Goal: Task Accomplishment & Management: Manage account settings

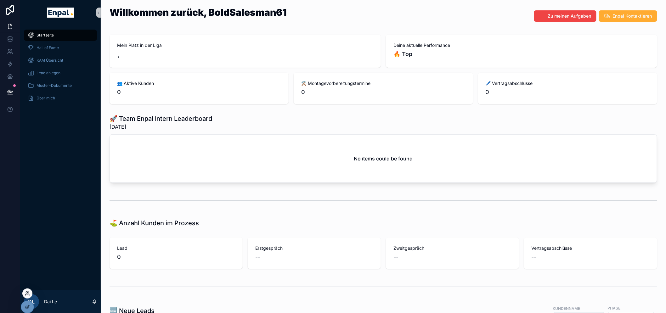
click at [27, 292] on icon at bounding box center [27, 293] width 2 height 2
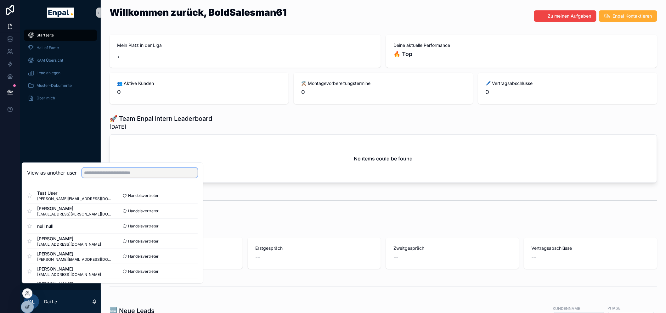
click at [154, 178] on input "text" at bounding box center [140, 173] width 116 height 10
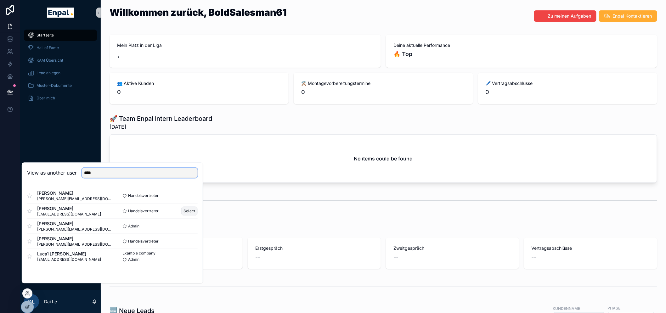
type input "****"
click at [185, 216] on button "Select" at bounding box center [189, 211] width 16 height 9
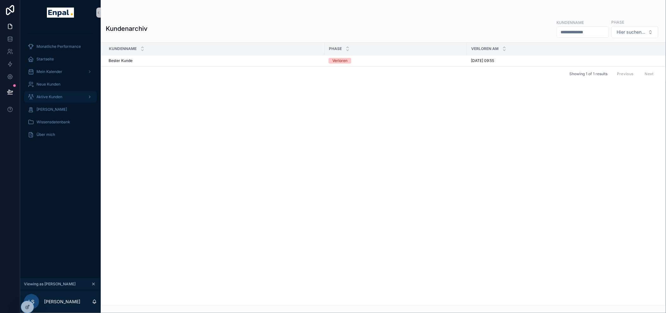
click at [46, 96] on span "Aktive Kunden" at bounding box center [50, 96] width 26 height 5
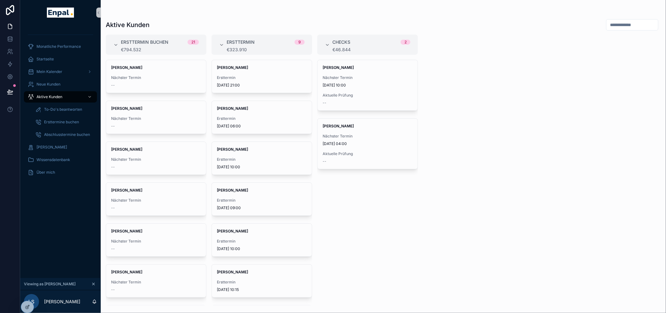
click at [91, 287] on icon "scrollable content" at bounding box center [93, 284] width 4 height 4
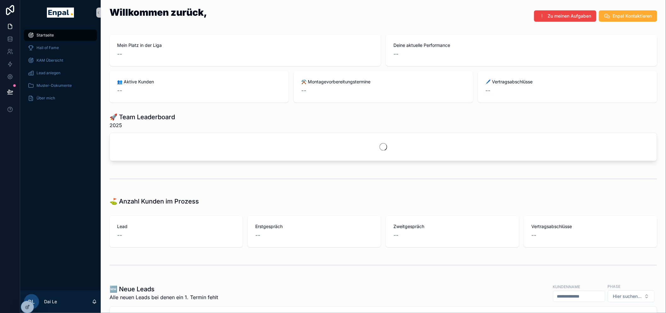
click at [0, 0] on icon at bounding box center [0, 0] width 0 height 0
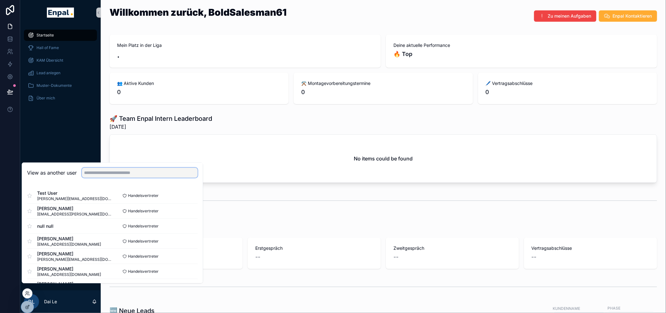
click at [126, 178] on input "text" at bounding box center [140, 173] width 116 height 10
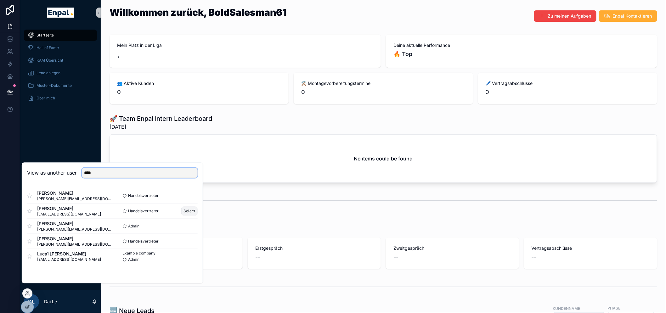
type input "****"
click at [186, 215] on button "Select" at bounding box center [189, 211] width 16 height 9
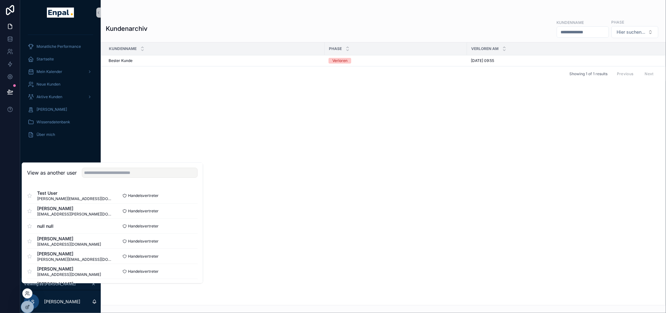
click at [59, 147] on div "Monatliche Performance Startseite Mein Kalender Neue Kunden Aktive [PERSON_NAME…" at bounding box center [60, 86] width 81 height 123
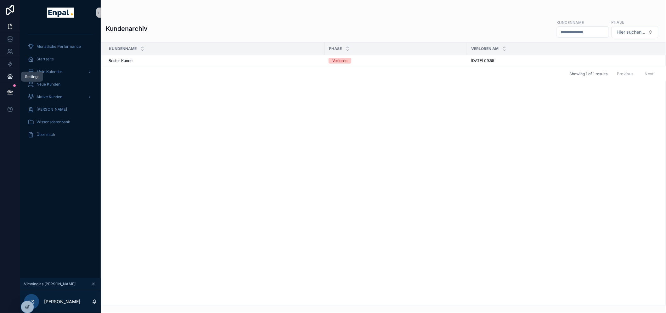
click at [7, 76] on icon at bounding box center [10, 77] width 6 height 6
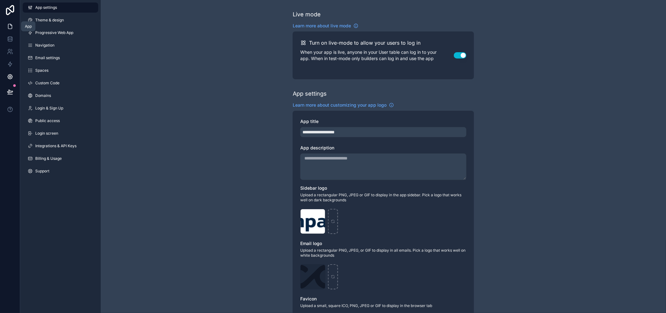
click at [8, 28] on icon at bounding box center [10, 26] width 6 height 6
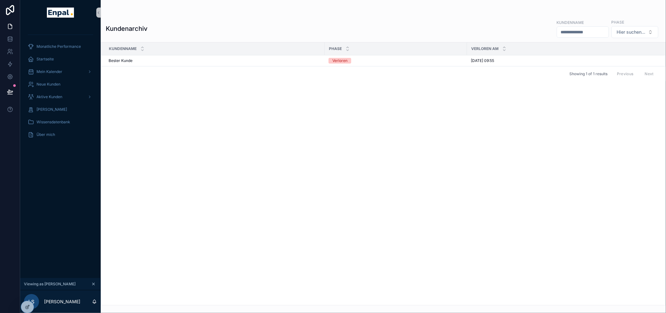
click at [94, 287] on icon "scrollable content" at bounding box center [93, 284] width 4 height 4
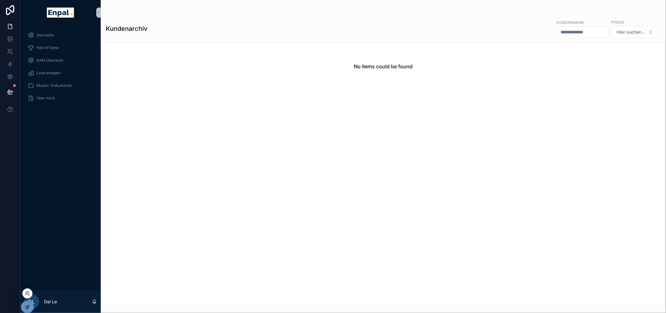
click at [29, 306] on icon at bounding box center [28, 306] width 1 height 1
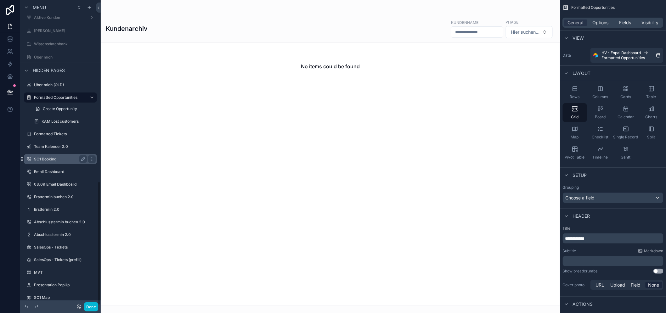
scroll to position [470, 0]
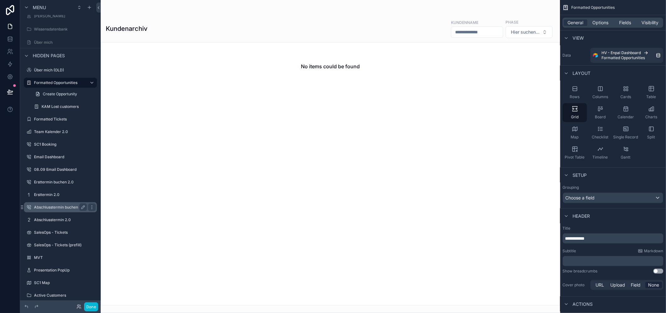
click at [60, 209] on label "Abschlusstermin buchen 2.0" at bounding box center [59, 207] width 51 height 5
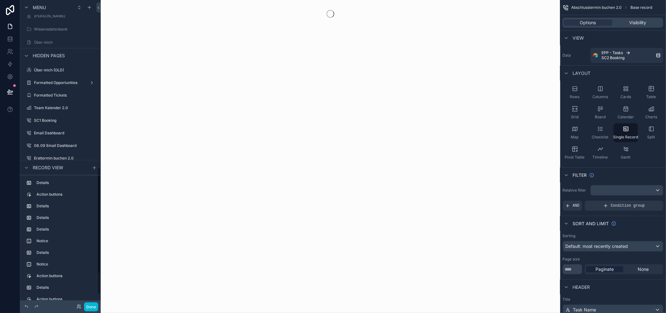
scroll to position [491, 0]
click at [31, 170] on div "Record view" at bounding box center [43, 168] width 41 height 8
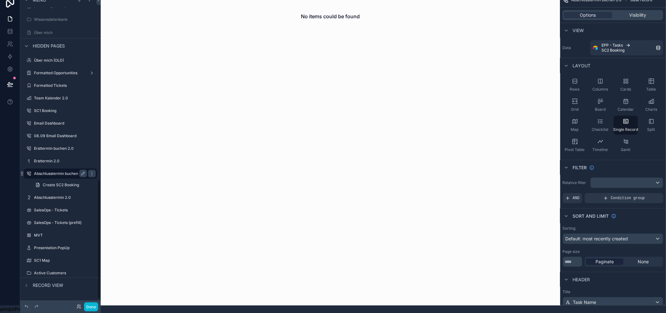
scroll to position [13, 0]
click at [53, 195] on label "Abschlusstermin 2.0" at bounding box center [59, 197] width 50 height 5
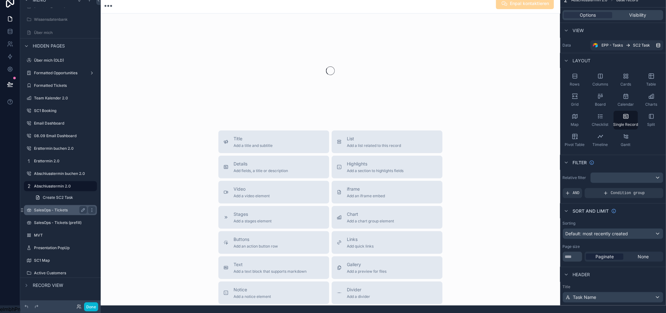
click at [53, 208] on label "SalesOps - Tickets" at bounding box center [59, 210] width 50 height 5
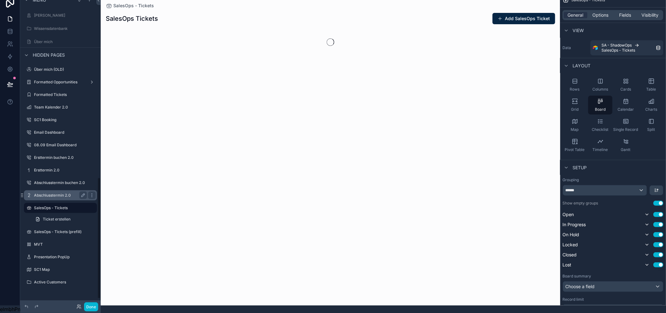
scroll to position [457, 0]
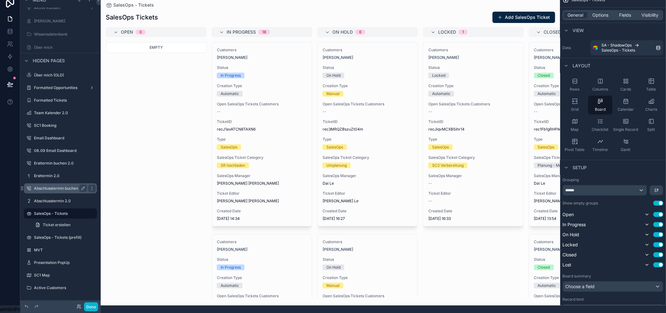
click at [57, 186] on label "Abschlusstermin buchen 2.0" at bounding box center [59, 188] width 51 height 5
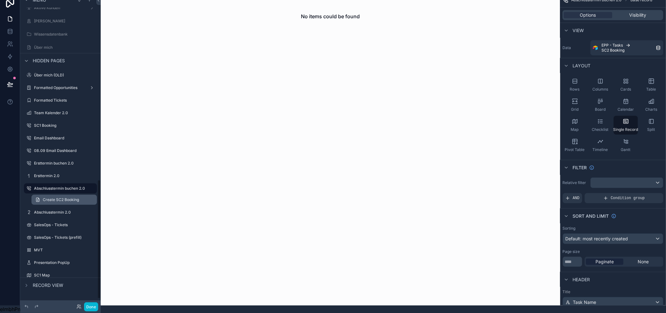
scroll to position [472, 0]
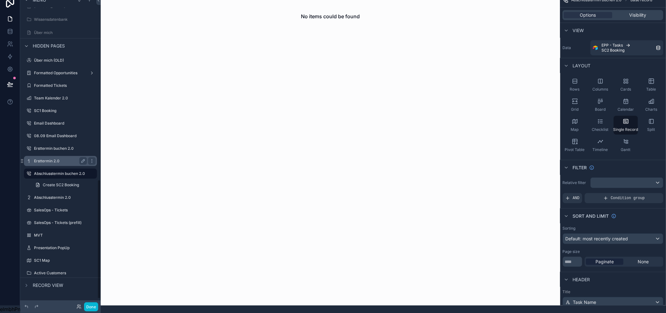
click at [64, 159] on label "Ersttermin 2.0" at bounding box center [59, 161] width 50 height 5
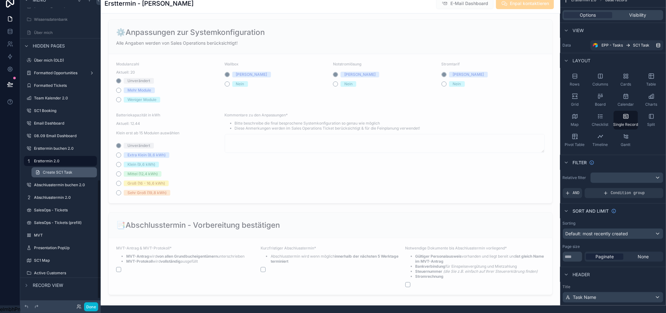
scroll to position [13, 0]
click at [57, 272] on div "Active Customers" at bounding box center [60, 273] width 71 height 10
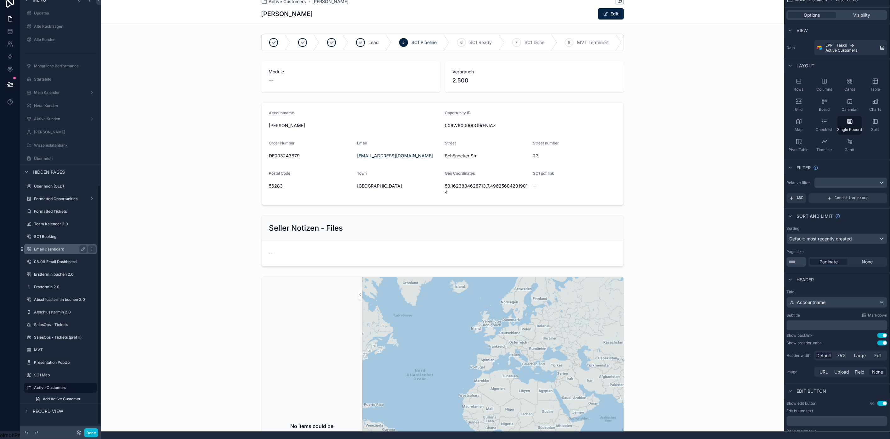
scroll to position [13, 0]
click at [75, 313] on div "Done" at bounding box center [85, 433] width 25 height 9
click at [79, 313] on icon at bounding box center [79, 433] width 5 height 5
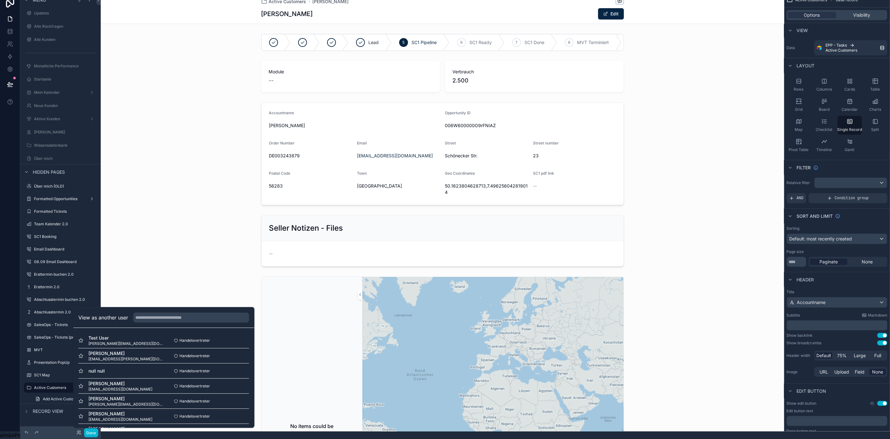
click at [161, 310] on div "View as another user" at bounding box center [163, 318] width 181 height 20
click at [160, 313] on input "text" at bounding box center [191, 318] width 116 height 10
type input "****"
click at [238, 313] on button "Select" at bounding box center [241, 356] width 16 height 9
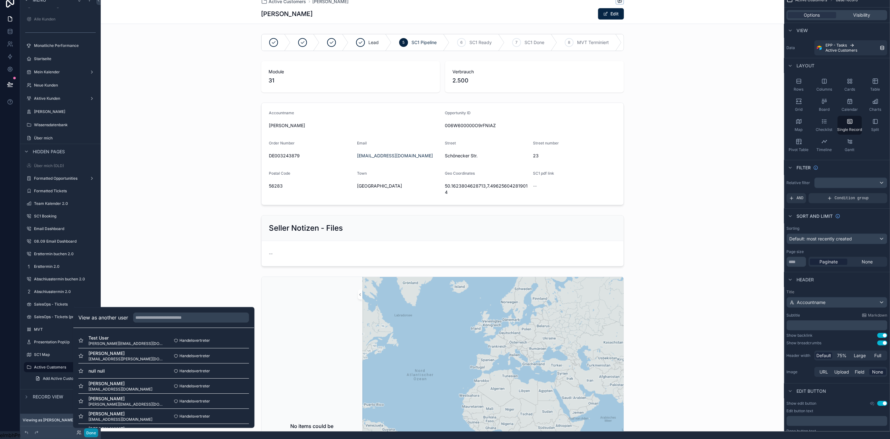
click at [89, 313] on button "Done" at bounding box center [91, 433] width 14 height 9
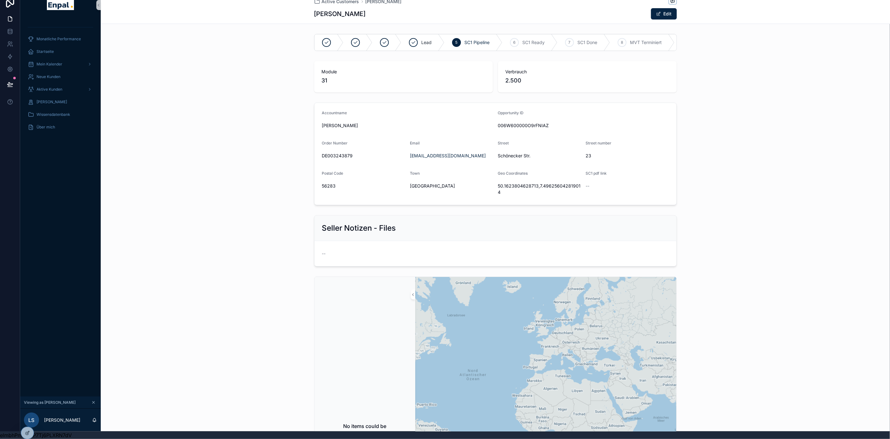
click at [51, 214] on div "Monatliche Performance Startseite Mein Kalender Neue Kunden Aktive [PERSON_NAME…" at bounding box center [60, 207] width 81 height 379
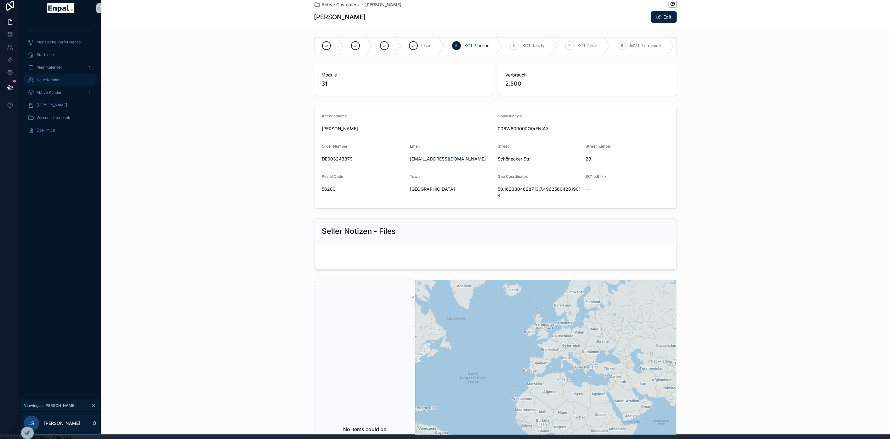
scroll to position [0, 0]
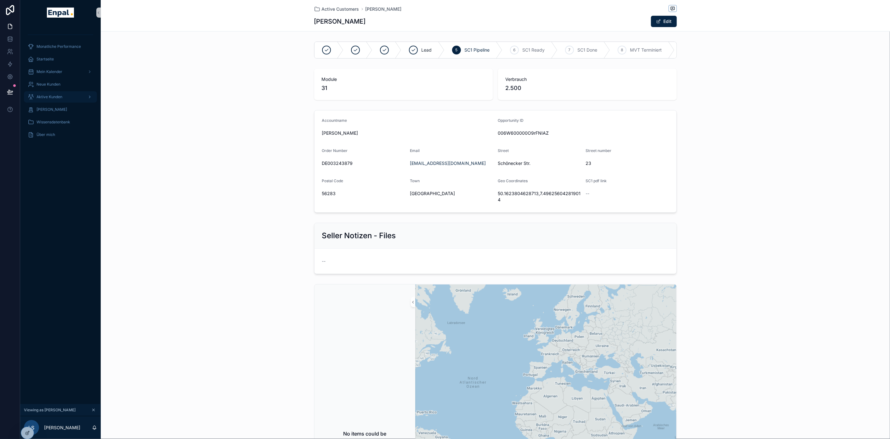
click at [51, 100] on div "Aktive Kunden" at bounding box center [61, 97] width 66 height 10
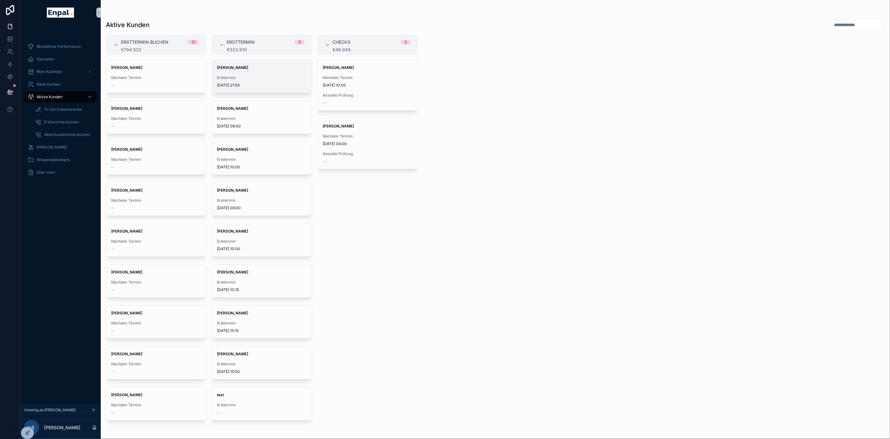
click at [247, 71] on div "[PERSON_NAME] Ersttermin [DATE] 21:00" at bounding box center [262, 76] width 100 height 33
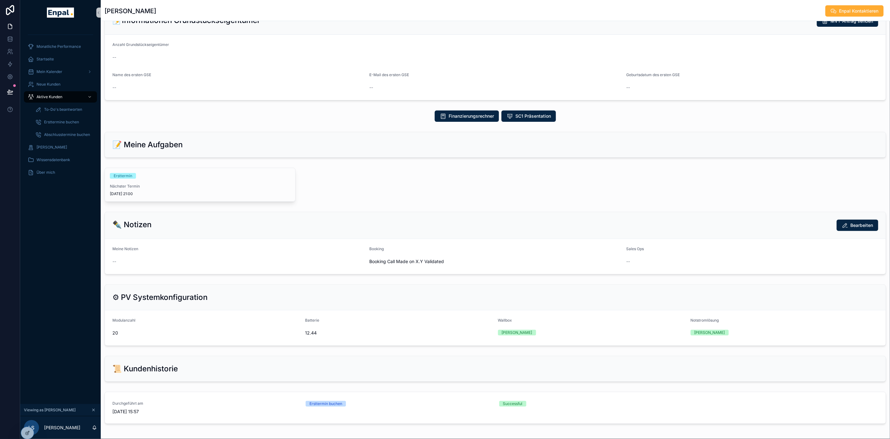
scroll to position [70, 0]
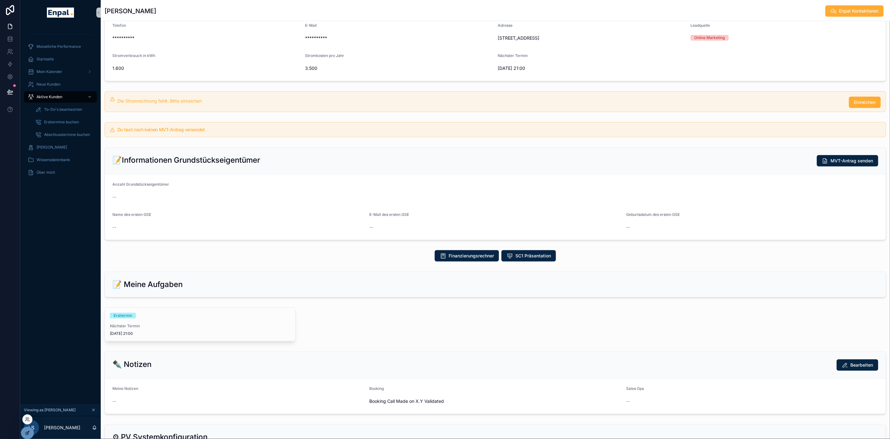
click at [29, 313] on icon at bounding box center [28, 432] width 1 height 1
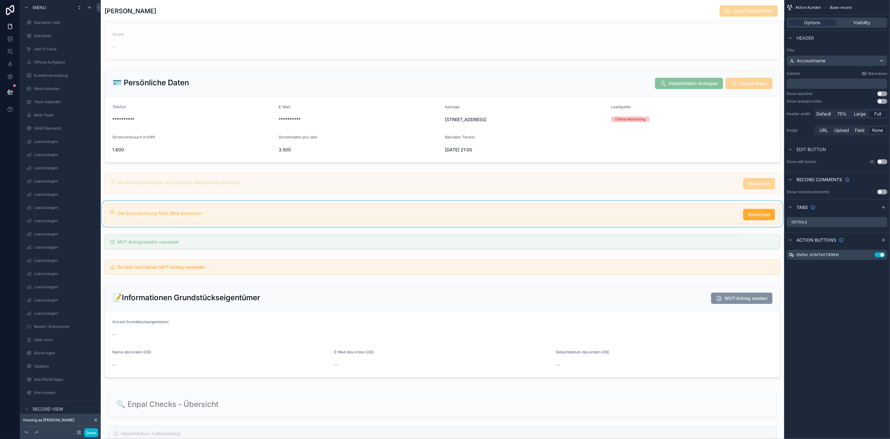
click at [666, 227] on div "scrollable content" at bounding box center [443, 214] width 684 height 26
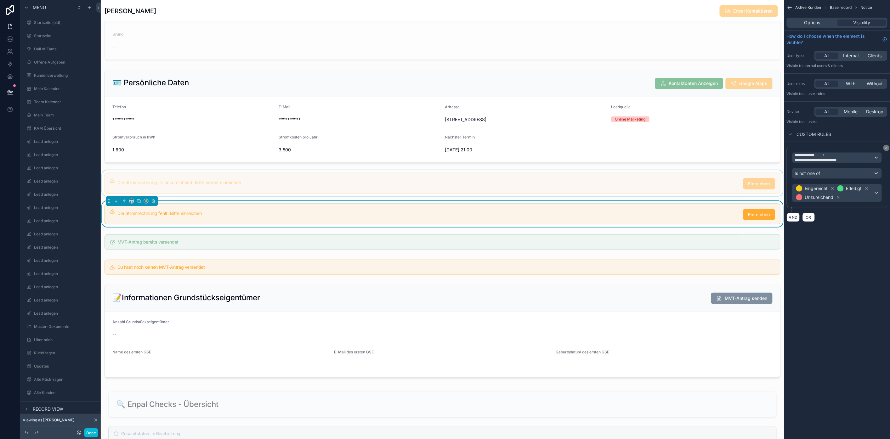
drag, startPoint x: 714, startPoint y: 217, endPoint x: 729, endPoint y: 191, distance: 30.4
click at [666, 217] on div "Die Stromrechnung fehlt. Bitte einreichen" at bounding box center [427, 213] width 621 height 6
click at [666, 22] on span "Options" at bounding box center [813, 23] width 16 height 6
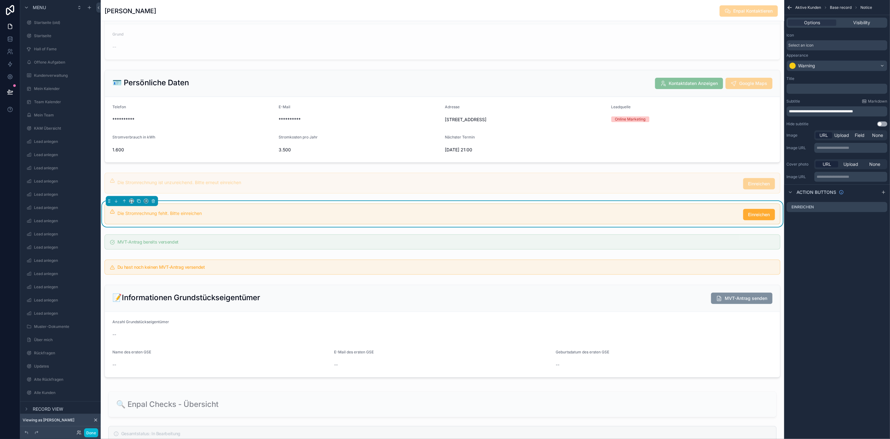
drag, startPoint x: 580, startPoint y: 215, endPoint x: 588, endPoint y: 215, distance: 7.9
click at [580, 215] on div "Die Stromrechnung fehlt. Bitte einreichen Einreichen" at bounding box center [443, 214] width 676 height 21
click at [602, 196] on div "scrollable content" at bounding box center [443, 183] width 684 height 26
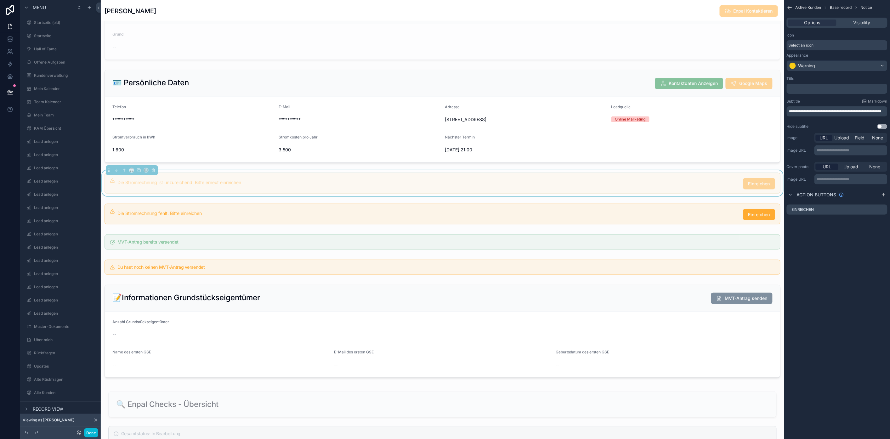
click at [666, 186] on div "Die Stromrechnung ist unzureichend. Bitte erneut einreichen" at bounding box center [427, 183] width 621 height 6
click at [666, 207] on icon "scrollable content" at bounding box center [882, 209] width 5 height 5
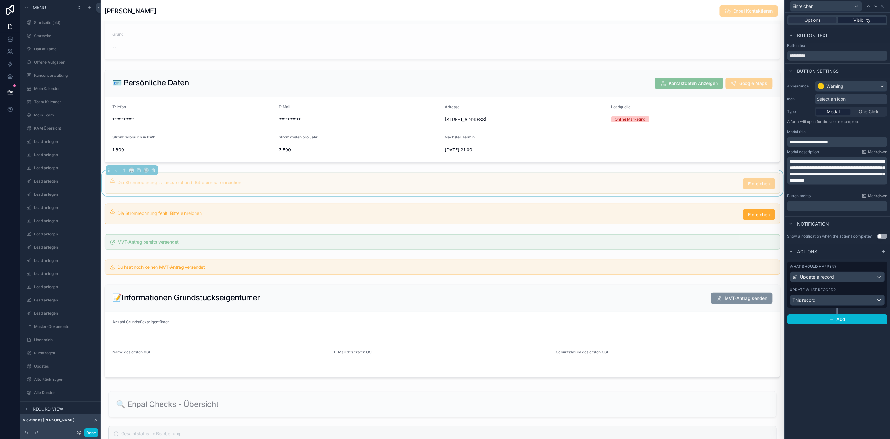
click at [666, 20] on span "Visibility" at bounding box center [862, 20] width 17 height 6
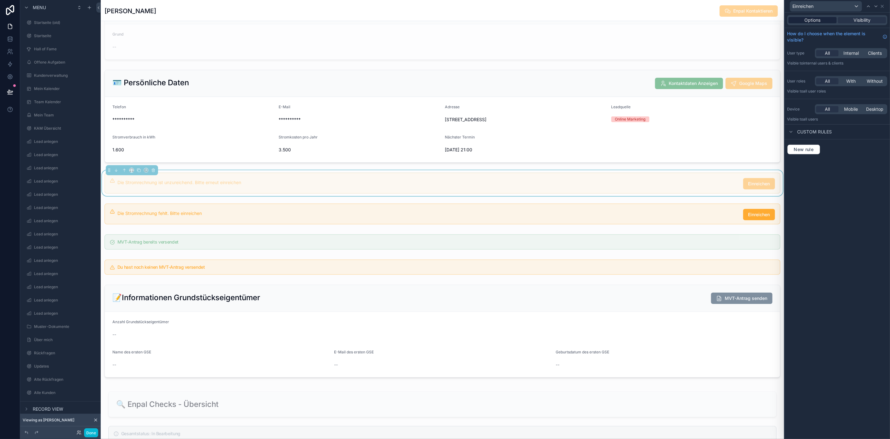
click at [666, 19] on div "Options" at bounding box center [813, 20] width 48 height 6
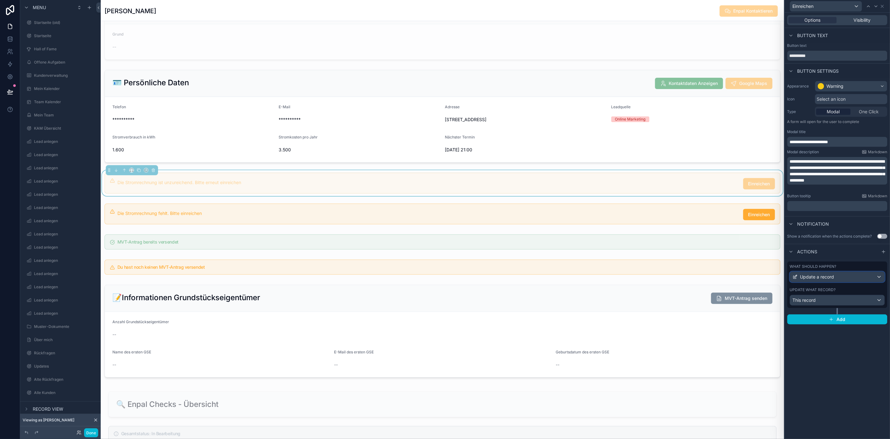
click at [666, 278] on div "Update a record" at bounding box center [838, 277] width 94 height 10
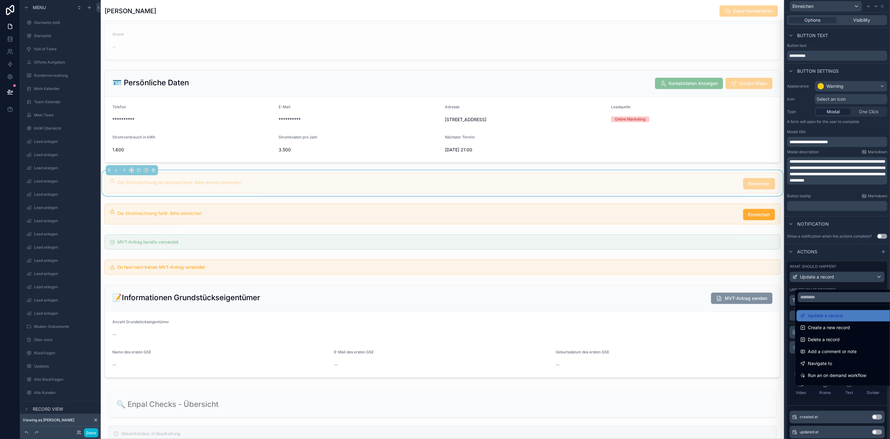
click at [666, 278] on div at bounding box center [837, 219] width 105 height 439
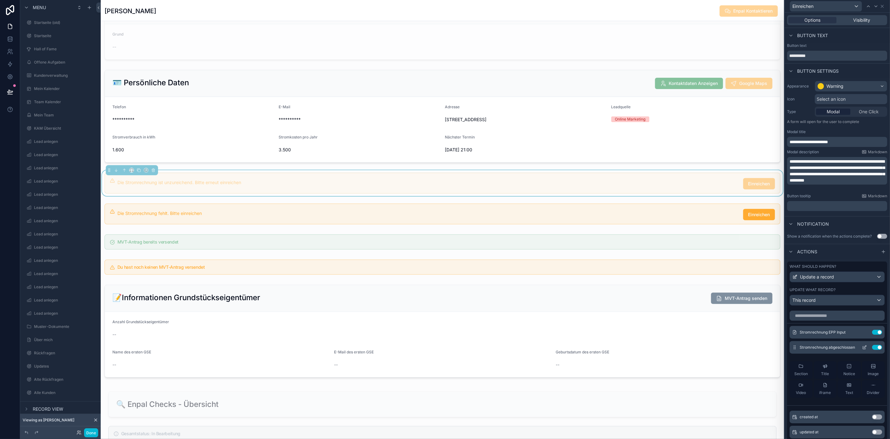
click at [666, 313] on icon at bounding box center [865, 348] width 3 height 3
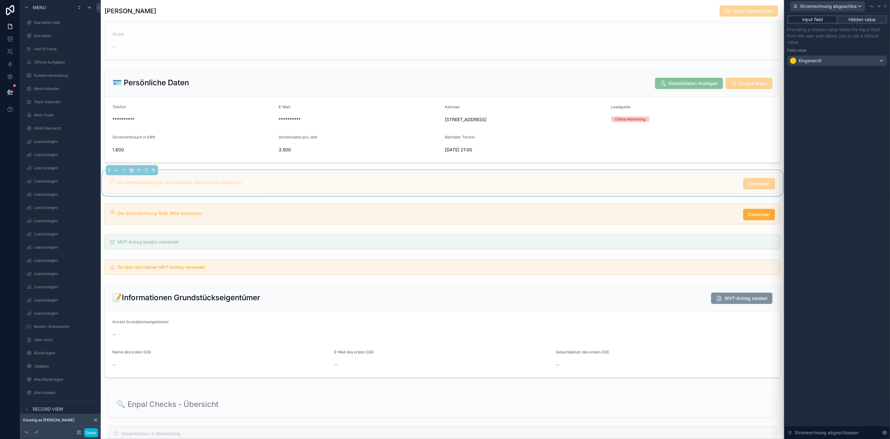
click at [666, 21] on div "Input field" at bounding box center [813, 19] width 48 height 6
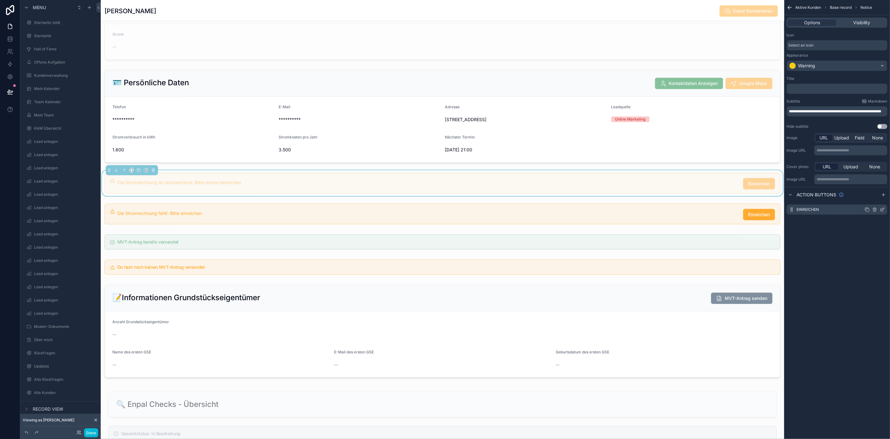
click at [666, 209] on icon "scrollable content" at bounding box center [882, 209] width 5 height 5
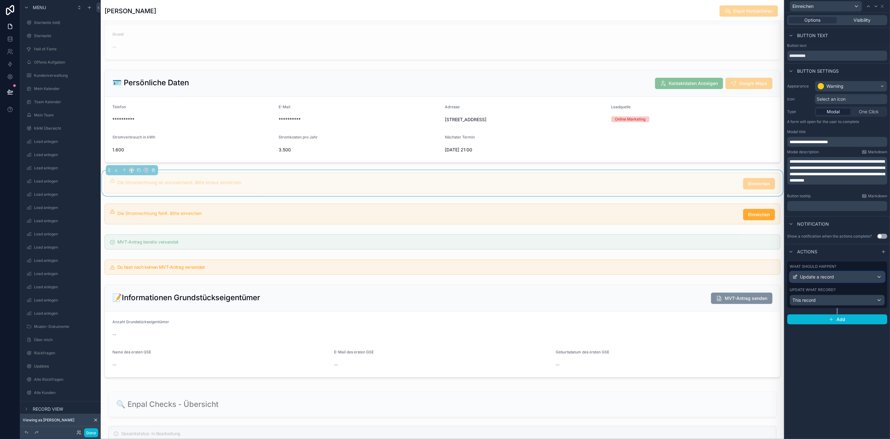
click at [666, 276] on div "Update a record" at bounding box center [838, 277] width 94 height 10
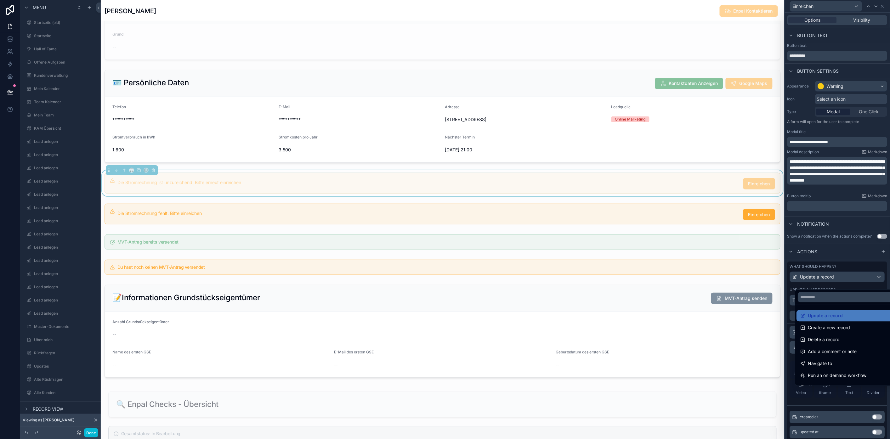
click at [666, 276] on div at bounding box center [837, 219] width 105 height 439
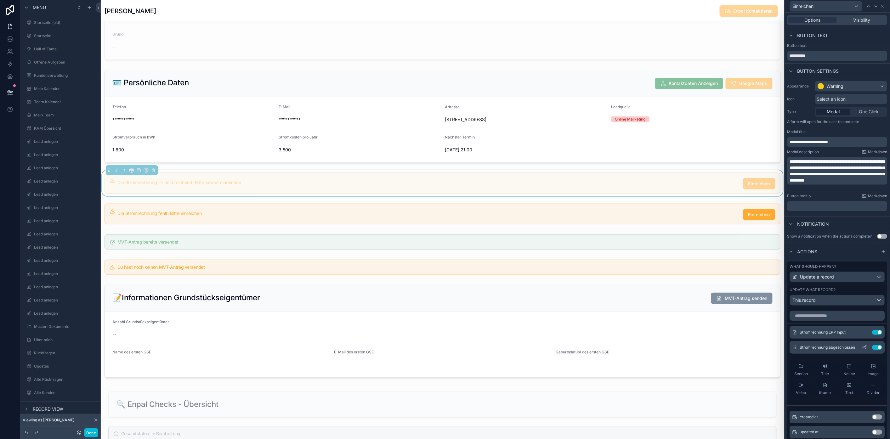
click at [666, 313] on div "Stromrechnung abgeschlossen Use setting" at bounding box center [837, 347] width 95 height 13
click at [666, 313] on button "Use setting" at bounding box center [878, 347] width 10 height 5
click at [666, 313] on input "text" at bounding box center [837, 316] width 95 height 10
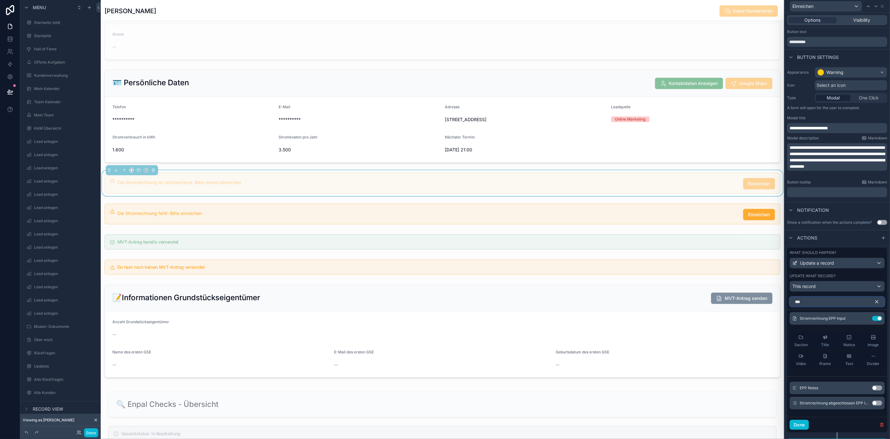
scroll to position [26, 0]
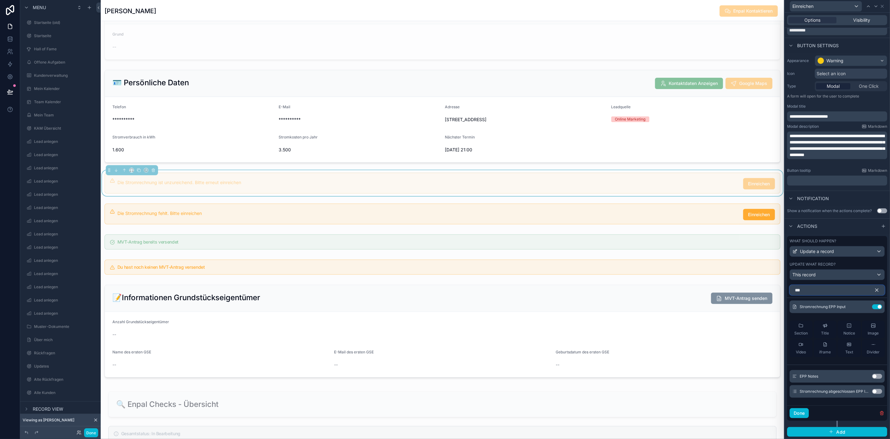
type input "***"
click at [666, 313] on button "Use setting" at bounding box center [878, 391] width 10 height 5
click at [666, 313] on icon at bounding box center [865, 322] width 5 height 5
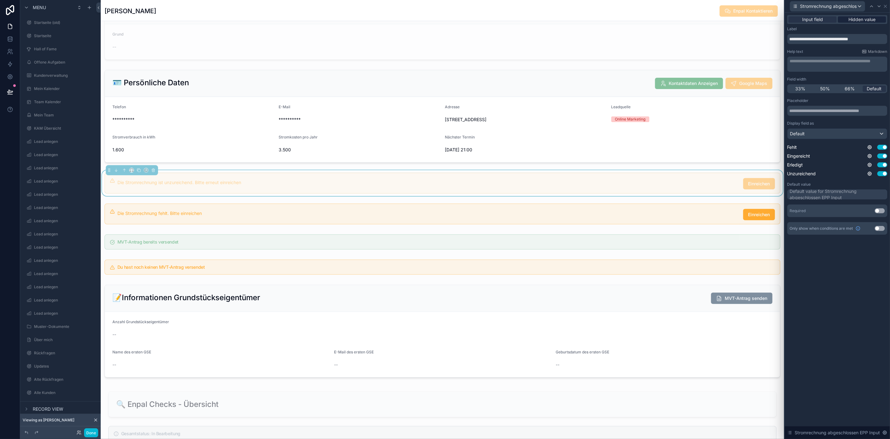
click at [666, 20] on span "Hidden value" at bounding box center [862, 19] width 27 height 6
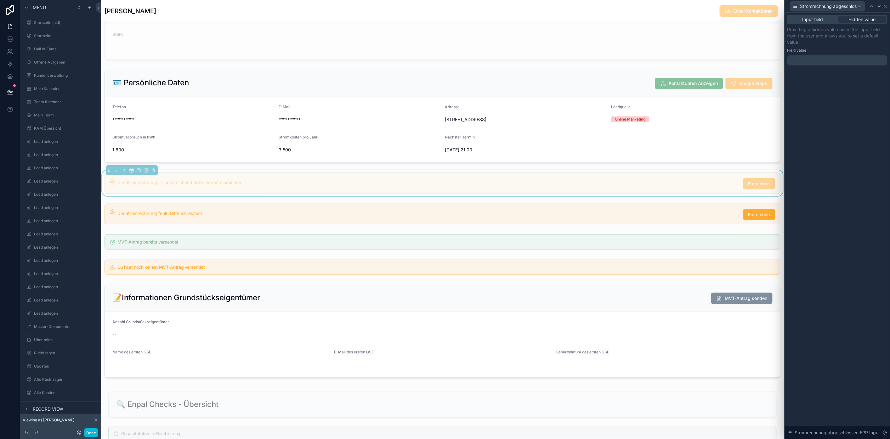
click at [666, 61] on div at bounding box center [838, 60] width 100 height 10
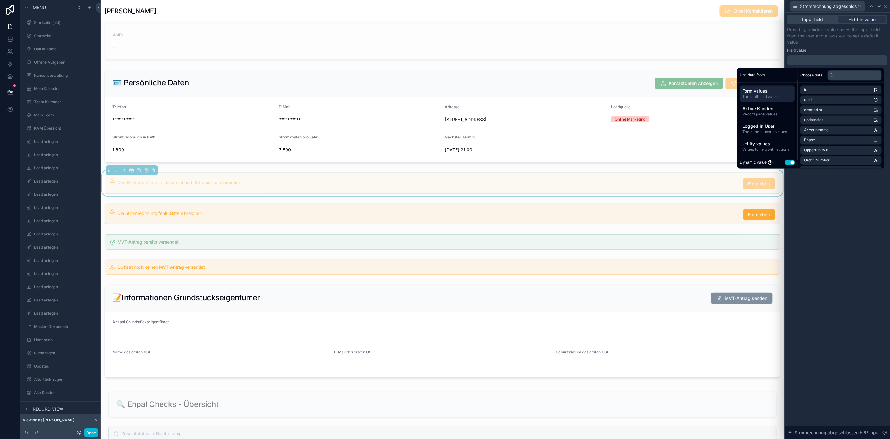
click at [666, 163] on button "Use setting" at bounding box center [790, 162] width 10 height 5
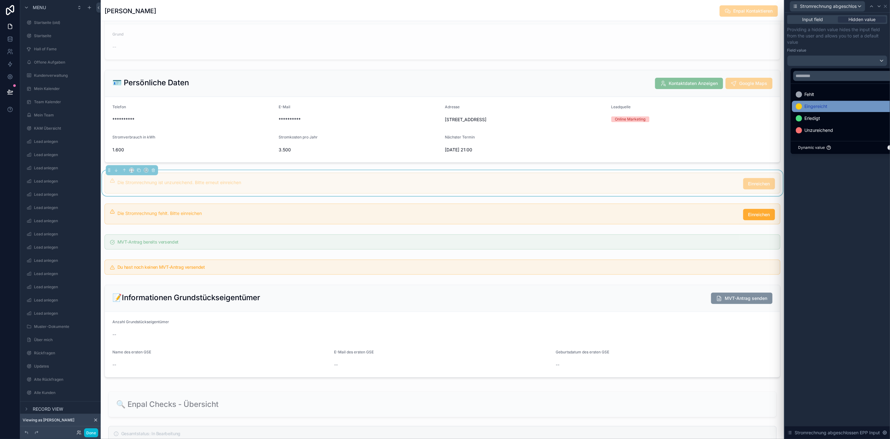
click at [666, 108] on span "Eingereicht" at bounding box center [816, 107] width 23 height 8
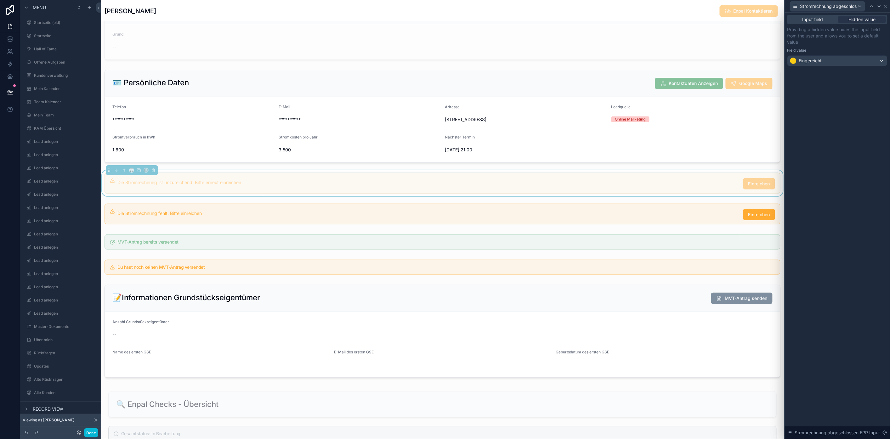
click at [666, 196] on div "Input field Hidden value Providing a hidden value hides the input field from th…" at bounding box center [837, 226] width 105 height 427
click at [666, 5] on icon at bounding box center [879, 6] width 5 height 5
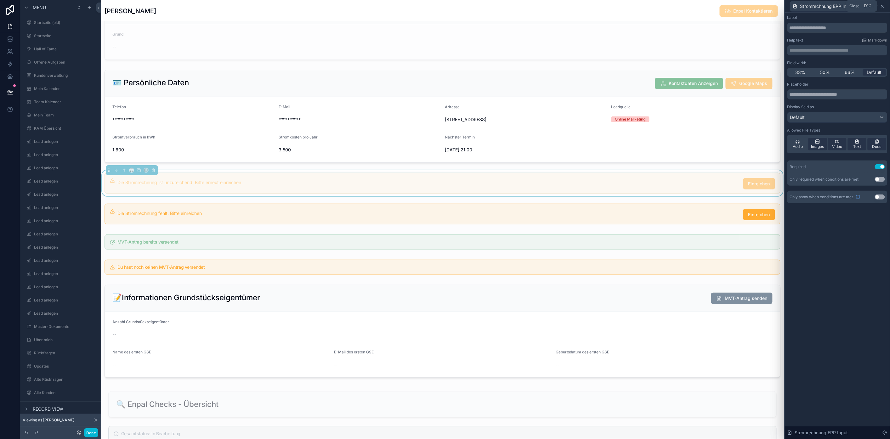
click at [666, 6] on icon at bounding box center [882, 6] width 5 height 5
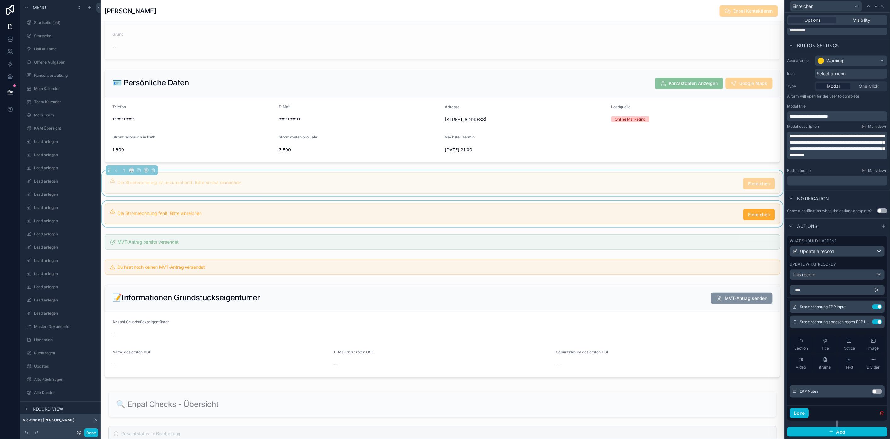
click at [666, 215] on div "scrollable content" at bounding box center [443, 214] width 684 height 26
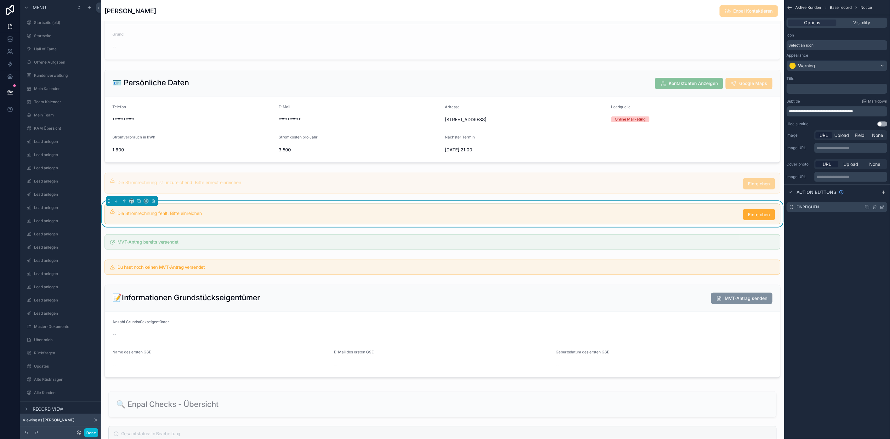
click at [666, 206] on icon "scrollable content" at bounding box center [882, 207] width 3 height 3
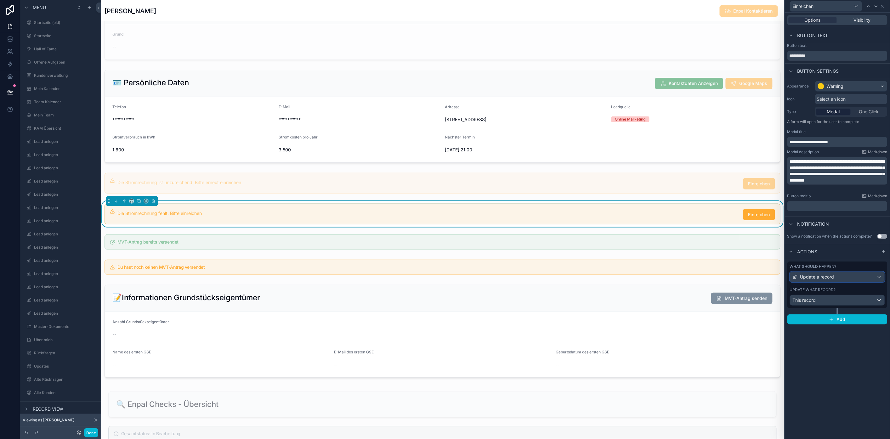
click at [666, 279] on div "Update a record" at bounding box center [838, 277] width 94 height 10
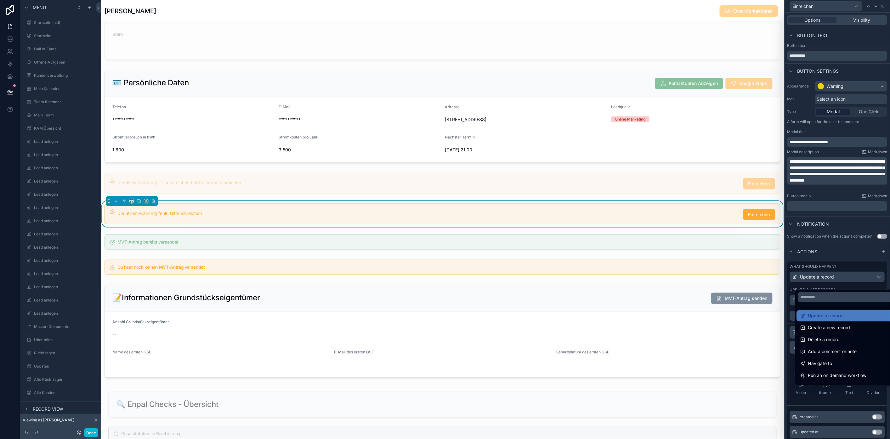
click at [666, 278] on div at bounding box center [837, 219] width 105 height 439
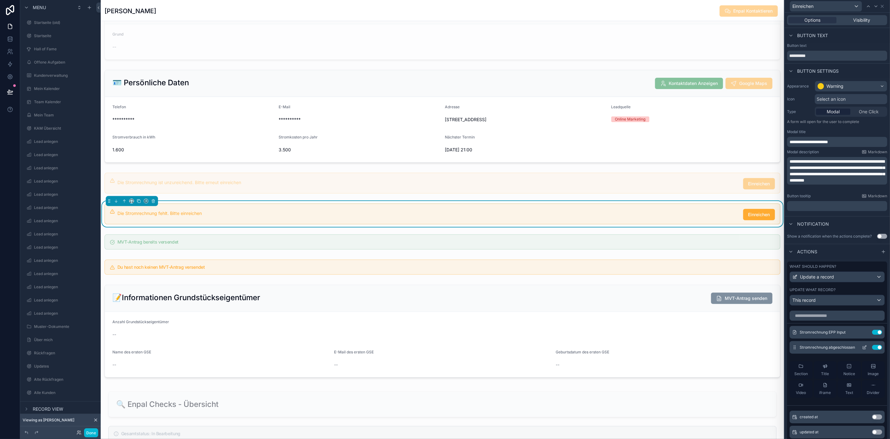
click at [666, 313] on button "Use setting" at bounding box center [878, 347] width 10 height 5
click at [666, 313] on input "text" at bounding box center [837, 316] width 95 height 10
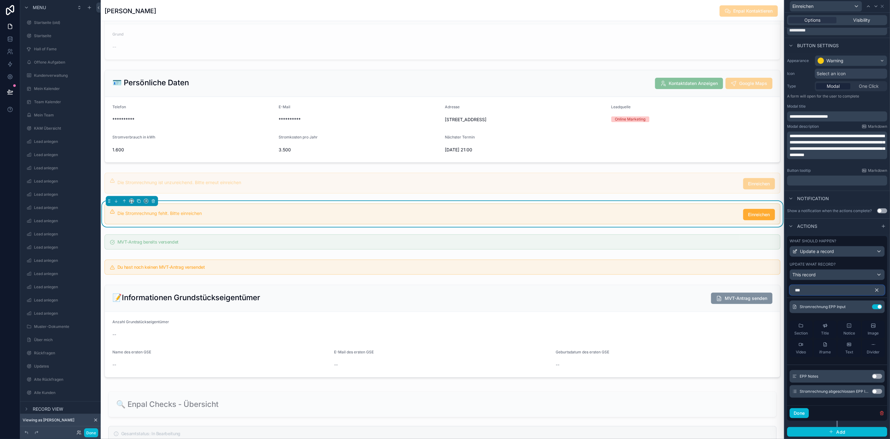
type input "***"
click at [666, 313] on button "Use setting" at bounding box center [878, 391] width 10 height 5
click at [666, 313] on icon at bounding box center [865, 322] width 5 height 5
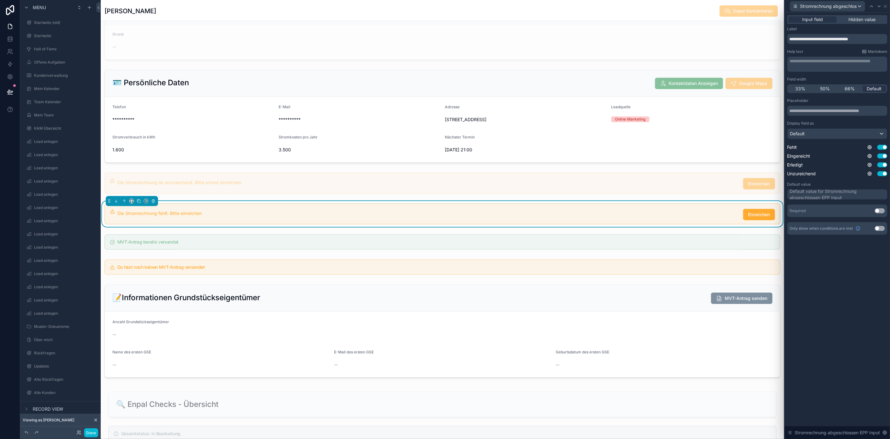
drag, startPoint x: 863, startPoint y: 16, endPoint x: 849, endPoint y: 66, distance: 51.1
click at [666, 16] on span "Hidden value" at bounding box center [862, 19] width 27 height 6
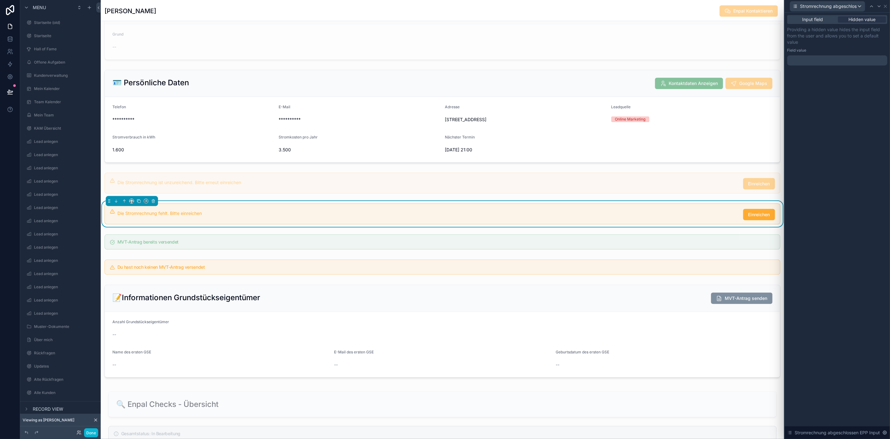
click at [666, 59] on div at bounding box center [838, 60] width 100 height 10
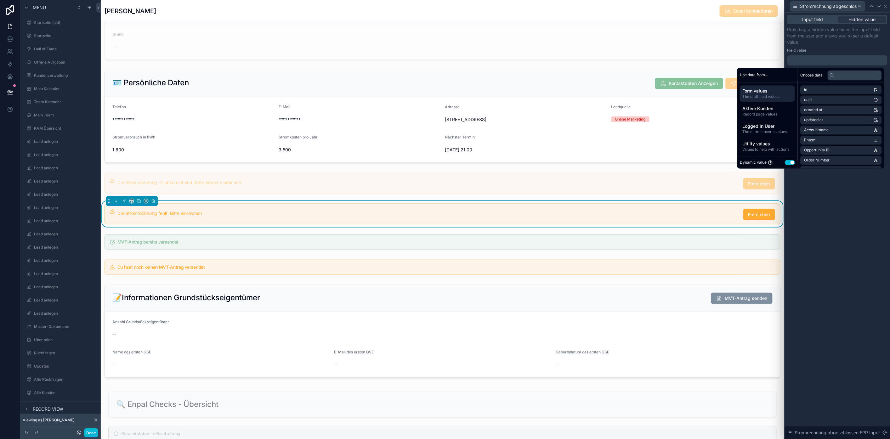
click at [666, 164] on button "Use setting" at bounding box center [790, 162] width 10 height 5
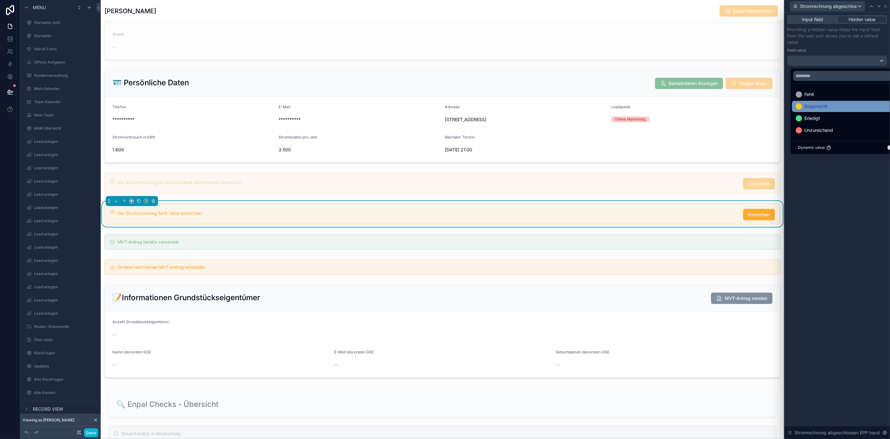
click at [666, 108] on div "Eingereicht" at bounding box center [848, 107] width 104 height 8
click at [666, 169] on div "Input field Hidden value Providing a hidden value hides the input field from th…" at bounding box center [837, 226] width 105 height 427
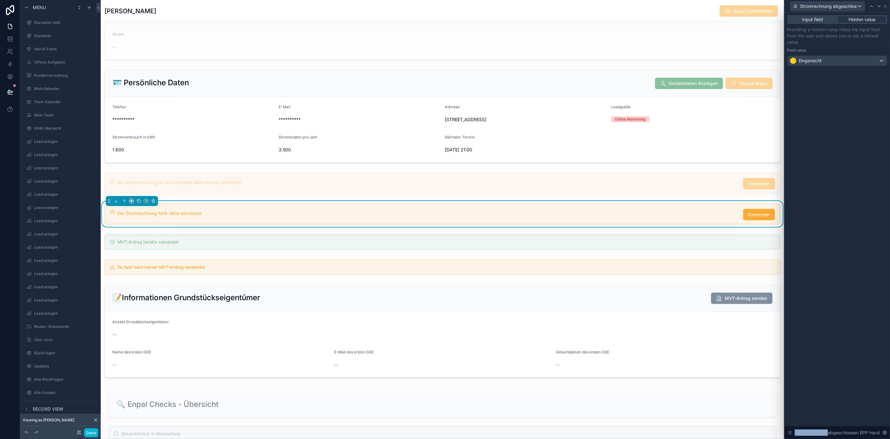
click at [666, 169] on div "Input field Hidden value Providing a hidden value hides the input field from th…" at bounding box center [837, 226] width 105 height 427
click at [666, 129] on div "Input field Hidden value Providing a hidden value hides the input field from th…" at bounding box center [837, 226] width 105 height 427
click at [502, 277] on div "scrollable content" at bounding box center [443, 267] width 684 height 20
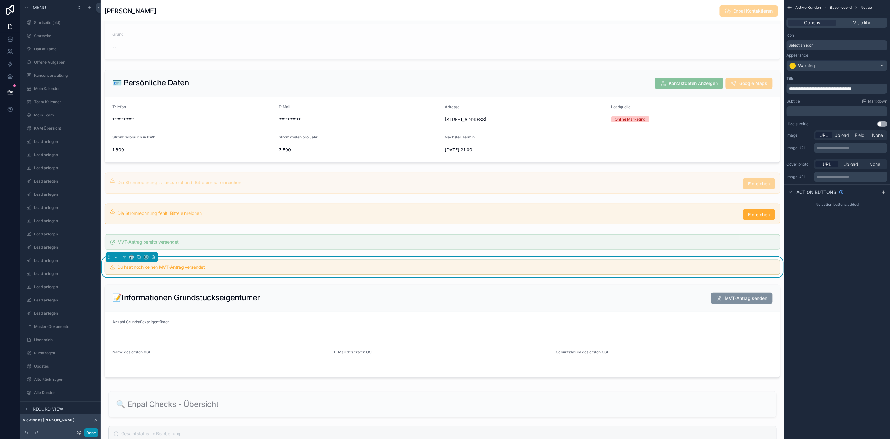
click at [89, 313] on button "Done" at bounding box center [91, 433] width 14 height 9
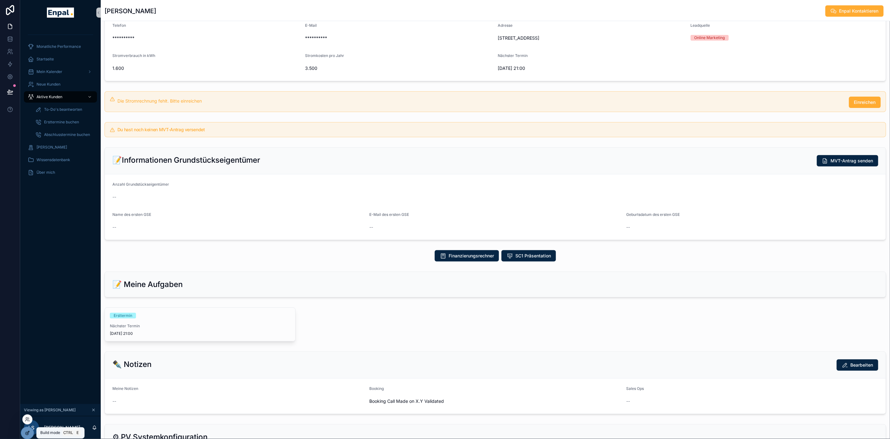
click at [29, 313] on icon at bounding box center [27, 433] width 5 height 5
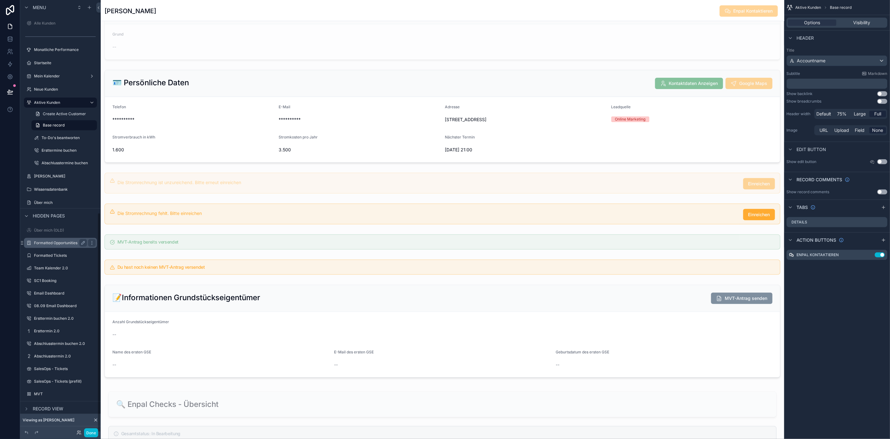
scroll to position [415, 0]
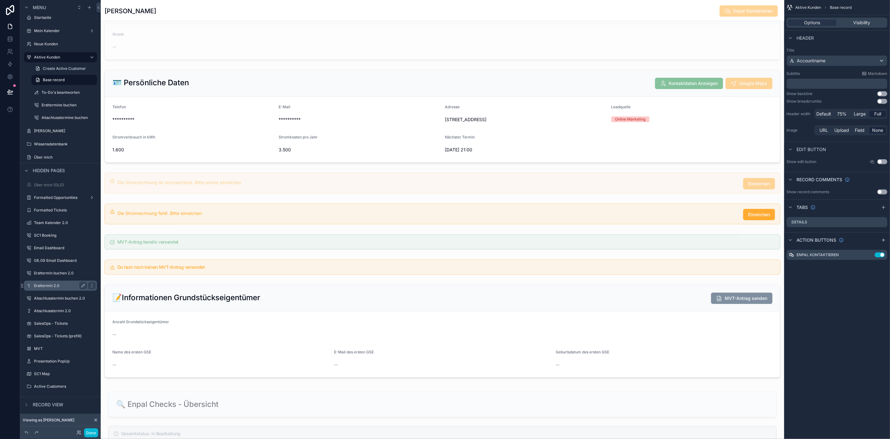
click at [58, 286] on label "Ersttermin 2.0" at bounding box center [59, 285] width 50 height 5
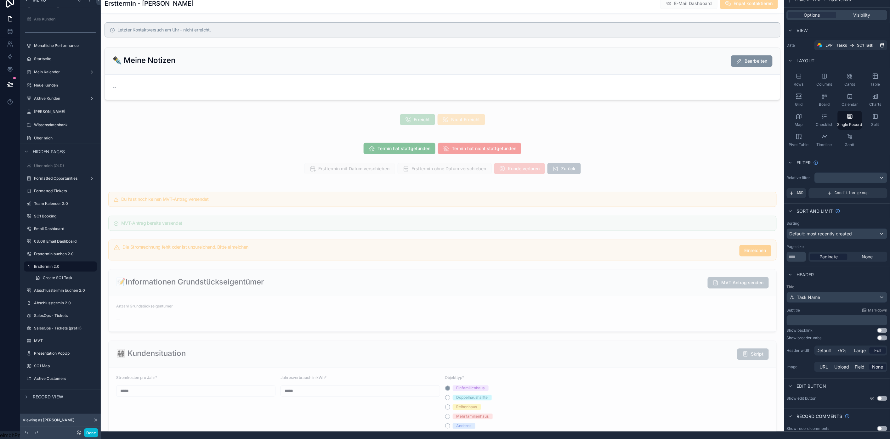
scroll to position [455, 0]
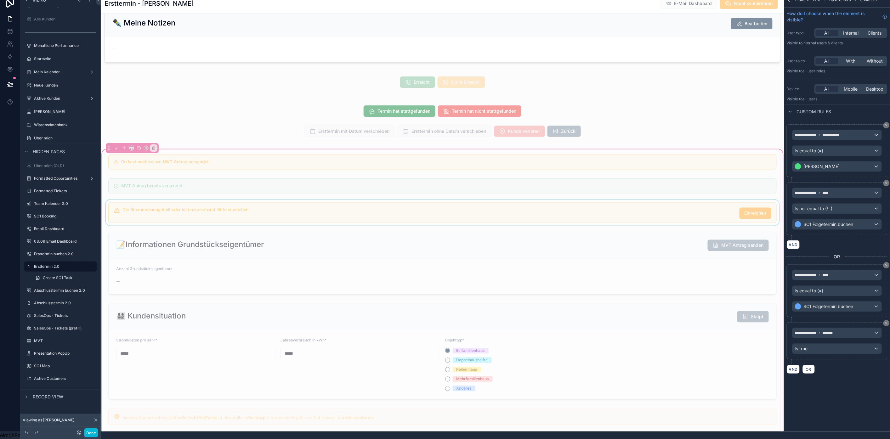
click at [552, 221] on div "scrollable content" at bounding box center [443, 213] width 676 height 26
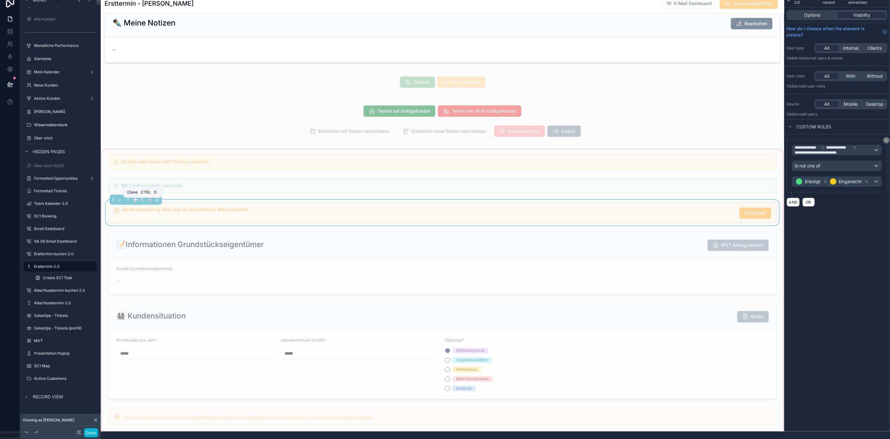
click at [143, 200] on icon "scrollable content" at bounding box center [143, 200] width 3 height 3
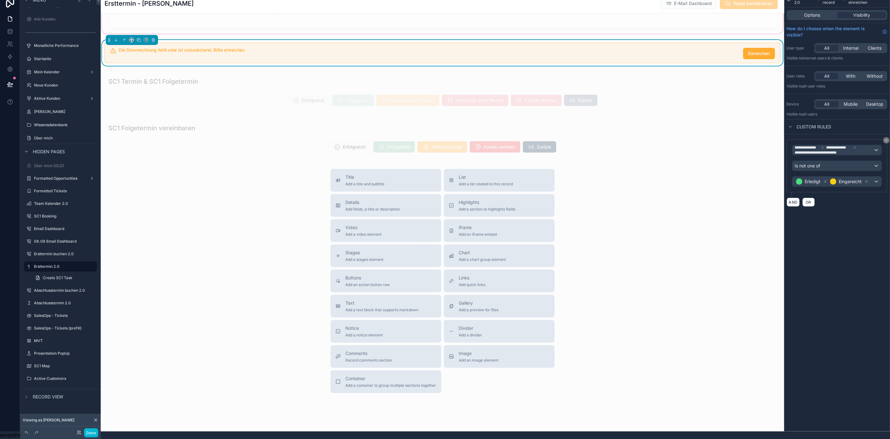
scroll to position [1295, 0]
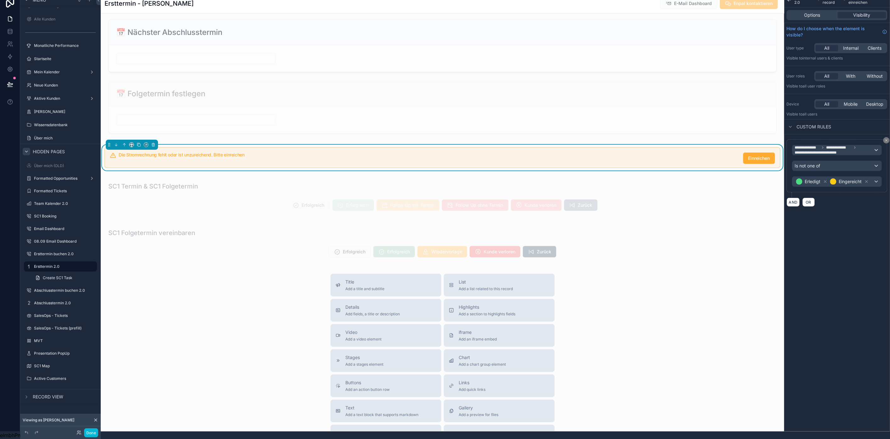
click at [27, 151] on icon "scrollable content" at bounding box center [26, 151] width 3 height 1
click at [29, 313] on icon "scrollable content" at bounding box center [26, 397] width 5 height 5
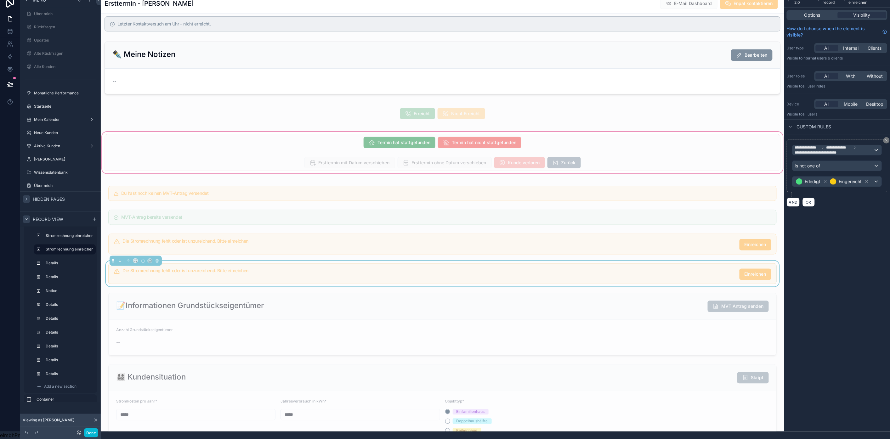
scroll to position [397, 0]
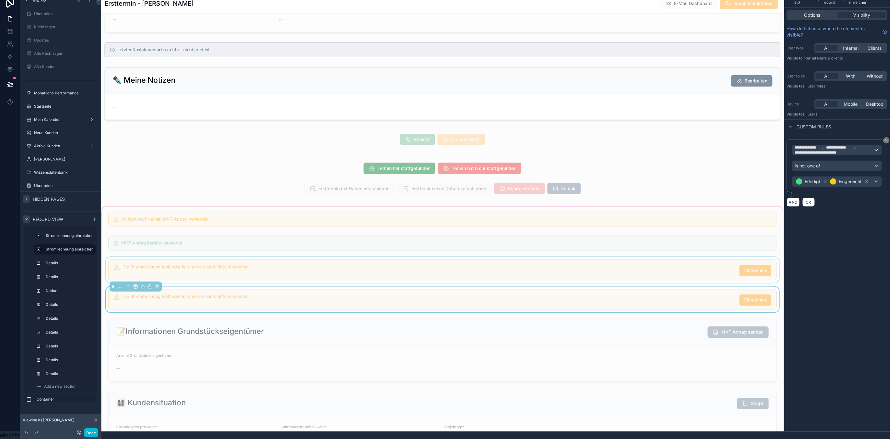
click at [471, 269] on div "scrollable content" at bounding box center [443, 270] width 676 height 26
click at [486, 294] on div "scrollable content" at bounding box center [443, 300] width 676 height 26
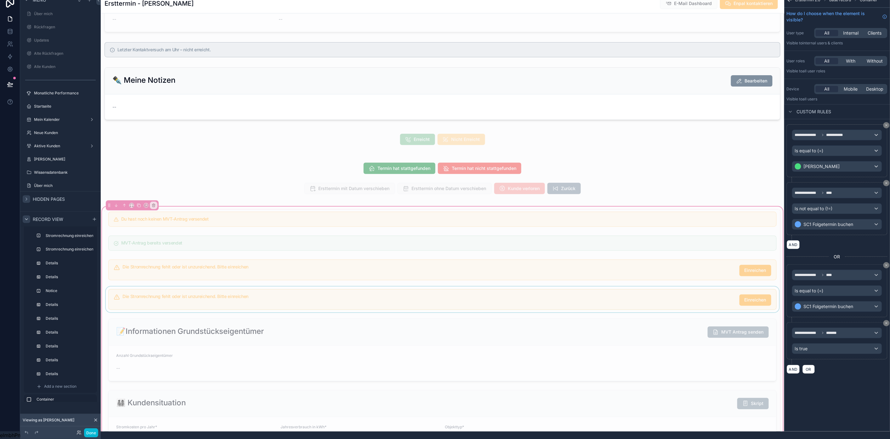
click at [483, 275] on div "scrollable content" at bounding box center [443, 270] width 676 height 26
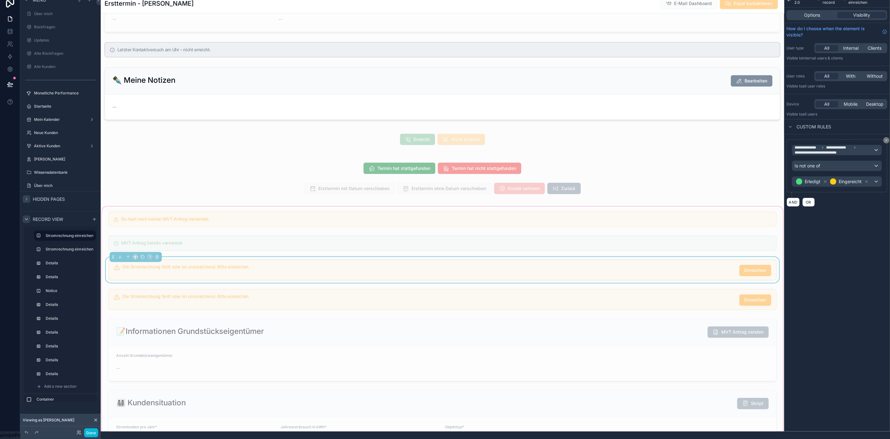
click at [259, 276] on div "Die Stromrechnung fehlt oder ist unzureichend. Bitte einreichen Einreichen" at bounding box center [447, 270] width 649 height 11
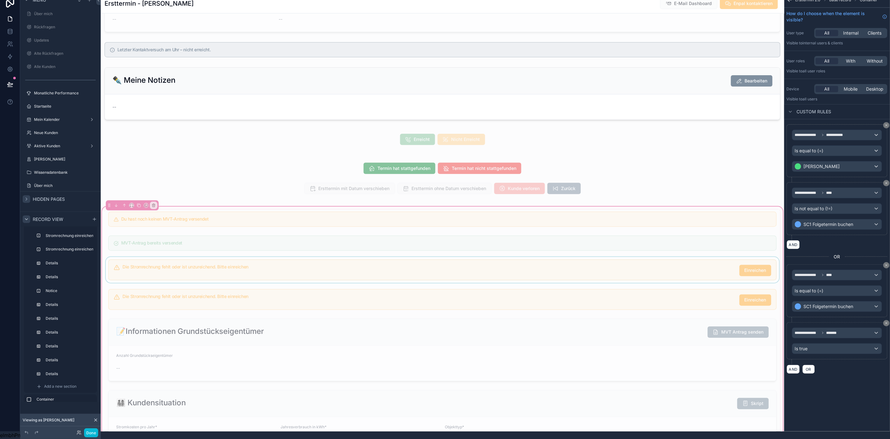
click at [265, 275] on div "scrollable content" at bounding box center [443, 270] width 676 height 26
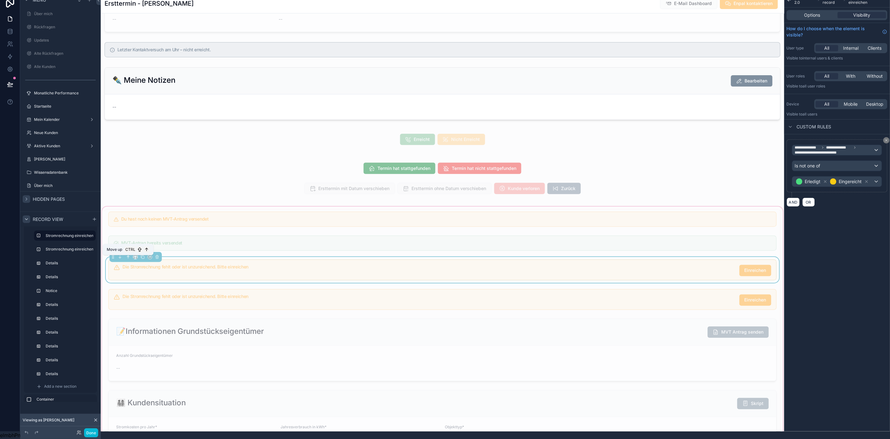
click at [128, 257] on icon "scrollable content" at bounding box center [128, 257] width 4 height 4
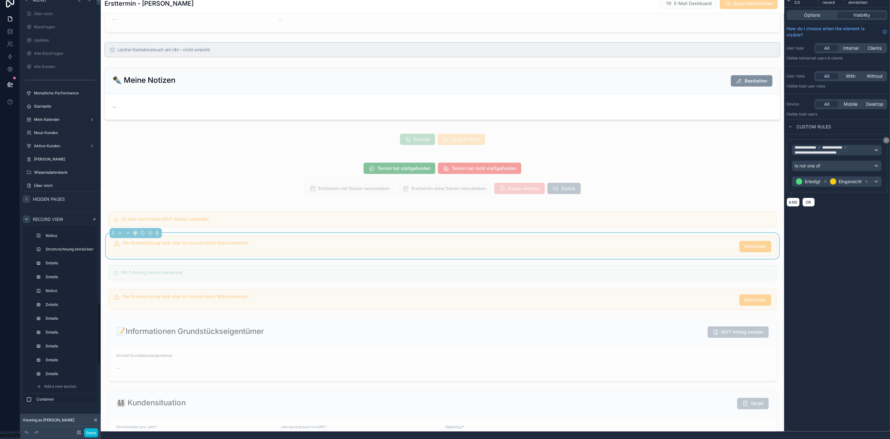
scroll to position [220, 0]
click at [130, 236] on icon "scrollable content" at bounding box center [128, 233] width 4 height 4
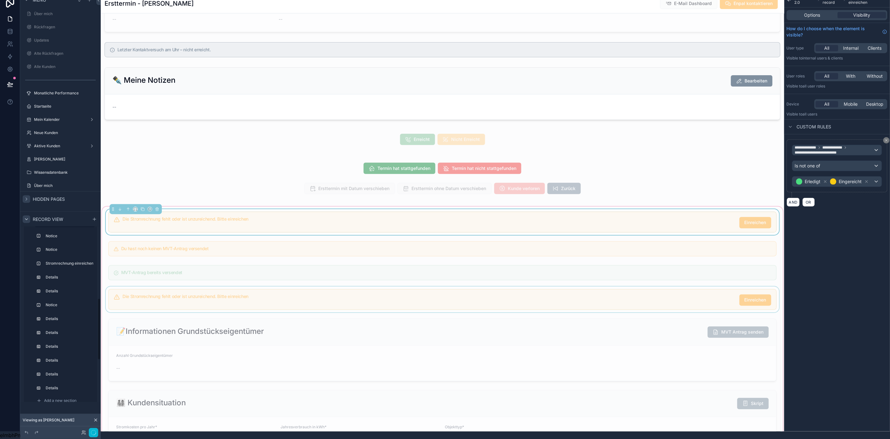
scroll to position [206, 0]
click at [141, 299] on div "scrollable content" at bounding box center [443, 300] width 676 height 26
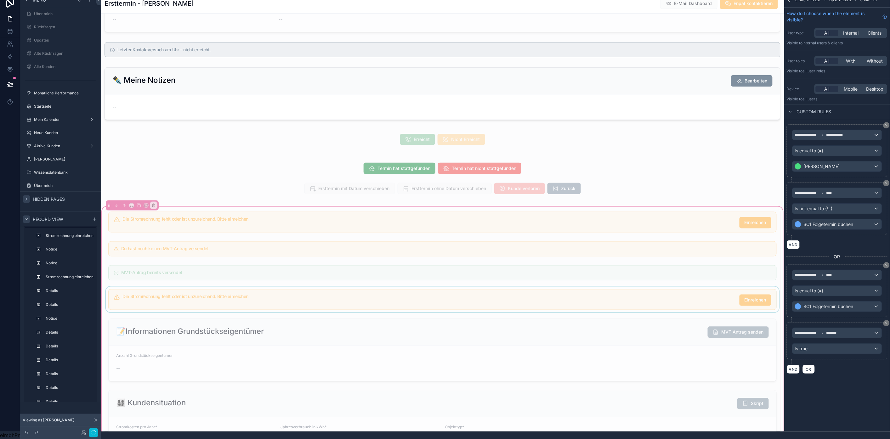
click at [137, 306] on div "scrollable content" at bounding box center [443, 300] width 676 height 26
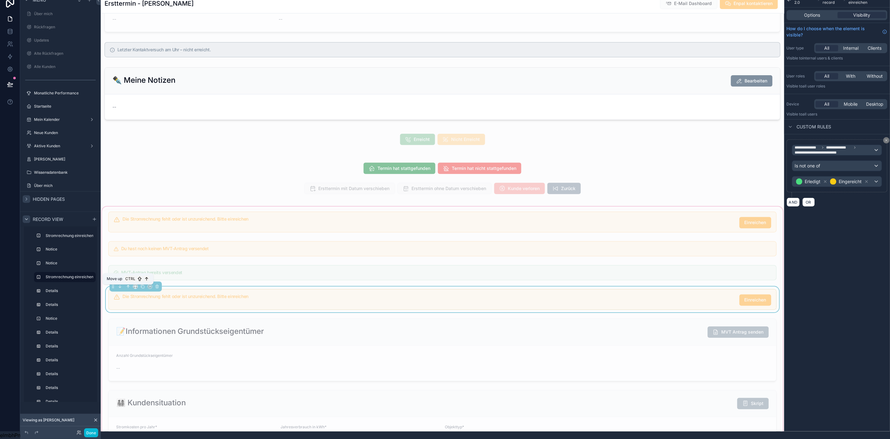
click at [129, 289] on icon "scrollable content" at bounding box center [128, 287] width 4 height 4
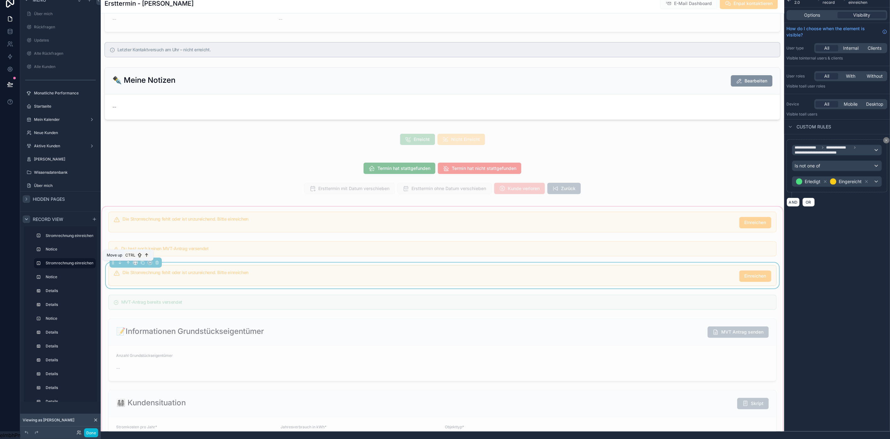
click at [129, 265] on icon "scrollable content" at bounding box center [128, 263] width 4 height 4
click at [231, 254] on div "Die Stromrechnung fehlt oder ist unzureichend. Bitte einreichen Einreichen" at bounding box center [447, 252] width 649 height 11
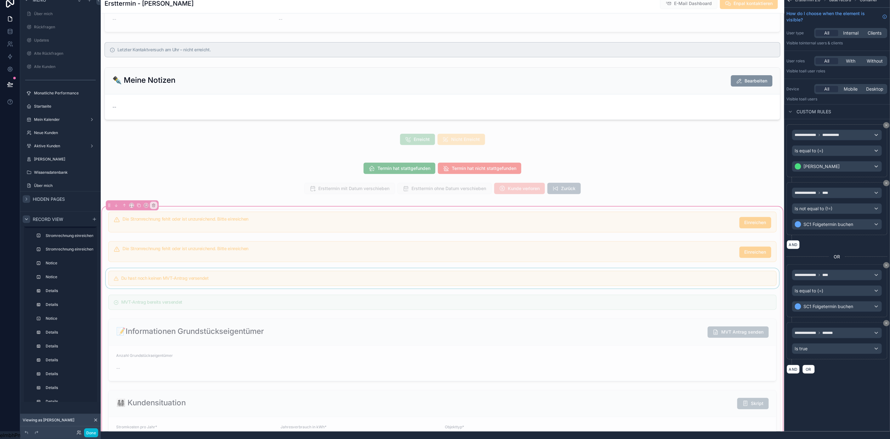
click at [262, 277] on div "scrollable content" at bounding box center [443, 279] width 676 height 20
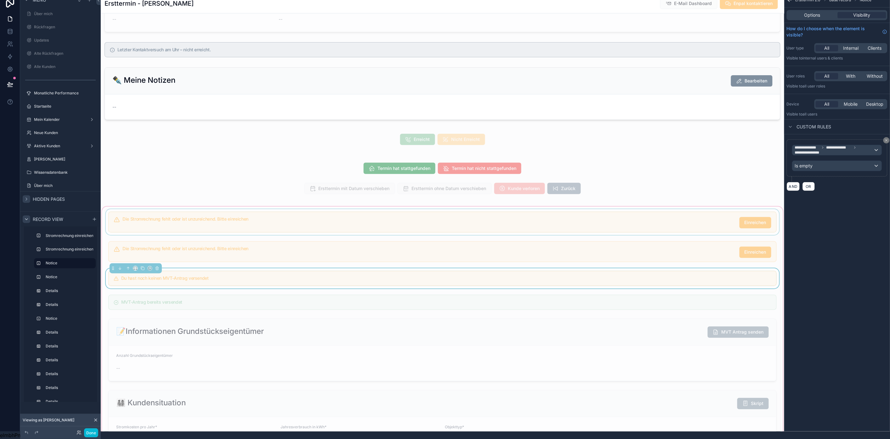
click at [278, 232] on div "scrollable content" at bounding box center [443, 222] width 676 height 26
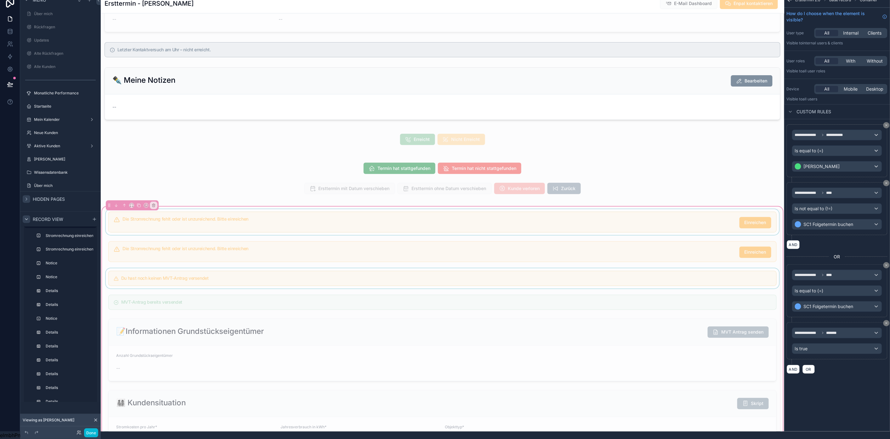
drag, startPoint x: 396, startPoint y: 227, endPoint x: 401, endPoint y: 228, distance: 4.5
click at [396, 227] on div "scrollable content" at bounding box center [443, 222] width 676 height 26
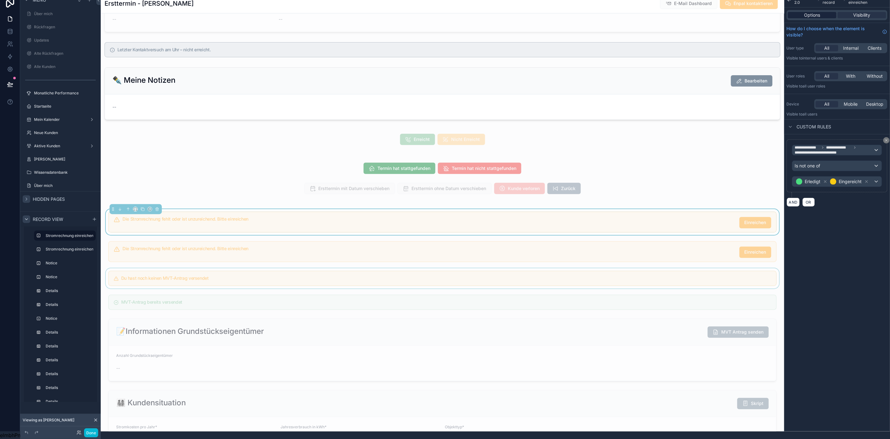
click at [666, 12] on span "Options" at bounding box center [813, 15] width 16 height 6
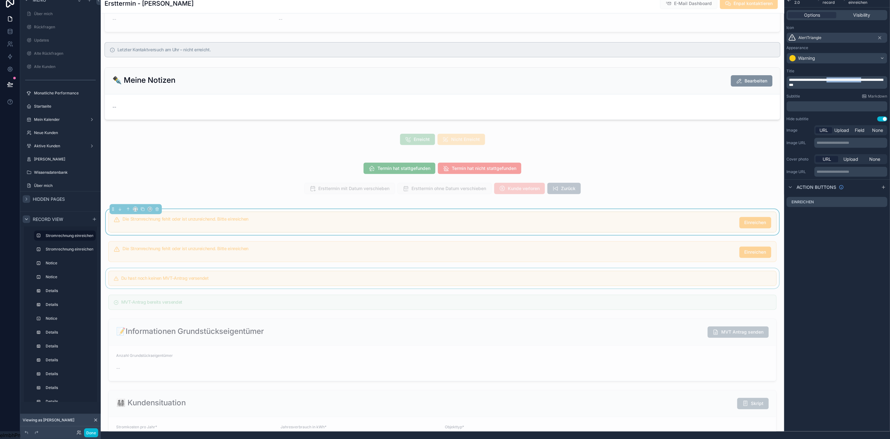
drag, startPoint x: 839, startPoint y: 74, endPoint x: 879, endPoint y: 72, distance: 40.3
click at [666, 78] on span "**********" at bounding box center [837, 82] width 94 height 9
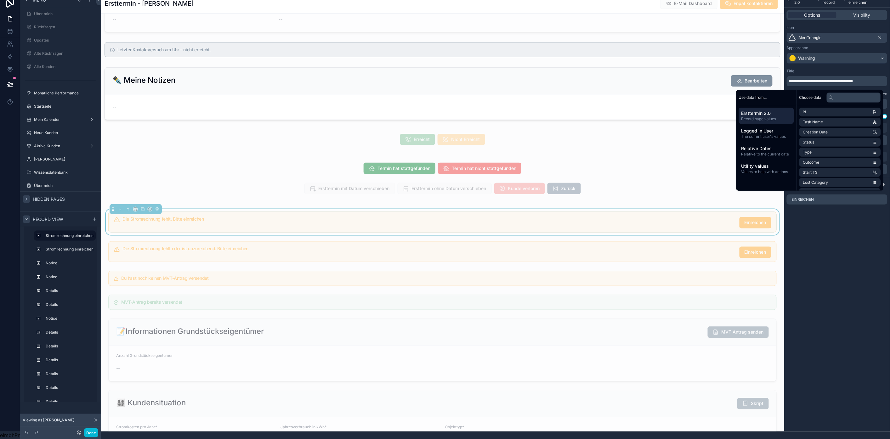
drag, startPoint x: 832, startPoint y: 323, endPoint x: 837, endPoint y: 323, distance: 4.1
click at [666, 313] on div "**********" at bounding box center [838, 211] width 106 height 439
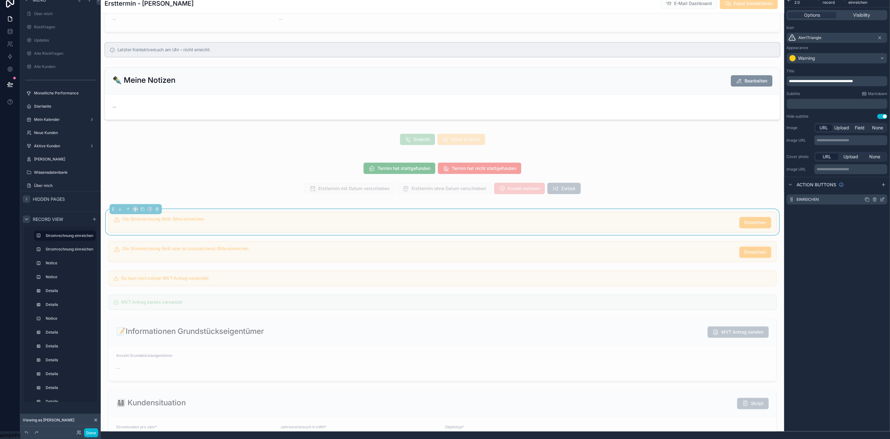
click at [666, 199] on icon "scrollable content" at bounding box center [882, 200] width 3 height 3
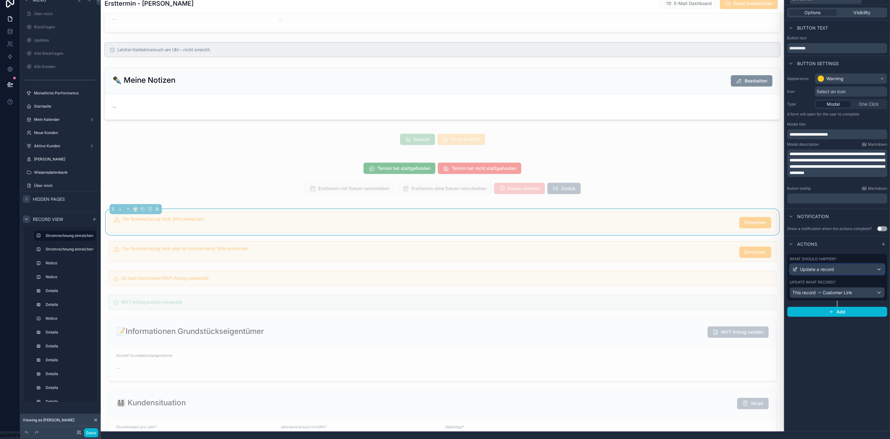
click at [666, 266] on div "Update a record" at bounding box center [838, 270] width 94 height 10
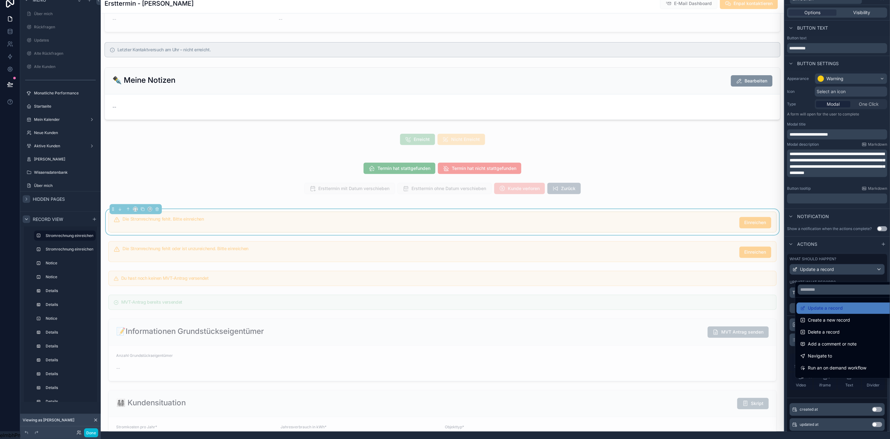
click at [666, 266] on div at bounding box center [837, 211] width 105 height 439
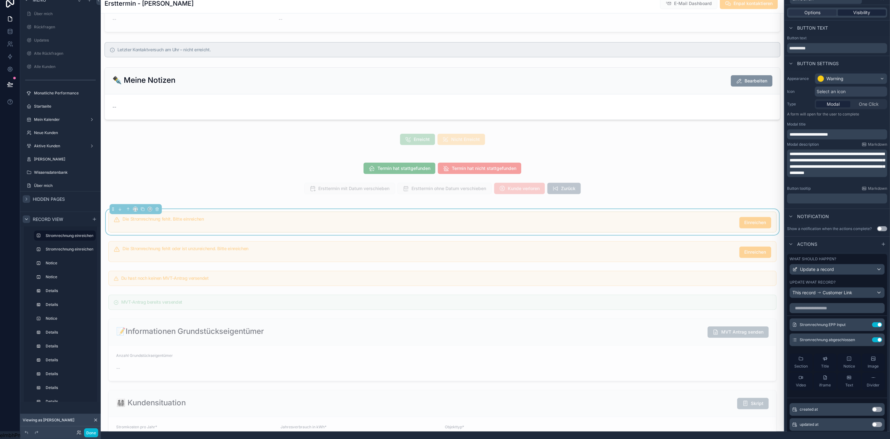
click at [666, 9] on div "Visibility" at bounding box center [862, 12] width 48 height 6
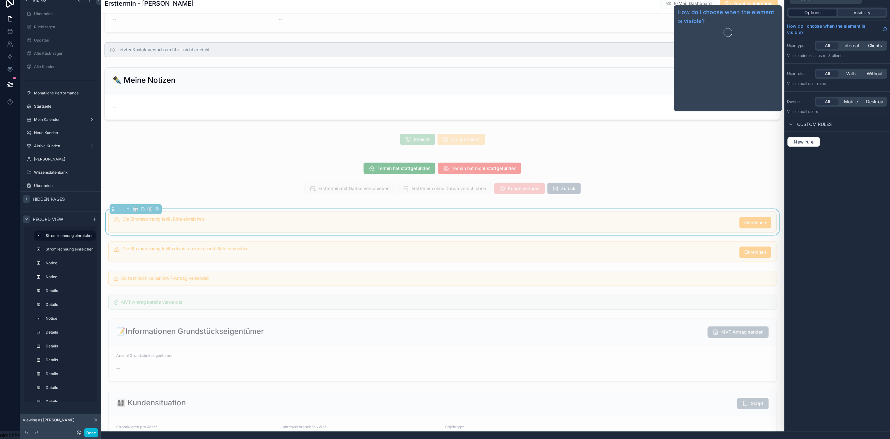
click at [666, 9] on span "Options" at bounding box center [813, 12] width 16 height 6
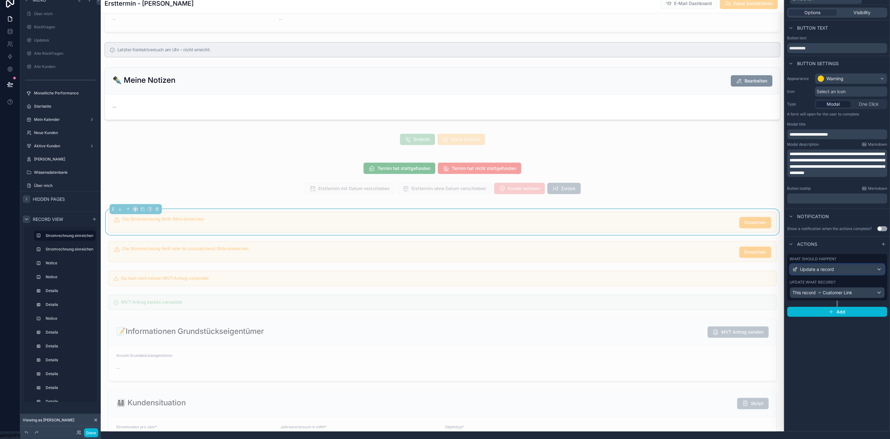
click at [666, 266] on div "Update a record" at bounding box center [838, 270] width 94 height 10
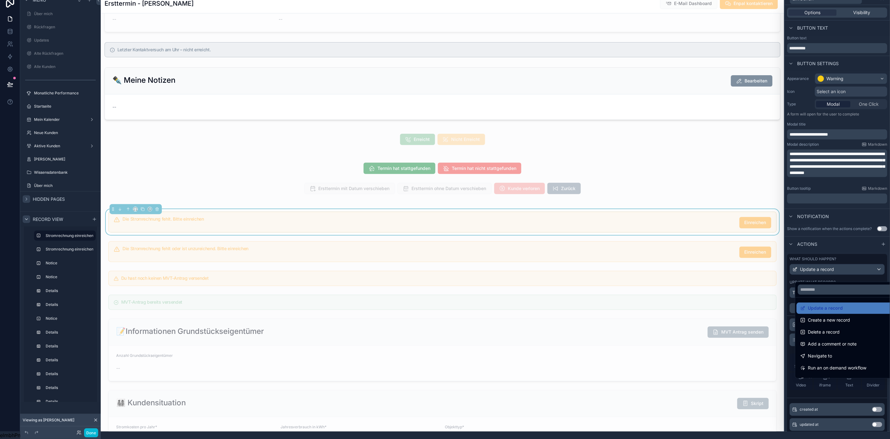
click at [666, 266] on div at bounding box center [837, 211] width 105 height 439
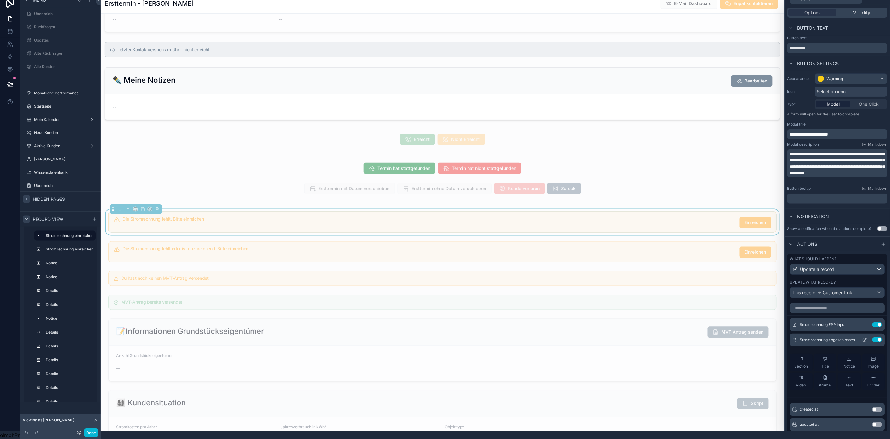
click at [666, 313] on button "Use setting" at bounding box center [878, 340] width 10 height 5
click at [666, 311] on input "text" at bounding box center [837, 308] width 95 height 10
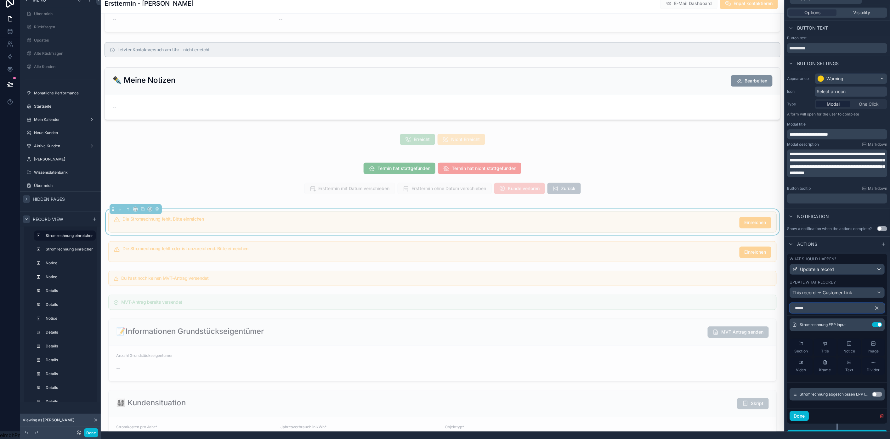
type input "*****"
click at [666, 313] on button "Use setting" at bounding box center [878, 394] width 10 height 5
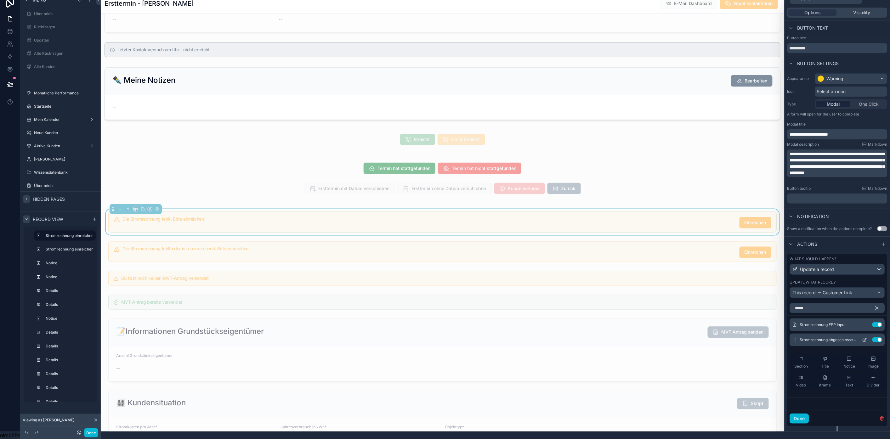
click at [666, 313] on icon at bounding box center [865, 340] width 5 height 5
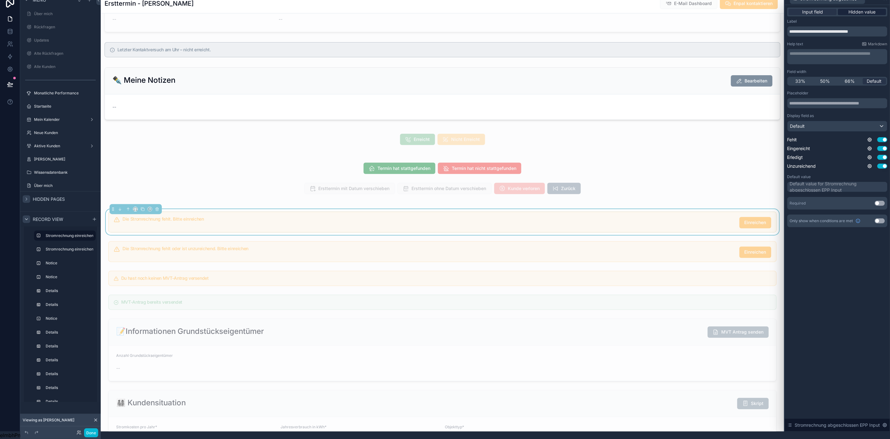
click at [666, 9] on span "Hidden value" at bounding box center [862, 12] width 27 height 6
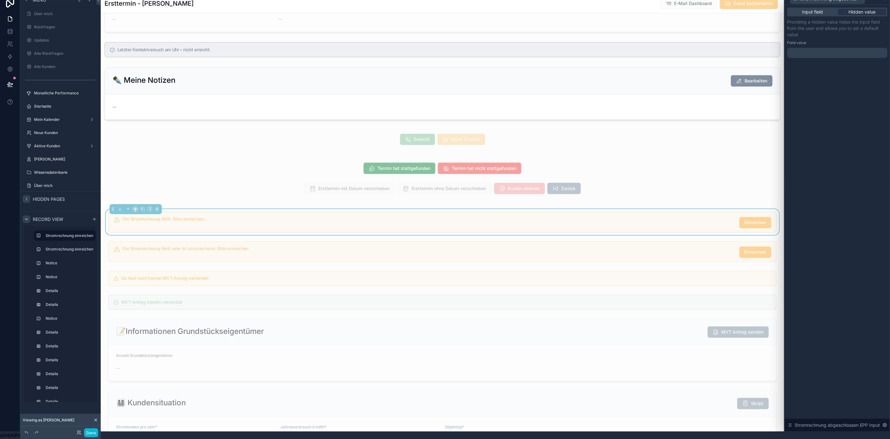
click at [666, 48] on div at bounding box center [838, 53] width 100 height 10
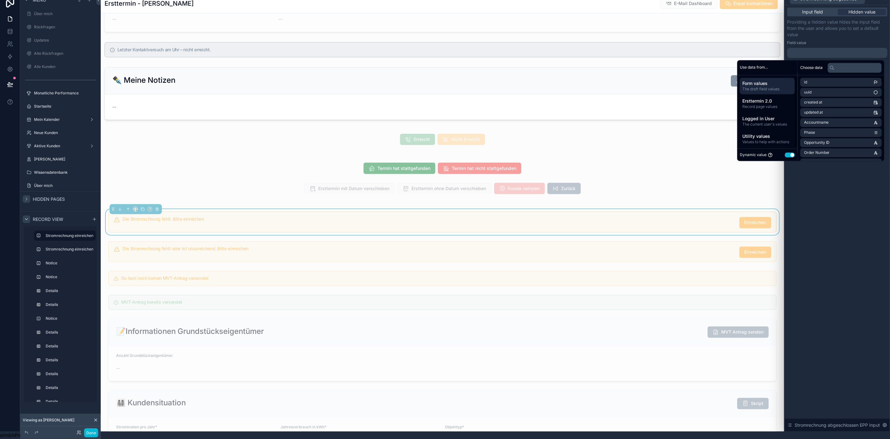
click at [666, 152] on button "Use setting" at bounding box center [790, 154] width 10 height 5
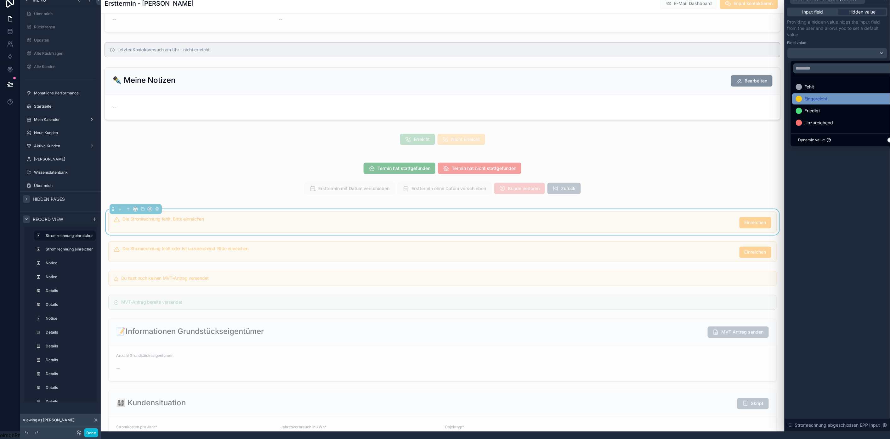
click at [666, 95] on span "Eingereicht" at bounding box center [816, 99] width 23 height 8
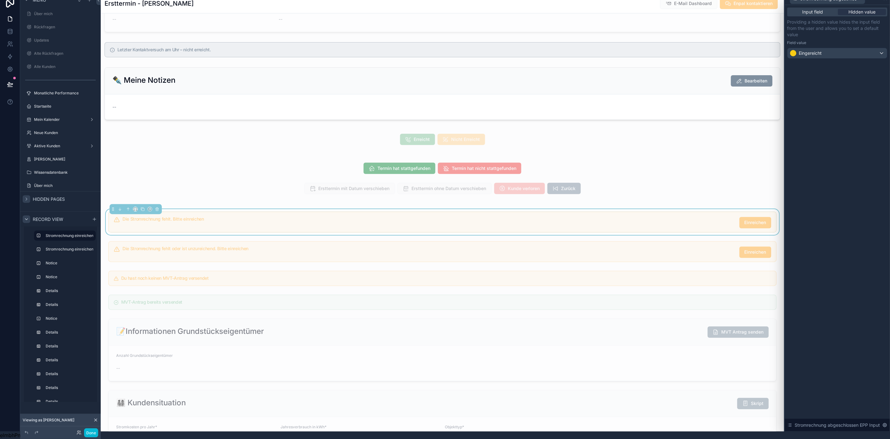
scroll to position [0, 0]
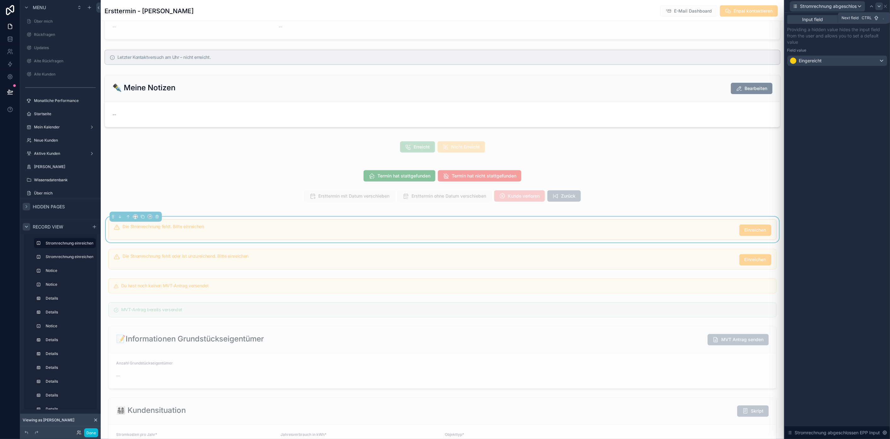
click at [666, 10] on div at bounding box center [880, 7] width 8 height 8
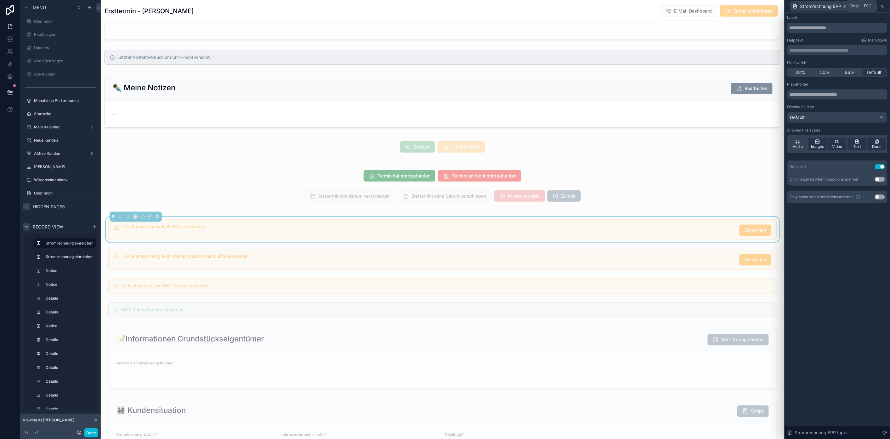
click at [666, 6] on icon at bounding box center [883, 6] width 3 height 3
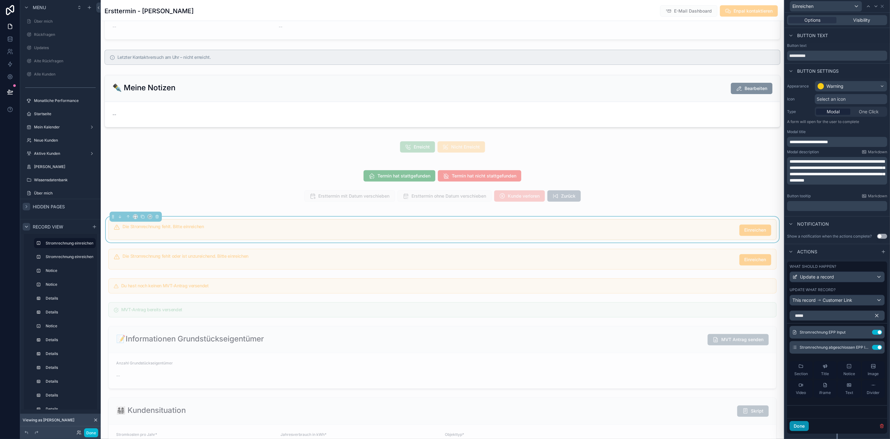
click at [666, 313] on button "Done" at bounding box center [799, 426] width 19 height 10
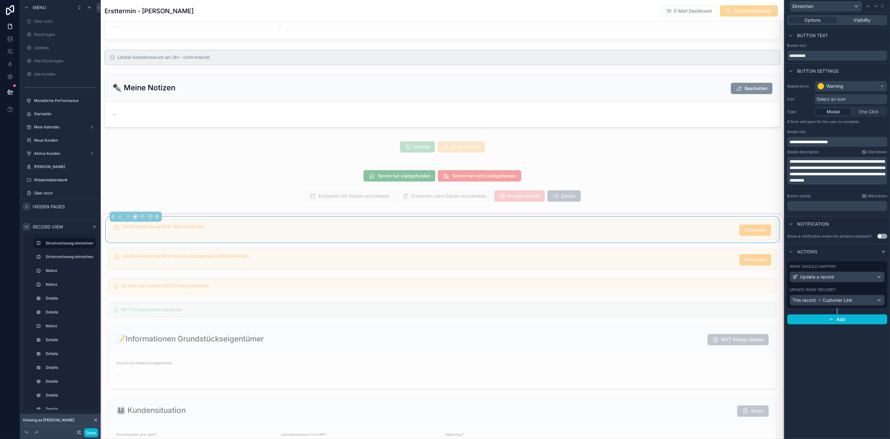
click at [666, 231] on div "Die Stromrechnung fehlt. Bitte einreichen Einreichen" at bounding box center [442, 230] width 669 height 21
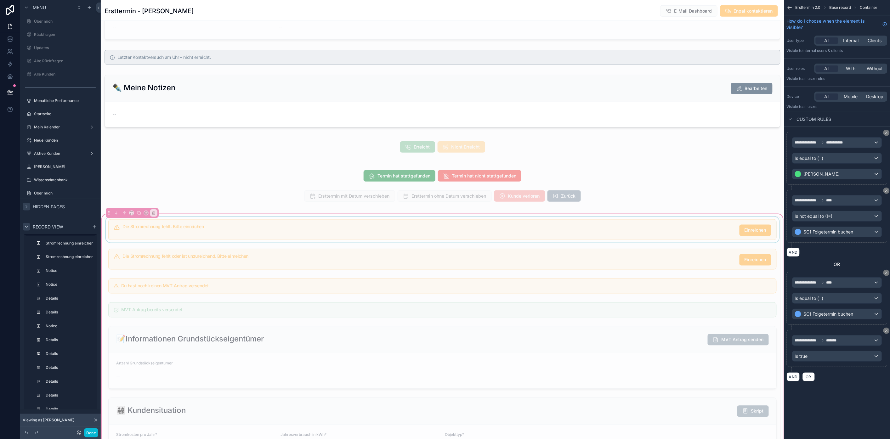
click at [666, 232] on div "scrollable content" at bounding box center [443, 230] width 676 height 26
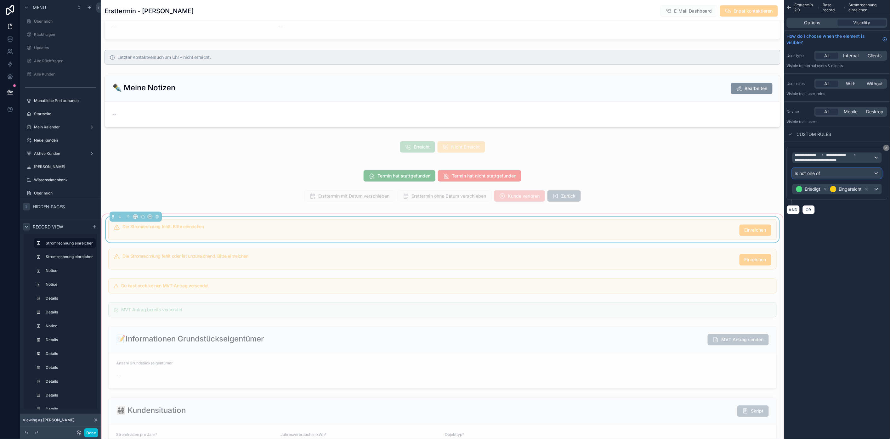
click at [666, 175] on div "Is not one of" at bounding box center [837, 174] width 89 height 10
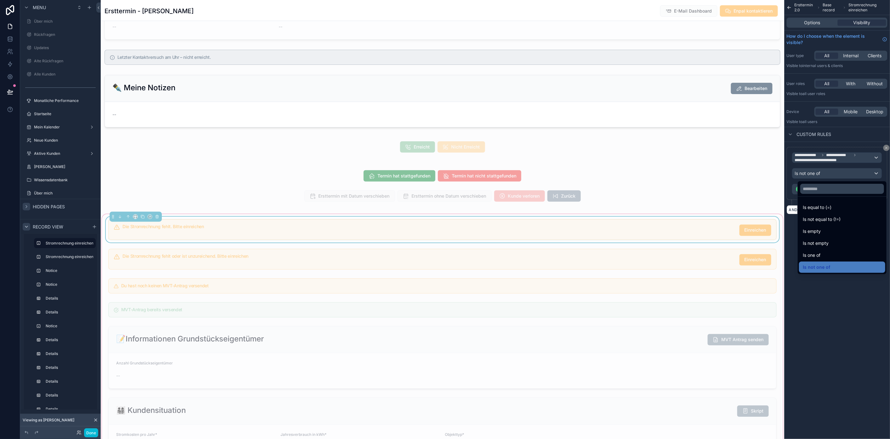
click at [666, 175] on div "scrollable content" at bounding box center [445, 219] width 890 height 439
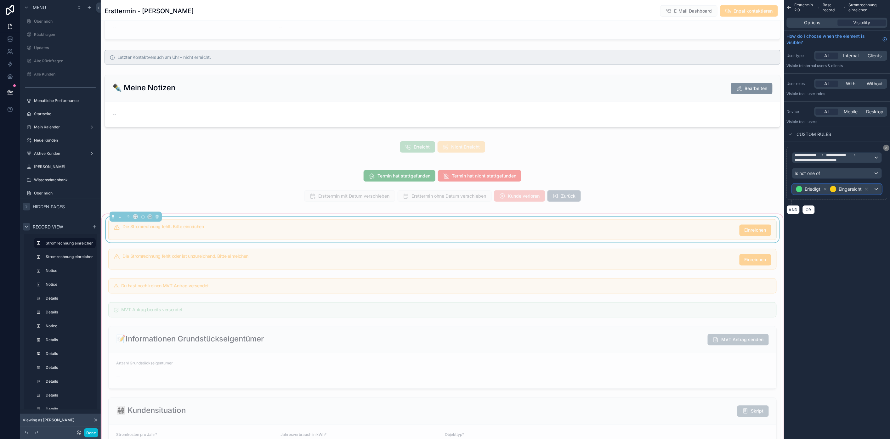
click at [666, 188] on div "Erledigt Eingereicht" at bounding box center [837, 189] width 89 height 10
click at [666, 160] on div "Unzureichend" at bounding box center [849, 154] width 101 height 11
drag, startPoint x: 859, startPoint y: 235, endPoint x: 856, endPoint y: 232, distance: 4.0
click at [666, 235] on div "**********" at bounding box center [838, 118] width 106 height 237
click at [666, 261] on div "scrollable content" at bounding box center [443, 260] width 676 height 26
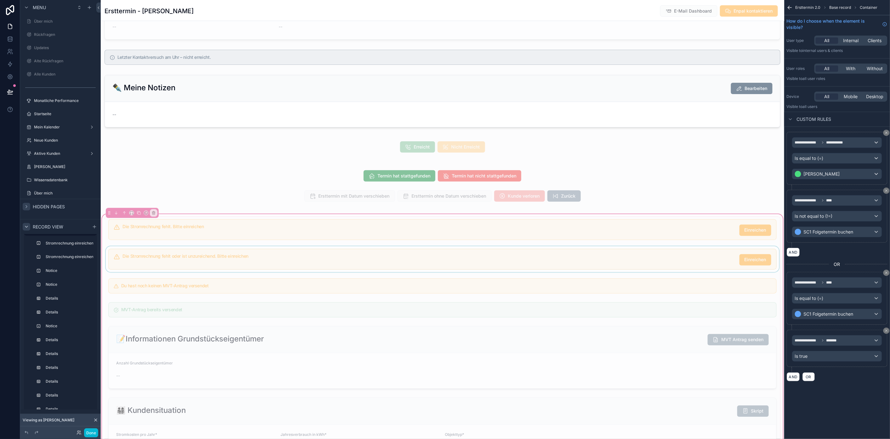
click at [666, 259] on div "scrollable content" at bounding box center [443, 260] width 676 height 26
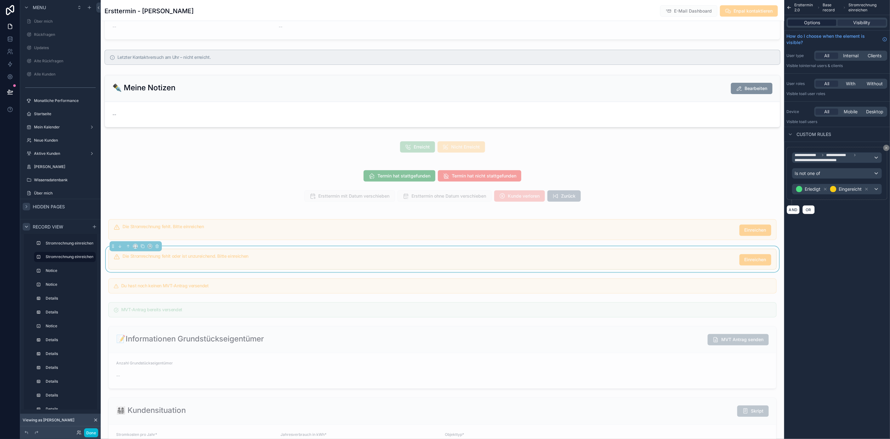
click at [666, 23] on span "Options" at bounding box center [813, 23] width 16 height 6
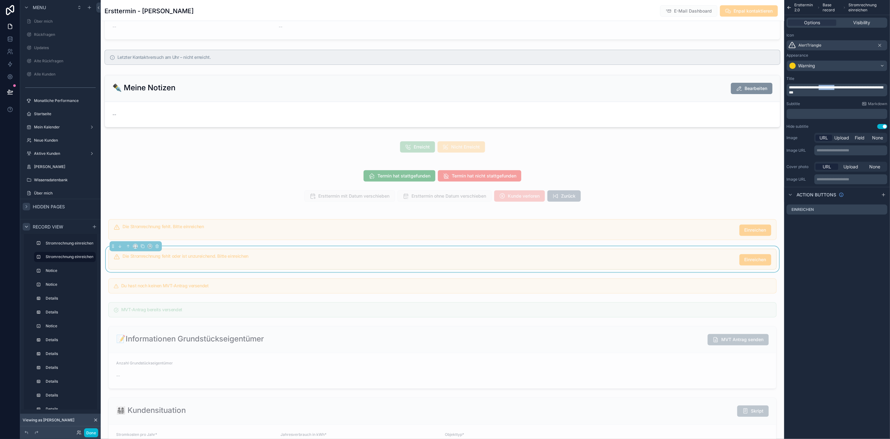
drag, startPoint x: 849, startPoint y: 87, endPoint x: 832, endPoint y: 87, distance: 17.0
click at [666, 87] on span "**********" at bounding box center [837, 90] width 94 height 9
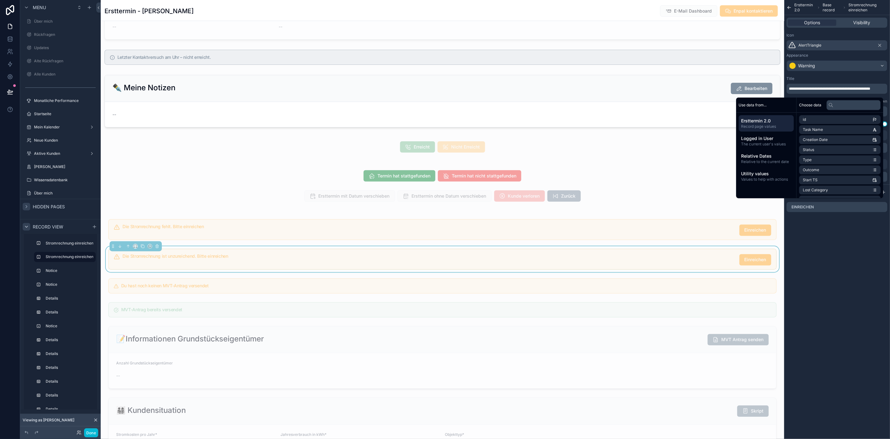
click at [666, 89] on span "**********" at bounding box center [830, 89] width 81 height 4
click at [666, 245] on div "**********" at bounding box center [838, 219] width 106 height 439
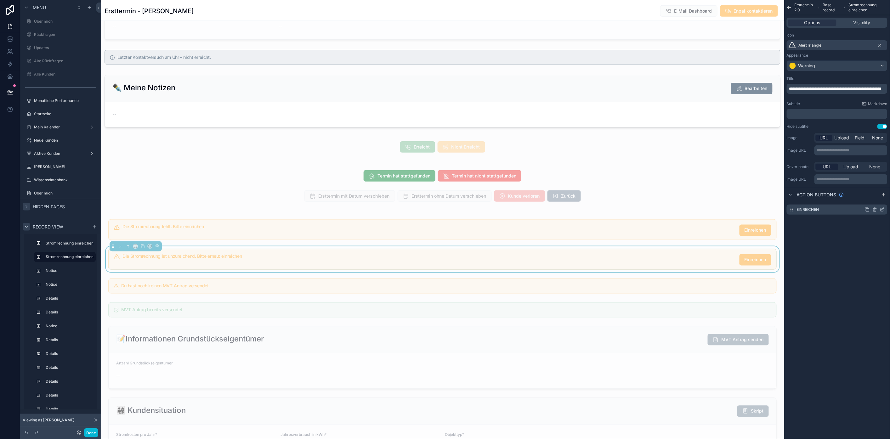
click at [666, 209] on icon "scrollable content" at bounding box center [883, 209] width 3 height 3
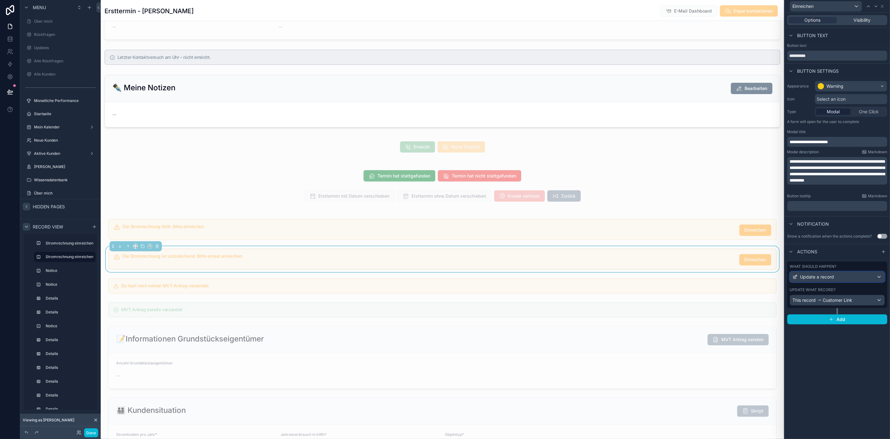
click at [666, 276] on div "Update a record" at bounding box center [838, 277] width 94 height 10
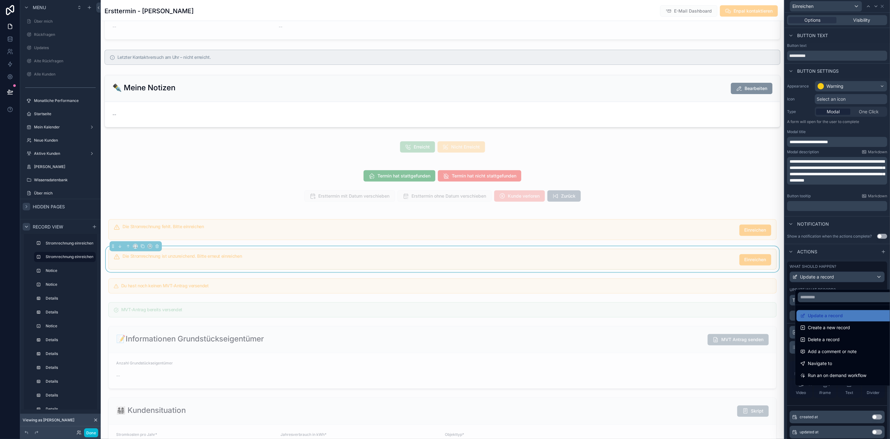
click at [666, 276] on div at bounding box center [837, 219] width 105 height 439
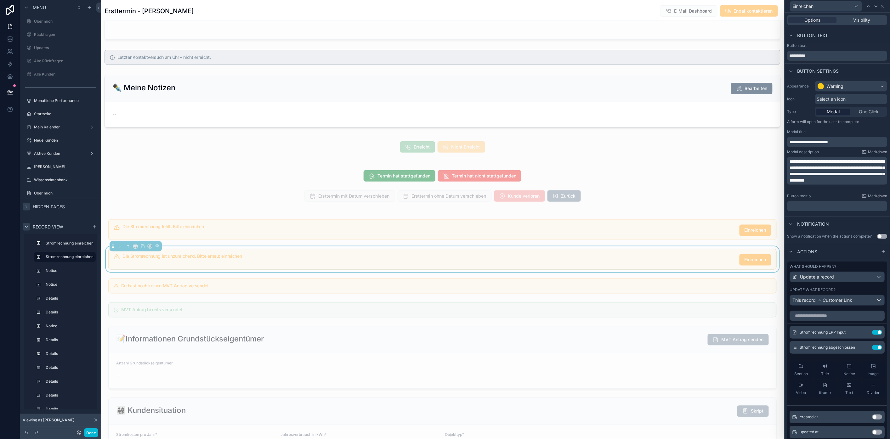
click at [666, 313] on button "Use setting" at bounding box center [878, 347] width 10 height 5
click at [666, 313] on input "text" at bounding box center [837, 316] width 95 height 10
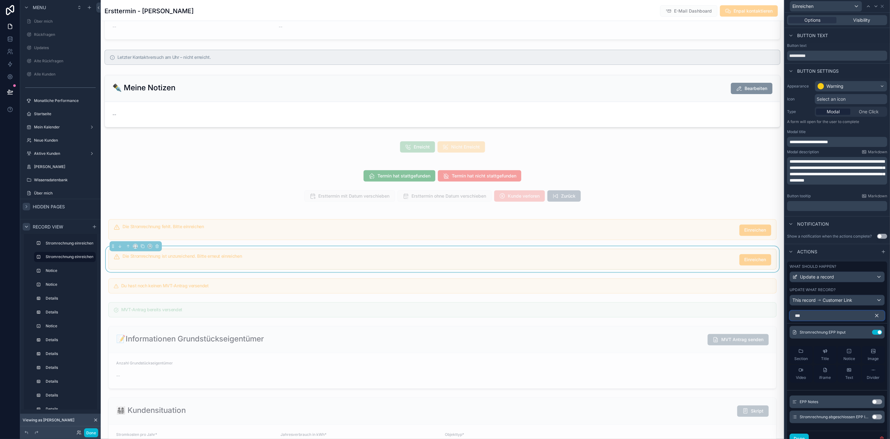
type input "***"
click at [666, 313] on button "Use setting" at bounding box center [878, 417] width 10 height 5
click at [666, 313] on icon at bounding box center [865, 347] width 5 height 5
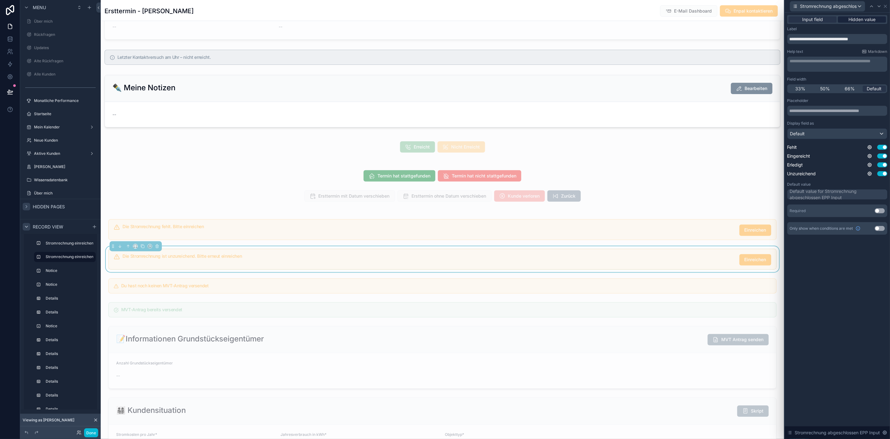
click at [666, 20] on span "Hidden value" at bounding box center [862, 19] width 27 height 6
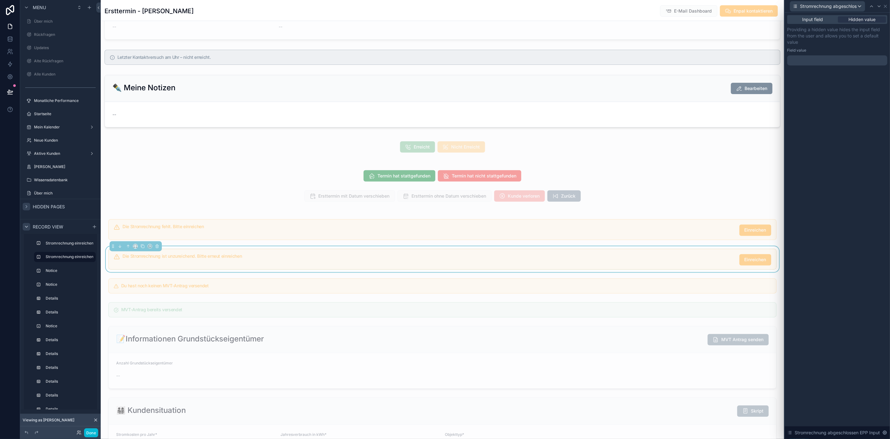
click at [666, 57] on div at bounding box center [838, 60] width 100 height 10
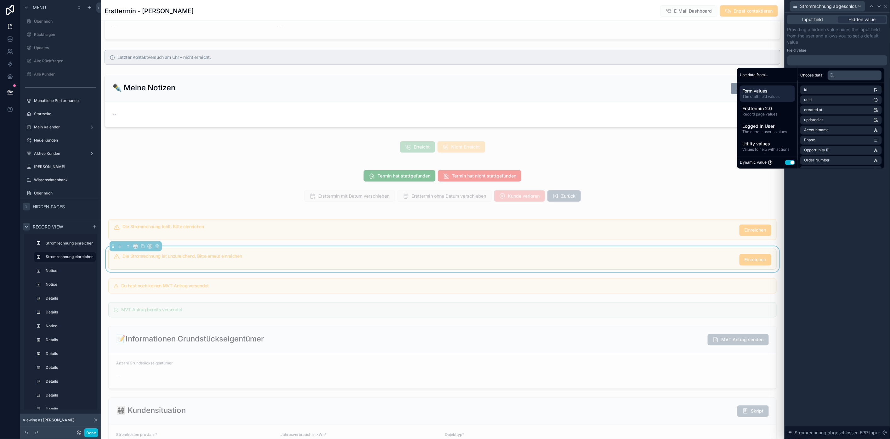
click at [666, 163] on button "Use setting" at bounding box center [790, 162] width 10 height 5
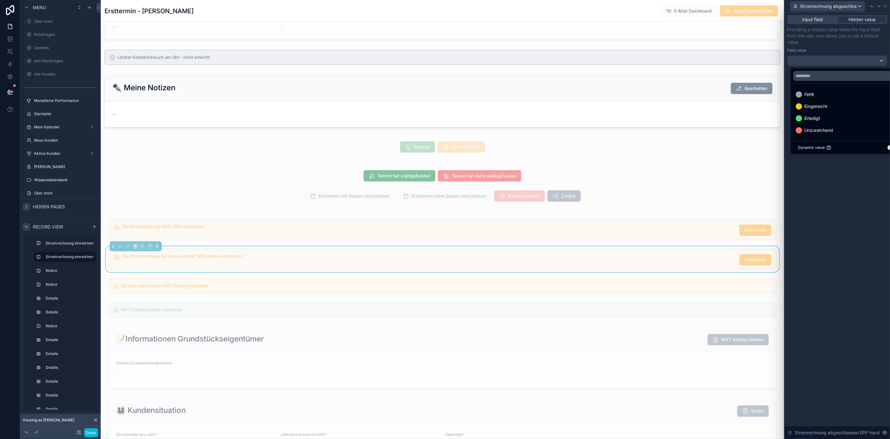
click at [666, 104] on span "Eingereicht" at bounding box center [816, 107] width 23 height 8
click at [666, 196] on div at bounding box center [837, 219] width 105 height 439
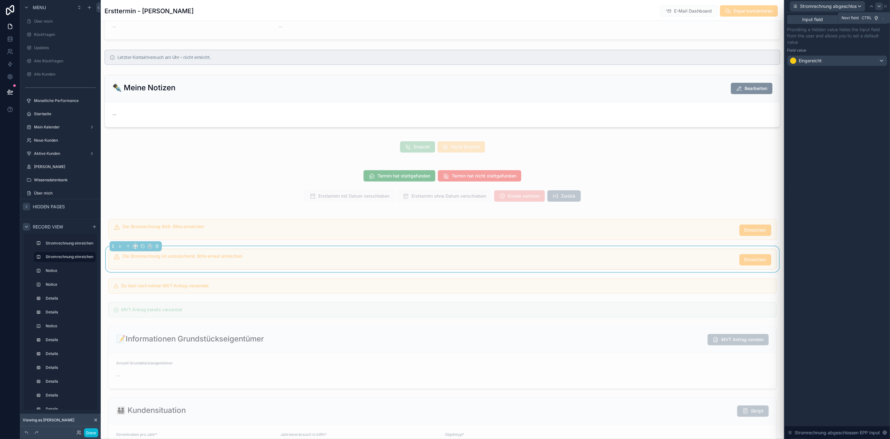
click at [666, 4] on icon at bounding box center [879, 6] width 5 height 5
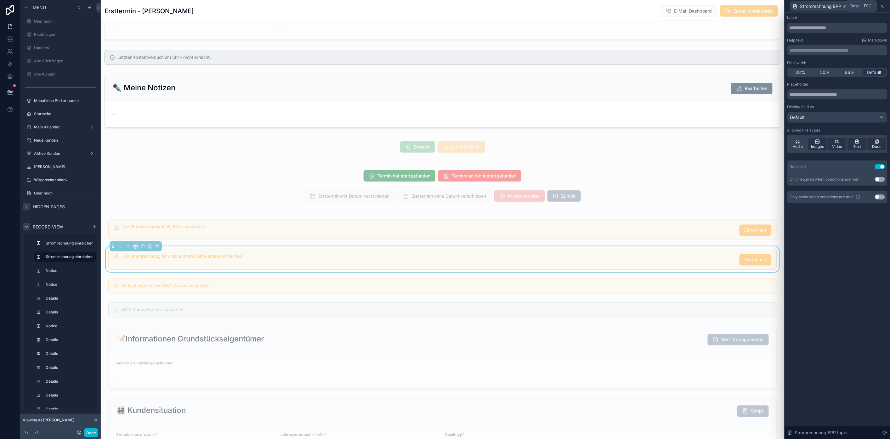
click at [666, 7] on icon at bounding box center [882, 6] width 5 height 5
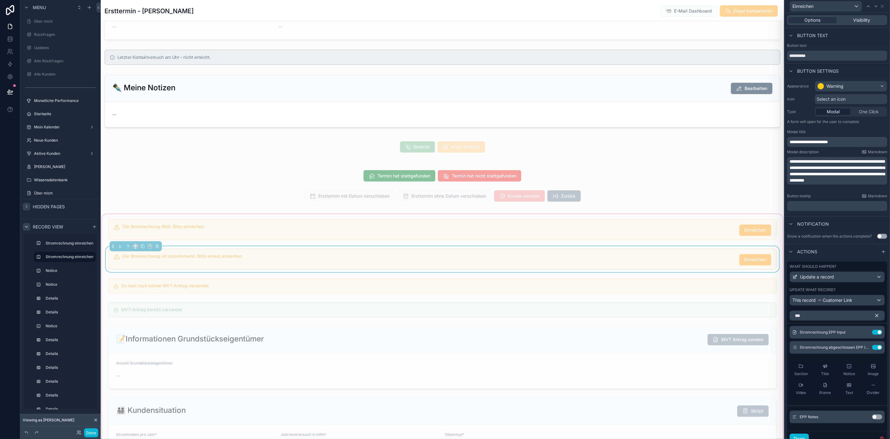
click at [226, 266] on div "Die Stromrechnung ist unzureichend. Bitte erneut einreichen Einreichen" at bounding box center [447, 259] width 649 height 11
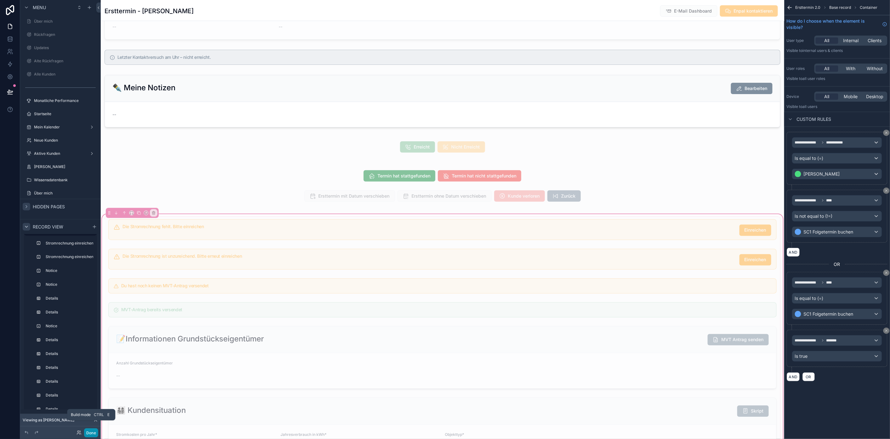
click at [92, 313] on button "Done" at bounding box center [91, 433] width 14 height 9
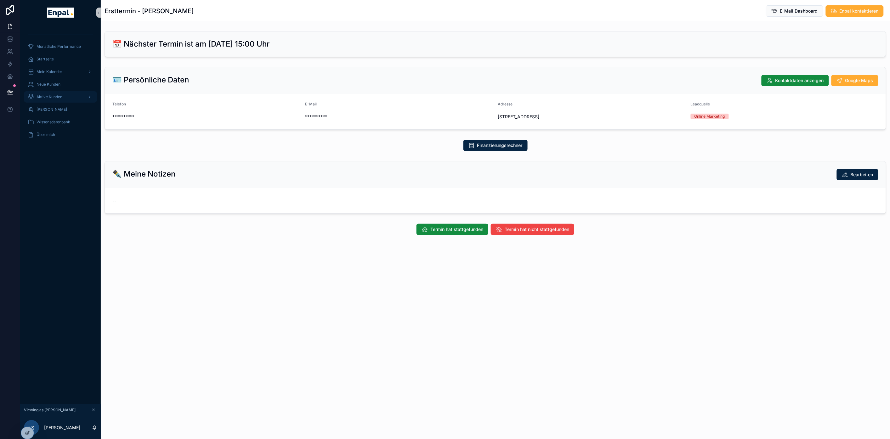
click at [51, 98] on span "Aktive Kunden" at bounding box center [50, 96] width 26 height 5
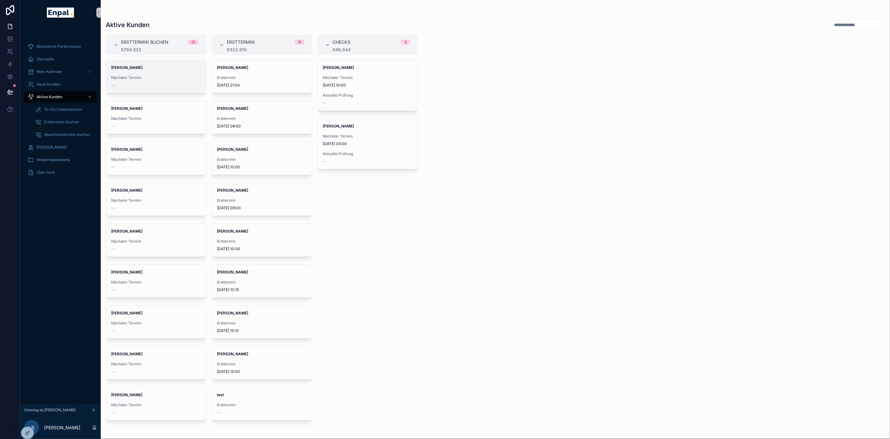
click at [140, 88] on div "--" at bounding box center [156, 85] width 90 height 5
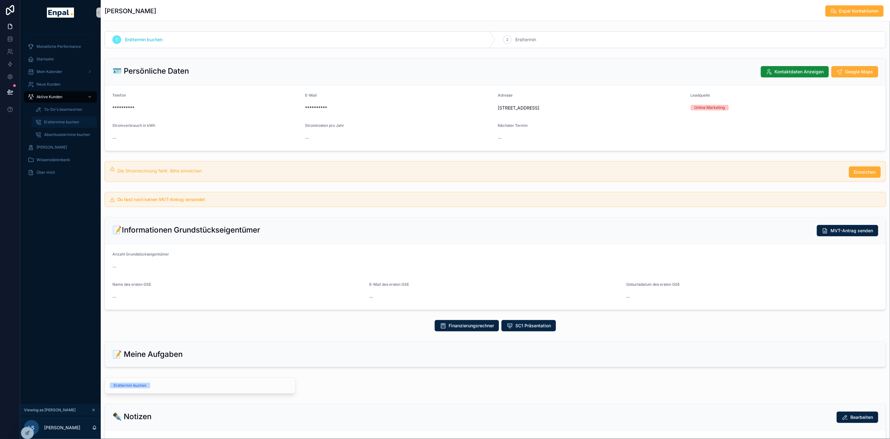
click at [62, 125] on div "Ersttermine buchen" at bounding box center [64, 122] width 58 height 10
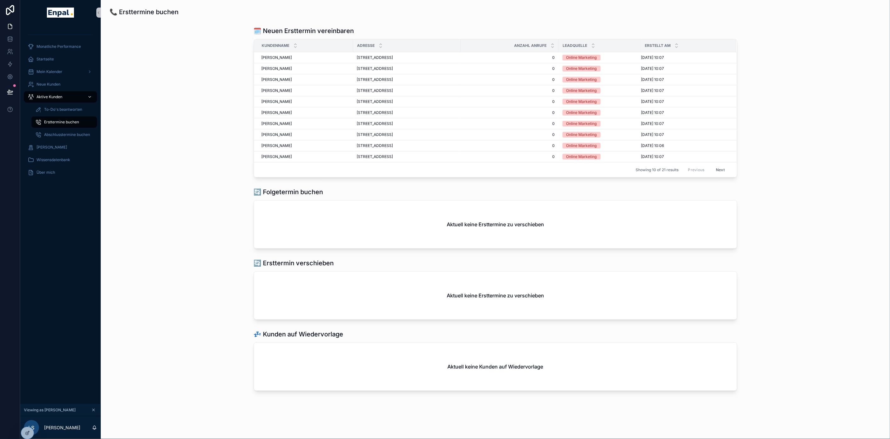
click at [60, 97] on span "Aktive Kunden" at bounding box center [50, 96] width 26 height 5
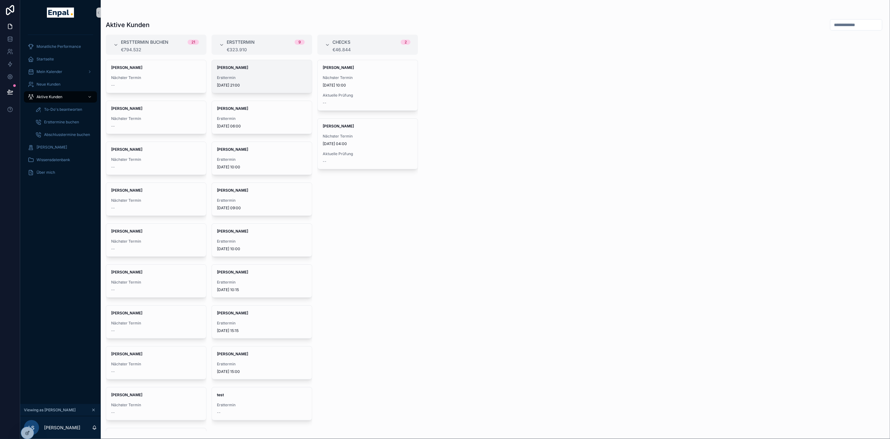
click at [242, 77] on span "Ersttermin" at bounding box center [262, 77] width 90 height 5
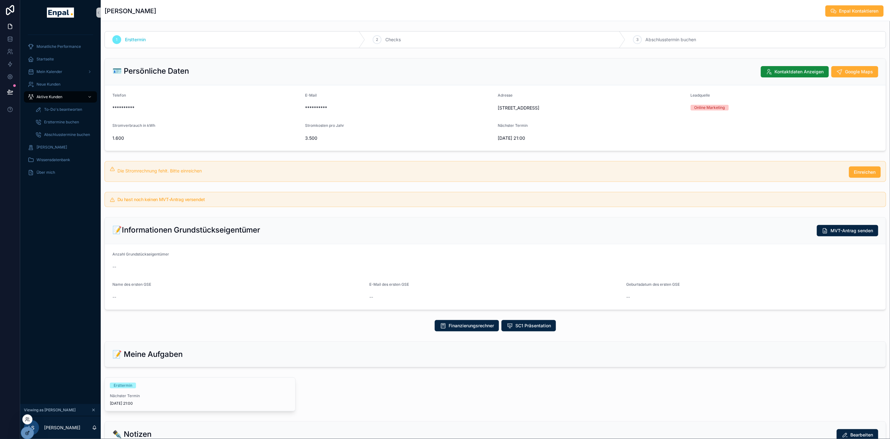
click at [29, 313] on div at bounding box center [27, 433] width 13 height 12
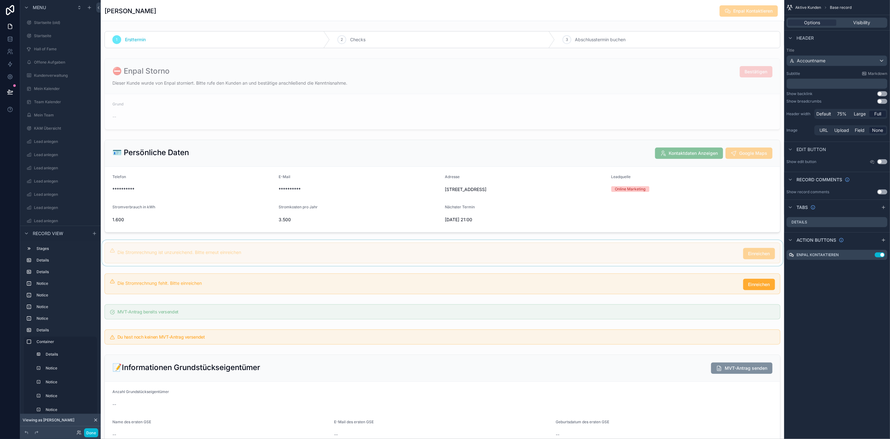
click at [269, 262] on div "scrollable content" at bounding box center [443, 253] width 684 height 26
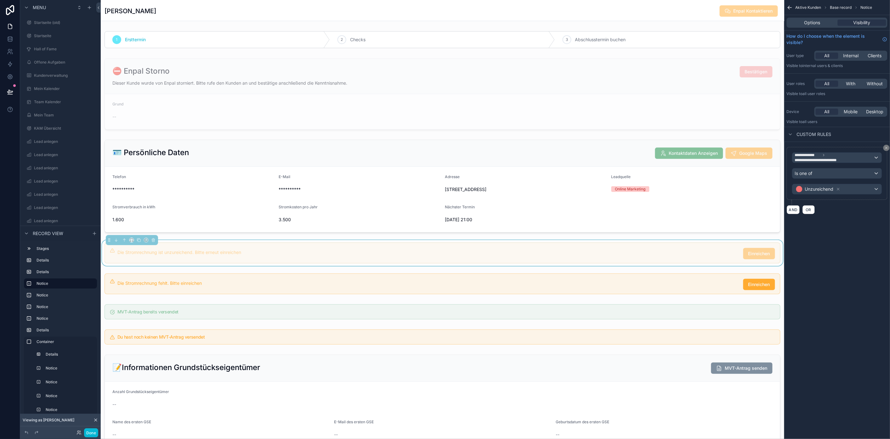
click at [666, 256] on div "Die Stromrechnung ist unzureichend. Bitte erneut einreichen" at bounding box center [427, 252] width 621 height 6
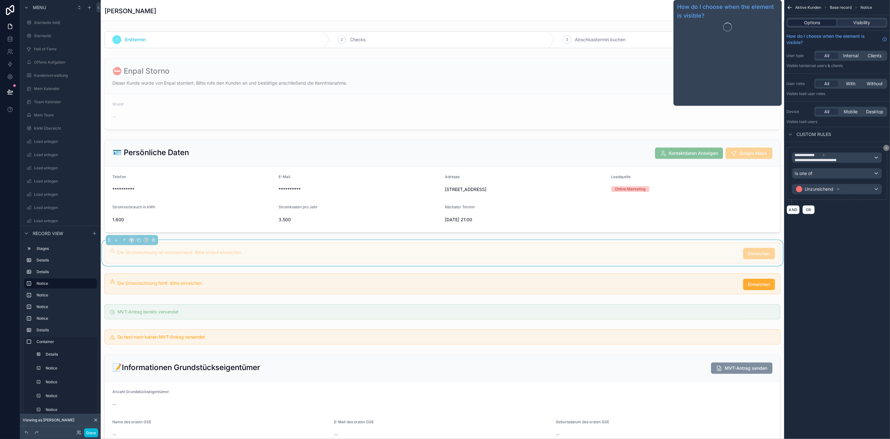
click at [666, 25] on span "Options" at bounding box center [813, 23] width 16 height 6
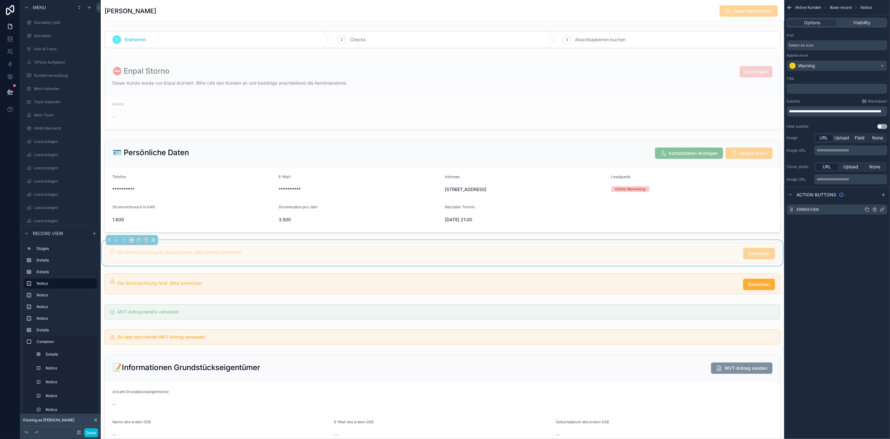
click at [666, 209] on icon "scrollable content" at bounding box center [882, 209] width 5 height 5
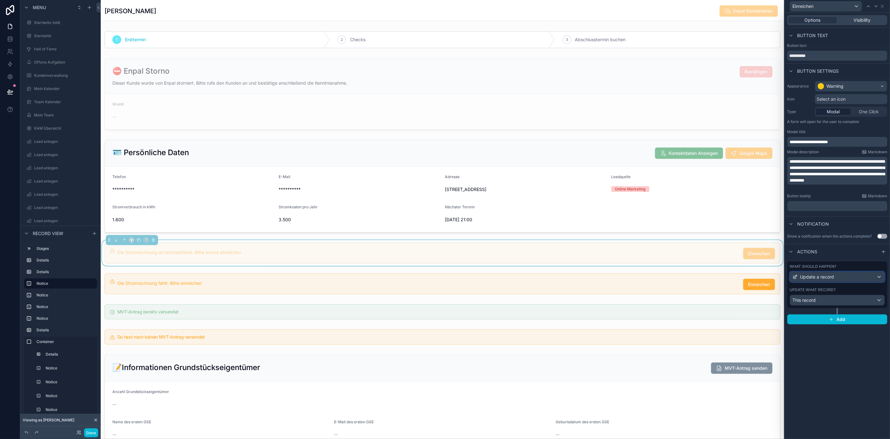
click at [666, 280] on div "Update a record" at bounding box center [838, 277] width 94 height 10
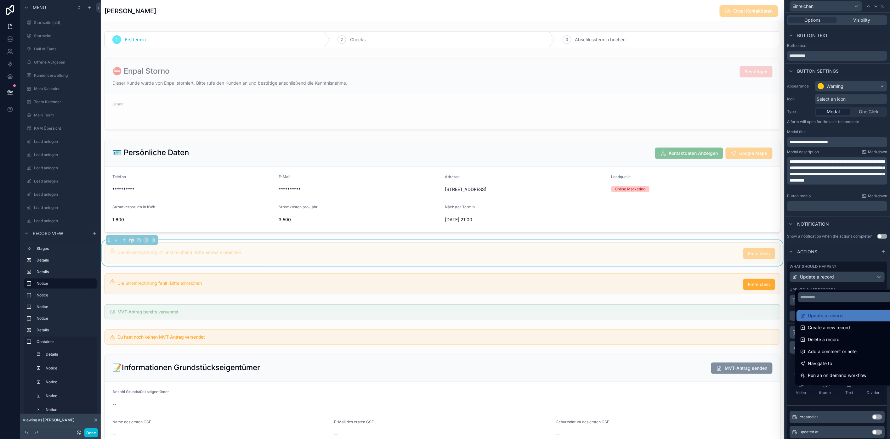
click at [666, 279] on div at bounding box center [837, 219] width 105 height 439
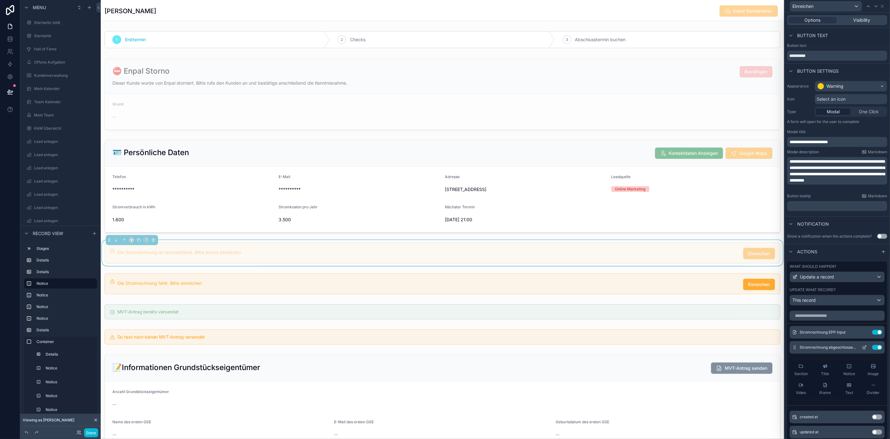
click at [666, 313] on button "Use setting" at bounding box center [878, 347] width 10 height 5
click at [666, 313] on input "text" at bounding box center [837, 316] width 95 height 10
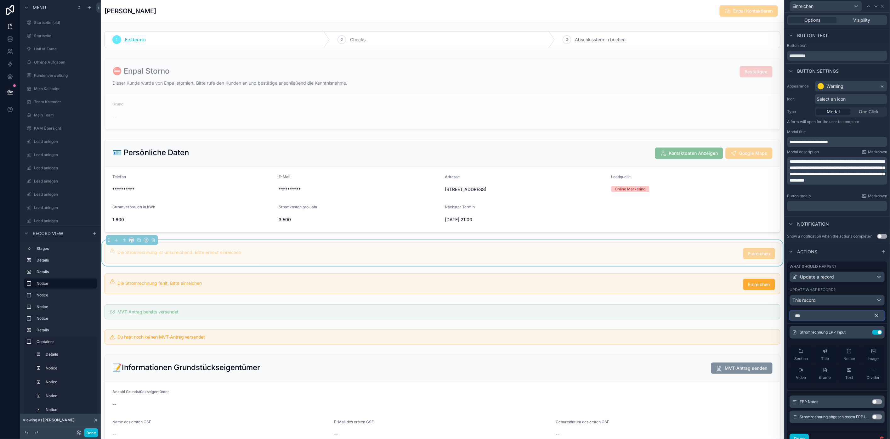
type input "***"
click at [666, 313] on button "Use setting" at bounding box center [878, 417] width 10 height 5
click at [666, 313] on icon at bounding box center [865, 347] width 5 height 5
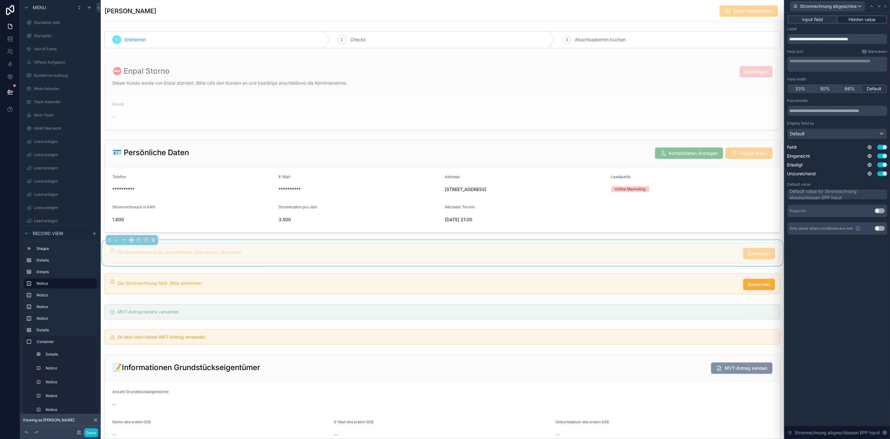
click at [666, 17] on span "Hidden value" at bounding box center [862, 19] width 27 height 6
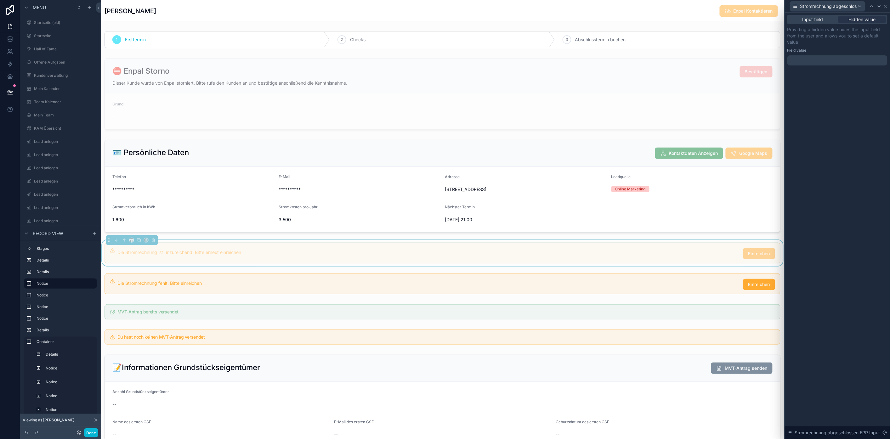
click at [666, 64] on div at bounding box center [838, 60] width 100 height 10
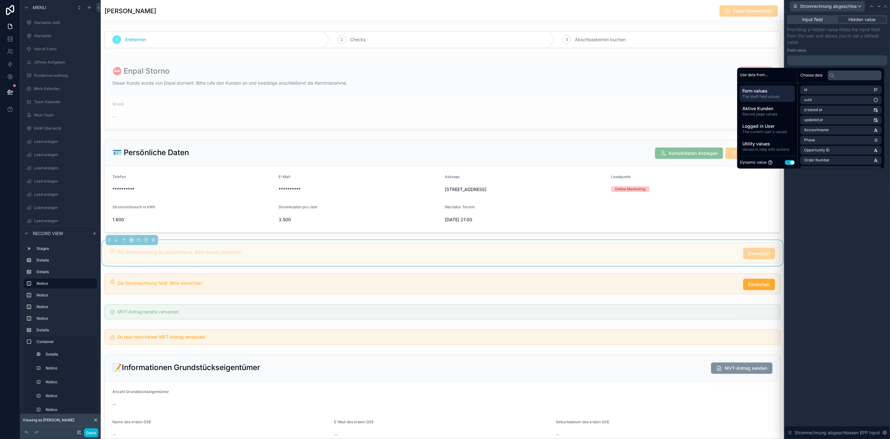
click at [666, 163] on button "Use setting" at bounding box center [790, 162] width 10 height 5
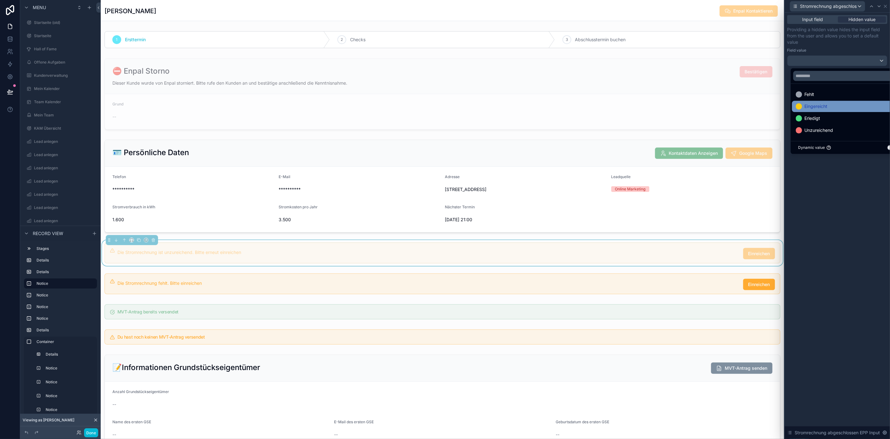
click at [666, 108] on span "Eingereicht" at bounding box center [816, 107] width 23 height 8
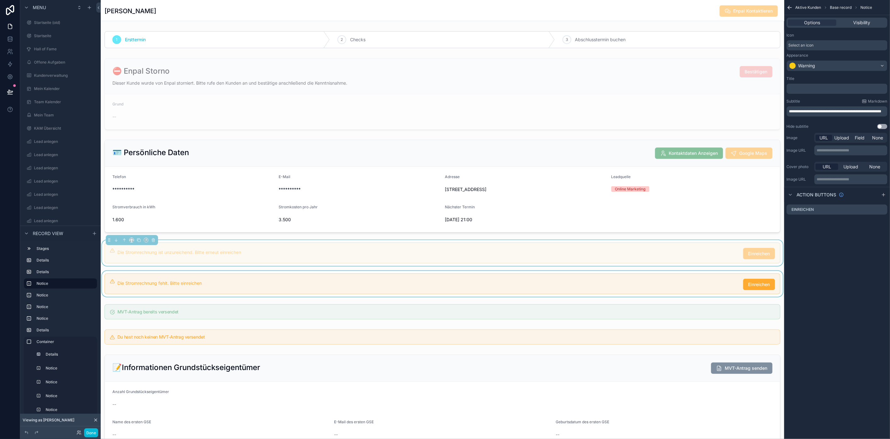
click at [663, 294] on div "scrollable content" at bounding box center [443, 284] width 684 height 26
click at [666, 207] on icon "scrollable content" at bounding box center [883, 206] width 3 height 3
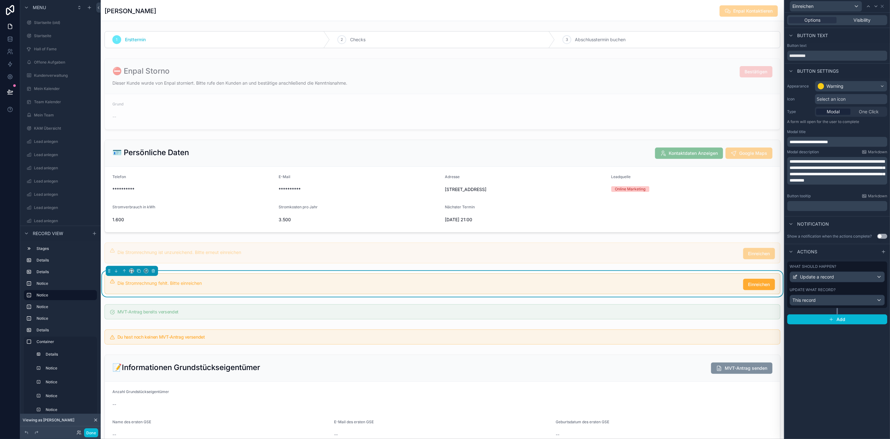
drag, startPoint x: 842, startPoint y: 270, endPoint x: 840, endPoint y: 273, distance: 3.2
click at [666, 270] on div "What should happen? Update a record" at bounding box center [837, 273] width 95 height 18
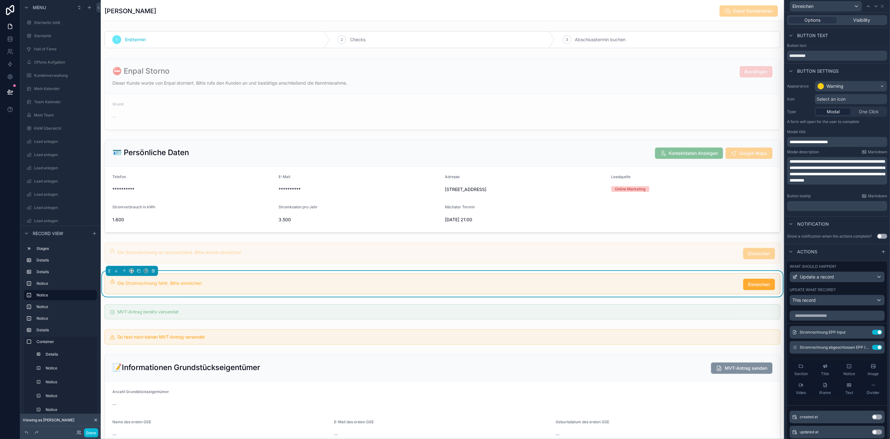
click at [666, 269] on label "What should happen?" at bounding box center [813, 266] width 47 height 5
click at [666, 313] on button "Use setting" at bounding box center [878, 347] width 10 height 5
click at [666, 313] on input "text" at bounding box center [837, 316] width 95 height 10
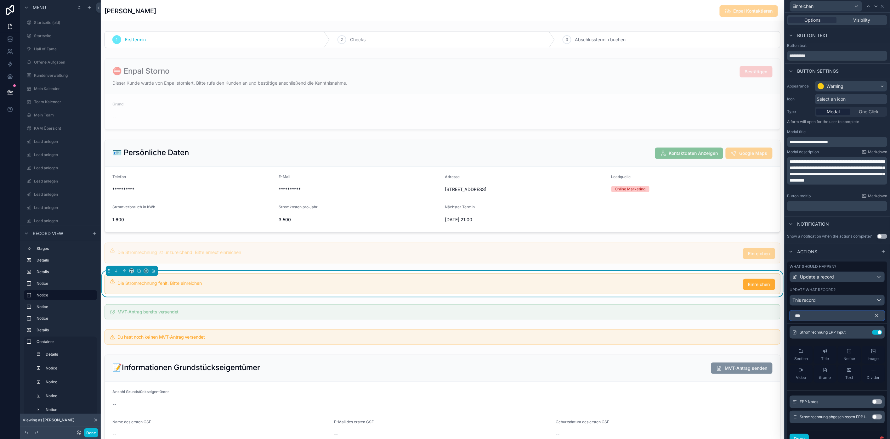
type input "***"
click at [666, 313] on button "Use setting" at bounding box center [878, 417] width 10 height 5
click at [666, 313] on icon at bounding box center [866, 347] width 3 height 3
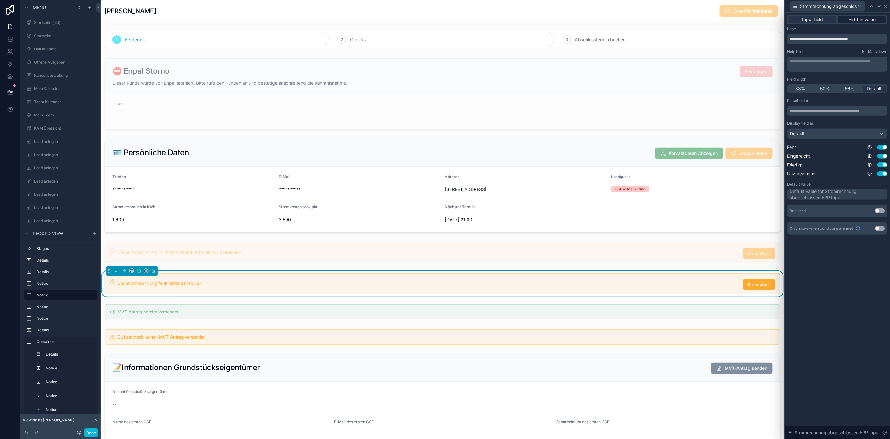
click at [666, 19] on span "Hidden value" at bounding box center [862, 19] width 27 height 6
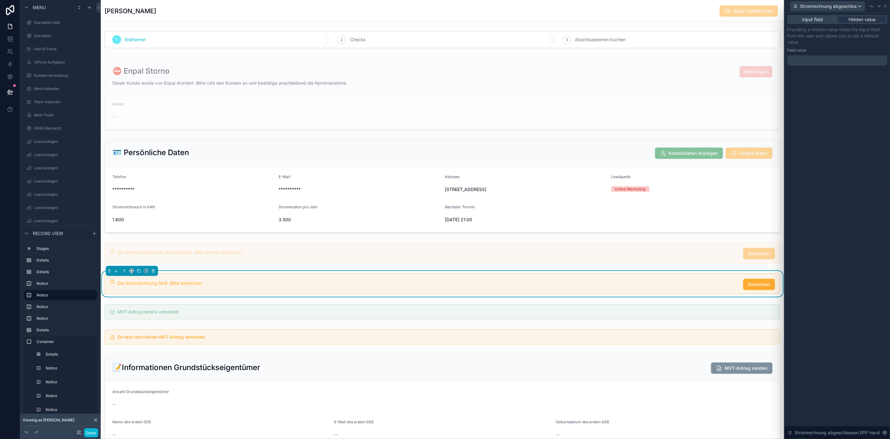
click at [666, 60] on div at bounding box center [838, 60] width 100 height 10
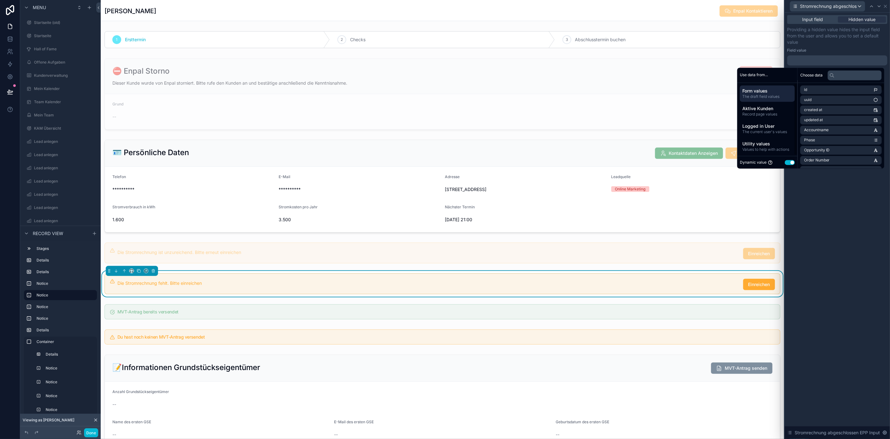
click at [666, 160] on div "Dynamic value Use setting" at bounding box center [767, 162] width 55 height 7
click at [666, 162] on button "Use setting" at bounding box center [790, 162] width 10 height 5
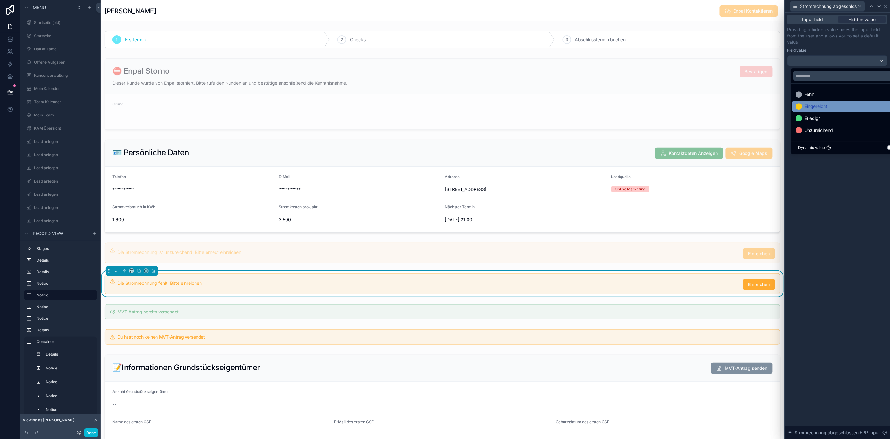
click at [666, 103] on span "Eingereicht" at bounding box center [816, 107] width 23 height 8
click at [666, 205] on div at bounding box center [837, 219] width 105 height 439
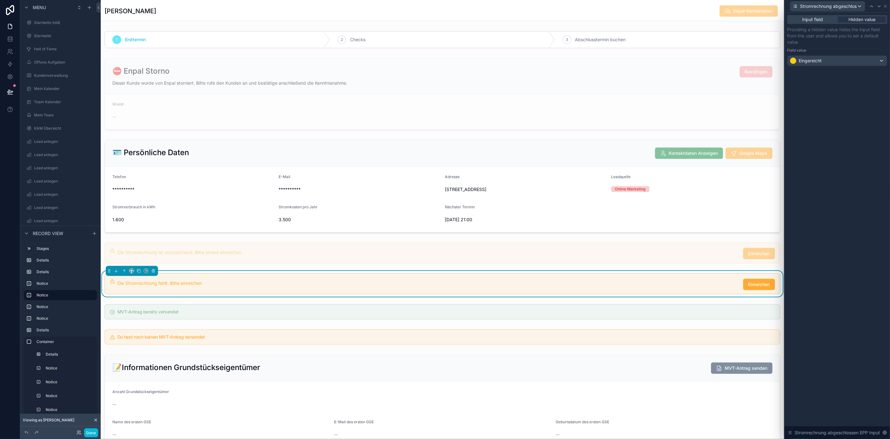
click at [666, 184] on div "Input field Hidden value Providing a hidden value hides the input field from th…" at bounding box center [837, 226] width 105 height 427
click at [480, 258] on div "scrollable content" at bounding box center [443, 253] width 684 height 26
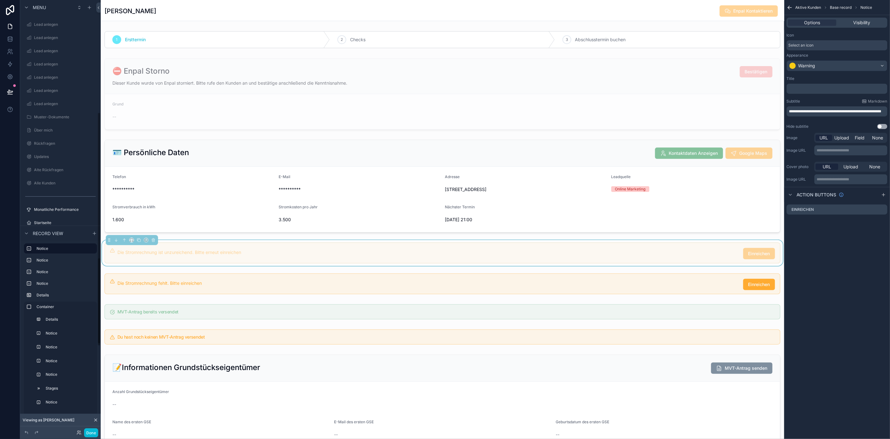
scroll to position [379, 0]
click at [86, 313] on button "Done" at bounding box center [91, 433] width 14 height 9
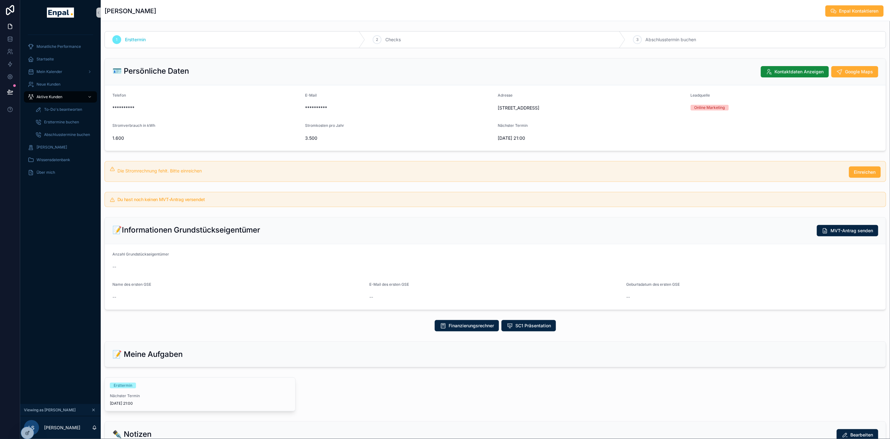
click at [62, 232] on div "Monatliche Performance Startseite Mein Kalender Neue Kunden Aktive Kunden To-Do…" at bounding box center [60, 214] width 81 height 379
click at [61, 233] on div "Monatliche Performance Startseite Mein Kalender Neue Kunden Aktive Kunden To-Do…" at bounding box center [60, 214] width 81 height 379
click at [60, 96] on span "Aktive Kunden" at bounding box center [50, 96] width 26 height 5
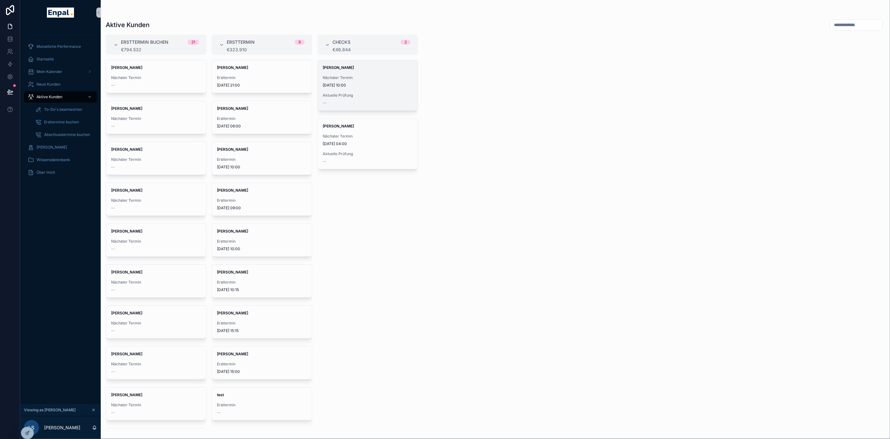
click at [359, 83] on span "[DATE] 10:00" at bounding box center [368, 85] width 90 height 5
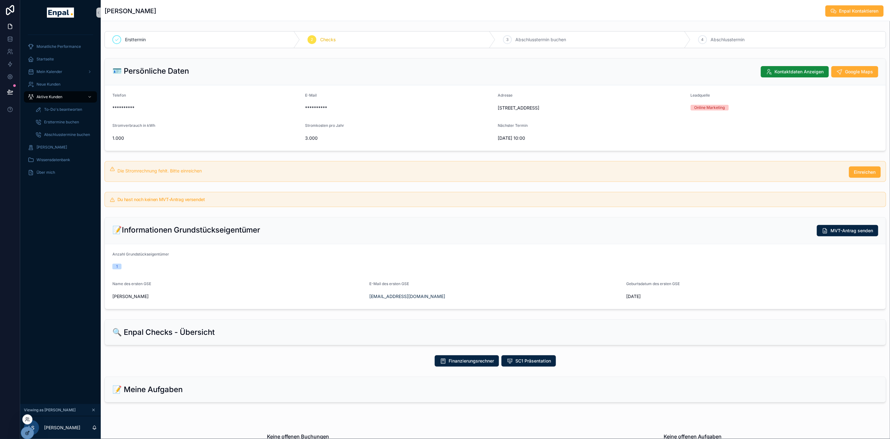
click at [26, 313] on icon at bounding box center [27, 433] width 5 height 5
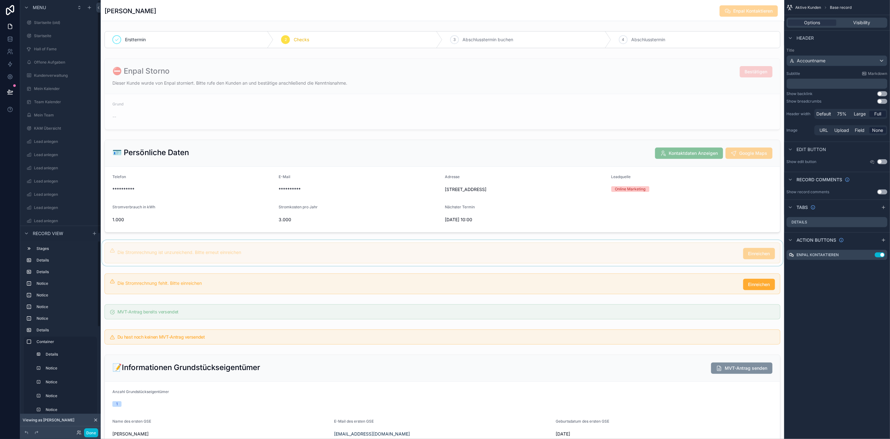
click at [334, 262] on div "scrollable content" at bounding box center [443, 253] width 684 height 26
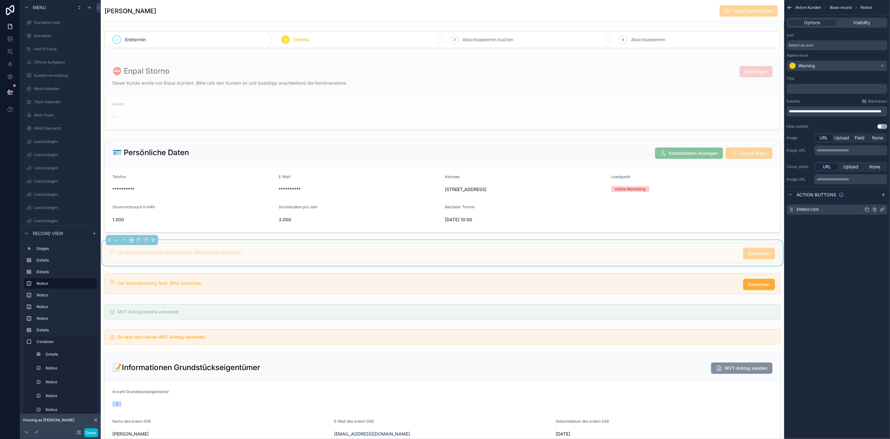
click at [666, 212] on icon "scrollable content" at bounding box center [882, 209] width 5 height 5
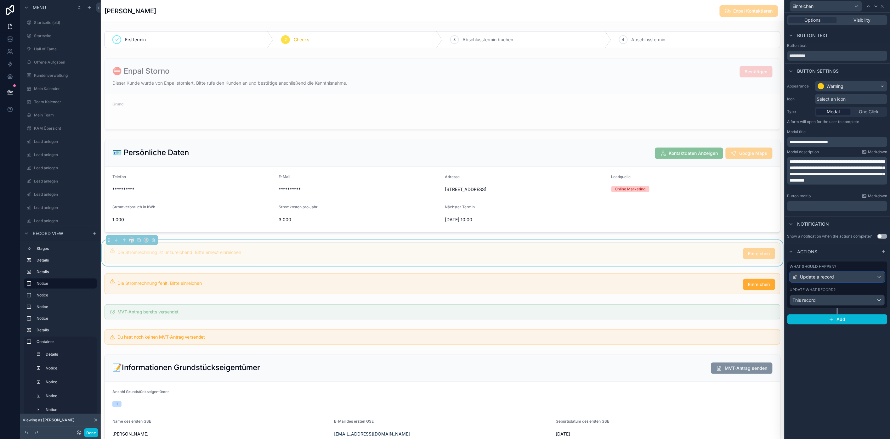
click at [666, 276] on div "Update a record" at bounding box center [838, 277] width 94 height 10
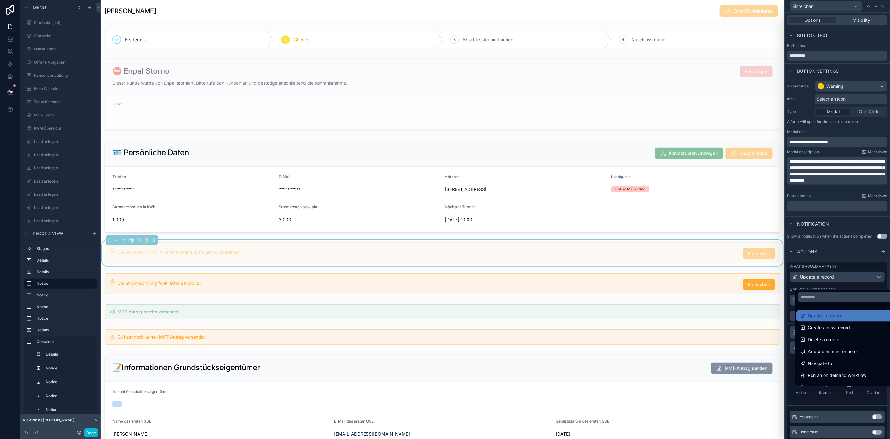
click at [666, 276] on div at bounding box center [837, 219] width 105 height 439
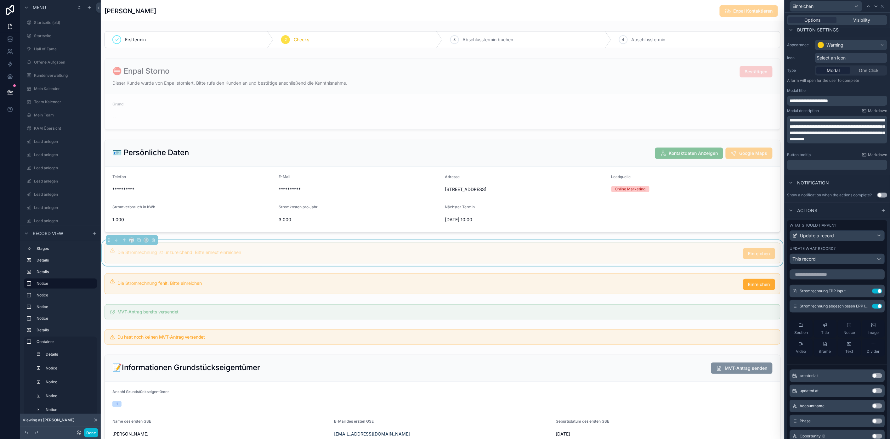
scroll to position [125, 0]
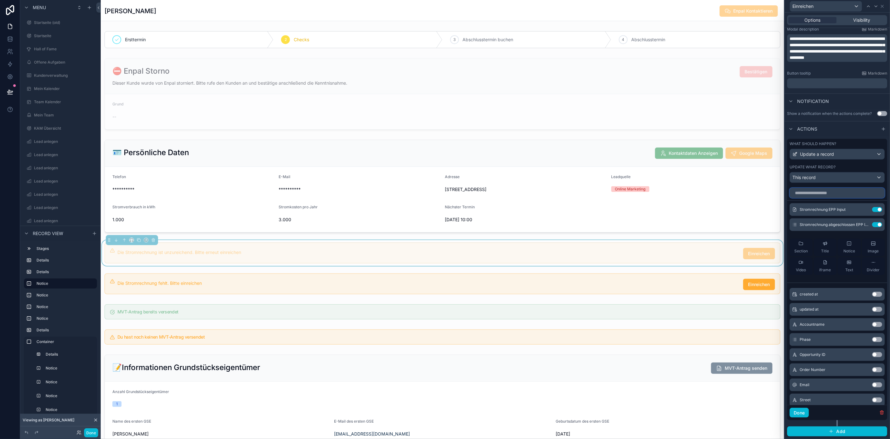
click at [666, 197] on input "text" at bounding box center [837, 193] width 95 height 10
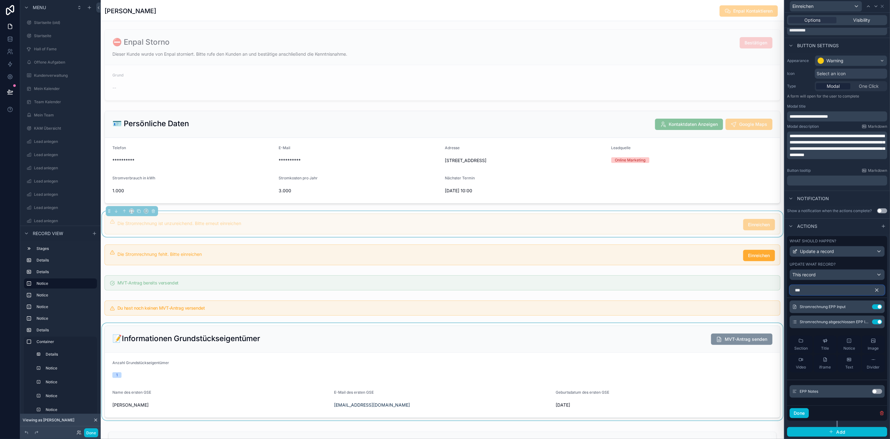
scroll to position [0, 0]
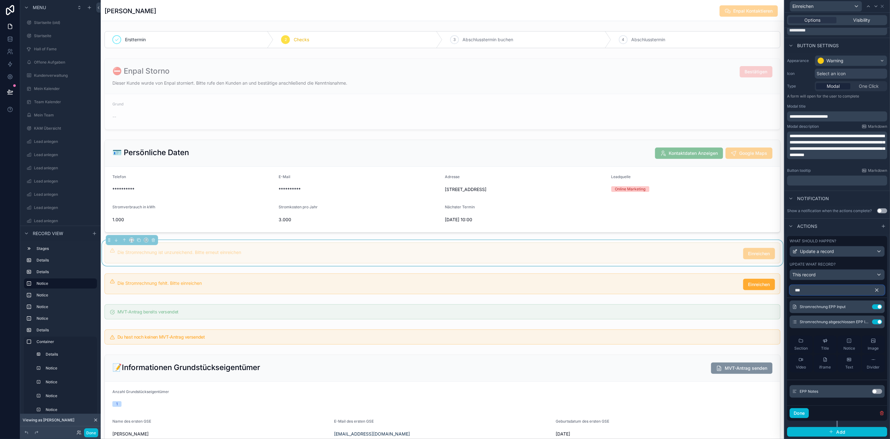
type input "***"
click at [666, 313] on button "Done" at bounding box center [799, 414] width 19 height 10
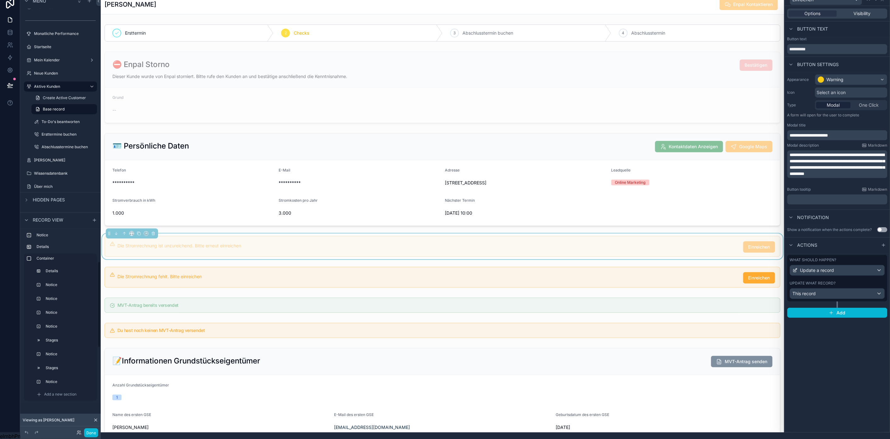
scroll to position [13, 0]
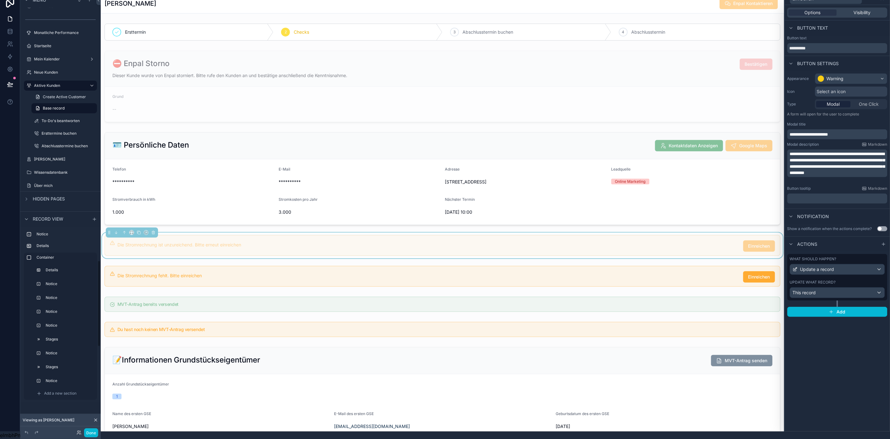
click at [70, 194] on div "Hidden pages" at bounding box center [60, 199] width 81 height 15
click at [27, 197] on icon "scrollable content" at bounding box center [26, 199] width 5 height 5
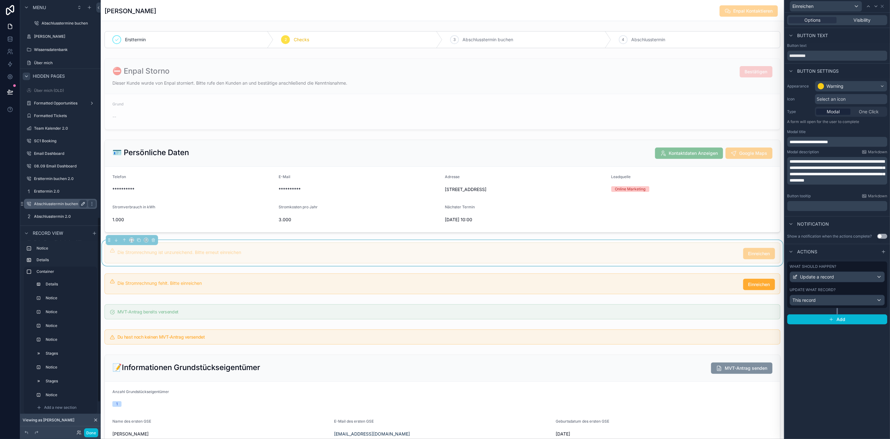
scroll to position [593, 0]
click at [60, 118] on label "Abschlusstermin buchen 2.0" at bounding box center [59, 120] width 51 height 5
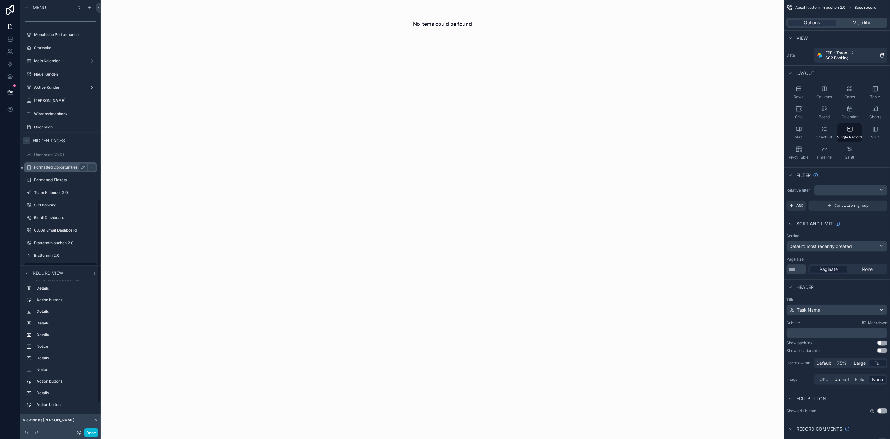
scroll to position [502, 0]
click at [251, 152] on div "No items could be found" at bounding box center [443, 219] width 684 height 439
click at [64, 158] on link "Create SC2 Booking" at bounding box center [64, 162] width 66 height 10
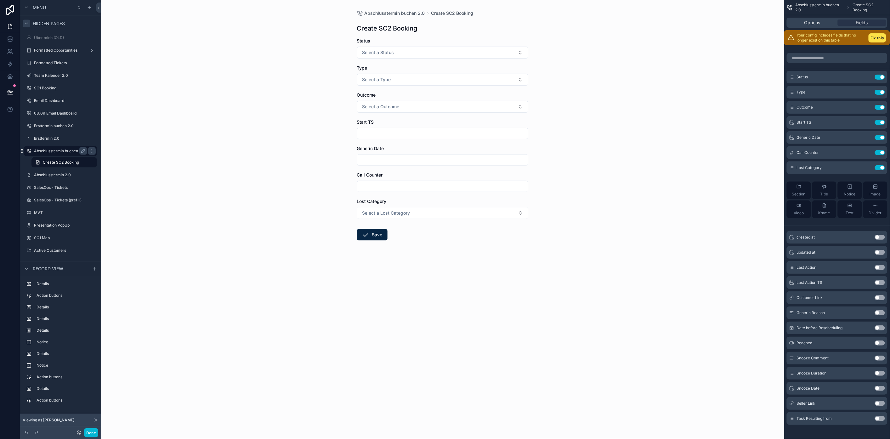
click at [68, 151] on label "Abschlusstermin buchen 2.0" at bounding box center [59, 151] width 51 height 5
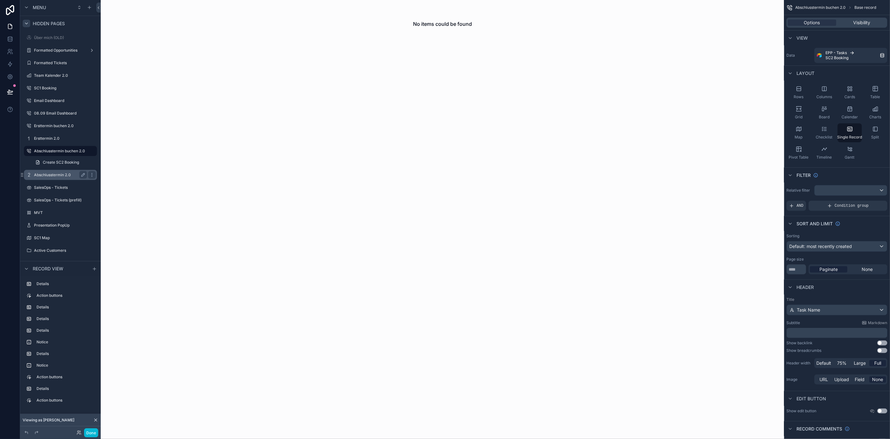
click at [65, 175] on label "Abschlusstermin 2.0" at bounding box center [59, 175] width 50 height 5
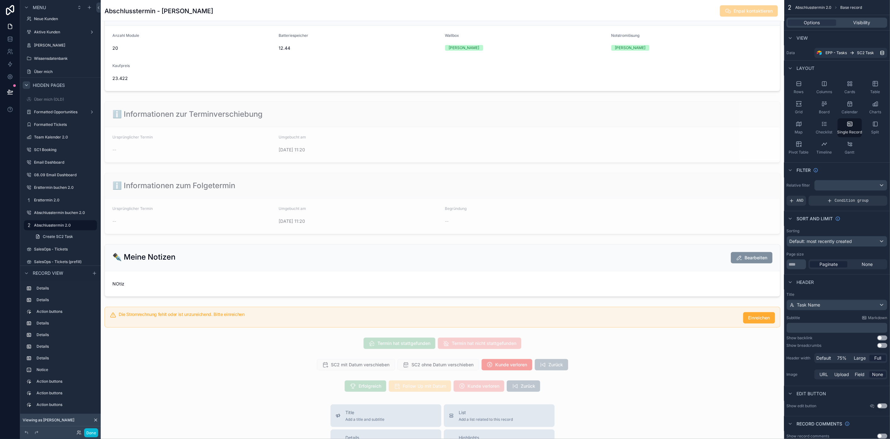
scroll to position [140, 0]
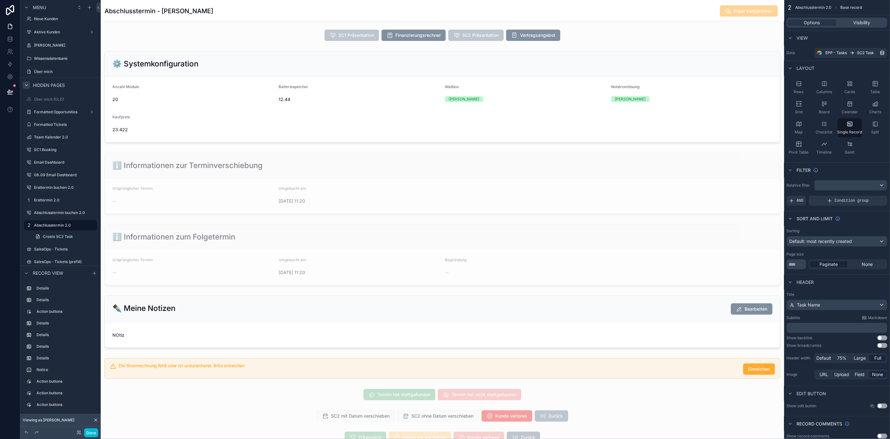
click at [420, 313] on div "scrollable content" at bounding box center [443, 295] width 684 height 871
click at [478, 313] on div "scrollable content" at bounding box center [443, 369] width 684 height 26
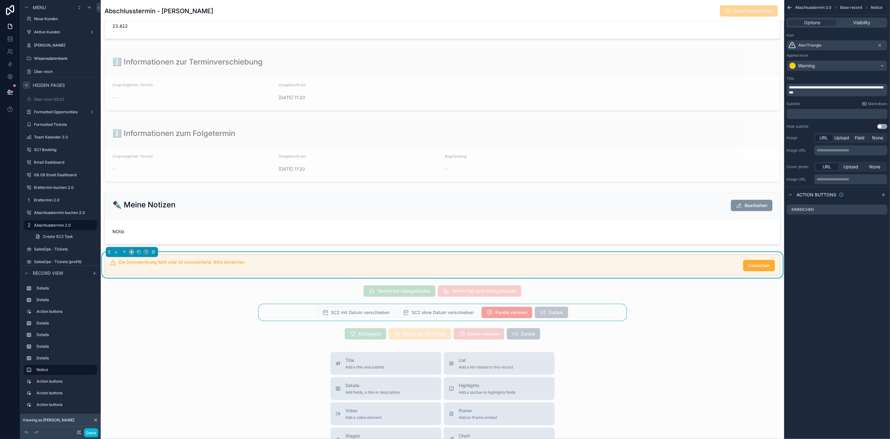
scroll to position [245, 0]
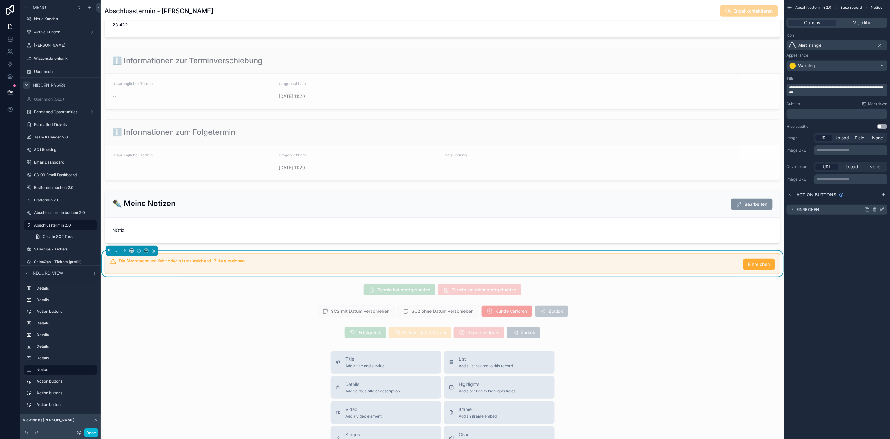
click at [666, 211] on icon "scrollable content" at bounding box center [882, 210] width 3 height 3
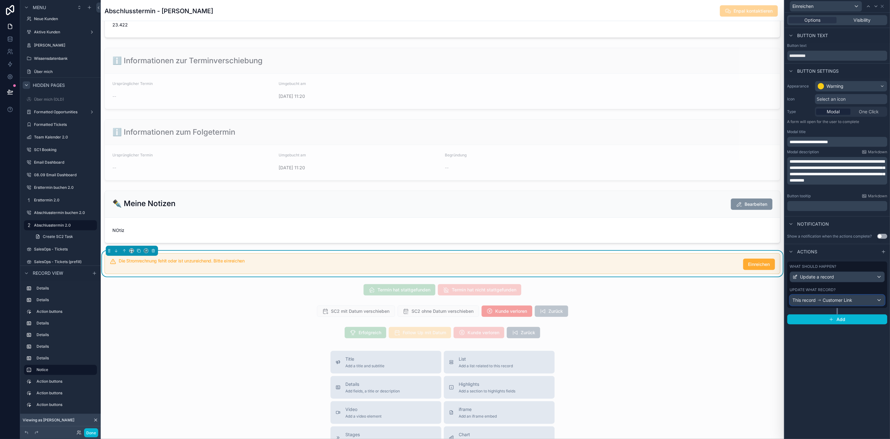
click at [666, 298] on span "Customer Link" at bounding box center [838, 300] width 30 height 6
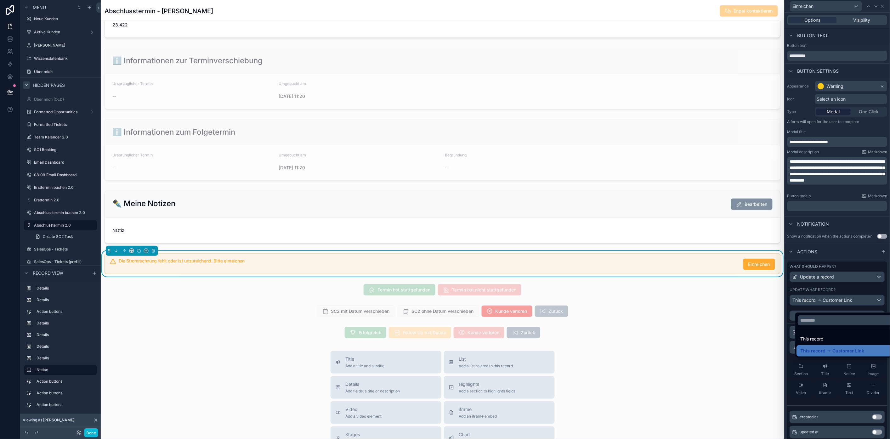
click at [666, 286] on div at bounding box center [837, 219] width 105 height 439
click at [666, 280] on span "Update a record" at bounding box center [818, 277] width 34 height 6
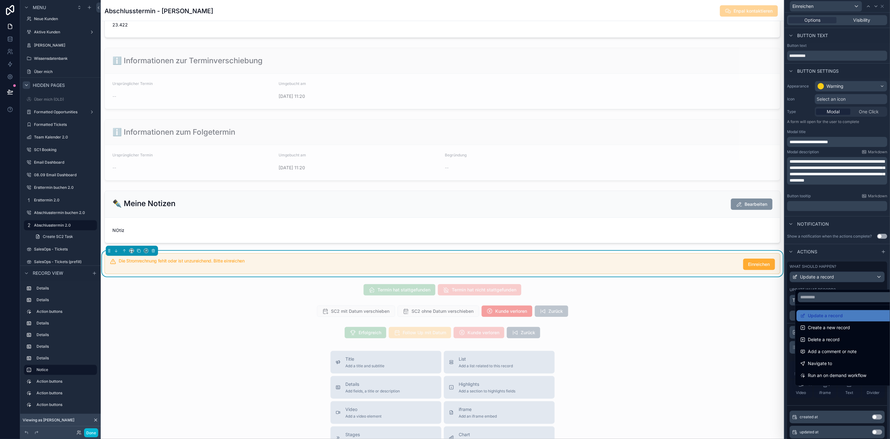
click at [666, 284] on div at bounding box center [837, 219] width 105 height 439
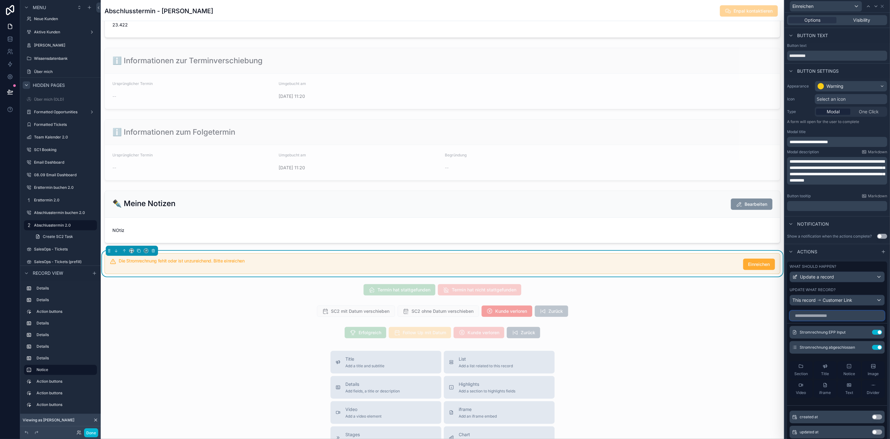
click at [666, 313] on input "text" at bounding box center [837, 316] width 95 height 10
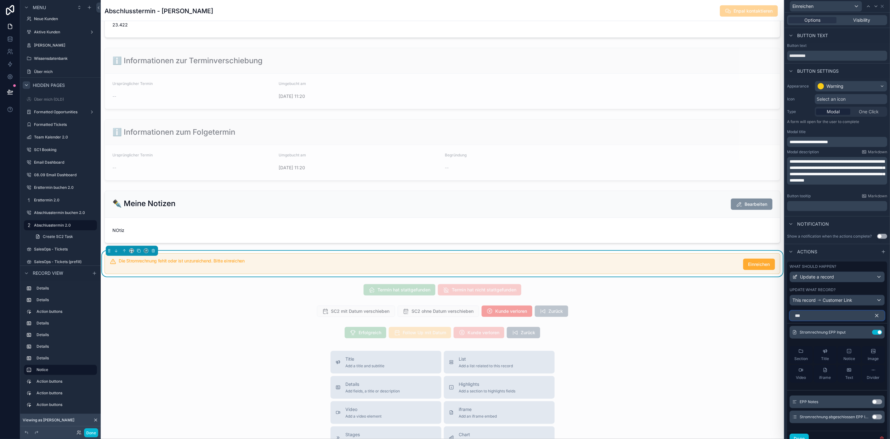
type input "***"
click at [666, 313] on button "Use setting" at bounding box center [878, 417] width 10 height 5
click at [666, 313] on icon "button" at bounding box center [878, 316] width 6 height 6
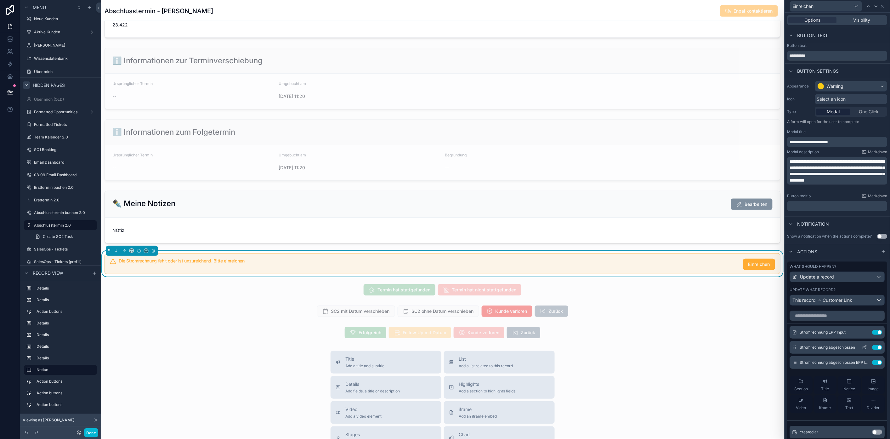
click at [666, 313] on icon at bounding box center [865, 347] width 5 height 5
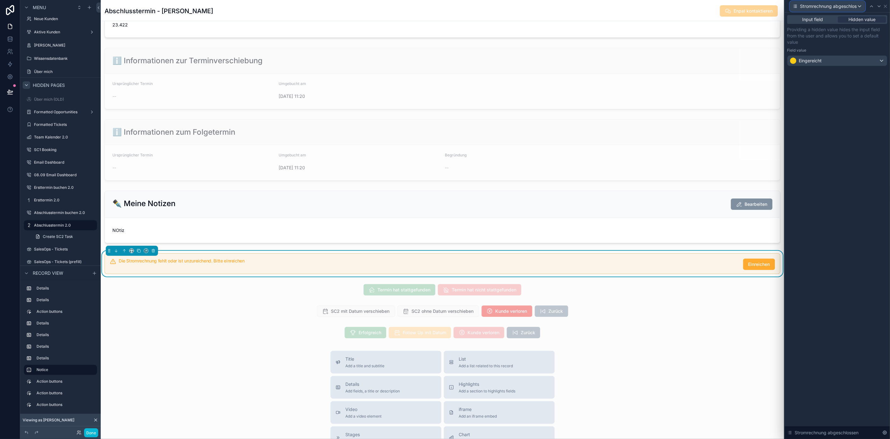
click at [666, 4] on div "Stromrechnung abgeschlossen" at bounding box center [828, 6] width 75 height 10
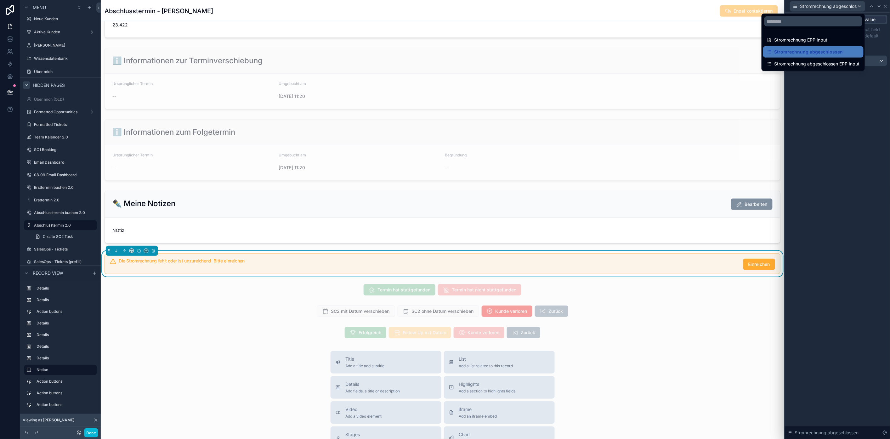
click at [666, 4] on div at bounding box center [837, 219] width 105 height 439
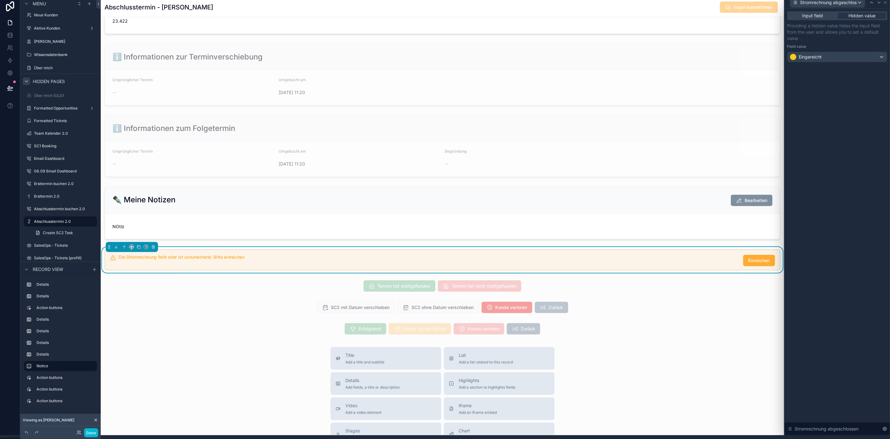
scroll to position [0, 0]
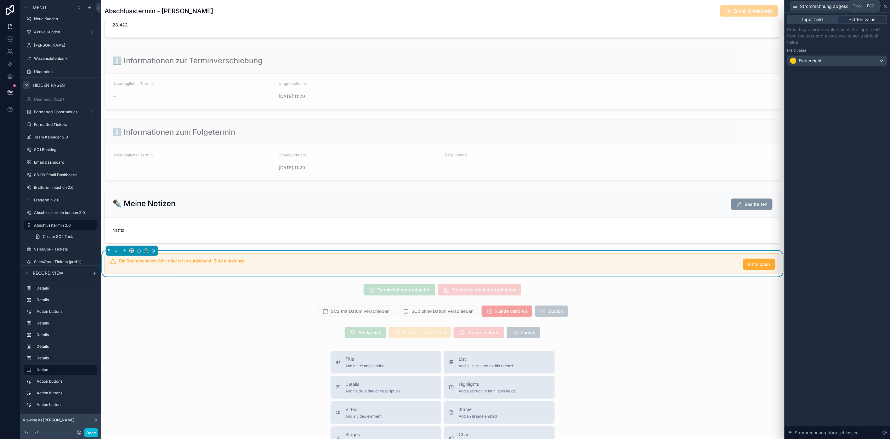
click at [666, 4] on icon at bounding box center [886, 6] width 5 height 5
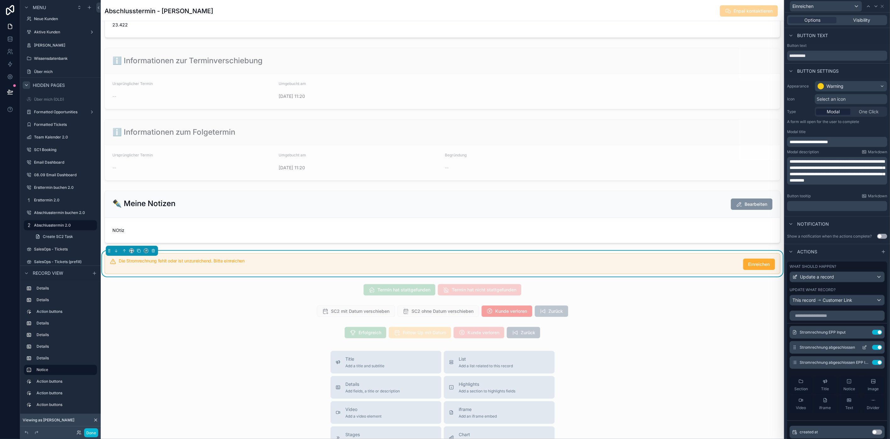
click at [666, 313] on icon at bounding box center [865, 347] width 5 height 5
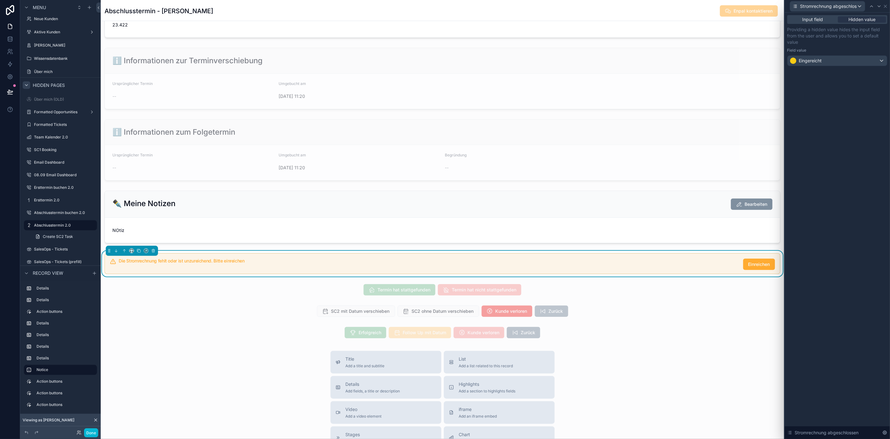
click at [666, 9] on div "Stromrechnung abgeschlossen" at bounding box center [838, 6] width 100 height 12
click at [666, 6] on icon at bounding box center [886, 6] width 5 height 5
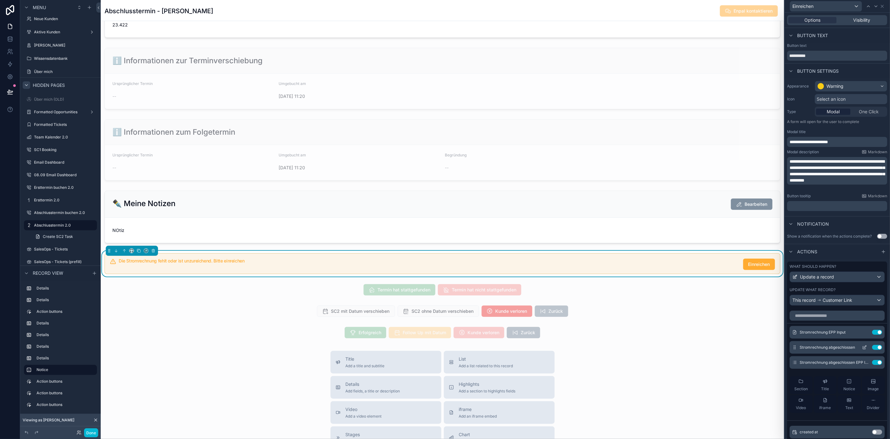
click at [666, 313] on button "Use setting" at bounding box center [878, 347] width 10 height 5
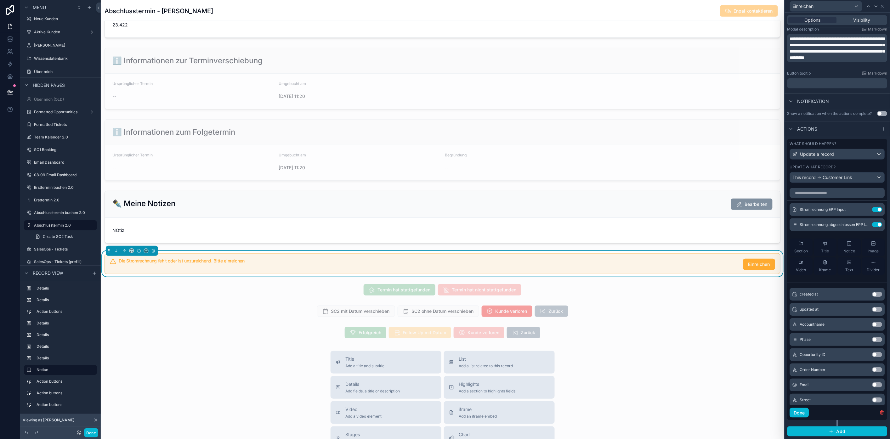
scroll to position [90, 0]
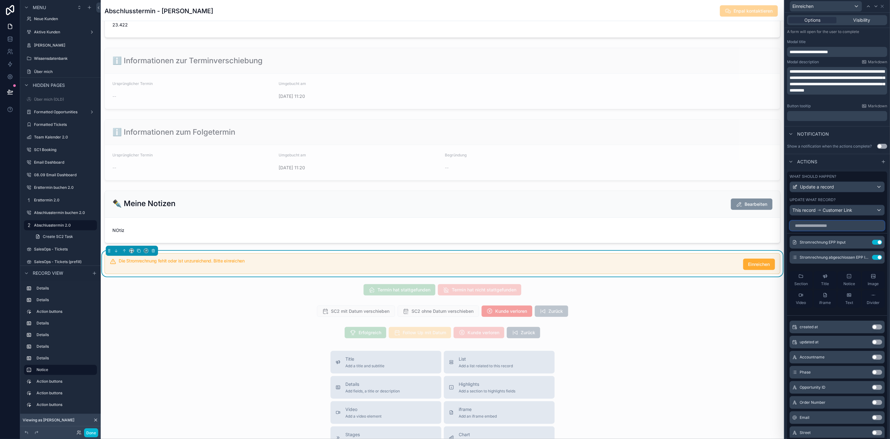
click at [861, 231] on input "text" at bounding box center [837, 226] width 95 height 10
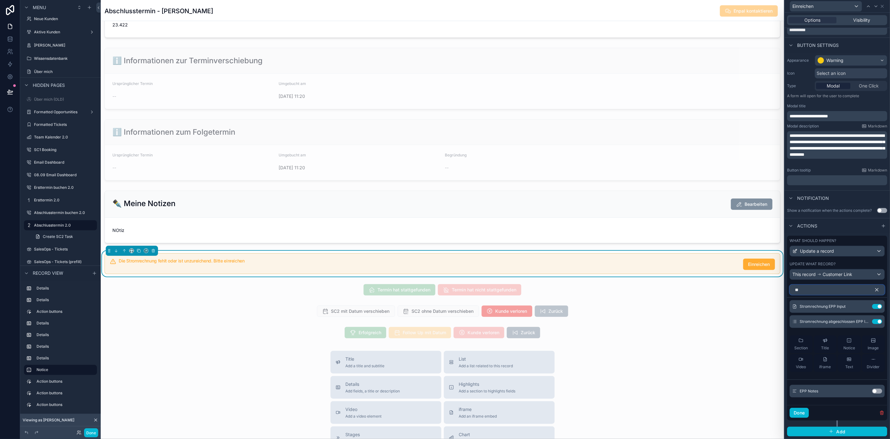
scroll to position [26, 0]
type input "***"
click at [846, 292] on input "***" at bounding box center [837, 290] width 95 height 10
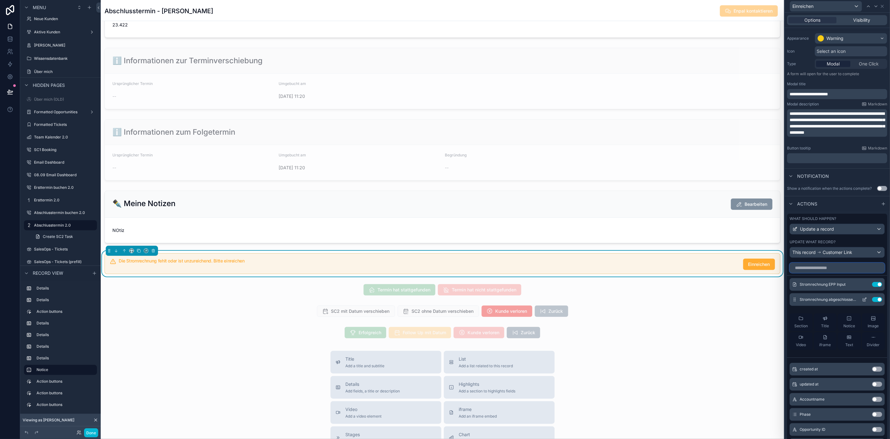
scroll to position [20, 0]
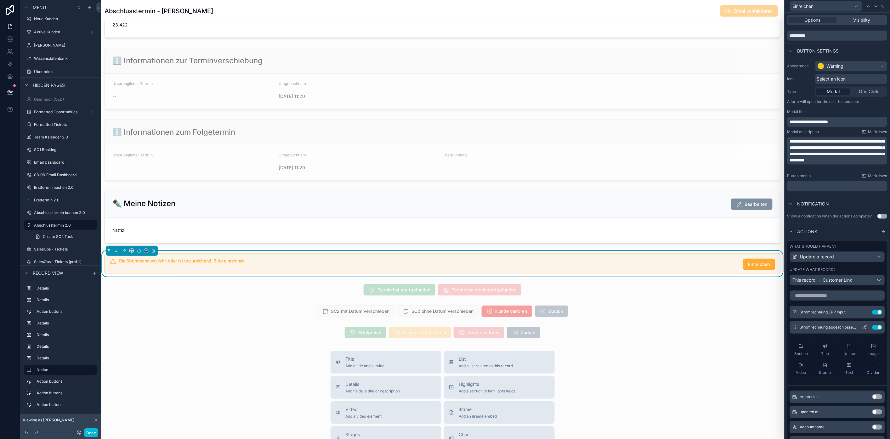
click at [864, 329] on icon at bounding box center [865, 328] width 3 height 3
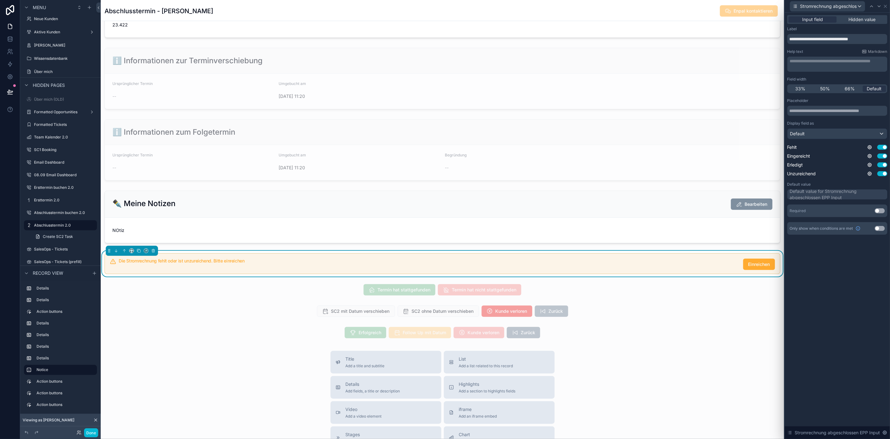
click at [870, 23] on div "Input field Hidden value" at bounding box center [838, 19] width 100 height 9
click at [870, 20] on span "Hidden value" at bounding box center [862, 19] width 27 height 6
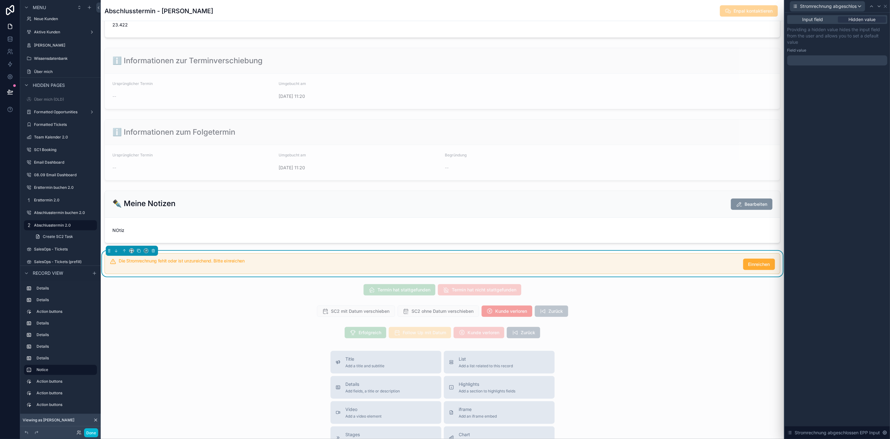
click at [821, 63] on div at bounding box center [838, 60] width 100 height 10
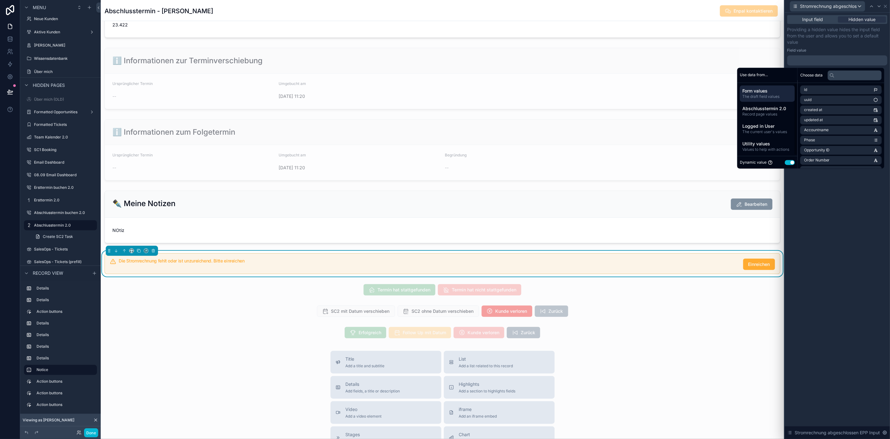
click at [789, 160] on button "Use setting" at bounding box center [790, 162] width 10 height 5
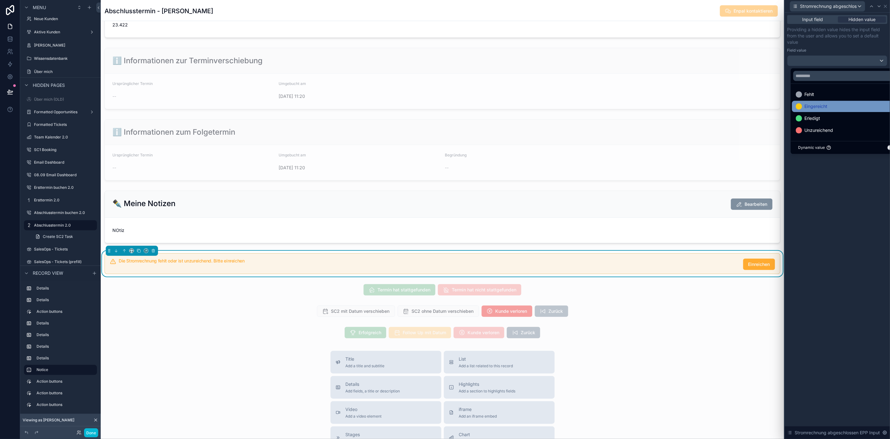
click at [828, 108] on span "Eingereicht" at bounding box center [816, 107] width 23 height 8
click at [843, 166] on div "Input field Hidden value Providing a hidden value hides the input field from th…" at bounding box center [837, 226] width 105 height 427
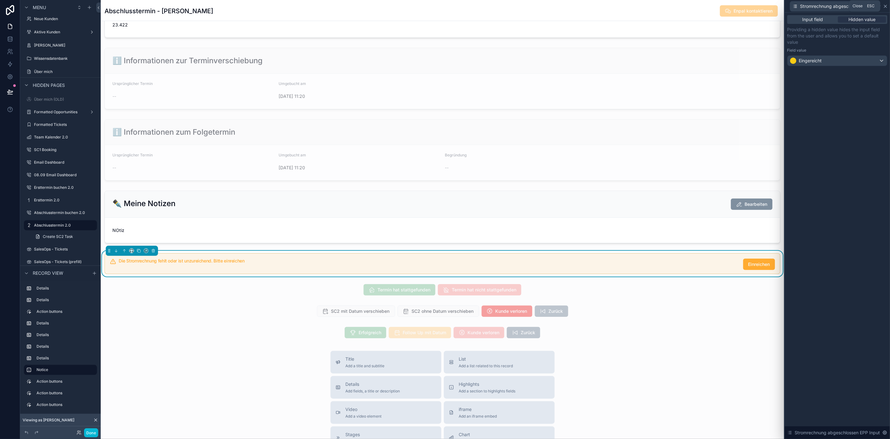
click at [889, 8] on icon at bounding box center [886, 6] width 5 height 5
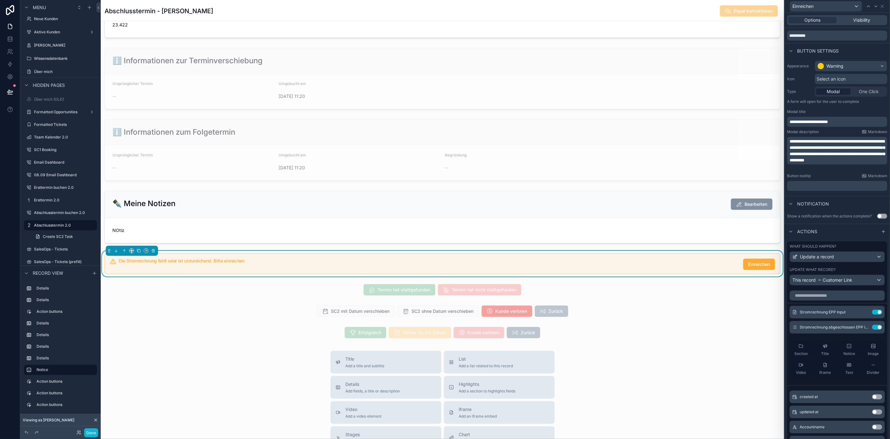
click at [660, 263] on h5 "Die Stromrechnung fehlt oder ist unzureichend. Bitte einreichen" at bounding box center [429, 261] width 620 height 4
click at [556, 265] on div "Die Stromrechnung fehlt oder ist unzureichend. Bitte einreichen" at bounding box center [429, 262] width 620 height 6
click at [651, 270] on div "Die Stromrechnung fehlt oder ist unzureichend. Bitte einreichen Einreichen" at bounding box center [447, 264] width 657 height 11
click at [884, 7] on icon at bounding box center [883, 6] width 3 height 3
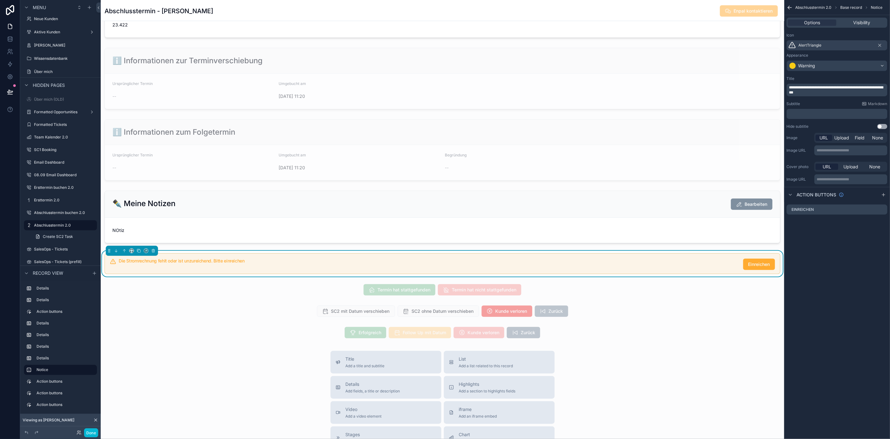
click at [854, 89] on span "**********" at bounding box center [837, 90] width 94 height 9
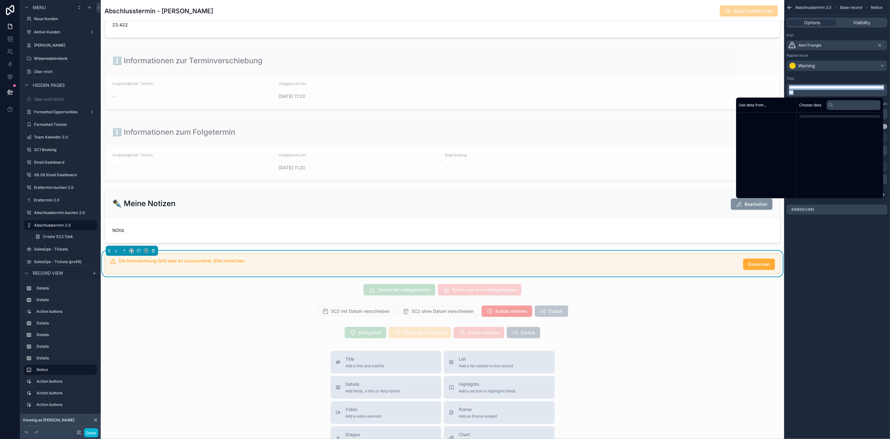
click at [854, 89] on span "**********" at bounding box center [837, 90] width 94 height 9
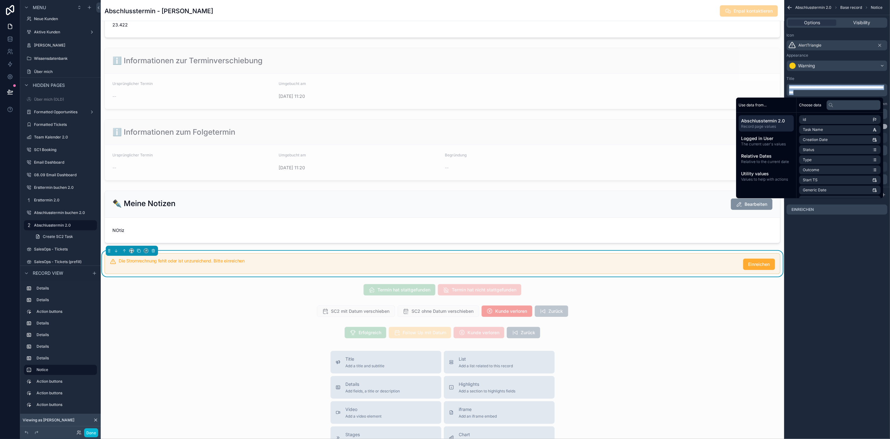
click at [853, 93] on p "**********" at bounding box center [838, 90] width 97 height 10
click at [855, 109] on input "text" at bounding box center [854, 105] width 54 height 10
click at [857, 108] on input "text" at bounding box center [854, 105] width 54 height 10
click at [845, 271] on div "**********" at bounding box center [838, 219] width 106 height 439
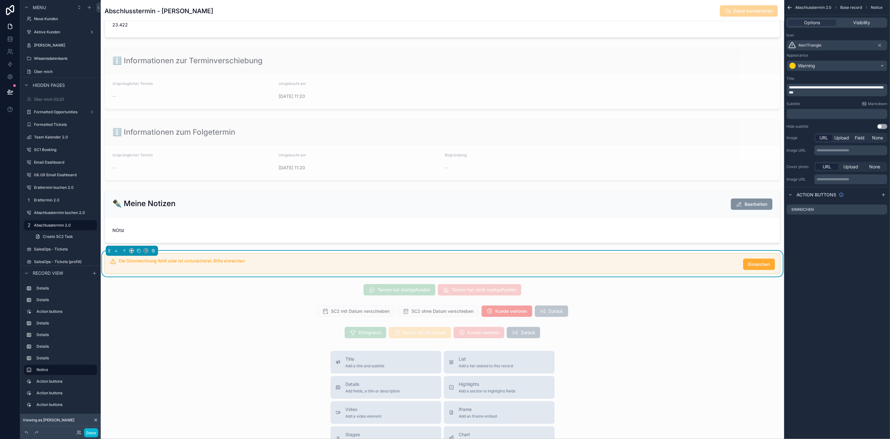
click at [853, 89] on span "**********" at bounding box center [837, 90] width 94 height 9
click at [879, 87] on span "**********" at bounding box center [837, 90] width 94 height 9
click at [862, 243] on div "**********" at bounding box center [838, 219] width 106 height 439
click at [735, 262] on div "Die Stromrechnung fehlt. Bitte einreichen Einreichen" at bounding box center [443, 264] width 676 height 21
click at [885, 206] on icon "scrollable content" at bounding box center [882, 207] width 5 height 5
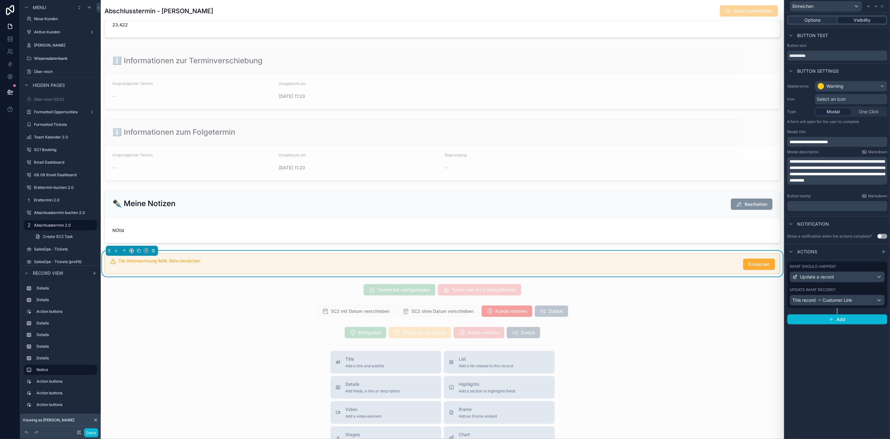
click at [853, 22] on div "Visibility" at bounding box center [862, 20] width 48 height 6
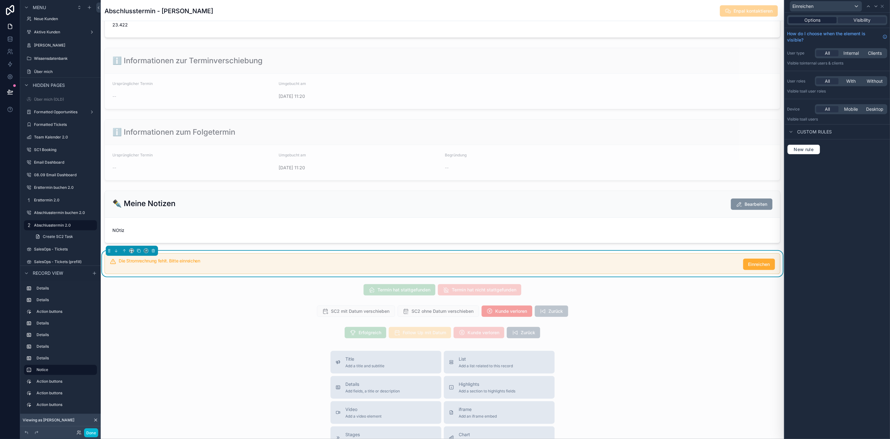
click at [816, 17] on span "Options" at bounding box center [813, 20] width 16 height 6
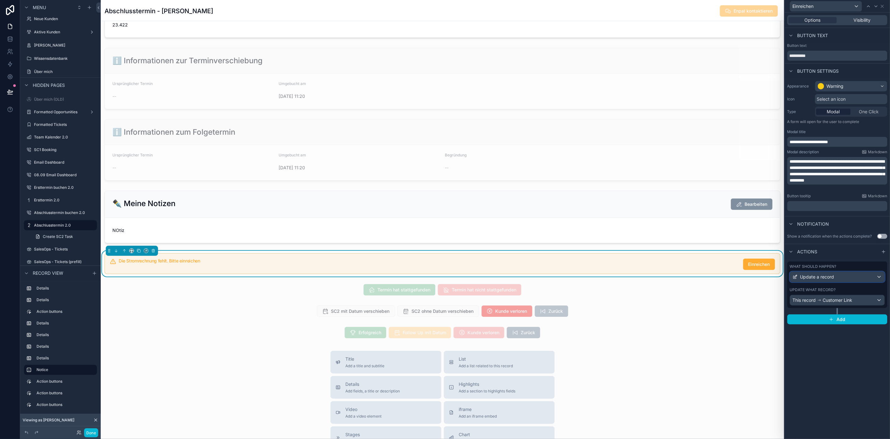
click at [808, 277] on span "Update a record" at bounding box center [818, 277] width 34 height 6
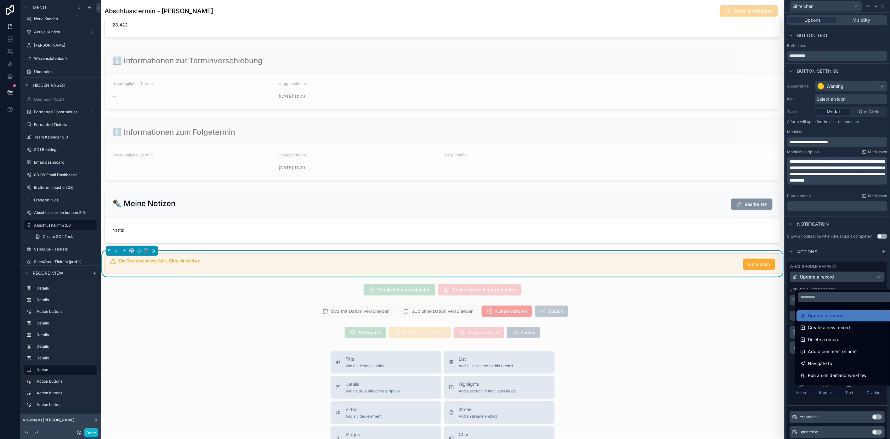
click at [808, 277] on div at bounding box center [837, 219] width 105 height 439
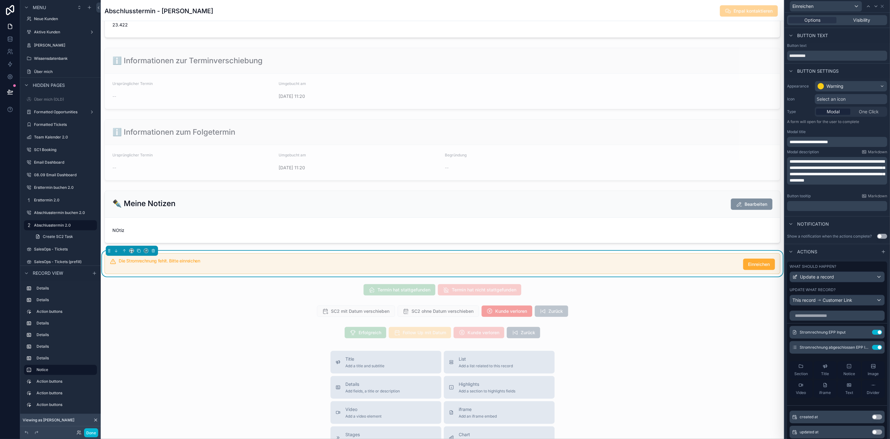
click at [723, 270] on div "Die Stromrechnung fehlt. Bitte einreichen Einreichen" at bounding box center [447, 264] width 657 height 11
click at [857, 27] on div "Options Visibility" at bounding box center [837, 20] width 105 height 15
click at [859, 21] on span "Visibility" at bounding box center [862, 20] width 17 height 6
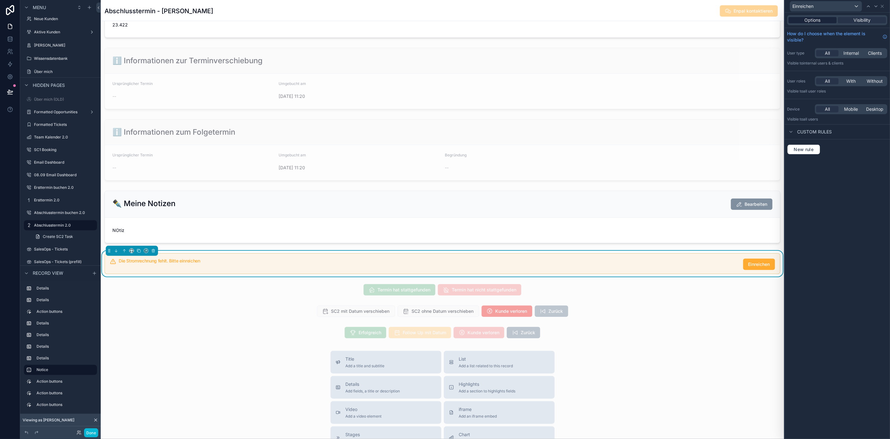
click at [832, 21] on div "Options" at bounding box center [813, 20] width 48 height 6
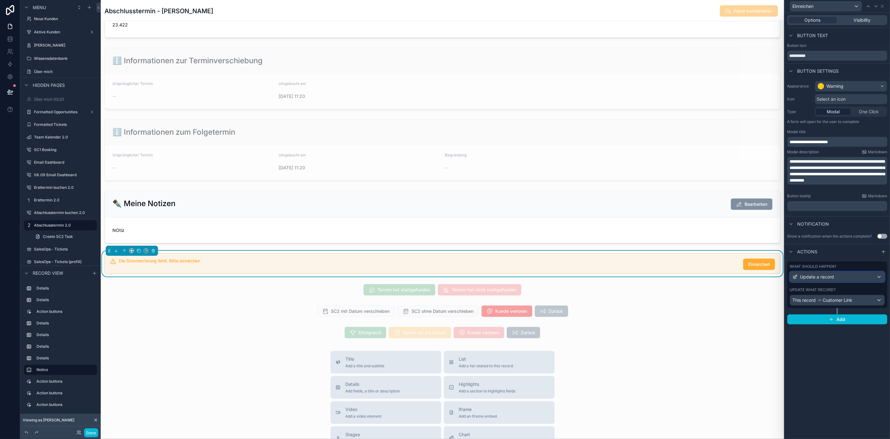
click at [864, 274] on div "Update a record" at bounding box center [838, 277] width 94 height 10
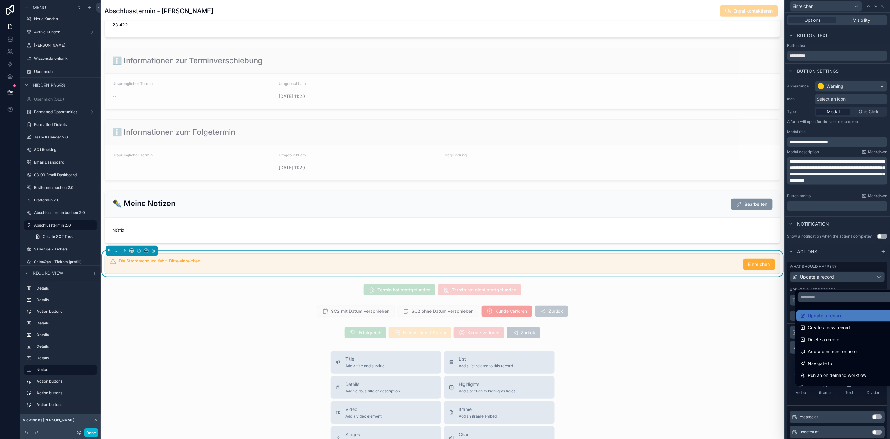
click at [864, 274] on div at bounding box center [837, 219] width 105 height 439
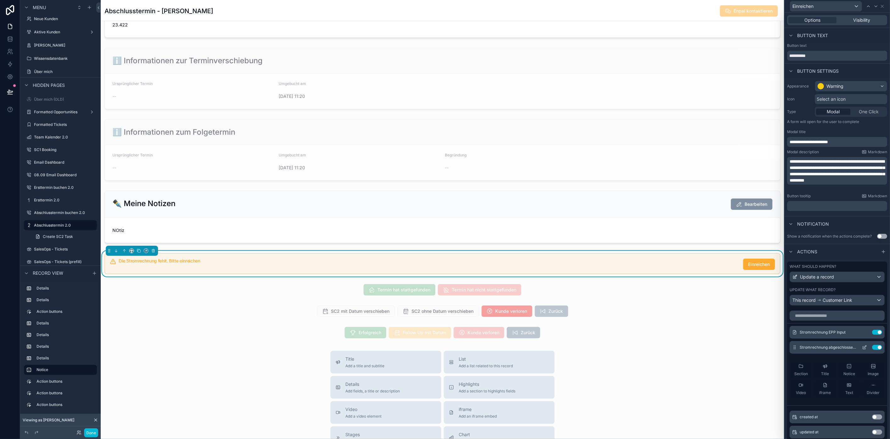
click at [863, 350] on icon at bounding box center [865, 347] width 5 height 5
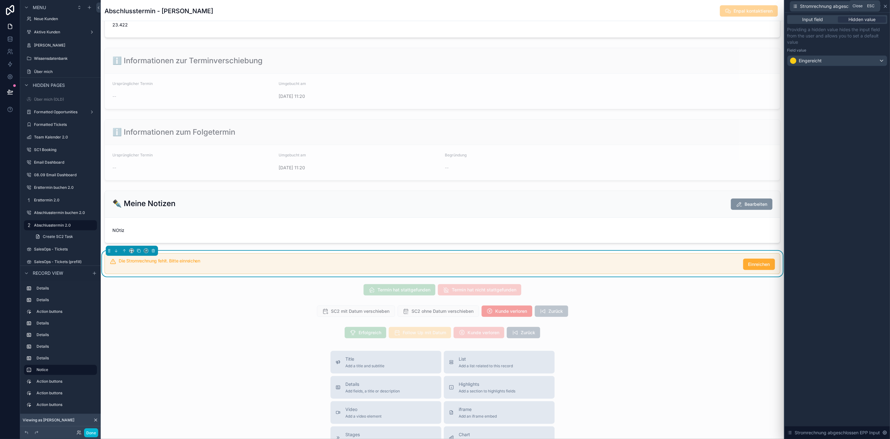
click at [889, 6] on icon at bounding box center [886, 6] width 5 height 5
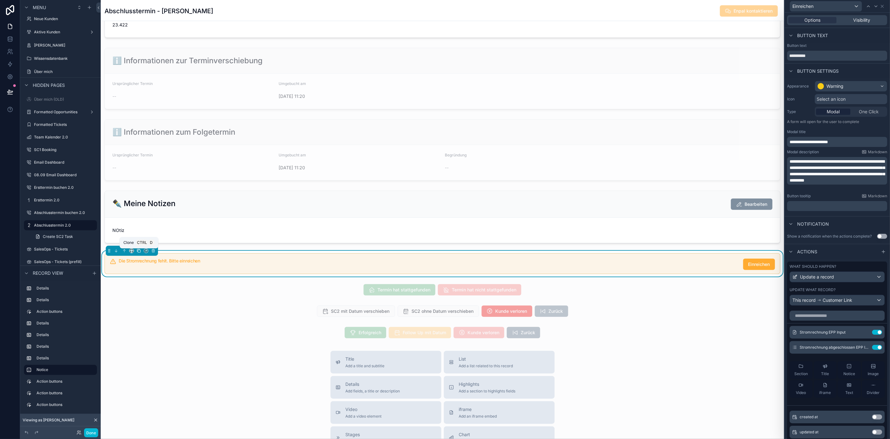
click at [137, 253] on icon "scrollable content" at bounding box center [139, 251] width 4 height 4
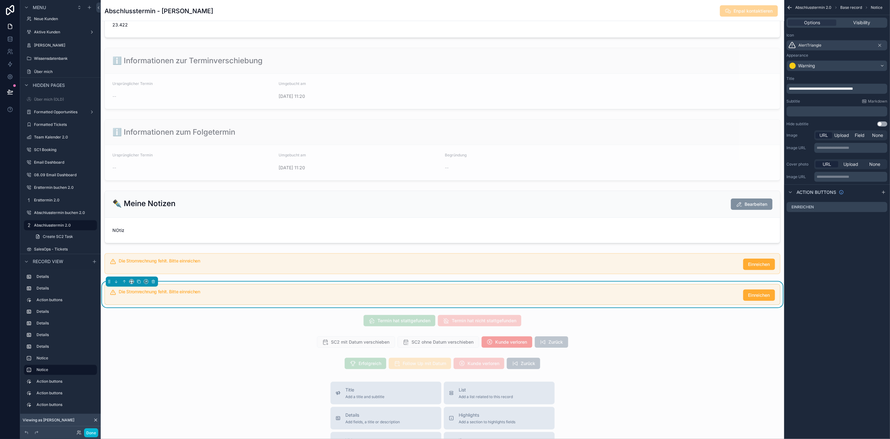
click at [623, 301] on div "Die Stromrechnung fehlt. Bitte einreichen Einreichen" at bounding box center [447, 295] width 657 height 11
drag, startPoint x: 864, startPoint y: 23, endPoint x: 864, endPoint y: 27, distance: 4.1
click at [864, 23] on span "Visibility" at bounding box center [862, 23] width 17 height 6
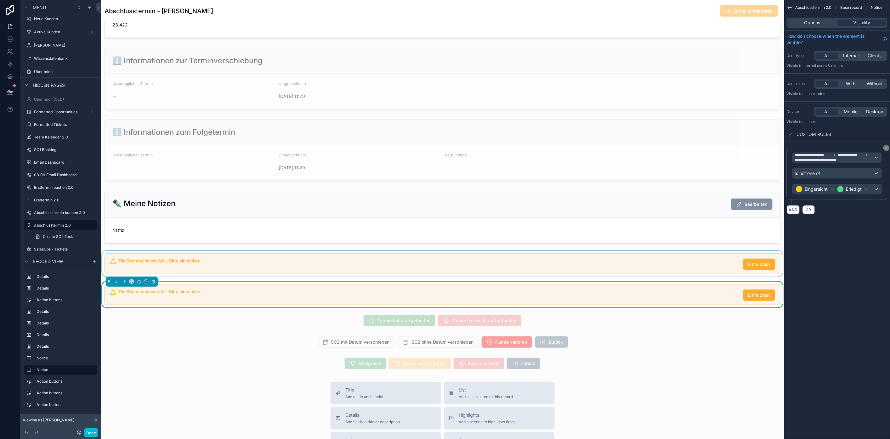
click at [705, 267] on div "scrollable content" at bounding box center [443, 264] width 684 height 26
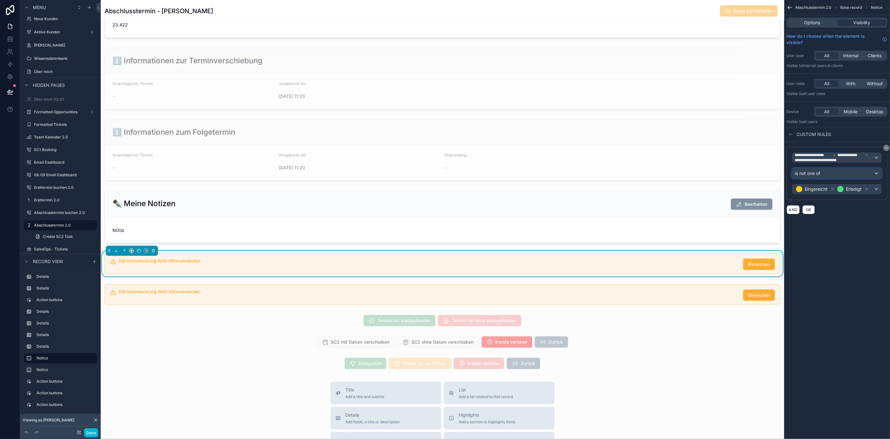
click at [854, 170] on div "Is not one of" at bounding box center [837, 174] width 89 height 10
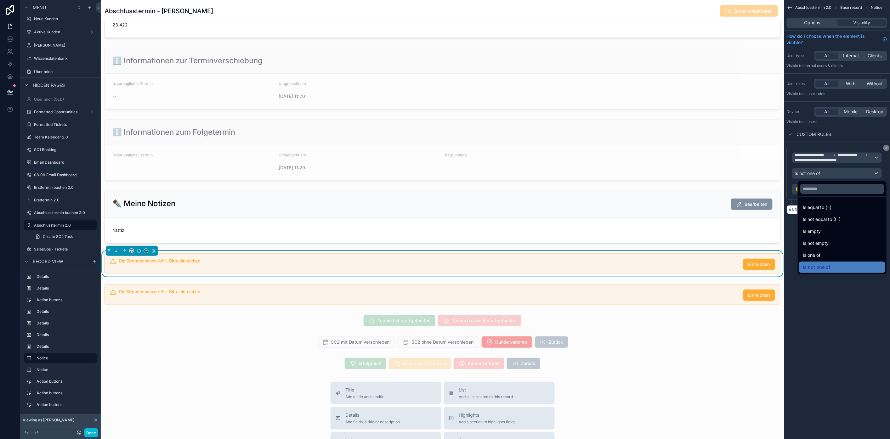
click at [830, 309] on div "scrollable content" at bounding box center [445, 219] width 890 height 439
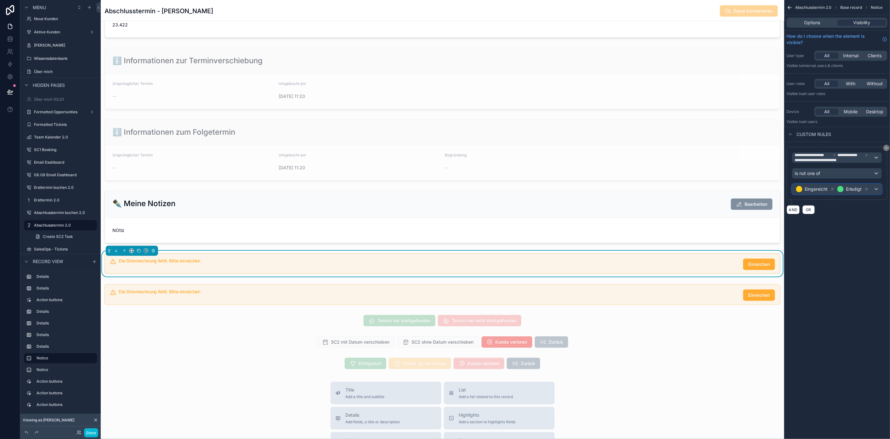
click at [882, 189] on div "Eingereicht Erledigt" at bounding box center [837, 189] width 89 height 10
click at [840, 158] on span "Unzureichend" at bounding box center [826, 155] width 29 height 8
click at [692, 300] on div "scrollable content" at bounding box center [443, 295] width 684 height 26
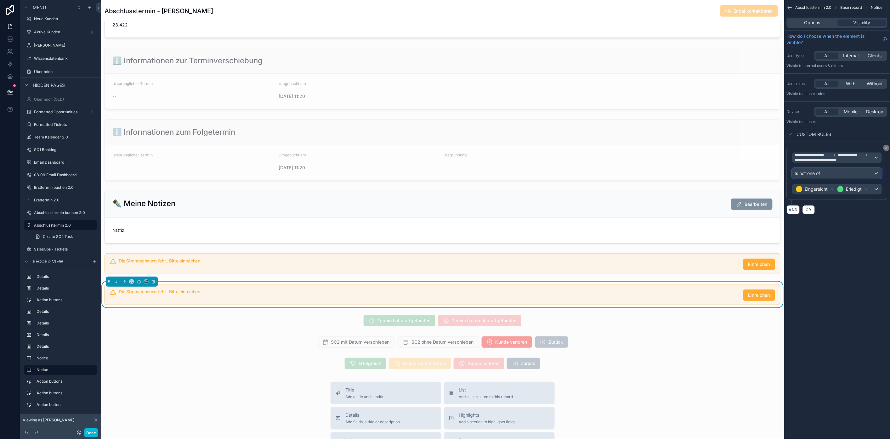
click at [881, 173] on div "Is not one of" at bounding box center [837, 174] width 89 height 10
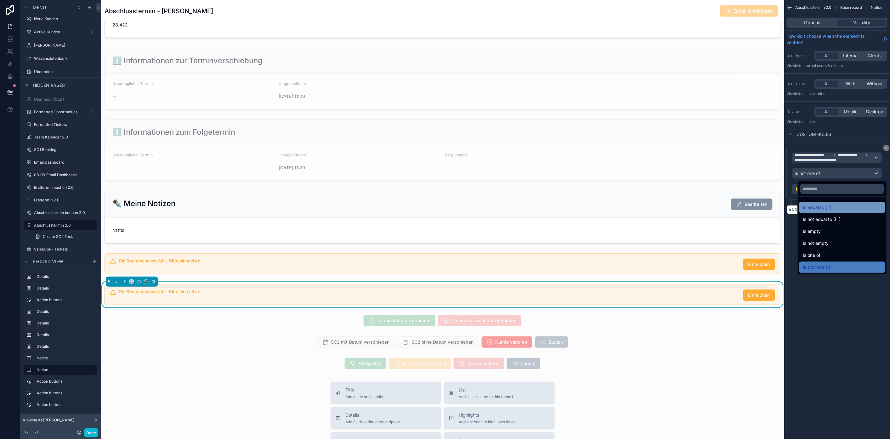
click at [838, 208] on div "Is equal to (=)" at bounding box center [842, 208] width 79 height 8
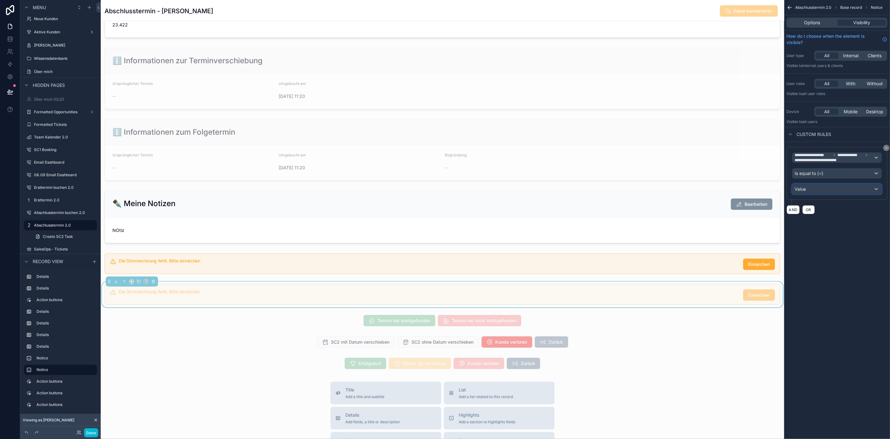
click at [880, 190] on div "Value" at bounding box center [837, 189] width 89 height 10
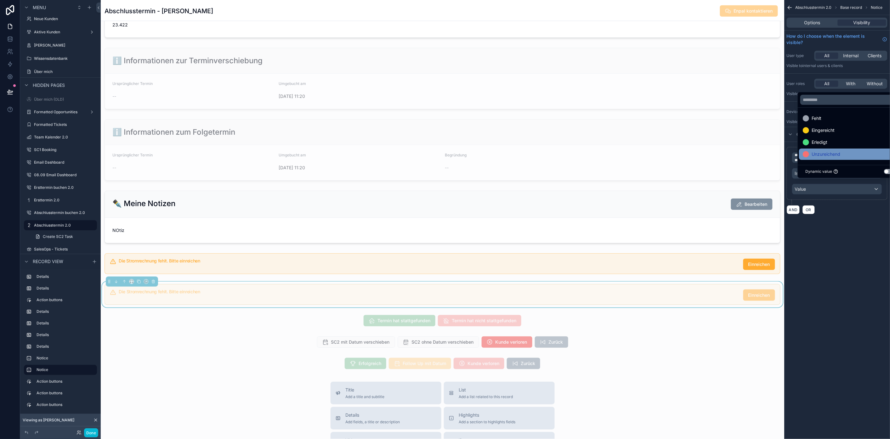
click at [841, 158] on span "Unzureichend" at bounding box center [826, 155] width 29 height 8
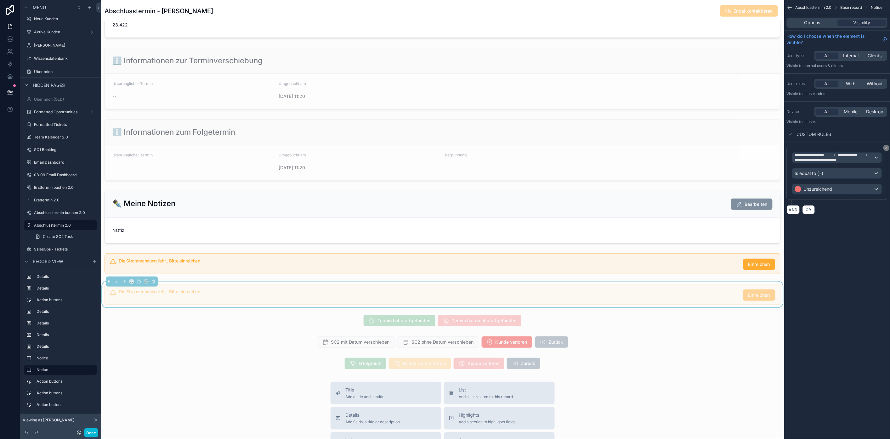
click at [849, 228] on div "**********" at bounding box center [838, 115] width 106 height 230
click at [540, 301] on div "Die Stromrechnung fehlt. Bitte einreichen Einreichen" at bounding box center [447, 295] width 657 height 11
click at [516, 301] on div "Die Stromrechnung fehlt. Bitte einreichen Einreichen" at bounding box center [447, 295] width 657 height 11
click at [523, 294] on h5 "Die Stromrechnung fehlt. Bitte einreichen" at bounding box center [429, 292] width 620 height 4
click at [826, 20] on div "Options" at bounding box center [812, 23] width 49 height 6
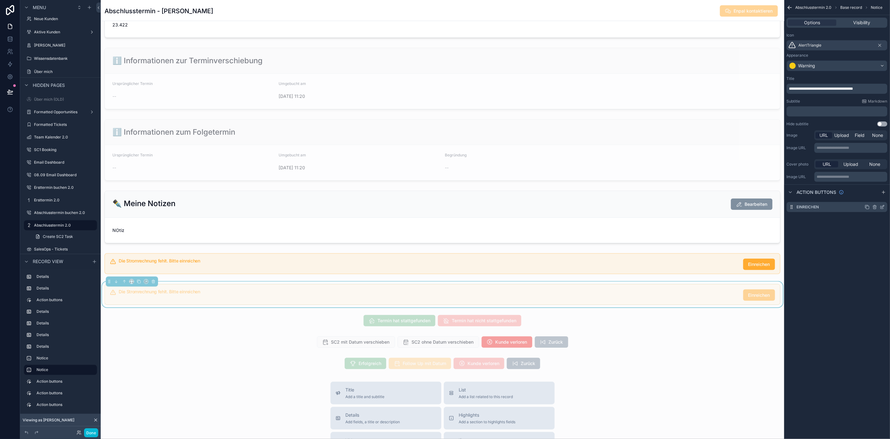
click at [885, 206] on icon "scrollable content" at bounding box center [882, 207] width 5 height 5
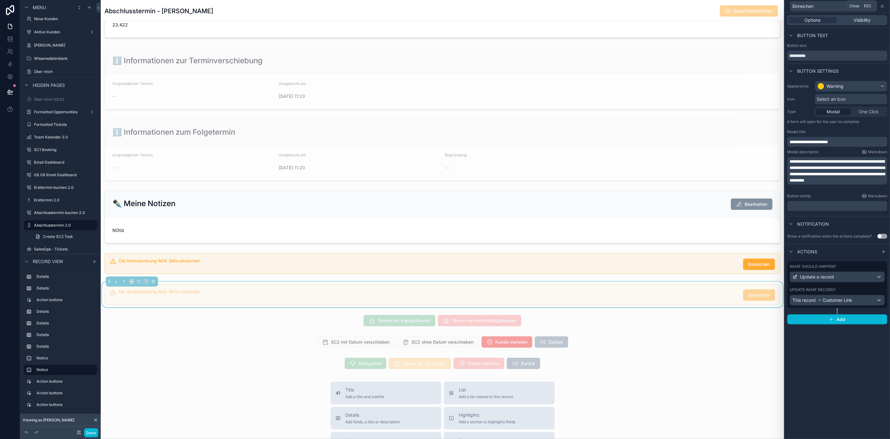
click at [885, 7] on icon at bounding box center [882, 6] width 5 height 5
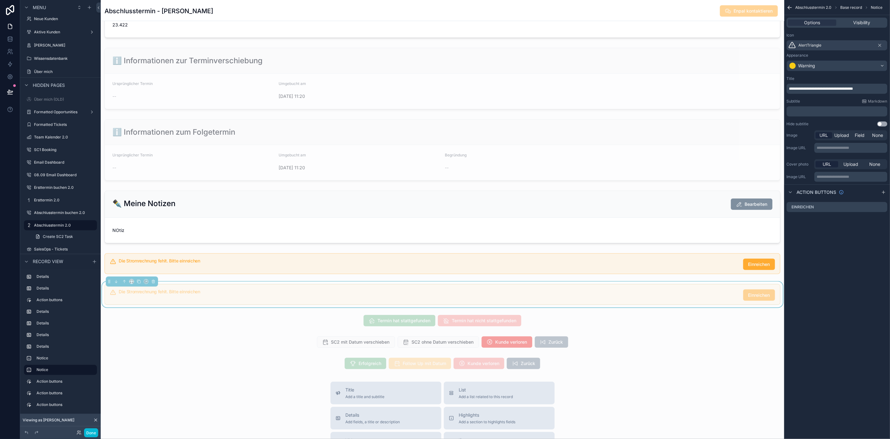
click at [831, 87] on span "**********" at bounding box center [822, 89] width 64 height 4
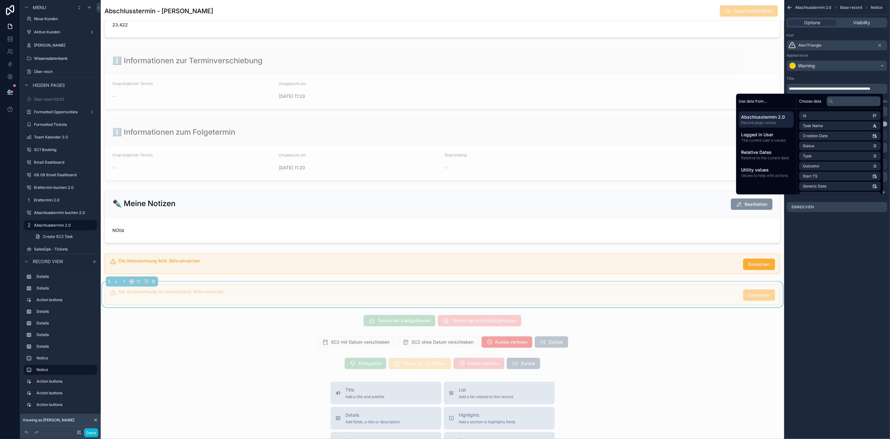
click at [871, 88] on span "**********" at bounding box center [830, 89] width 81 height 4
click at [829, 260] on div "**********" at bounding box center [838, 219] width 106 height 439
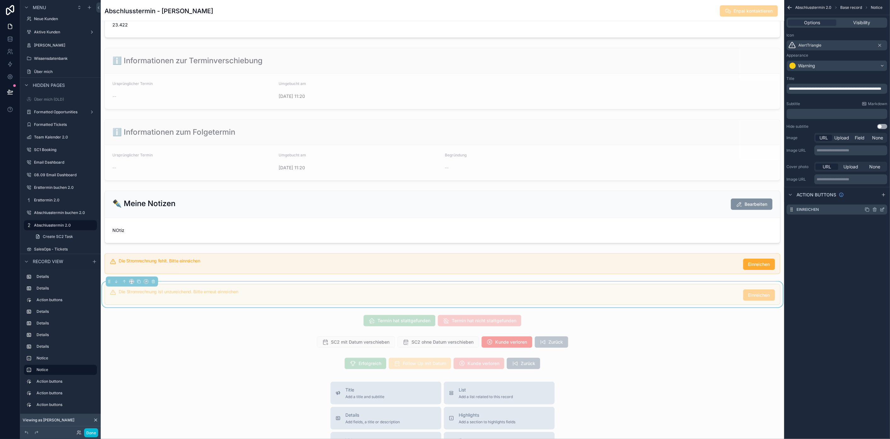
click at [885, 209] on icon "scrollable content" at bounding box center [882, 209] width 5 height 5
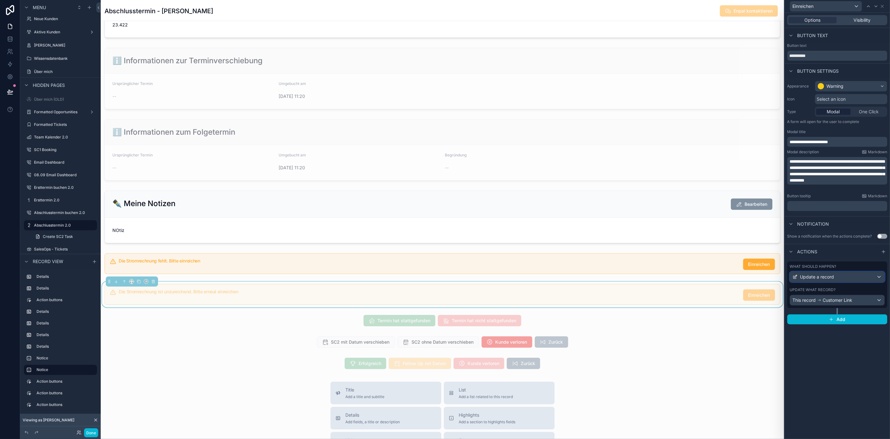
click at [830, 277] on span "Update a record" at bounding box center [818, 277] width 34 height 6
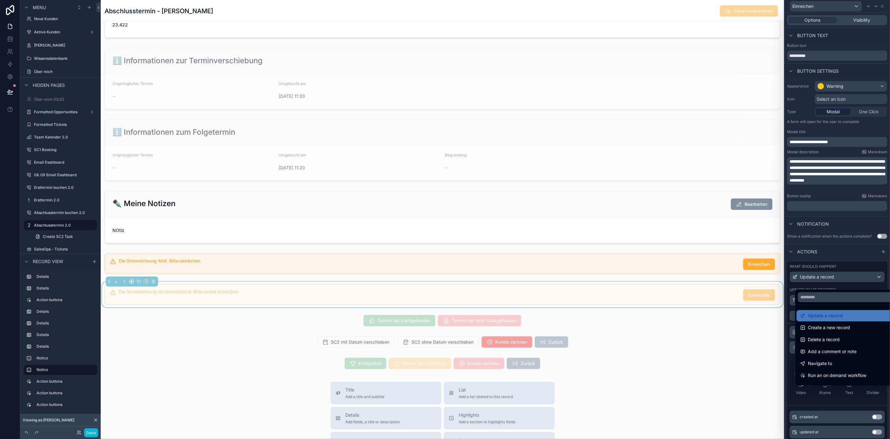
click at [830, 277] on div at bounding box center [837, 219] width 105 height 439
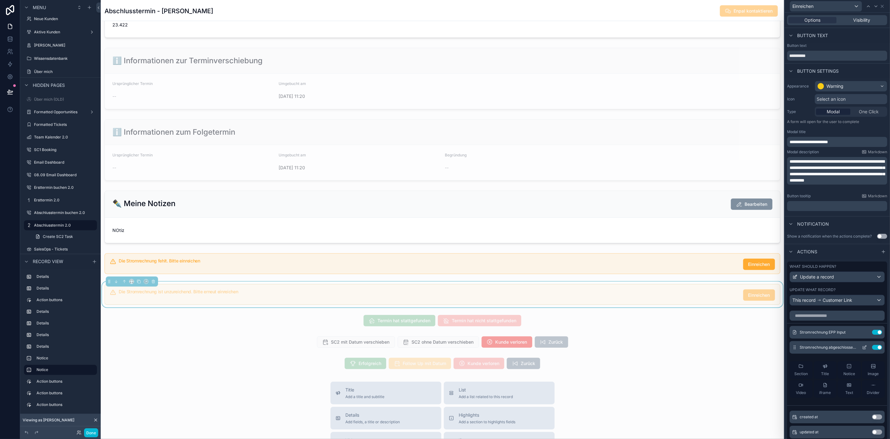
click at [865, 348] on icon at bounding box center [866, 347] width 3 height 3
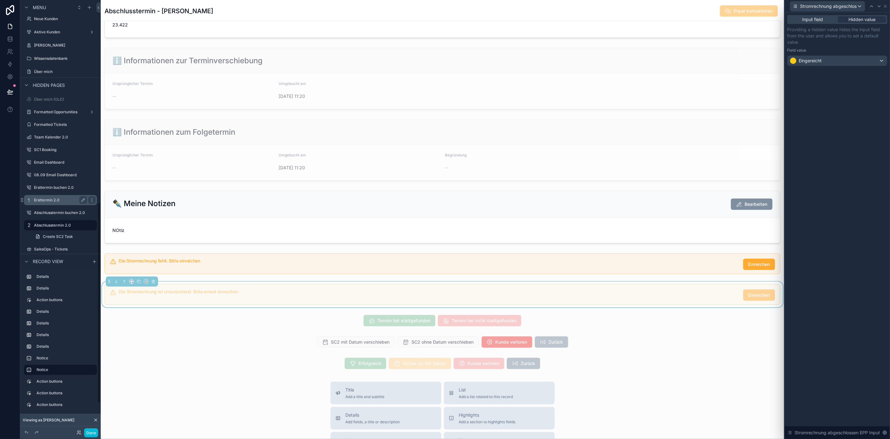
drag, startPoint x: 47, startPoint y: 214, endPoint x: 53, endPoint y: 214, distance: 5.4
click at [47, 214] on label "Abschlusstermin buchen 2.0" at bounding box center [65, 212] width 62 height 5
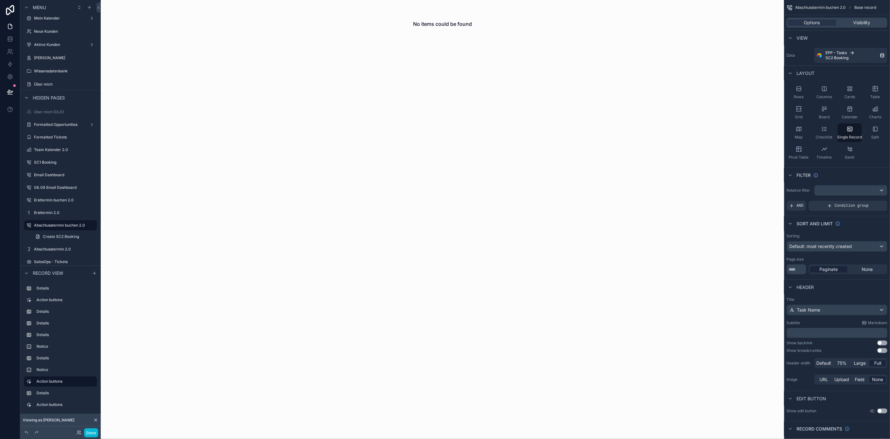
click at [633, 114] on div "No items could be found" at bounding box center [443, 219] width 684 height 439
click at [864, 23] on span "Visibility" at bounding box center [862, 23] width 17 height 6
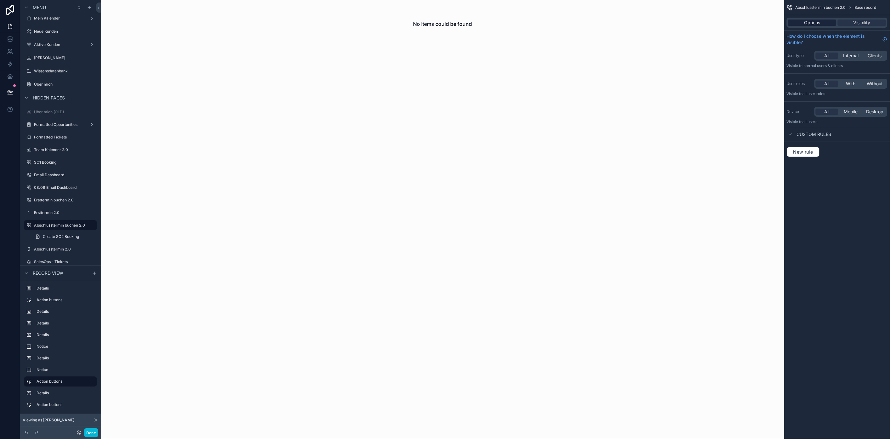
click at [819, 21] on span "Options" at bounding box center [813, 23] width 16 height 6
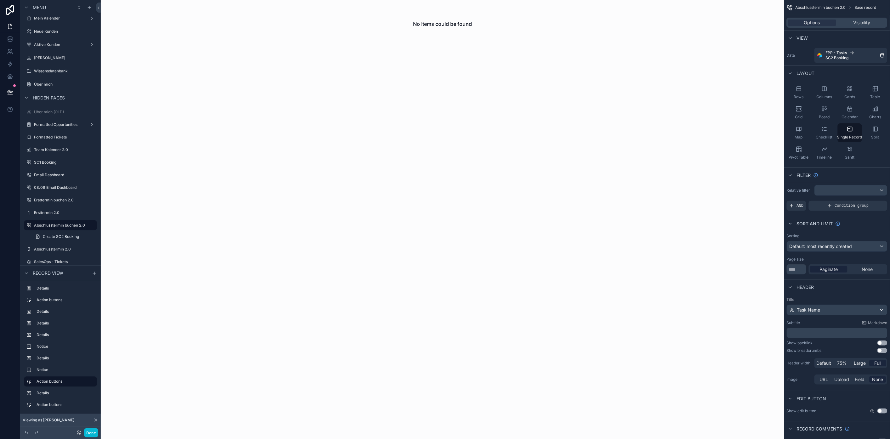
scroll to position [169, 0]
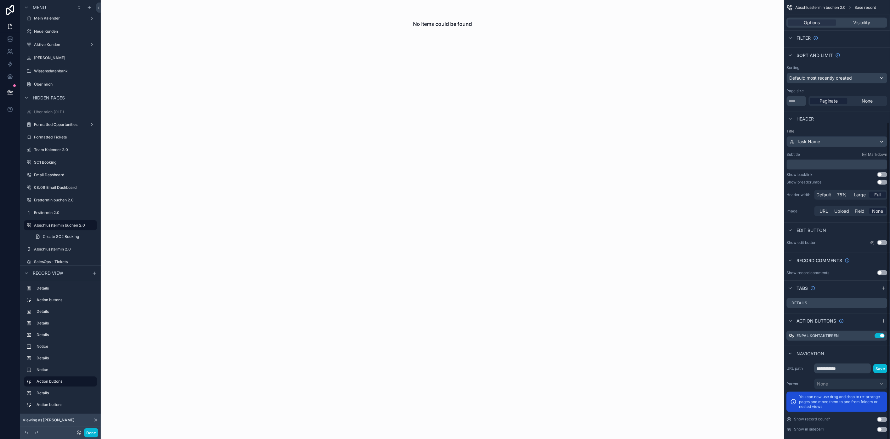
click at [700, 189] on div "No items could be found" at bounding box center [443, 219] width 684 height 439
click at [66, 224] on label "Abschlusstermin buchen 2.0" at bounding box center [59, 225] width 51 height 5
click at [63, 235] on span "Create SC2 Booking" at bounding box center [61, 236] width 36 height 5
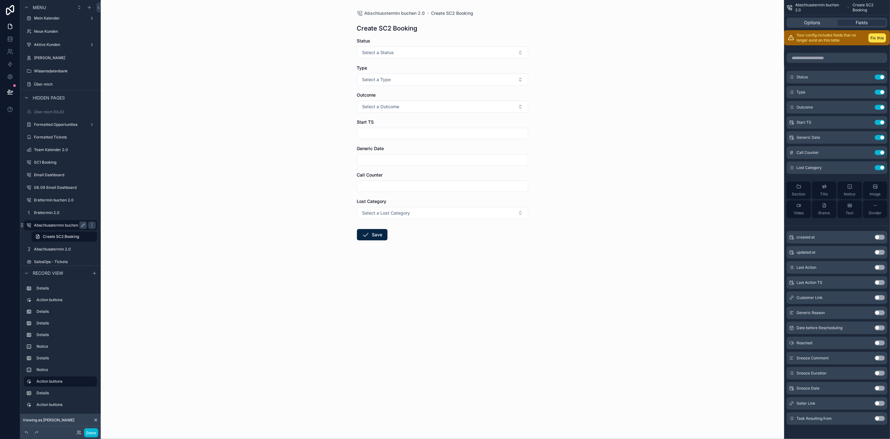
click at [63, 226] on label "Abschlusstermin buchen 2.0" at bounding box center [59, 225] width 51 height 5
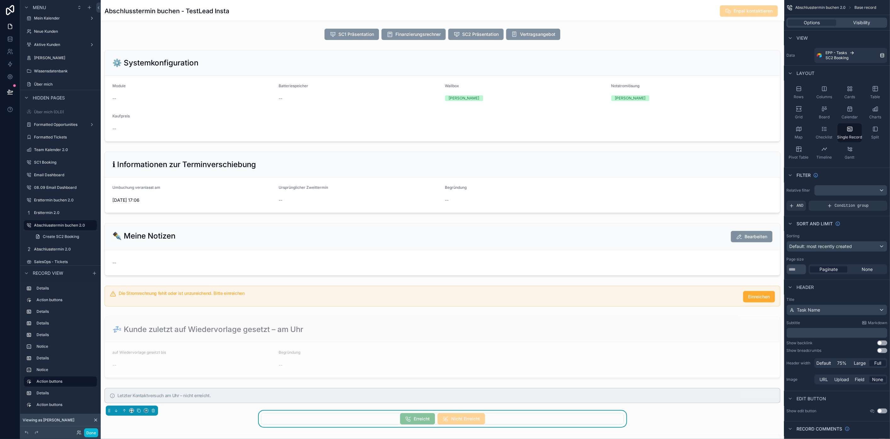
scroll to position [280, 0]
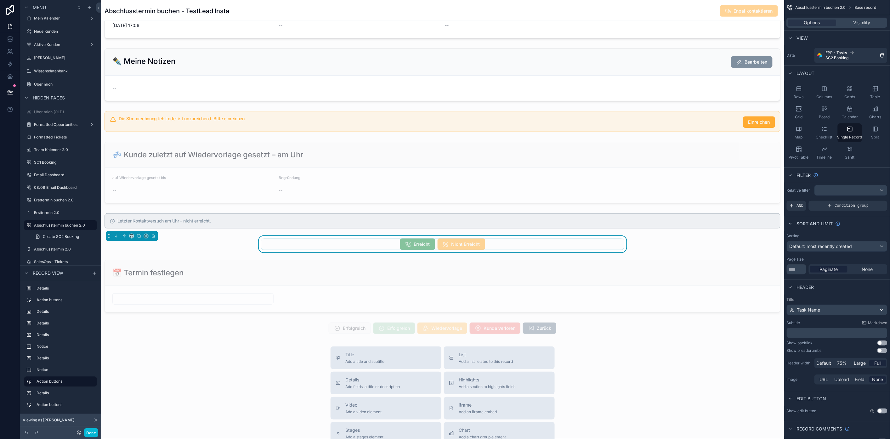
click at [369, 136] on div "scrollable content" at bounding box center [443, 170] width 684 height 901
click at [376, 125] on div "scrollable content" at bounding box center [443, 122] width 684 height 26
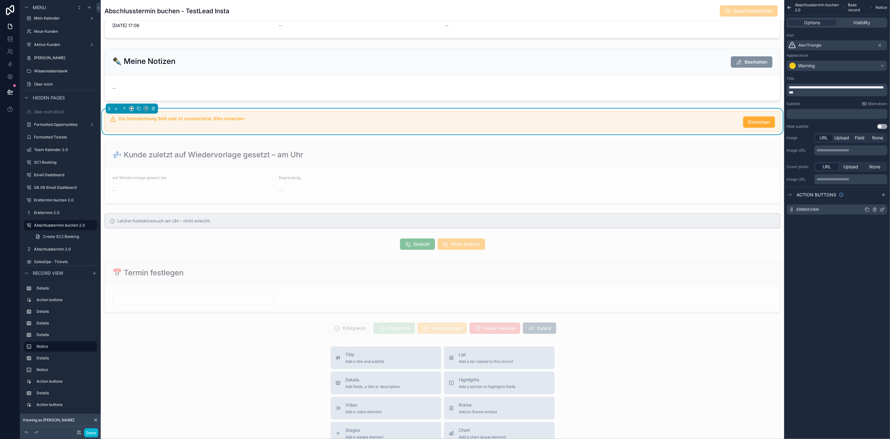
click at [885, 208] on icon "scrollable content" at bounding box center [882, 209] width 5 height 5
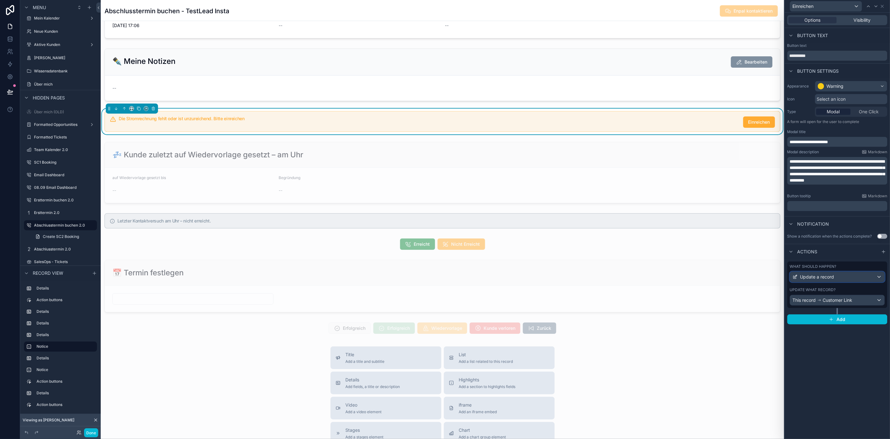
click at [849, 276] on div "Update a record" at bounding box center [838, 277] width 94 height 10
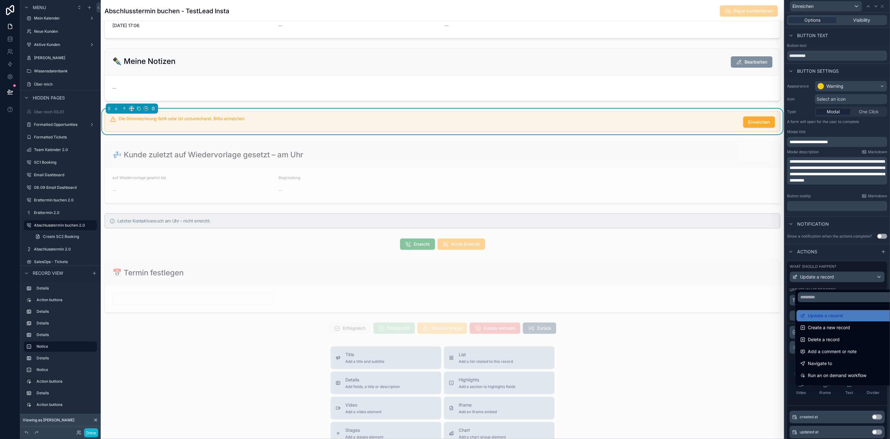
click at [849, 276] on div at bounding box center [837, 219] width 105 height 439
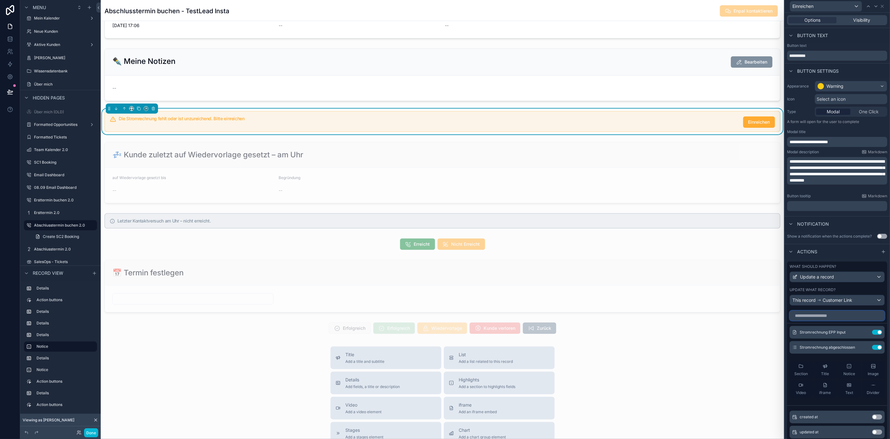
click at [851, 319] on input "text" at bounding box center [837, 316] width 95 height 10
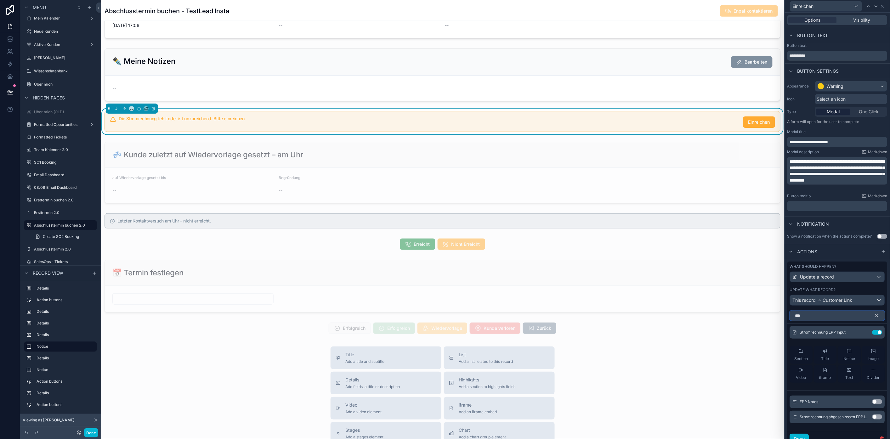
type input "***"
click at [878, 420] on button "Use setting" at bounding box center [878, 417] width 10 height 5
click at [878, 317] on icon "button" at bounding box center [877, 316] width 3 height 3
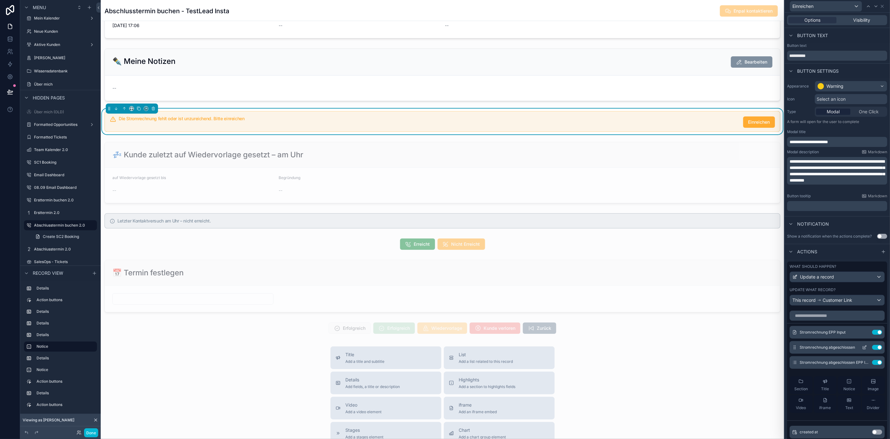
click at [874, 350] on button "Use setting" at bounding box center [878, 347] width 10 height 5
click at [863, 350] on icon at bounding box center [865, 347] width 5 height 5
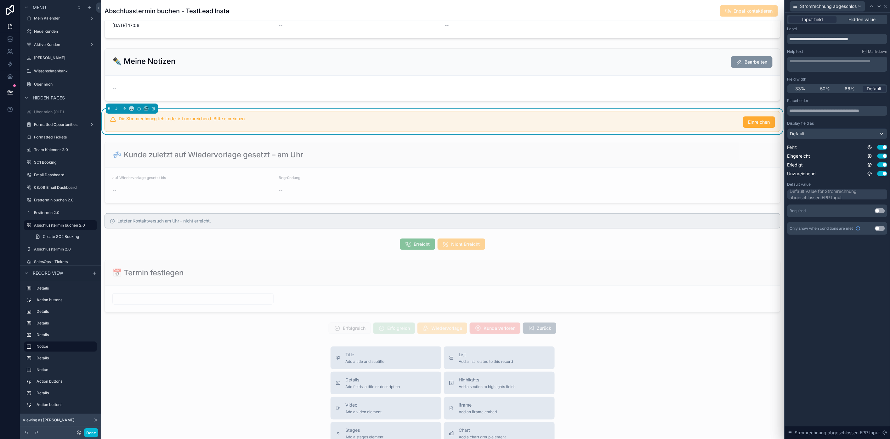
click at [865, 15] on div "Input field Hidden value" at bounding box center [838, 19] width 100 height 9
click at [865, 16] on span "Hidden value" at bounding box center [862, 19] width 27 height 6
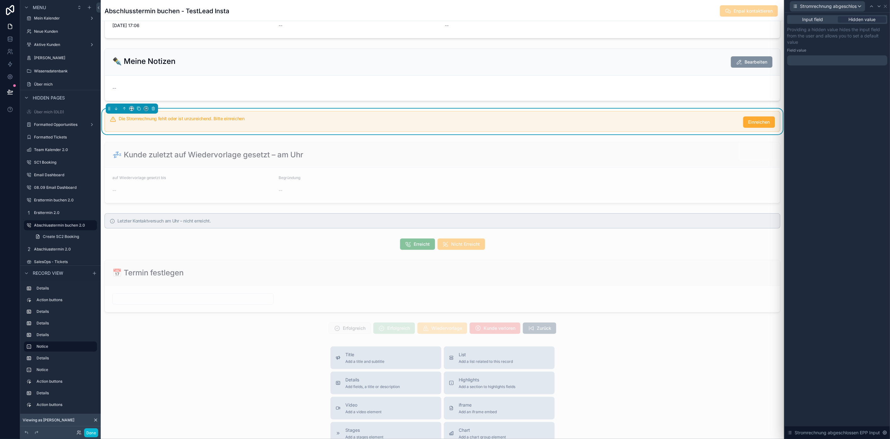
click at [827, 57] on div at bounding box center [838, 60] width 100 height 10
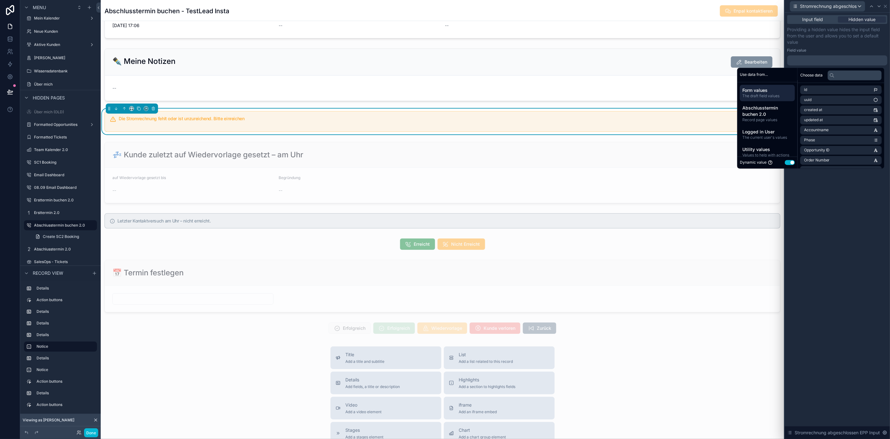
click at [794, 163] on button "Use setting" at bounding box center [790, 162] width 10 height 5
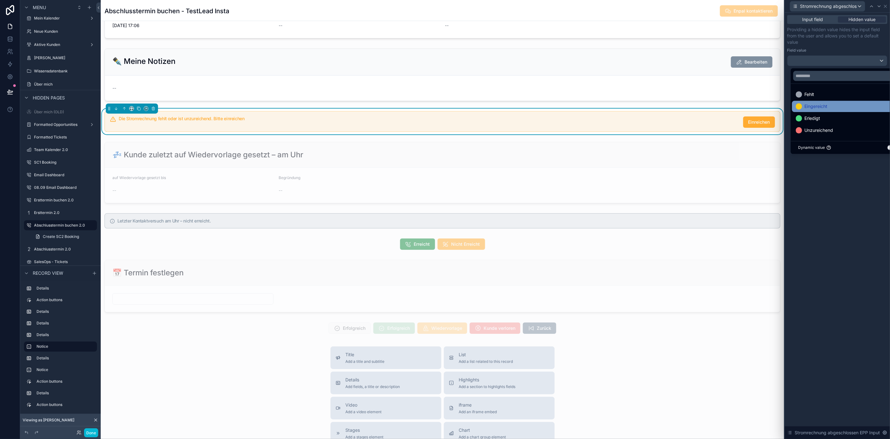
click at [829, 106] on div "Eingereicht" at bounding box center [848, 107] width 104 height 8
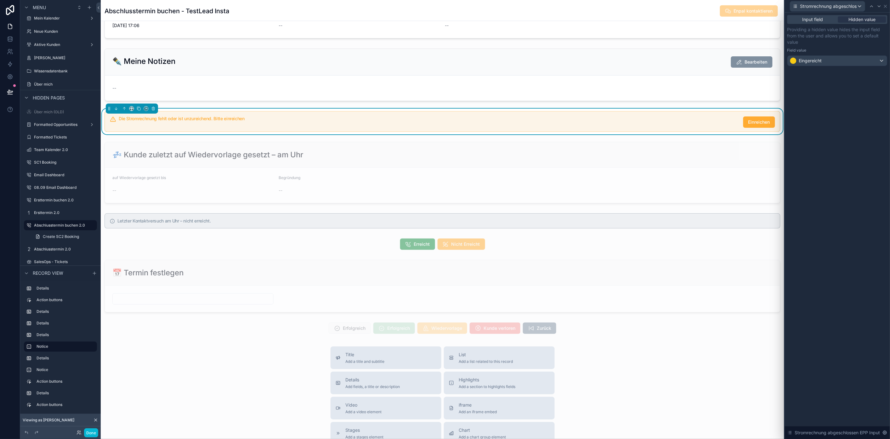
click at [834, 158] on div "Input field Hidden value Providing a hidden value hides the input field from th…" at bounding box center [837, 226] width 105 height 427
click at [889, 8] on icon at bounding box center [886, 6] width 5 height 5
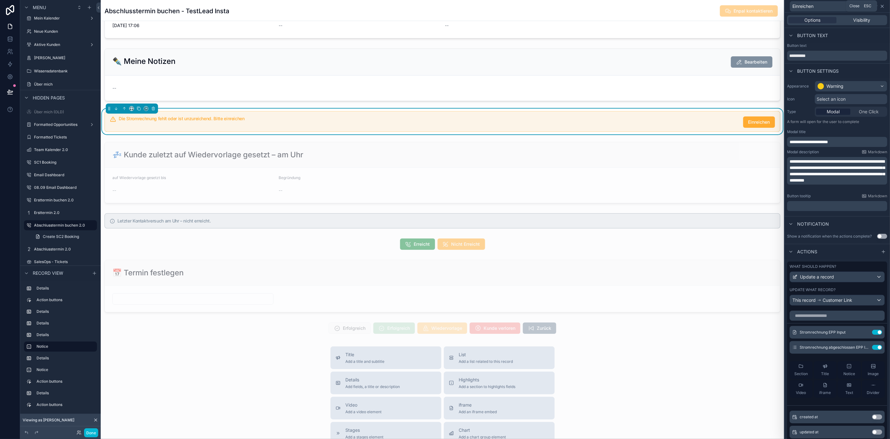
click at [885, 8] on icon at bounding box center [882, 6] width 5 height 5
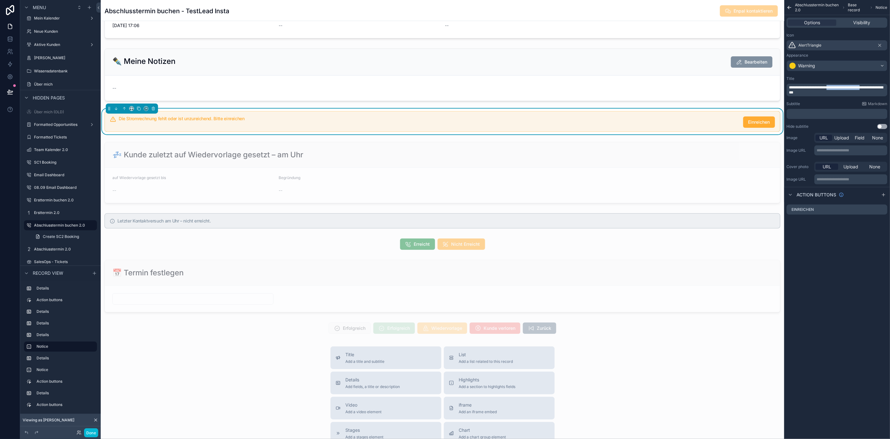
drag, startPoint x: 840, startPoint y: 87, endPoint x: 879, endPoint y: 87, distance: 39.1
click at [879, 87] on span "**********" at bounding box center [837, 90] width 94 height 9
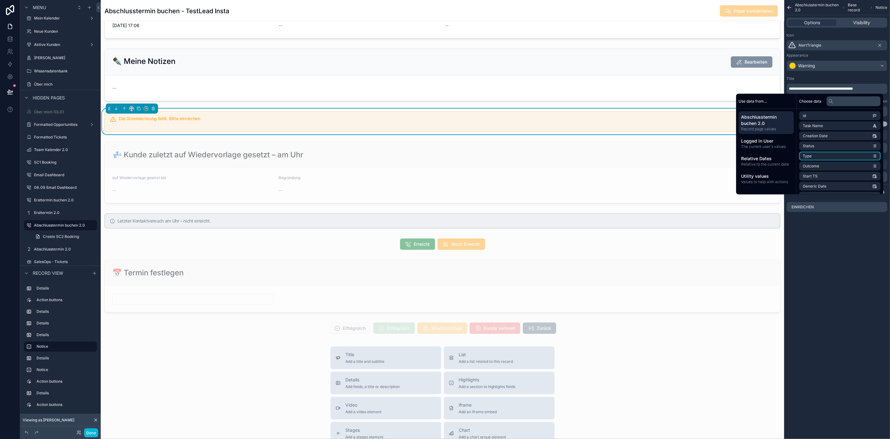
click at [850, 251] on div "**********" at bounding box center [838, 219] width 106 height 439
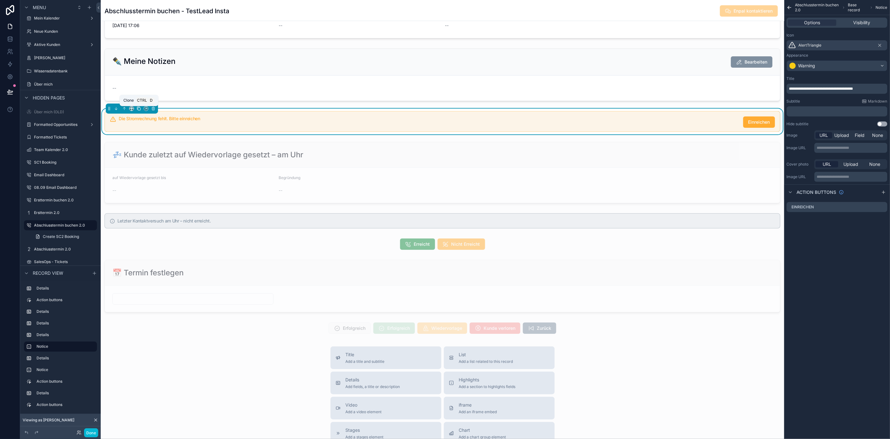
click at [139, 111] on icon "scrollable content" at bounding box center [139, 108] width 4 height 4
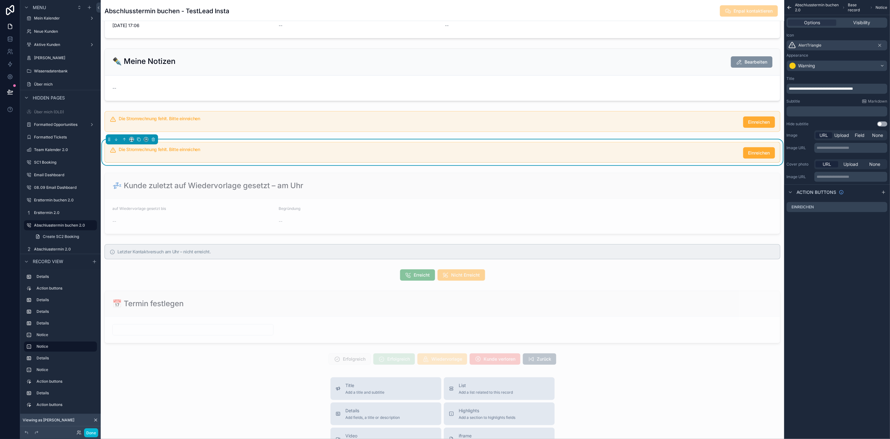
click at [274, 152] on h5 "Die Stromrechnung fehlt. Bitte einreichen" at bounding box center [429, 149] width 620 height 4
click at [830, 89] on span "**********" at bounding box center [822, 89] width 64 height 4
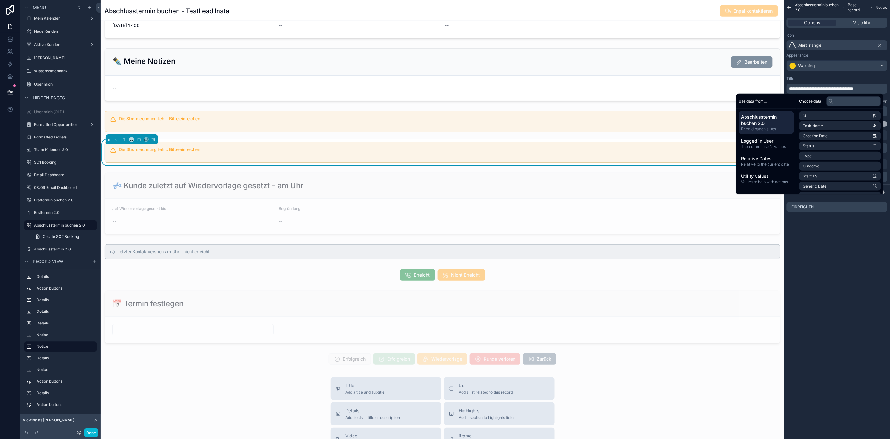
click at [843, 89] on span "**********" at bounding box center [822, 89] width 64 height 4
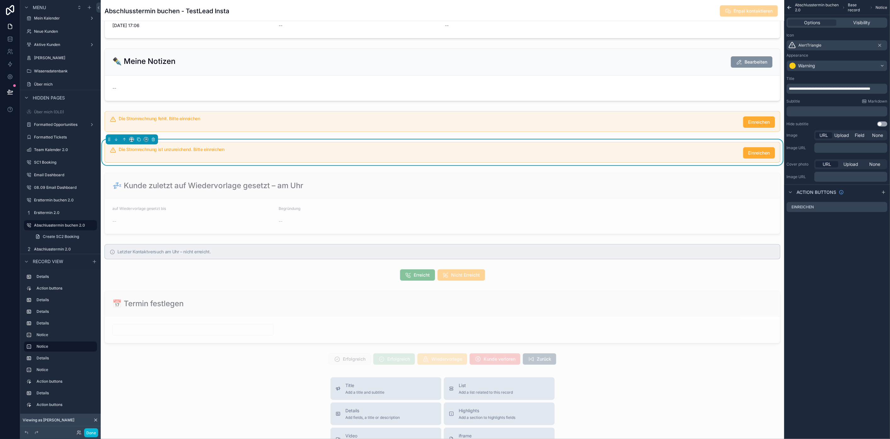
click at [870, 87] on span "**********" at bounding box center [830, 89] width 81 height 4
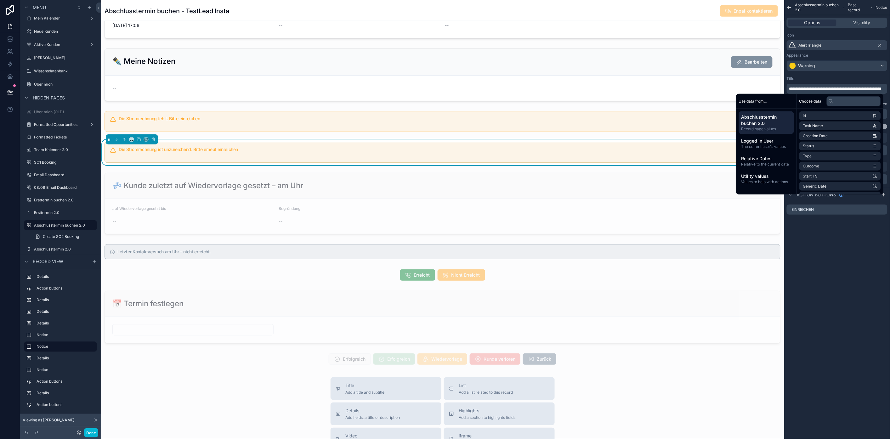
click at [821, 91] on p "**********" at bounding box center [838, 88] width 97 height 5
click at [829, 263] on div "**********" at bounding box center [838, 219] width 106 height 439
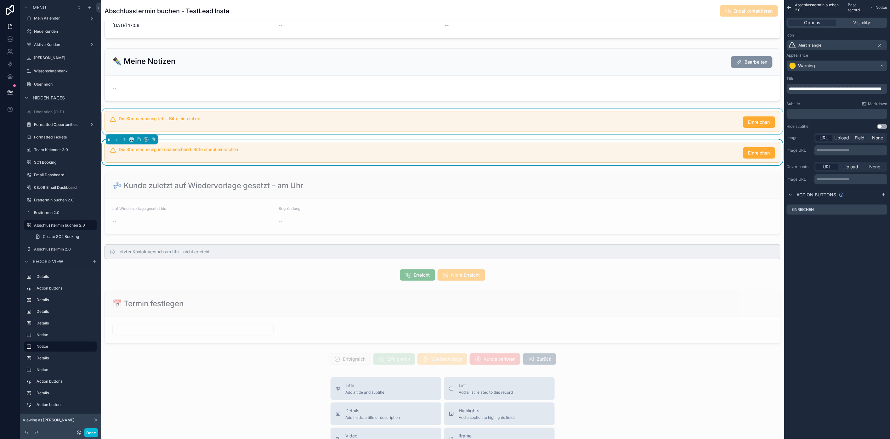
click at [744, 133] on div "scrollable content" at bounding box center [443, 122] width 684 height 26
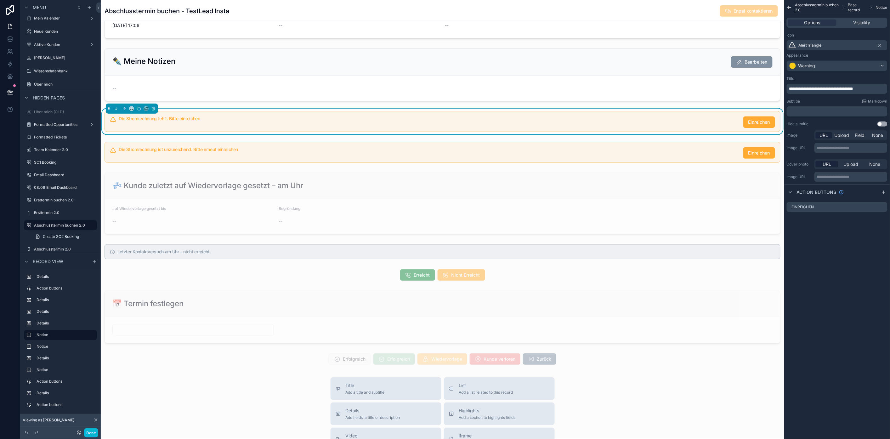
click at [867, 27] on div "Options Visibility" at bounding box center [837, 23] width 101 height 10
click at [868, 22] on span "Visibility" at bounding box center [862, 23] width 17 height 6
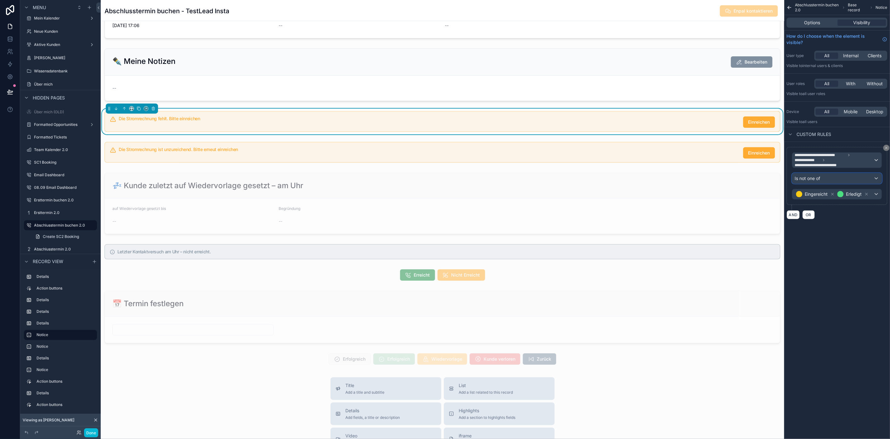
click at [866, 181] on div "Is not one of" at bounding box center [837, 179] width 89 height 10
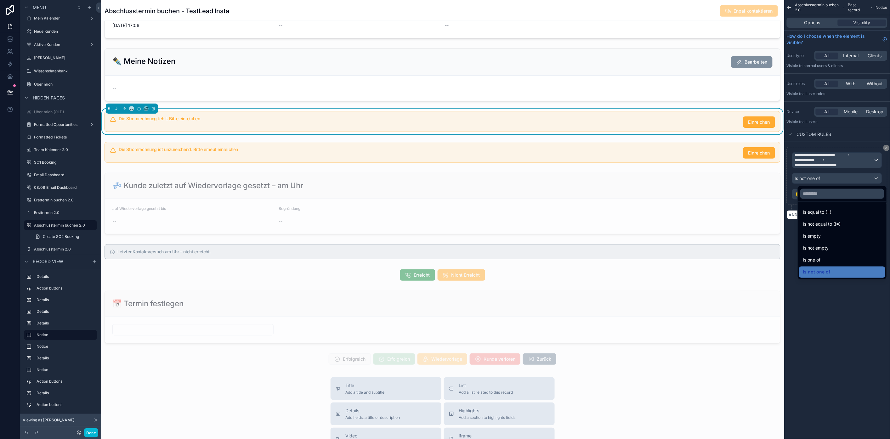
click at [835, 321] on div "scrollable content" at bounding box center [445, 219] width 890 height 439
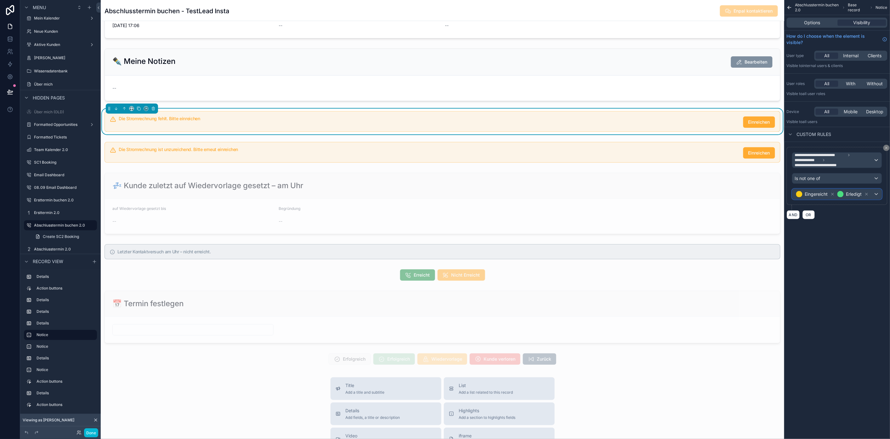
click at [880, 196] on div "Eingereicht Erledigt" at bounding box center [837, 194] width 89 height 10
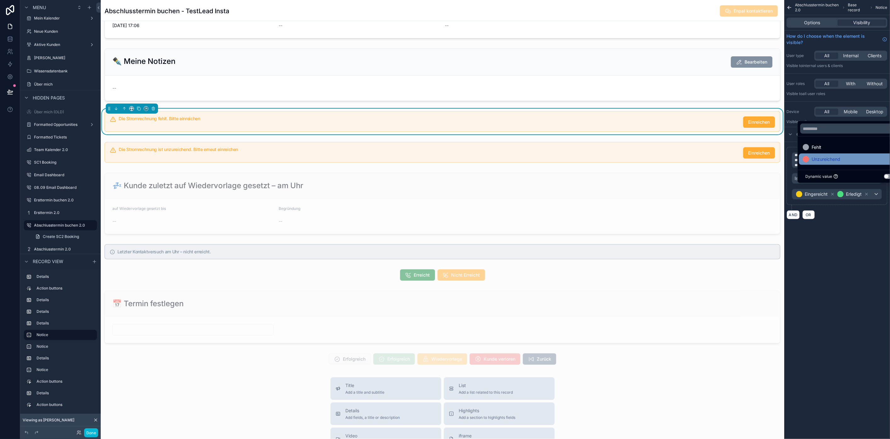
click at [840, 165] on div "Unzureichend" at bounding box center [849, 159] width 101 height 11
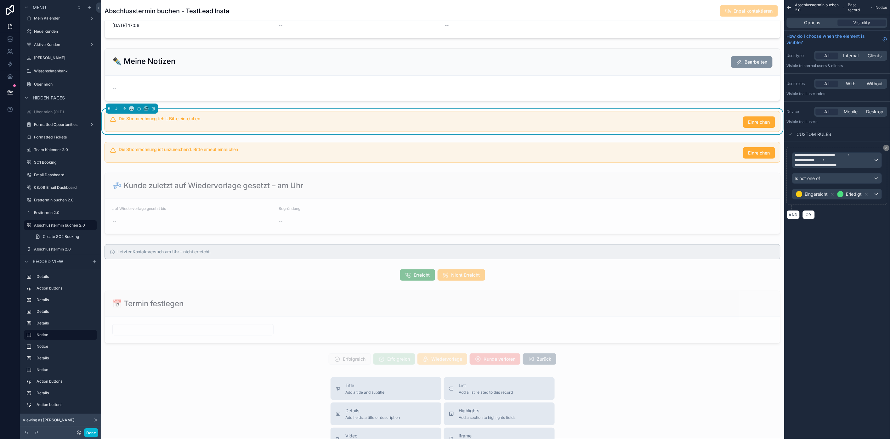
click at [861, 260] on div "**********" at bounding box center [838, 219] width 106 height 439
click at [711, 161] on div "scrollable content" at bounding box center [443, 153] width 684 height 26
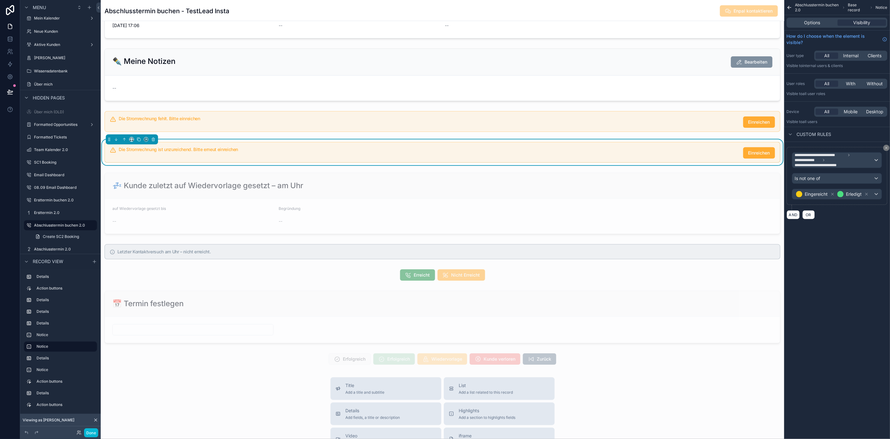
scroll to position [0, 5]
click at [866, 183] on div "Is not one of" at bounding box center [837, 179] width 89 height 10
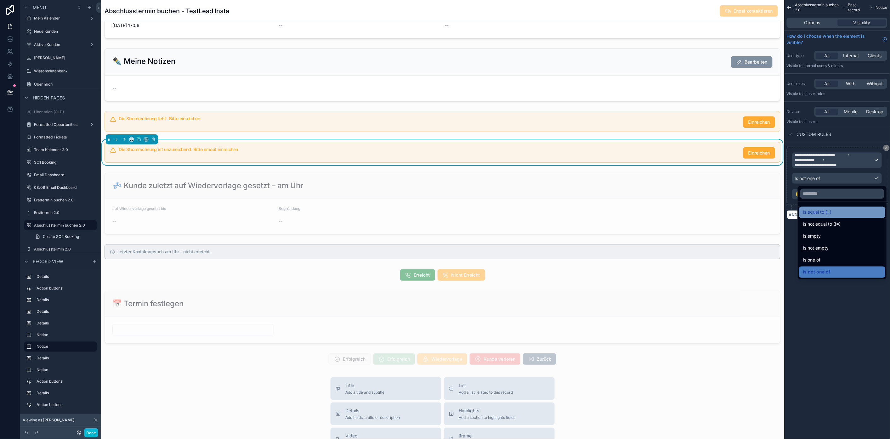
click at [827, 212] on div "Is equal to (=)" at bounding box center [842, 213] width 79 height 8
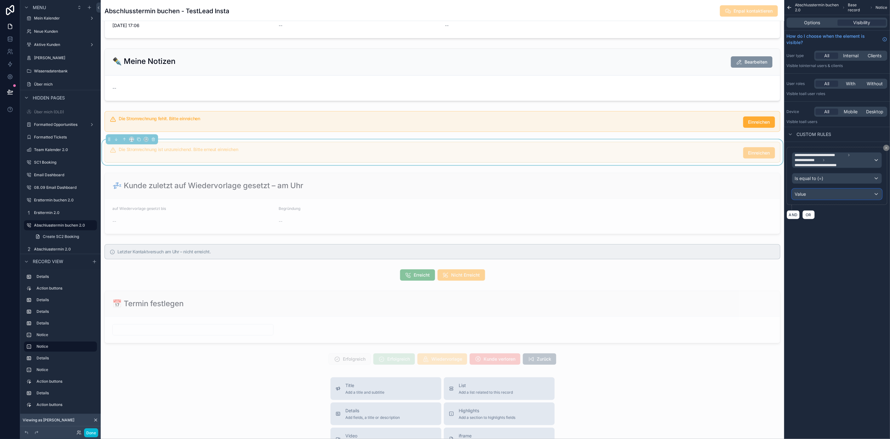
click at [834, 192] on div "Value" at bounding box center [837, 194] width 89 height 10
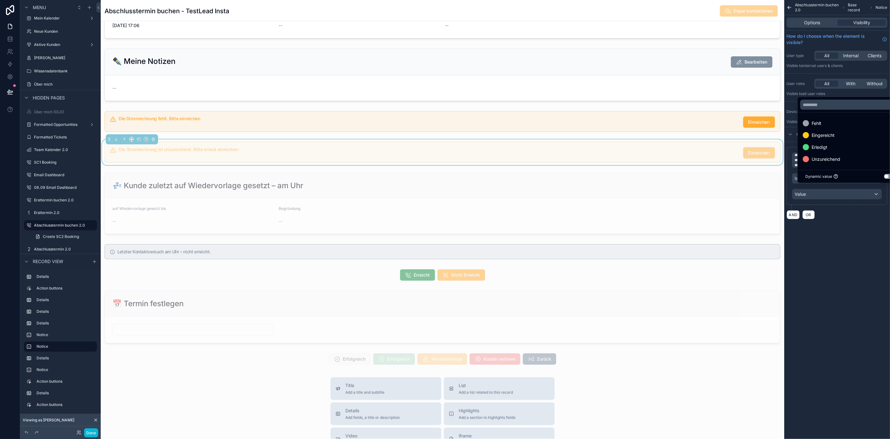
click at [837, 199] on div "scrollable content" at bounding box center [445, 219] width 890 height 439
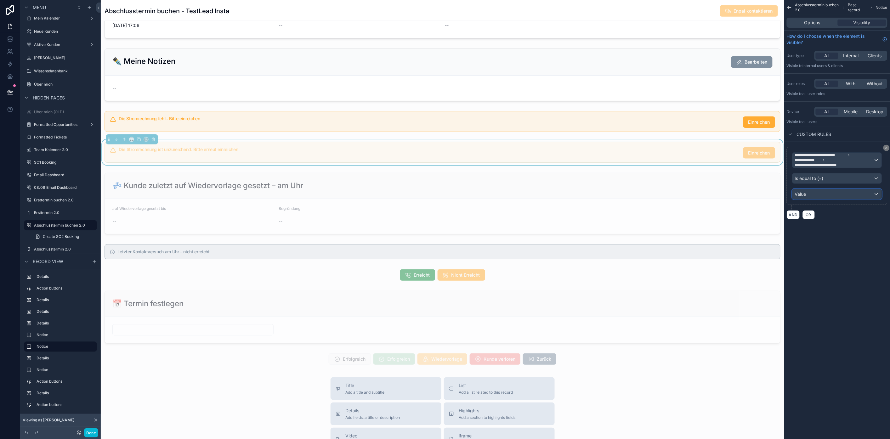
click at [834, 199] on div "Value" at bounding box center [837, 194] width 89 height 10
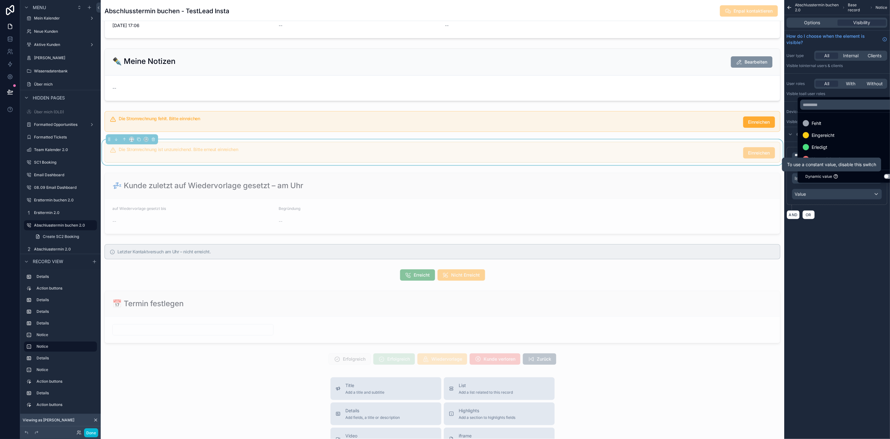
click at [827, 169] on div "To use a constant value, disable this switch" at bounding box center [832, 164] width 92 height 9
click at [827, 167] on div "To use a constant value, disable this switch" at bounding box center [832, 164] width 92 height 9
click at [862, 162] on div "Unzureichend" at bounding box center [850, 160] width 94 height 8
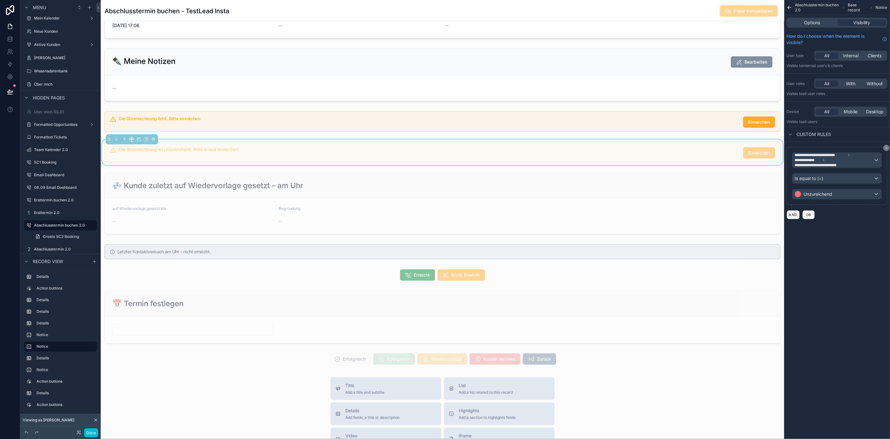
click at [854, 241] on div "**********" at bounding box center [838, 219] width 106 height 439
click at [852, 240] on div "**********" at bounding box center [838, 219] width 106 height 439
click at [839, 282] on div "**********" at bounding box center [838, 219] width 106 height 439
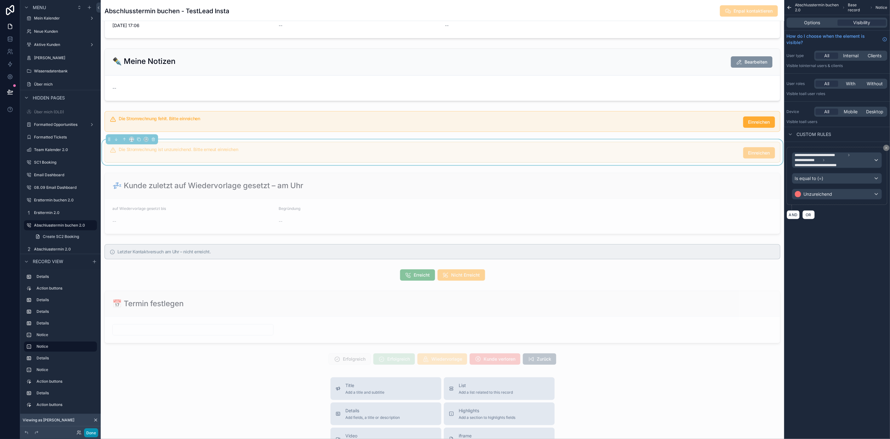
click at [90, 435] on button "Done" at bounding box center [91, 433] width 14 height 9
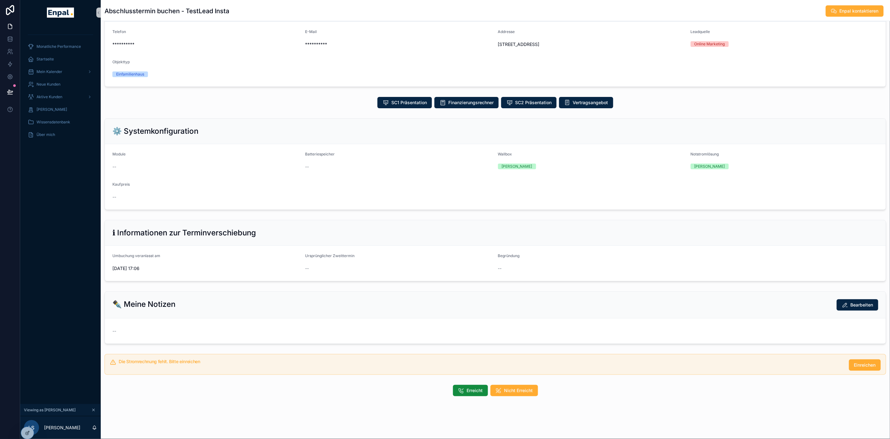
scroll to position [38, 0]
drag, startPoint x: 181, startPoint y: 10, endPoint x: 257, endPoint y: 10, distance: 75.6
click at [257, 10] on div "Abschlusstermin buchen - TestLead Insta Enpal kontaktieren" at bounding box center [496, 11] width 782 height 12
copy h1 "TestLead Insta"
click at [866, 369] on span "Einreichen" at bounding box center [866, 365] width 22 height 6
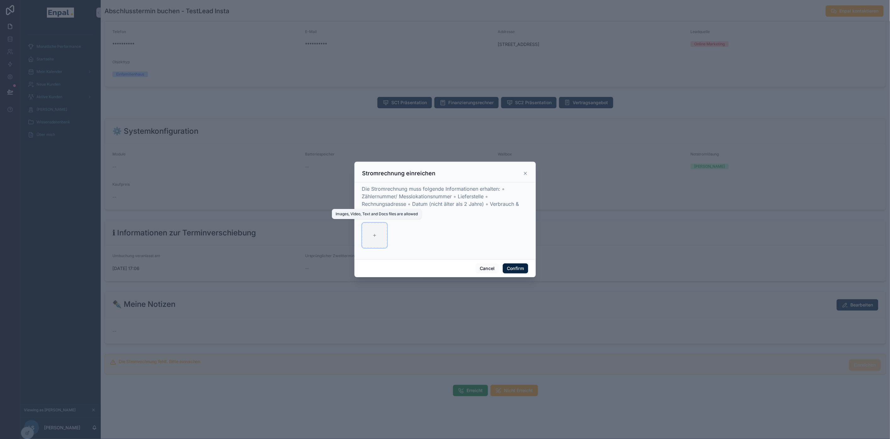
click at [380, 229] on div at bounding box center [374, 235] width 25 height 25
type input "**********"
click at [514, 270] on button "Confirm" at bounding box center [515, 269] width 25 height 10
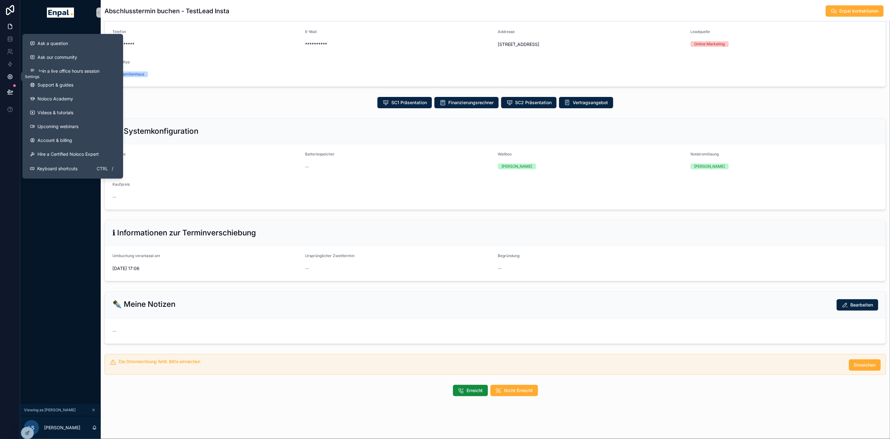
click at [7, 76] on icon at bounding box center [10, 77] width 6 height 6
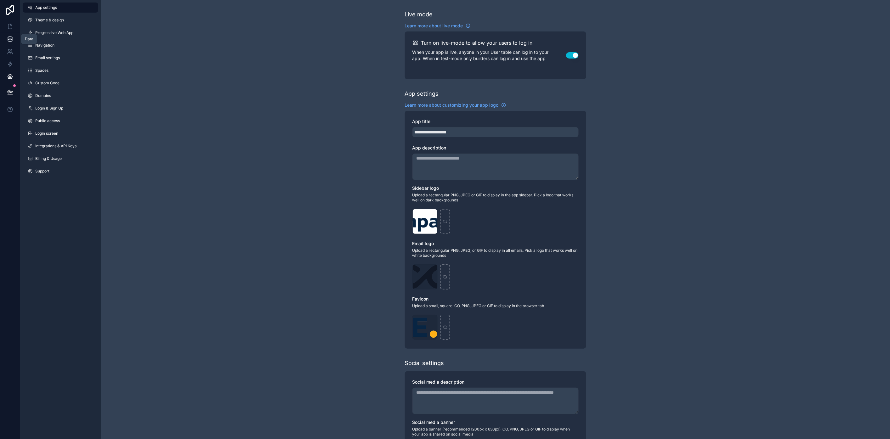
click at [7, 39] on icon at bounding box center [10, 39] width 6 height 6
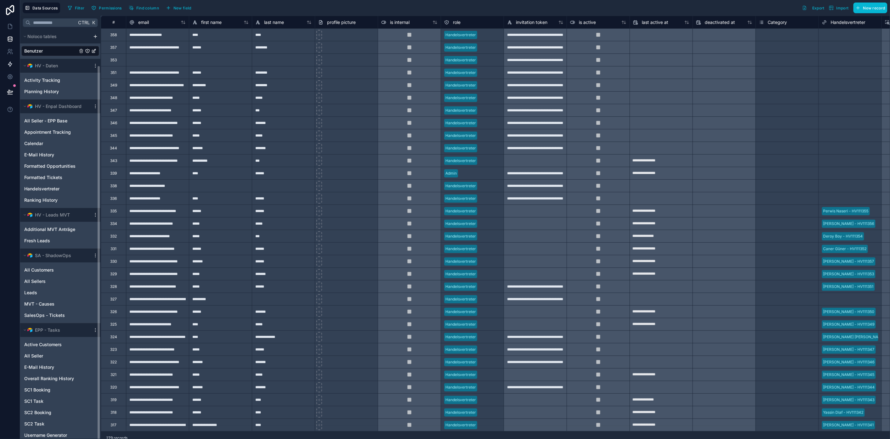
click at [7, 67] on icon at bounding box center [10, 64] width 6 height 6
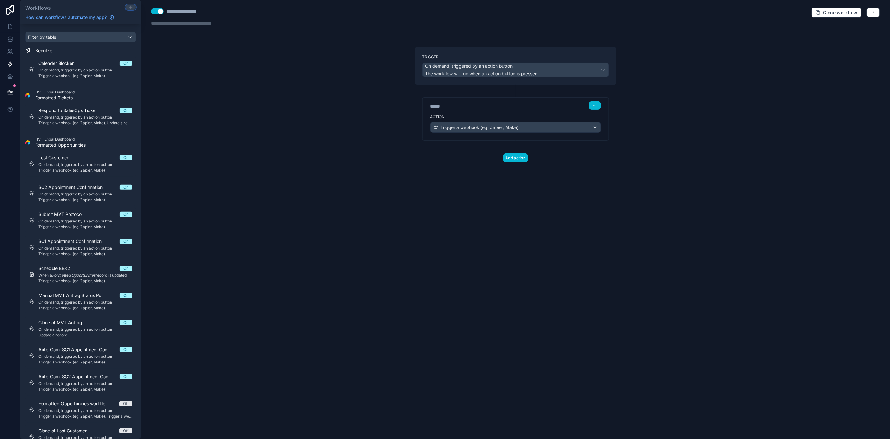
click at [128, 5] on icon at bounding box center [130, 7] width 5 height 5
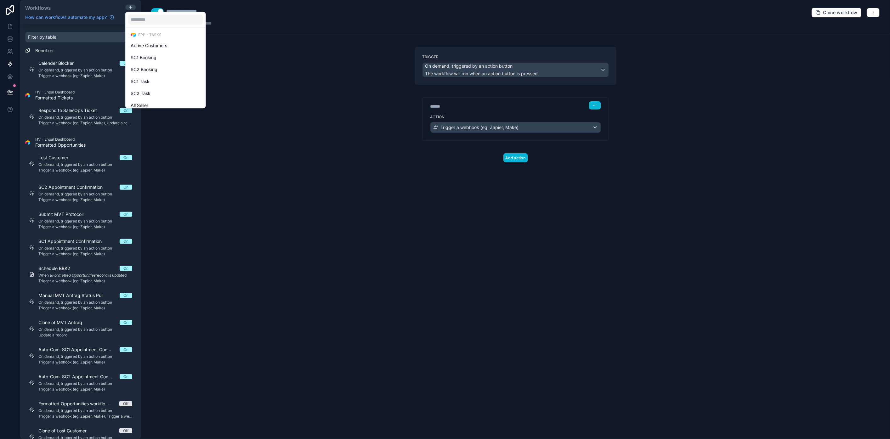
scroll to position [258, 0]
click at [175, 54] on div "Active Customers" at bounding box center [166, 52] width 70 height 8
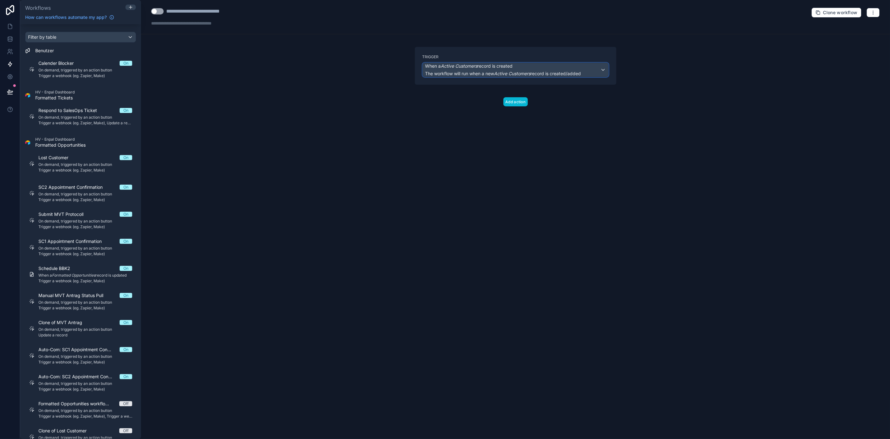
click at [532, 71] on span "The workflow will run when a new Active Customers record is created/added" at bounding box center [504, 73] width 156 height 5
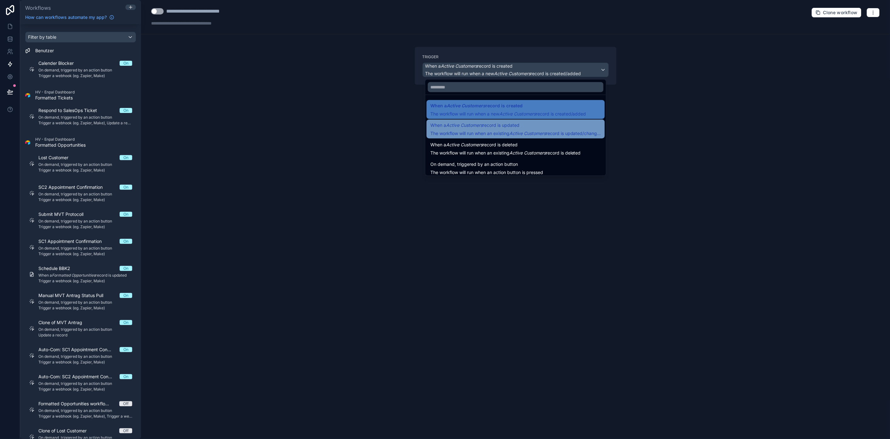
drag, startPoint x: 560, startPoint y: 124, endPoint x: 558, endPoint y: 133, distance: 8.9
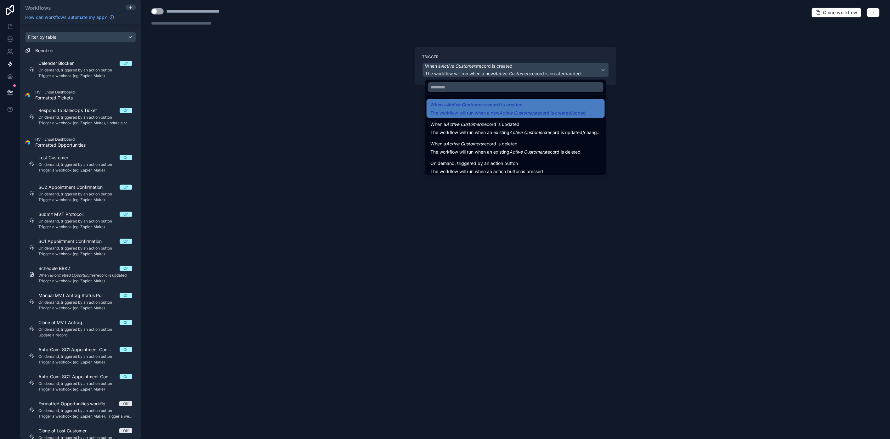
scroll to position [5, 0]
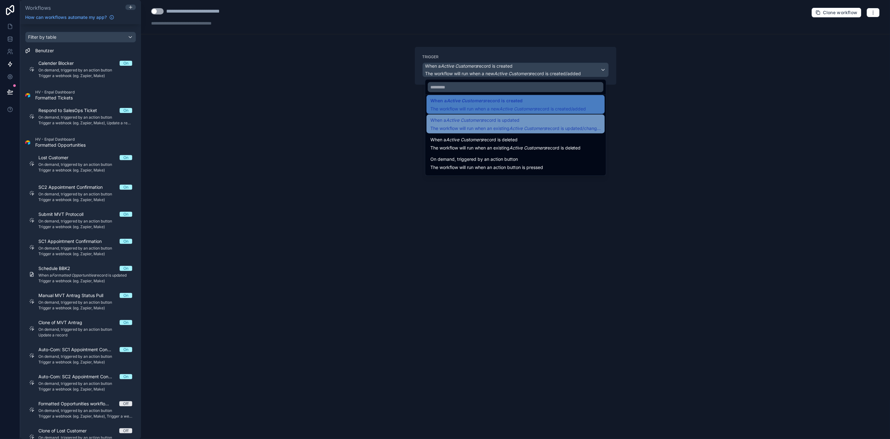
click at [577, 126] on span "The workflow will run when an existing Active Customers record is updated/chang…" at bounding box center [517, 128] width 172 height 5
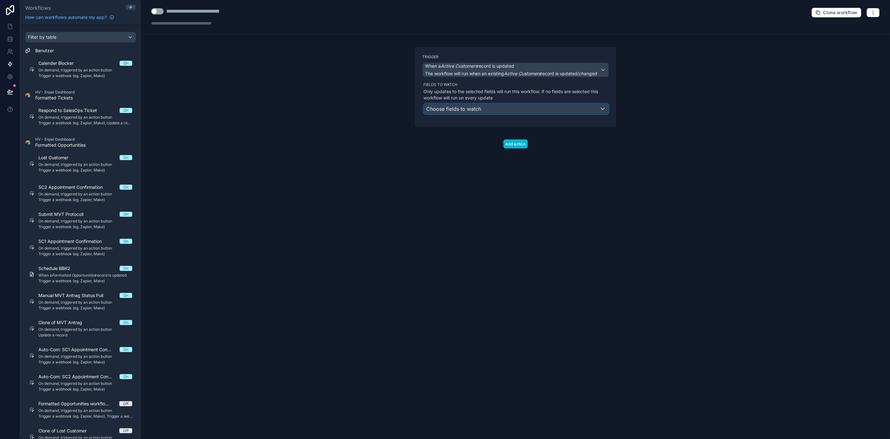
click at [562, 109] on div "Choose fields to watch" at bounding box center [516, 109] width 185 height 10
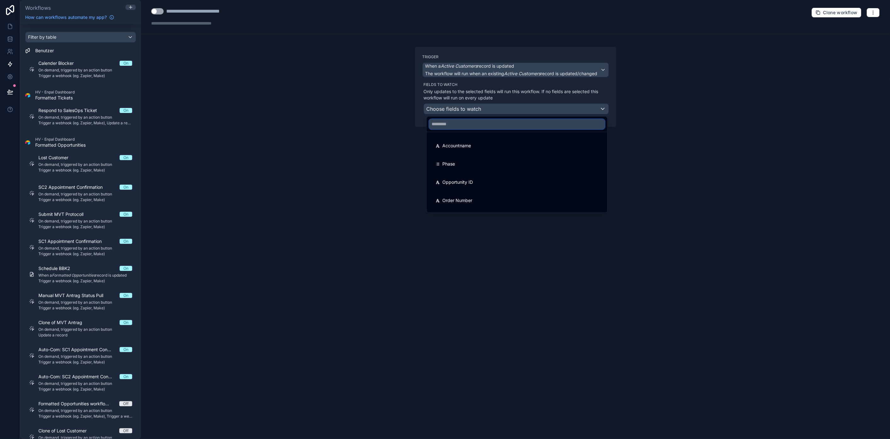
click at [542, 126] on input "text" at bounding box center [517, 124] width 176 height 10
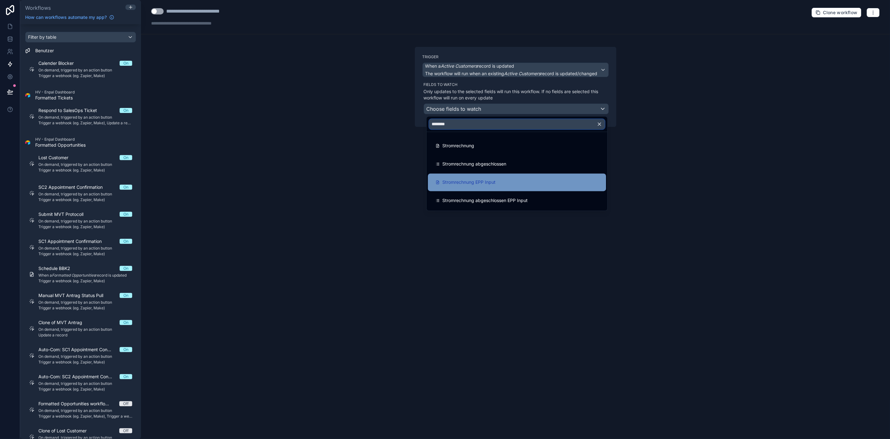
type input "********"
click at [535, 185] on div "Stromrechnung EPP Input" at bounding box center [517, 183] width 163 height 8
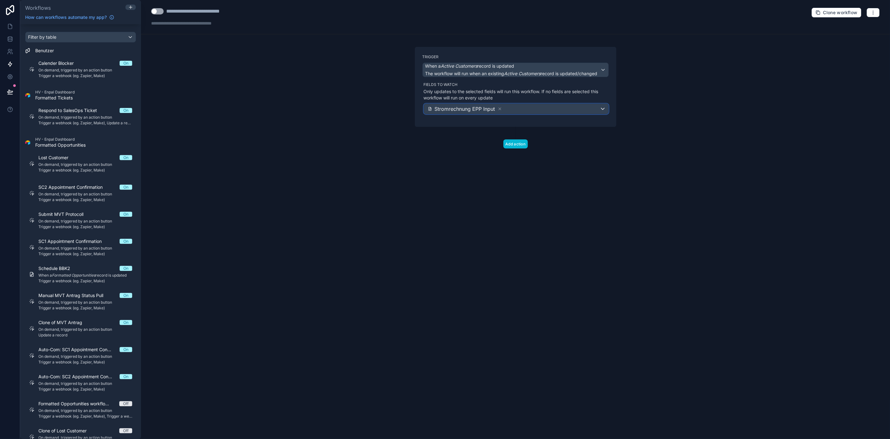
click at [533, 108] on div "Stromrechnung EPP Input" at bounding box center [516, 109] width 185 height 10
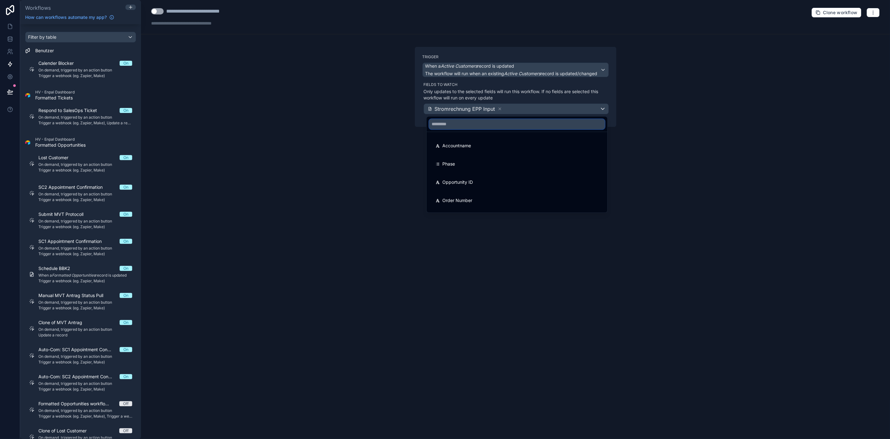
click at [531, 127] on input "text" at bounding box center [517, 124] width 176 height 10
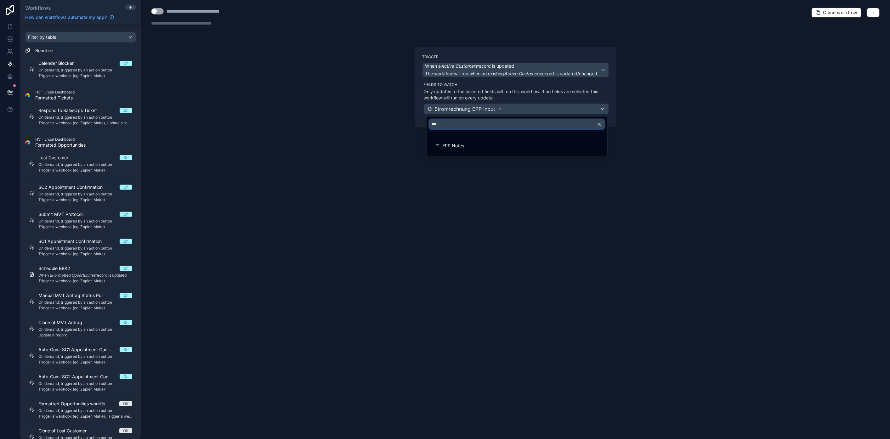
drag, startPoint x: 532, startPoint y: 125, endPoint x: 431, endPoint y: 125, distance: 101.1
click at [431, 125] on input "***" at bounding box center [517, 124] width 176 height 10
click at [436, 124] on input "***" at bounding box center [517, 124] width 176 height 10
type input "****"
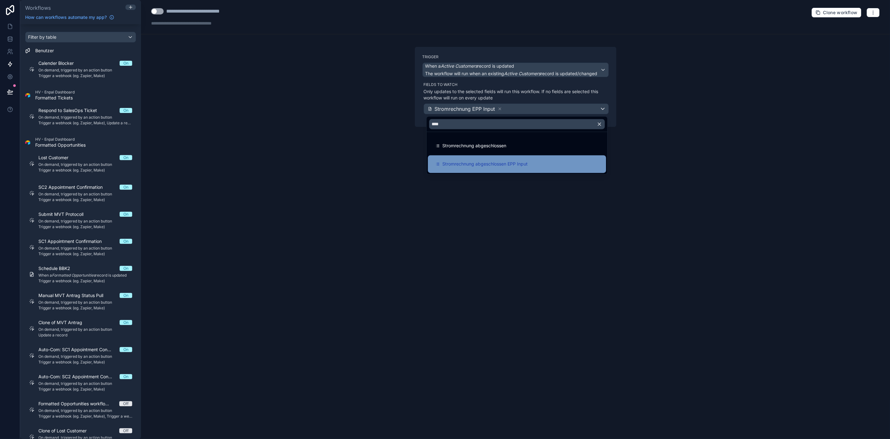
click at [512, 161] on span "Stromrechnung abgeschlossen EPP Input" at bounding box center [485, 165] width 85 height 8
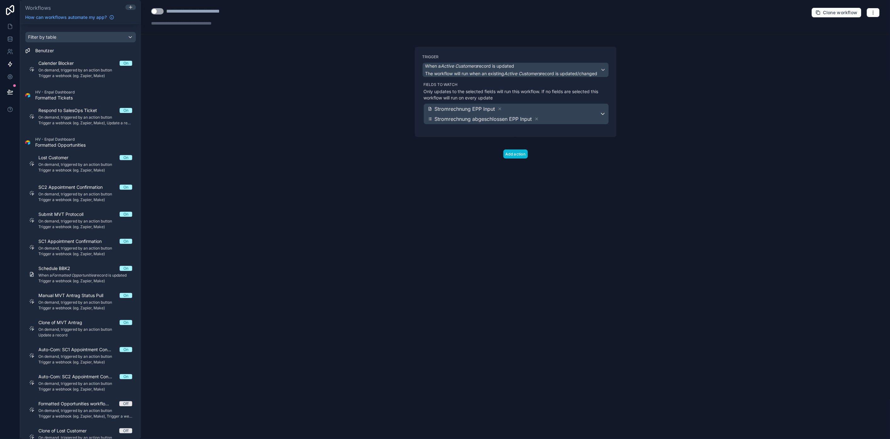
click at [640, 181] on div "**********" at bounding box center [515, 219] width 749 height 439
click at [507, 155] on button "Add action" at bounding box center [516, 154] width 25 height 9
click at [563, 181] on div "What do you want to happen?" at bounding box center [516, 180] width 170 height 10
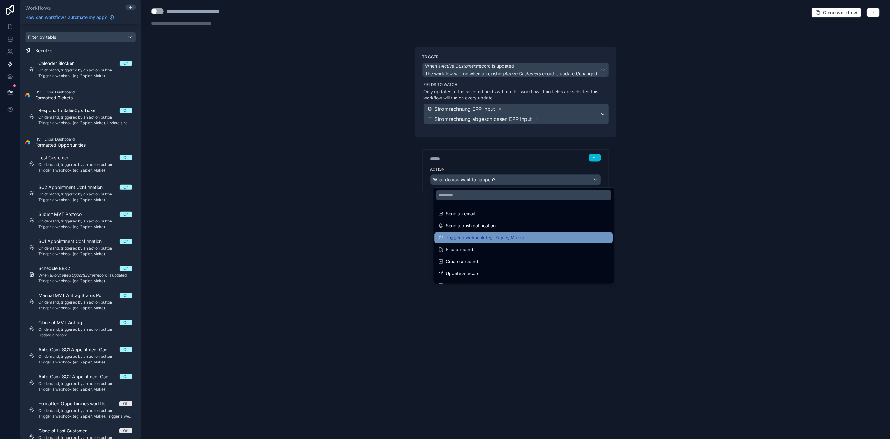
click at [534, 235] on div "Trigger a webhook (eg. Zapier, Make)" at bounding box center [524, 238] width 171 height 8
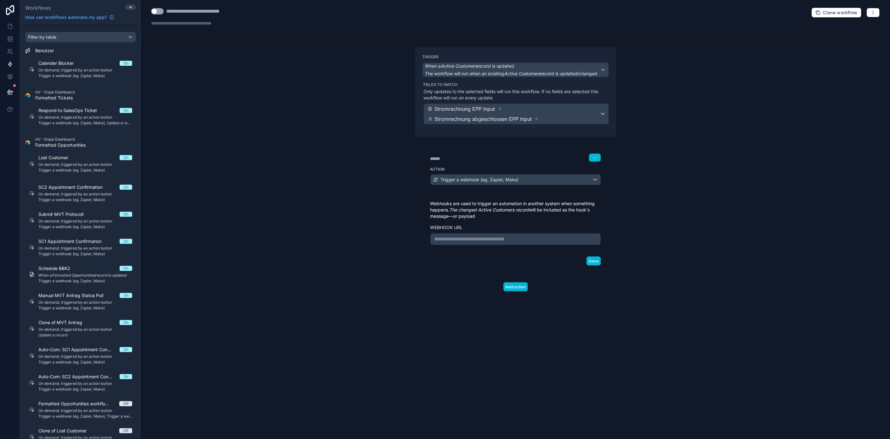
click at [559, 232] on div "**********" at bounding box center [516, 223] width 171 height 45
click at [556, 238] on p "**********" at bounding box center [516, 240] width 163 height 8
click at [555, 240] on p "**********" at bounding box center [516, 240] width 163 height 8
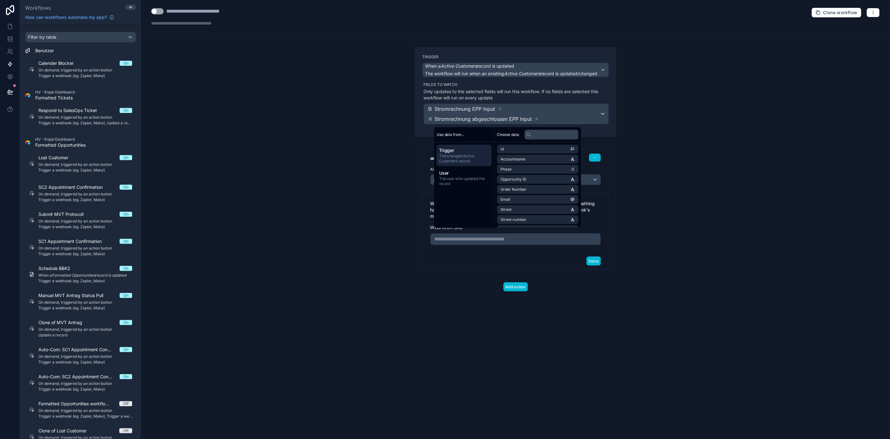
click at [555, 240] on p "**********" at bounding box center [516, 240] width 163 height 8
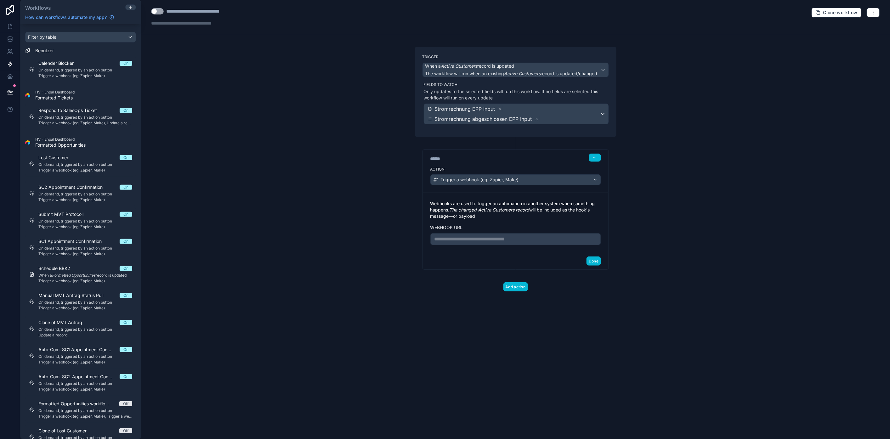
click at [668, 250] on div "**********" at bounding box center [515, 219] width 749 height 439
click at [584, 158] on div "****** Step 1" at bounding box center [516, 158] width 171 height 8
click at [593, 158] on icon "button" at bounding box center [595, 158] width 4 height 4
click at [534, 166] on div "Action Trigger a webhook (eg. Zapier, Make)" at bounding box center [516, 178] width 186 height 28
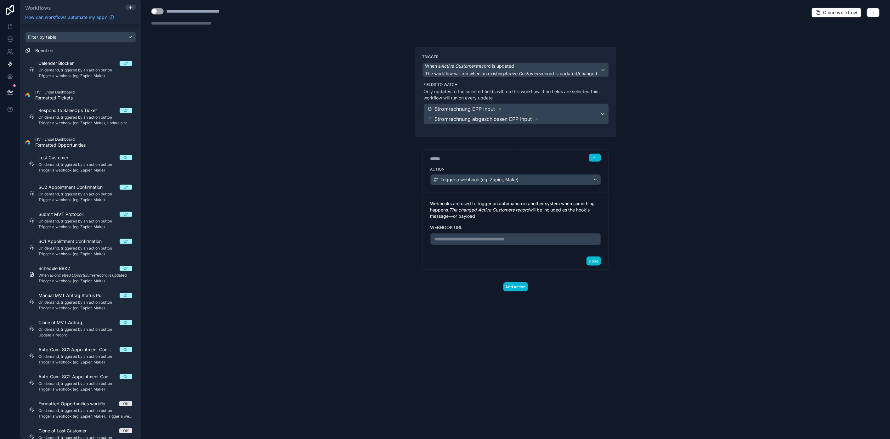
click at [531, 214] on p "Webhooks are used to trigger an automation in another system when something hap…" at bounding box center [516, 210] width 171 height 19
click at [540, 209] on p "Webhooks are used to trigger an automation in another system when something hap…" at bounding box center [516, 210] width 171 height 19
click at [546, 220] on div "**********" at bounding box center [516, 223] width 171 height 45
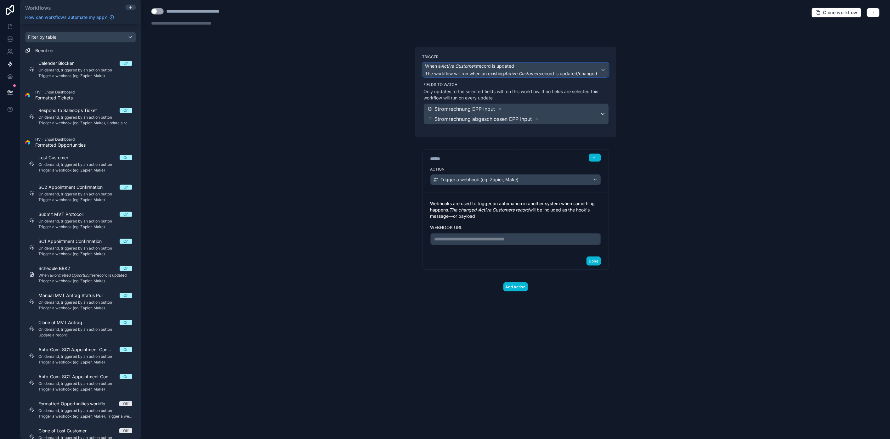
click at [568, 65] on span "When a Active Customers record is updated" at bounding box center [512, 66] width 172 height 6
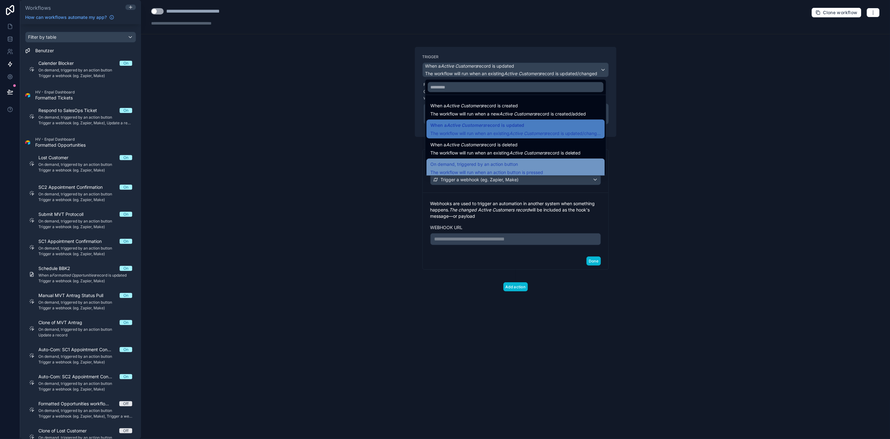
click at [550, 163] on div "On demand, triggered by an action button The workflow will run when an action b…" at bounding box center [516, 168] width 171 height 15
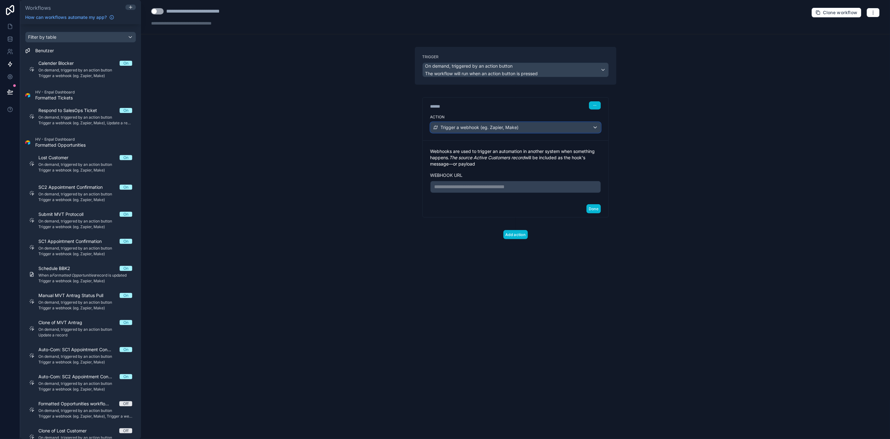
click at [571, 127] on div "Trigger a webhook (eg. Zapier, Make)" at bounding box center [516, 128] width 170 height 10
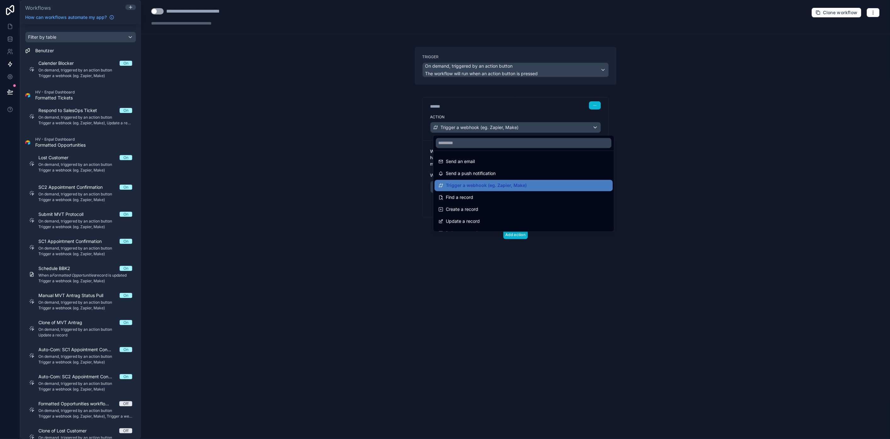
click at [571, 127] on div at bounding box center [445, 219] width 890 height 439
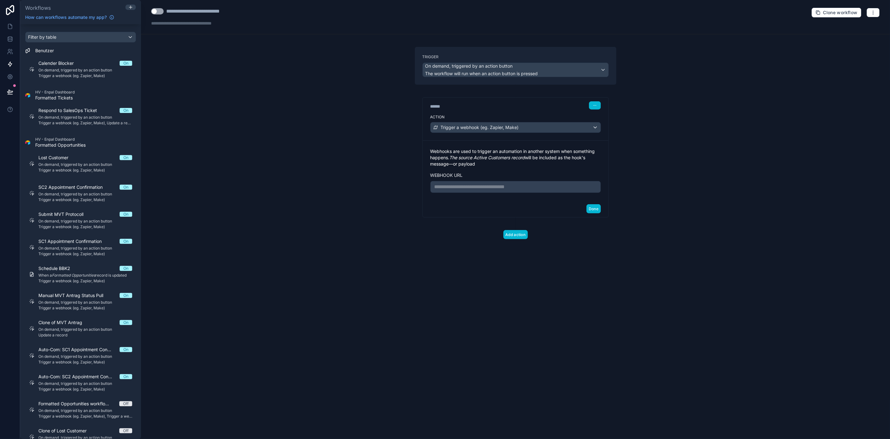
click at [557, 187] on p "**********" at bounding box center [516, 187] width 163 height 8
click at [570, 189] on p "**********" at bounding box center [516, 187] width 163 height 8
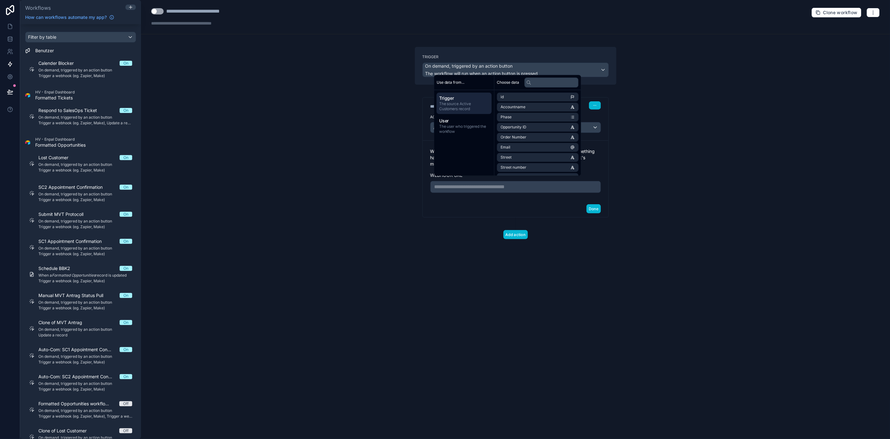
click at [627, 190] on div "**********" at bounding box center [515, 219] width 749 height 439
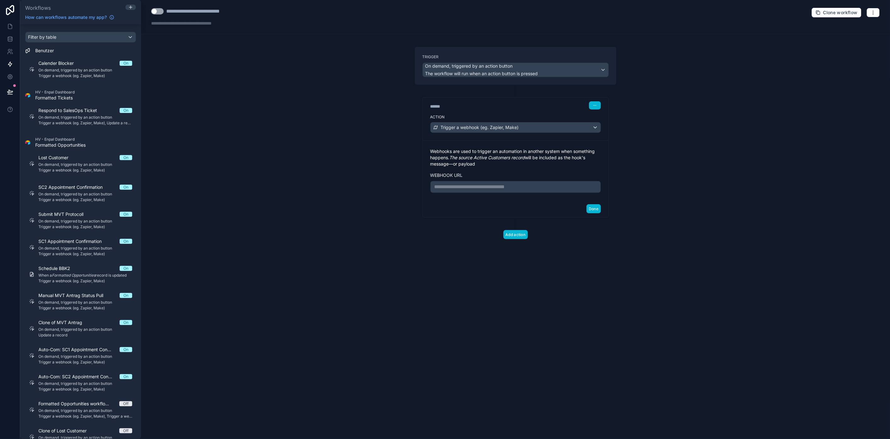
click at [553, 186] on p "**********" at bounding box center [516, 187] width 163 height 8
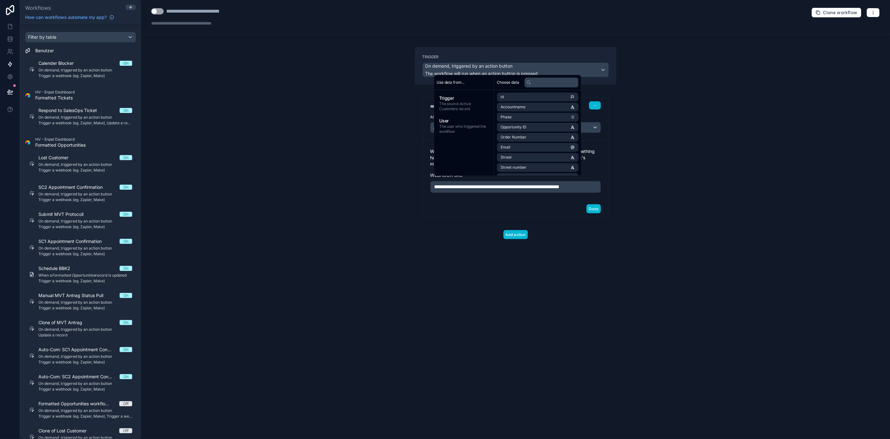
click at [302, 139] on div "**********" at bounding box center [515, 219] width 749 height 439
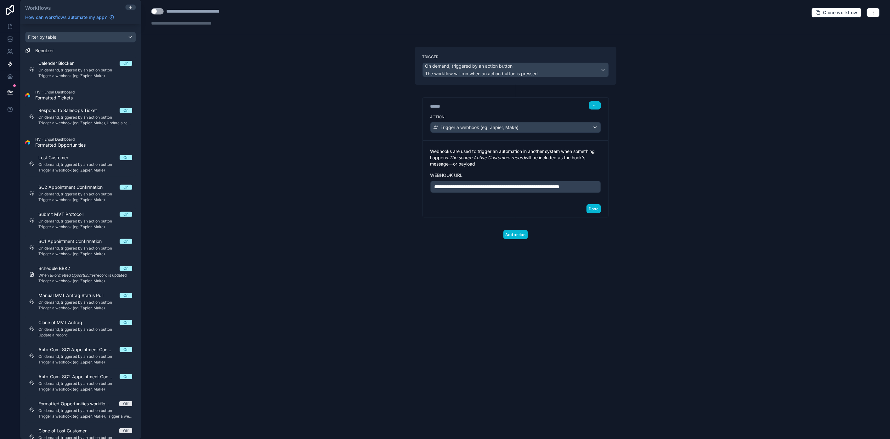
click at [246, 29] on div "**********" at bounding box center [515, 17] width 749 height 34
click at [244, 24] on div "**********" at bounding box center [515, 17] width 749 height 34
click at [223, 23] on div at bounding box center [195, 23] width 88 height 6
click at [226, 11] on div "**********" at bounding box center [204, 12] width 77 height 8
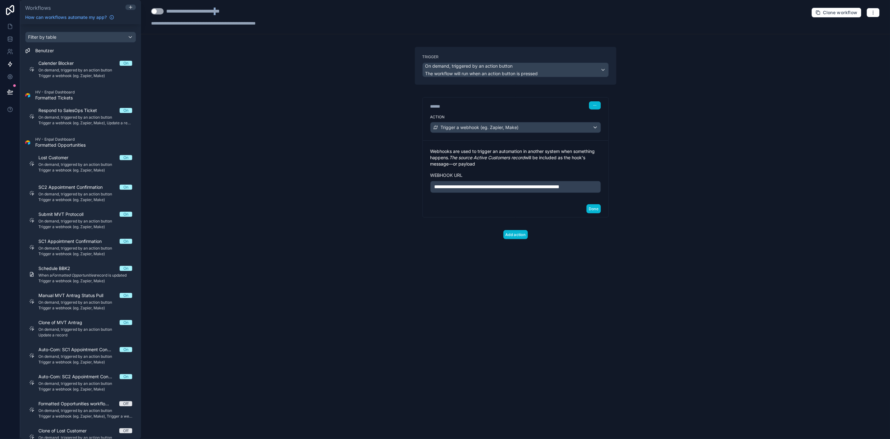
click at [226, 11] on div "**********" at bounding box center [204, 12] width 77 height 8
type div "**********"
click at [257, 100] on div "**********" at bounding box center [515, 219] width 749 height 439
click at [156, 11] on button "Use setting" at bounding box center [157, 11] width 13 height 6
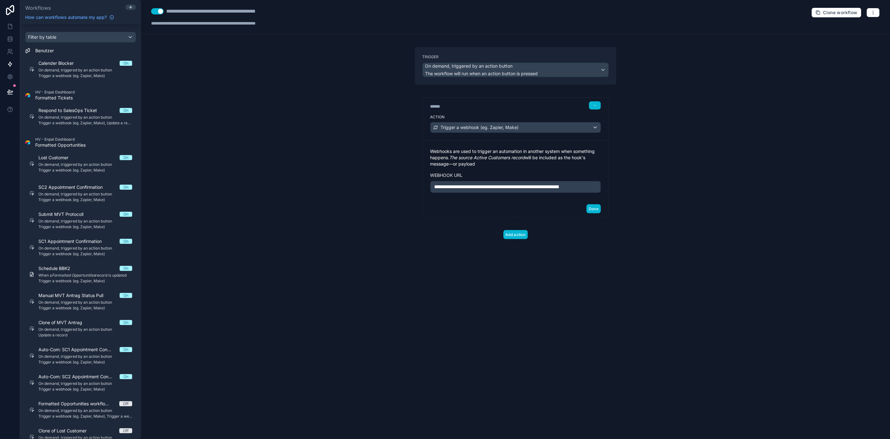
click at [718, 258] on div "**********" at bounding box center [515, 219] width 749 height 439
click at [714, 131] on div "**********" at bounding box center [515, 219] width 749 height 439
click at [262, 60] on div "**********" at bounding box center [515, 219] width 749 height 439
click at [7, 27] on icon at bounding box center [10, 26] width 6 height 6
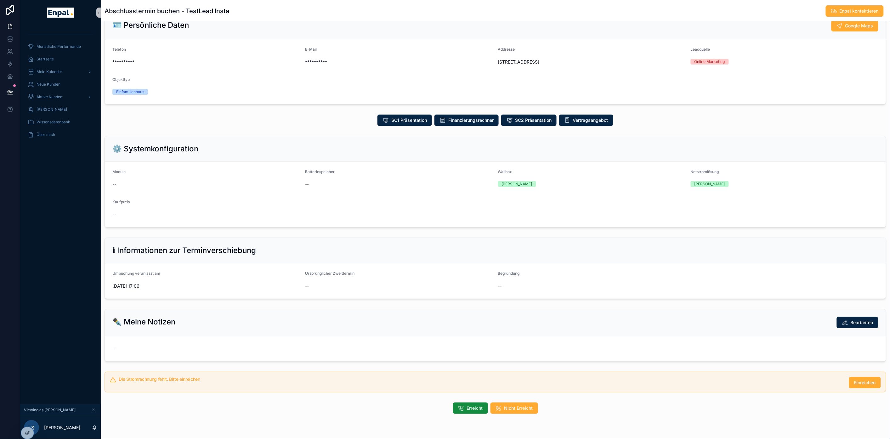
scroll to position [38, 0]
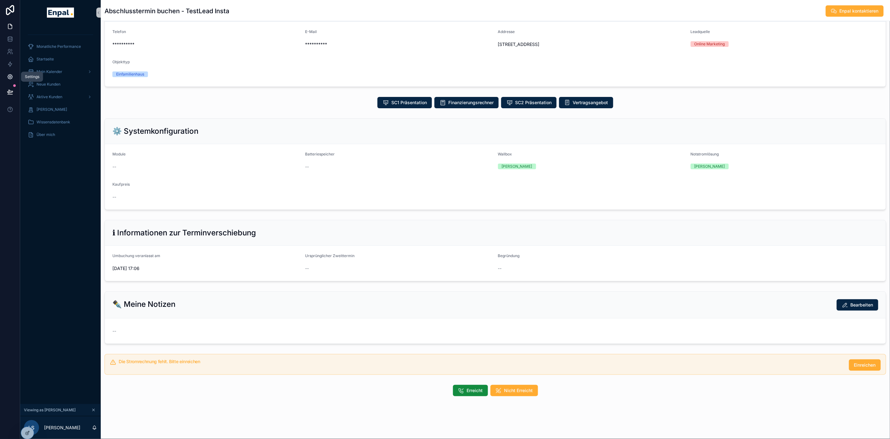
click at [8, 78] on icon at bounding box center [10, 77] width 5 height 5
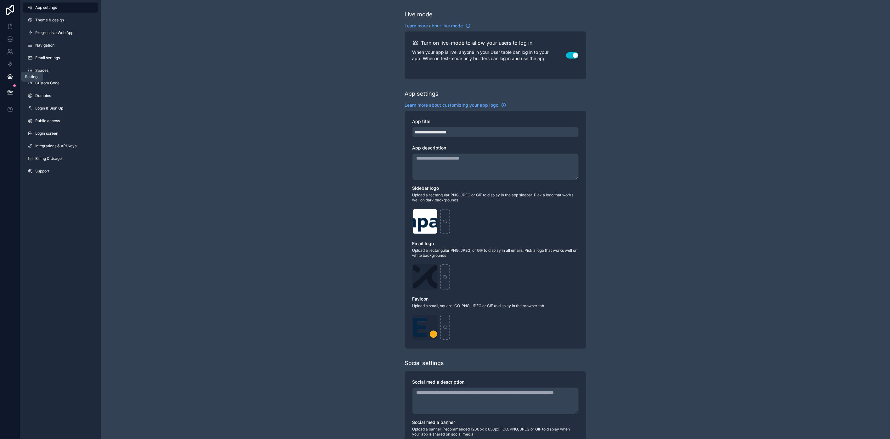
click at [7, 75] on icon at bounding box center [10, 77] width 6 height 6
click at [7, 40] on icon at bounding box center [10, 39] width 6 height 6
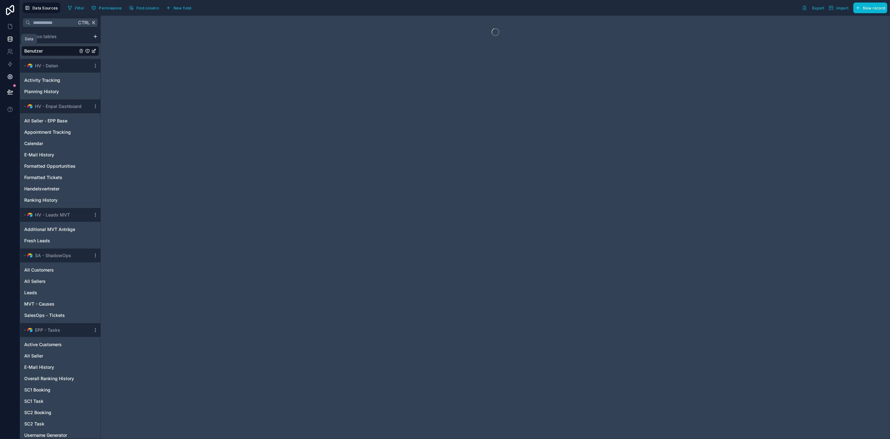
click at [7, 76] on icon at bounding box center [10, 77] width 6 height 6
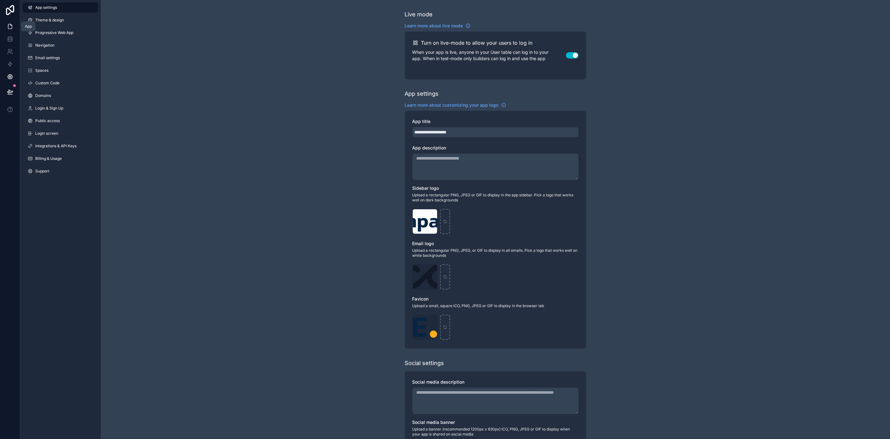
click at [7, 27] on icon at bounding box center [10, 26] width 6 height 6
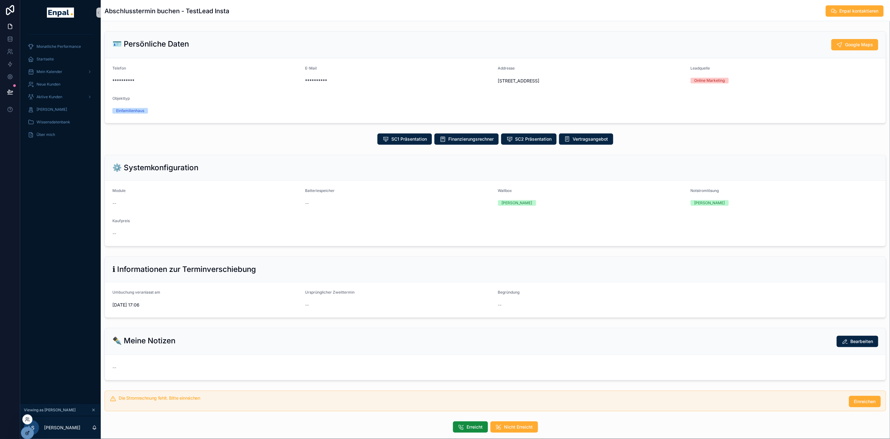
click at [28, 432] on icon at bounding box center [28, 433] width 3 height 3
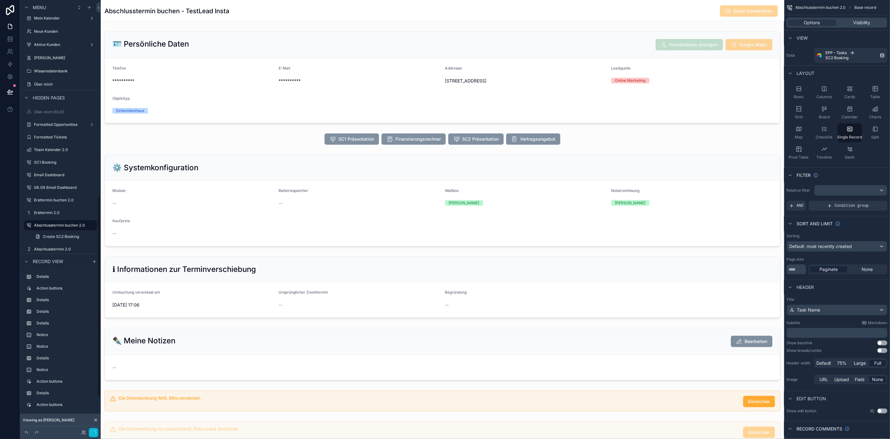
scroll to position [70, 0]
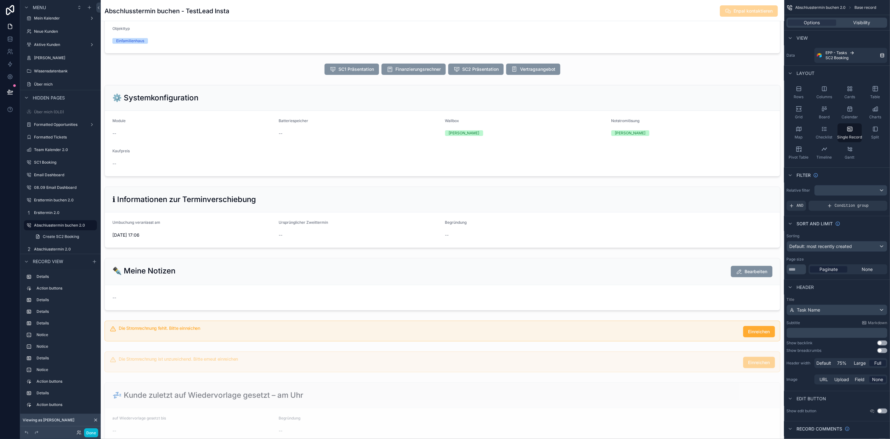
click at [652, 336] on div "scrollable content" at bounding box center [443, 396] width 684 height 932
click at [644, 339] on div "scrollable content" at bounding box center [443, 331] width 684 height 26
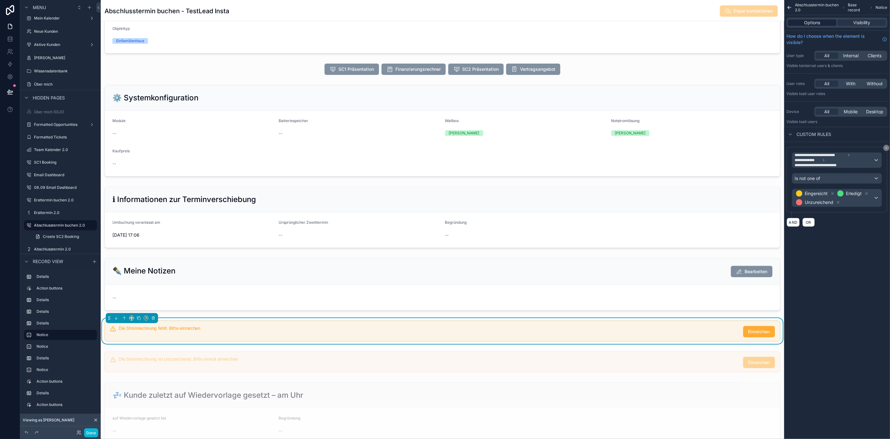
click at [822, 25] on div "Options" at bounding box center [812, 23] width 49 height 6
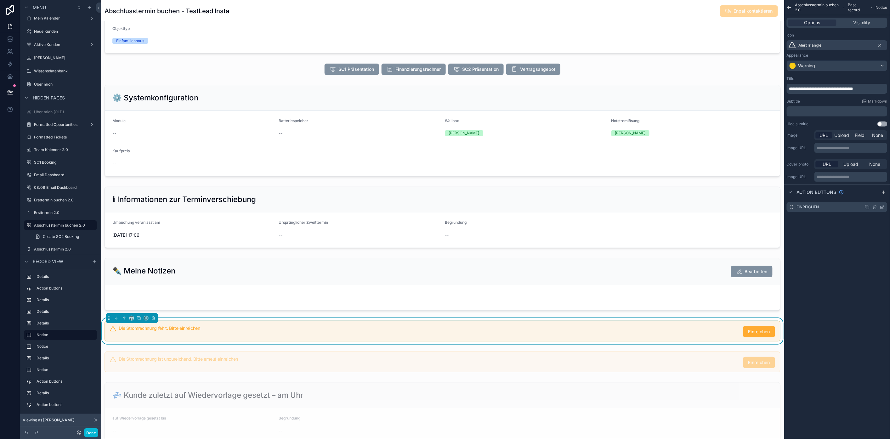
click at [883, 208] on icon "scrollable content" at bounding box center [882, 207] width 5 height 5
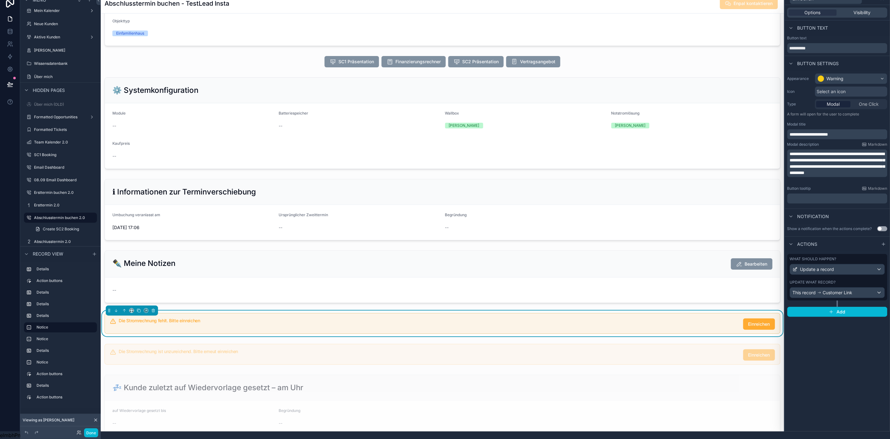
scroll to position [13, 5]
click at [838, 266] on div "Update a record" at bounding box center [838, 270] width 94 height 10
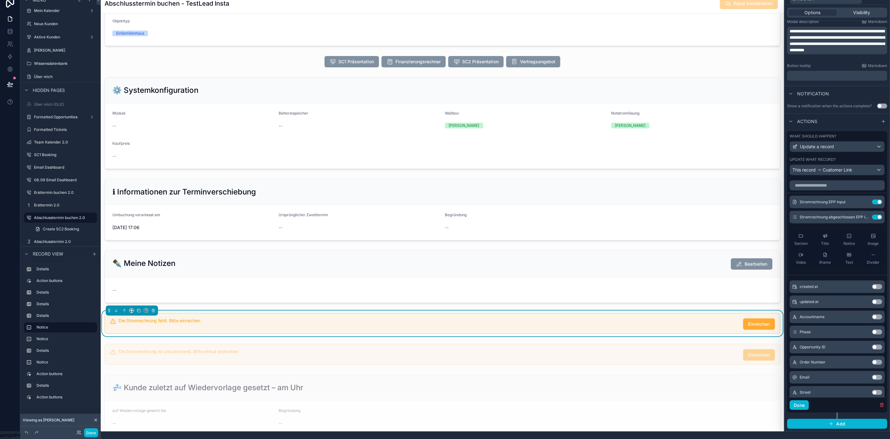
scroll to position [105, 0]
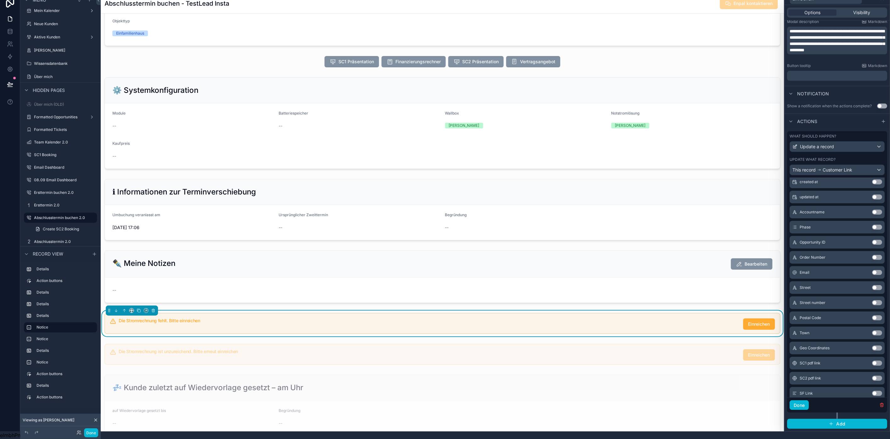
click at [801, 411] on div "Done" at bounding box center [838, 405] width 100 height 15
click at [802, 406] on button "Done" at bounding box center [799, 406] width 19 height 10
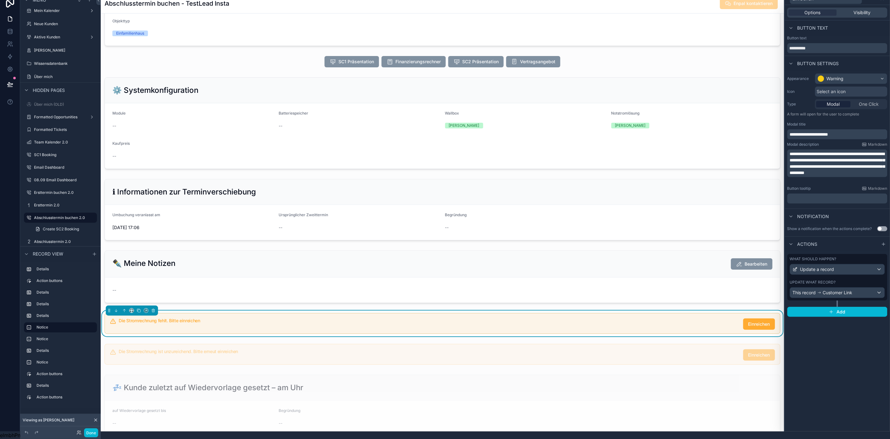
scroll to position [0, 0]
click at [836, 307] on button "Add" at bounding box center [838, 312] width 100 height 10
click at [835, 322] on div "Select a type" at bounding box center [838, 322] width 94 height 10
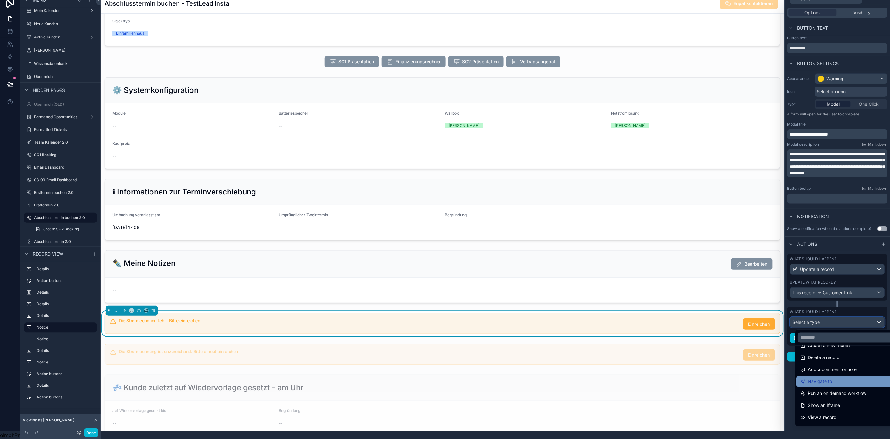
scroll to position [45, 0]
click at [859, 368] on span "Run an on demand workflow" at bounding box center [838, 372] width 59 height 8
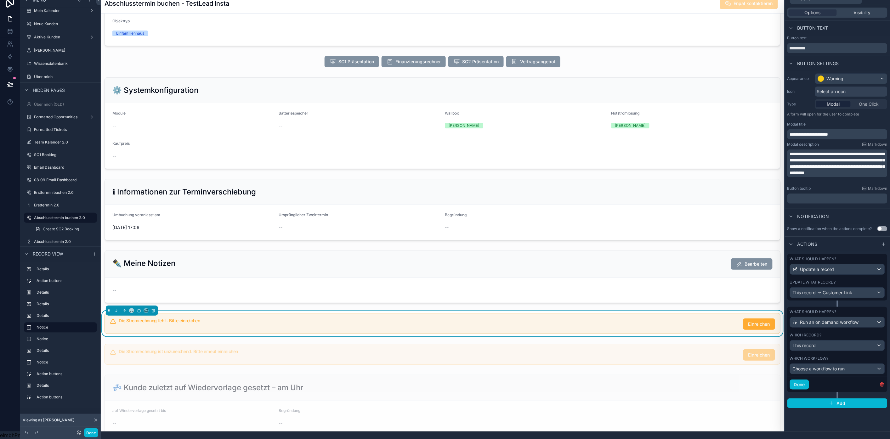
scroll to position [0, 5]
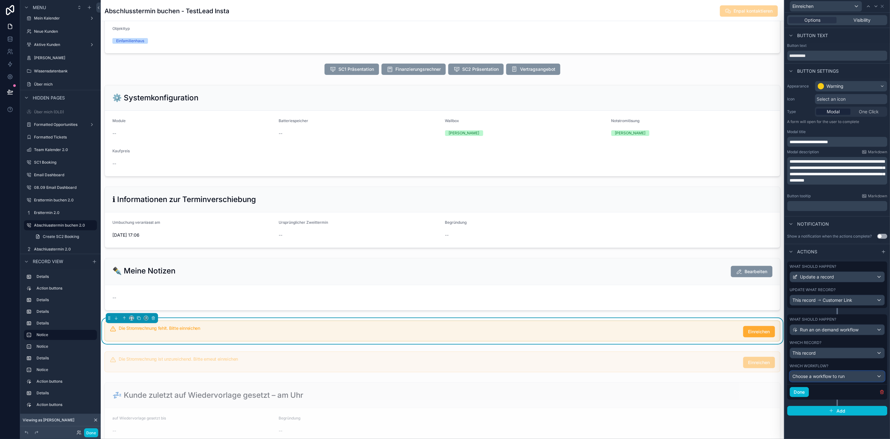
click at [839, 373] on div "Choose a workflow to run" at bounding box center [838, 377] width 94 height 10
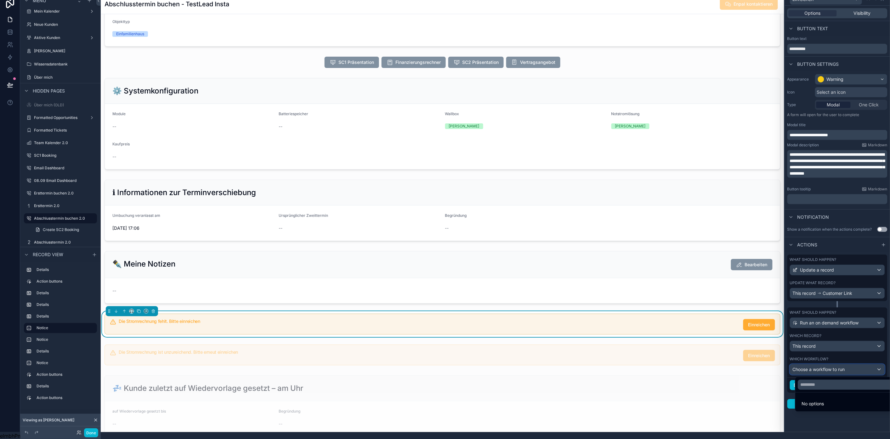
scroll to position [13, 5]
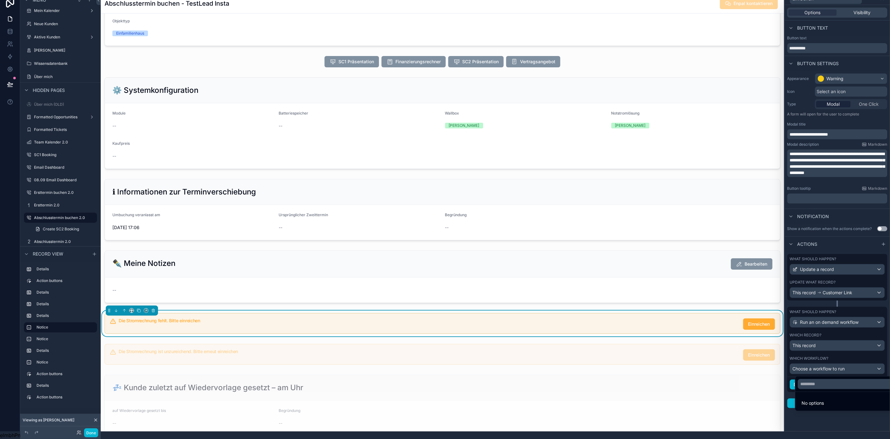
click at [828, 343] on div at bounding box center [837, 211] width 105 height 439
click at [828, 343] on div "This record" at bounding box center [838, 346] width 94 height 10
click at [828, 343] on div at bounding box center [837, 211] width 105 height 439
click at [842, 319] on span "Run an on demand workflow" at bounding box center [830, 322] width 59 height 6
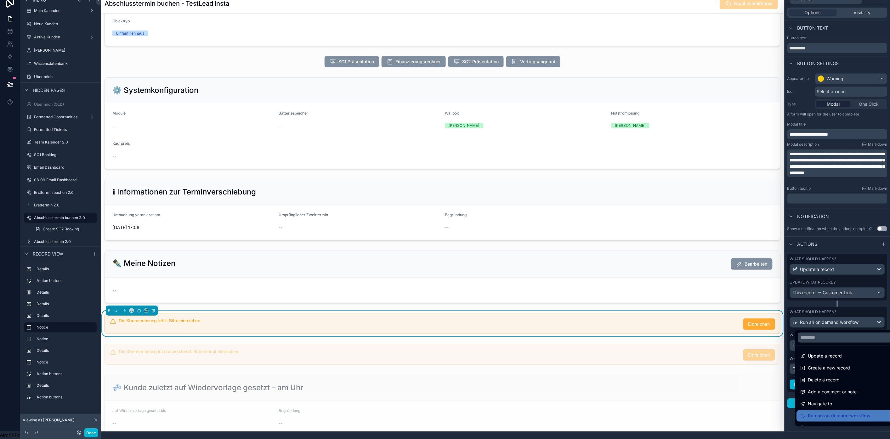
click at [839, 317] on div at bounding box center [837, 211] width 105 height 439
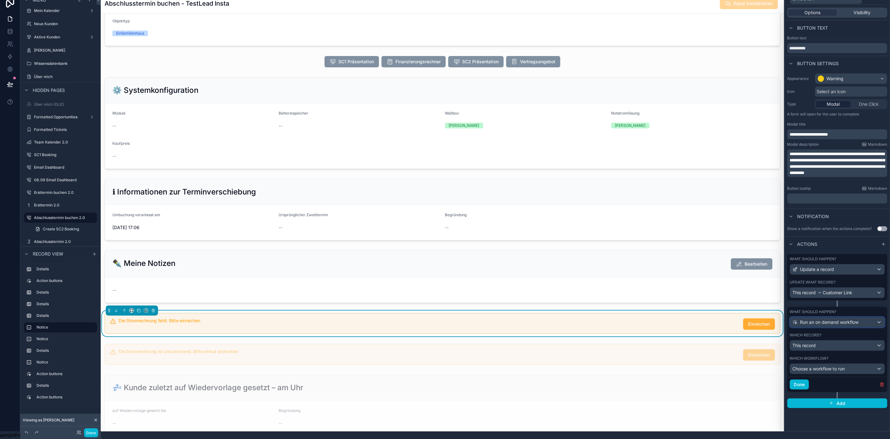
click at [839, 319] on span "Run an on demand workflow" at bounding box center [830, 322] width 59 height 6
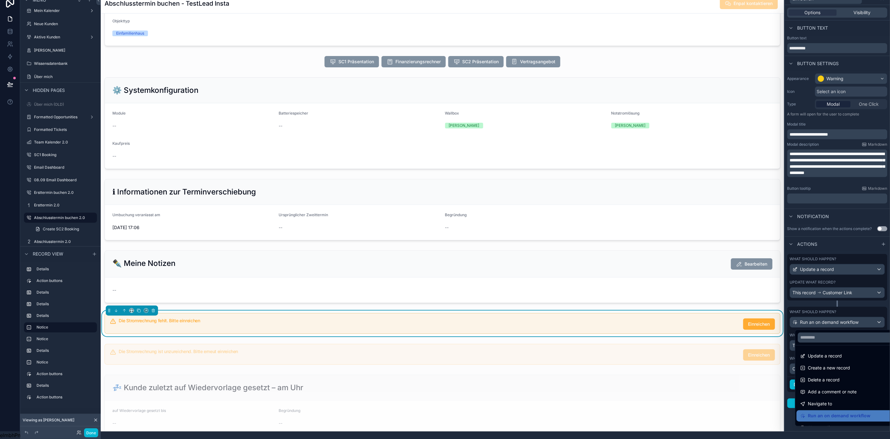
click at [839, 317] on div at bounding box center [837, 211] width 105 height 439
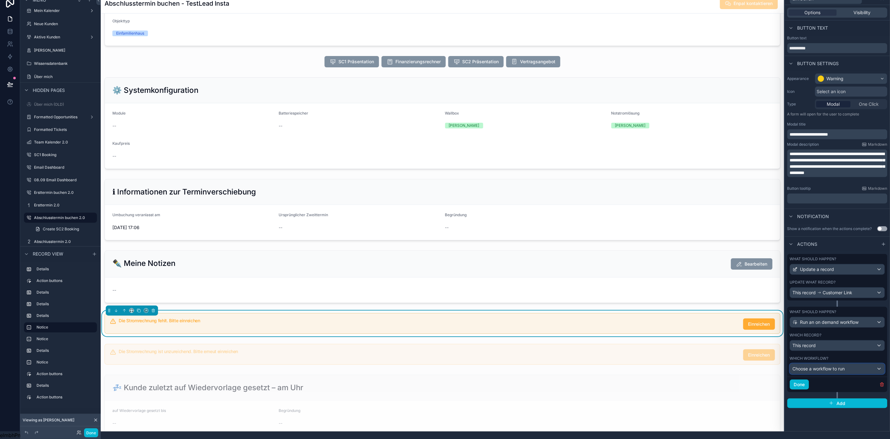
click at [852, 364] on div "Choose a workflow to run" at bounding box center [838, 369] width 94 height 10
click at [852, 363] on div at bounding box center [837, 211] width 105 height 439
click at [855, 342] on div "This record" at bounding box center [838, 346] width 94 height 10
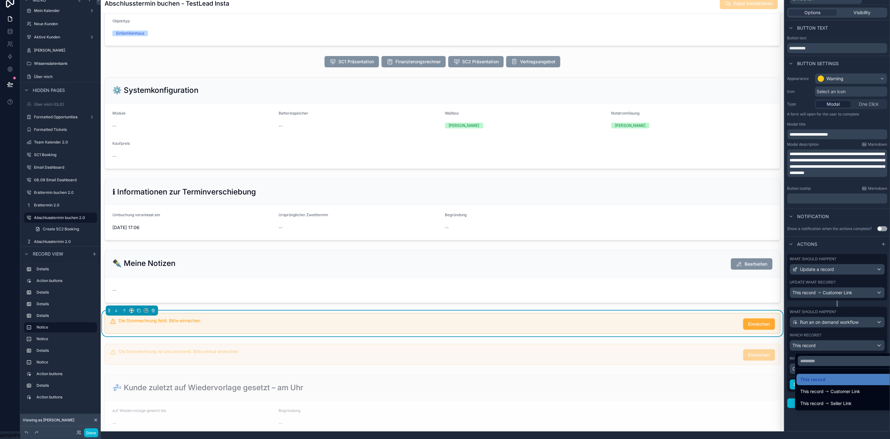
click at [855, 342] on div at bounding box center [837, 211] width 105 height 439
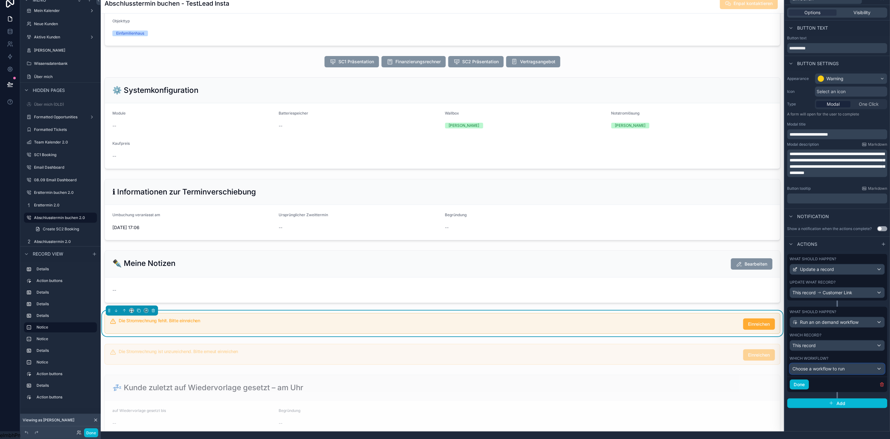
click at [832, 364] on div "Choose a workflow to run" at bounding box center [838, 369] width 94 height 10
click at [830, 365] on div at bounding box center [837, 211] width 105 height 439
click at [831, 366] on span "Choose a workflow to run" at bounding box center [819, 368] width 52 height 5
click at [831, 362] on div at bounding box center [837, 211] width 105 height 439
click at [833, 364] on button "Choose a workflow to run" at bounding box center [837, 369] width 95 height 11
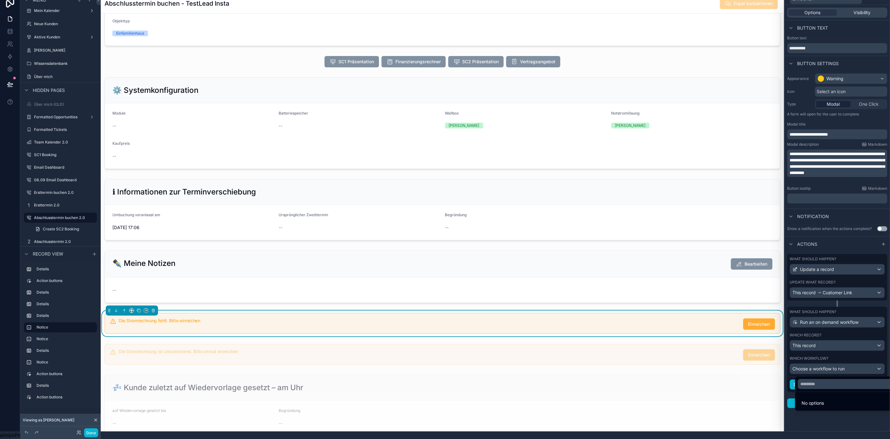
click at [833, 358] on div at bounding box center [837, 211] width 105 height 439
click at [855, 319] on span "Run an on demand workflow" at bounding box center [830, 322] width 59 height 6
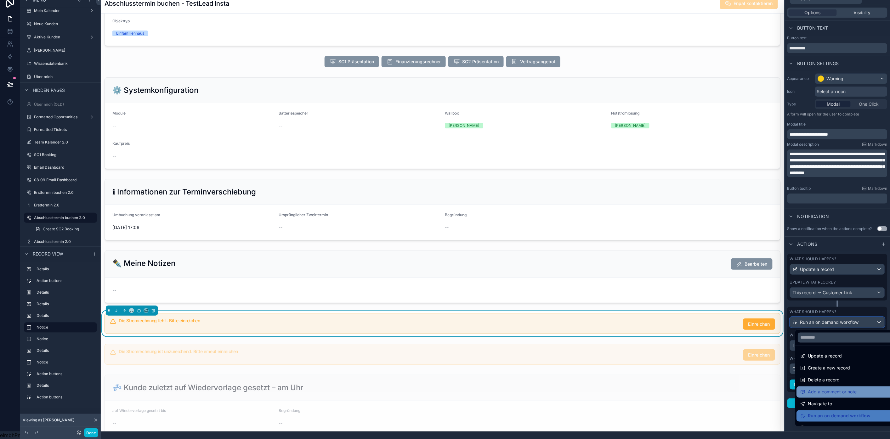
scroll to position [0, 5]
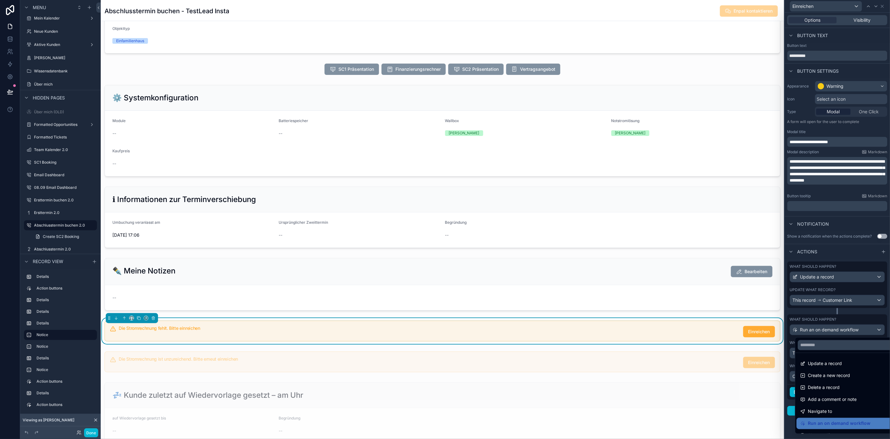
click at [851, 336] on div "Update a record Create a new record Delete a record Add a comment or note Navig…" at bounding box center [843, 385] width 95 height 98
click at [852, 332] on div at bounding box center [837, 219] width 105 height 439
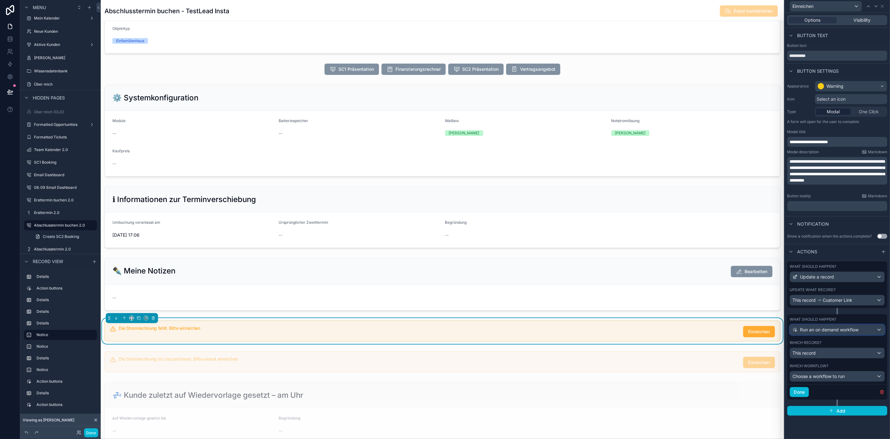
click at [852, 332] on span "Run an on demand workflow" at bounding box center [830, 330] width 59 height 6
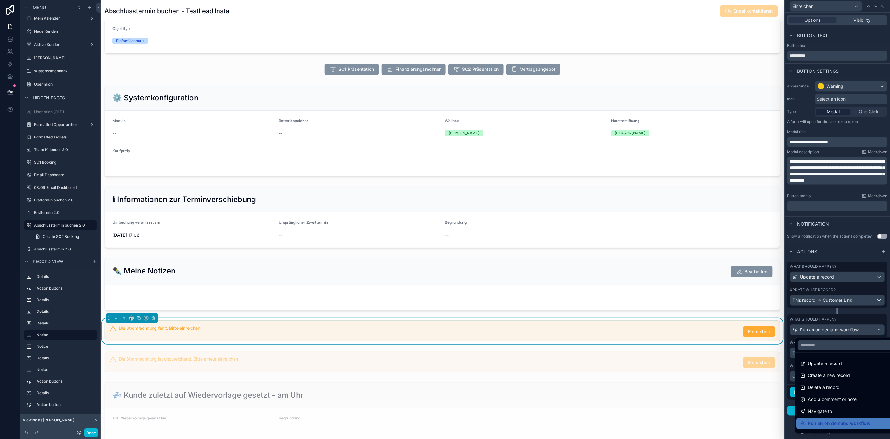
click at [852, 332] on div at bounding box center [837, 219] width 105 height 439
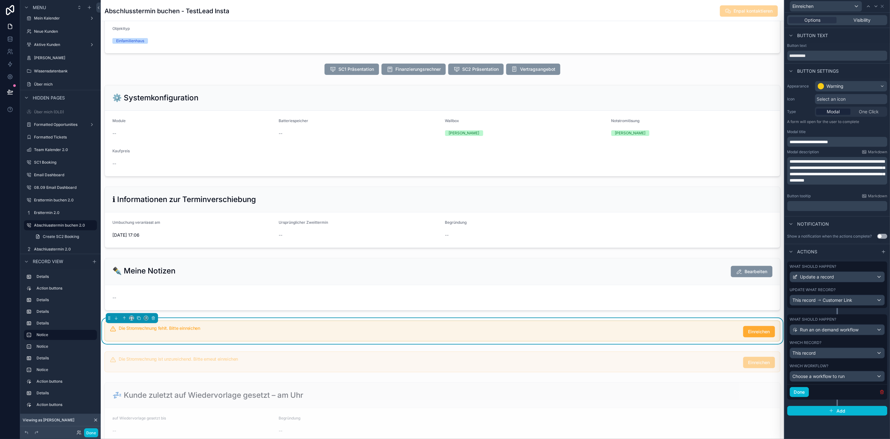
click at [884, 391] on icon "button" at bounding box center [882, 392] width 5 height 5
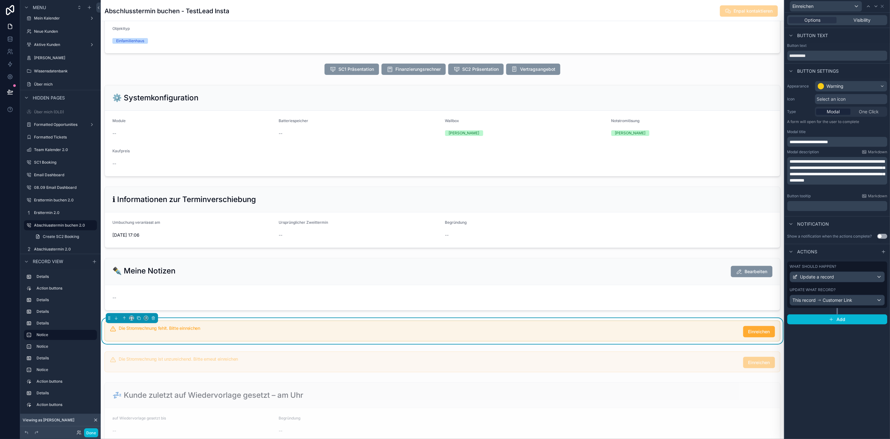
click at [869, 369] on div "**********" at bounding box center [837, 226] width 105 height 427
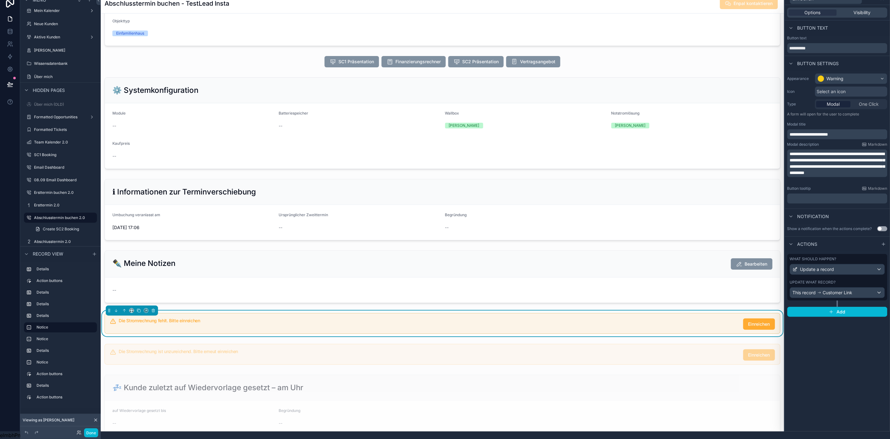
scroll to position [13, 5]
click at [868, 289] on div "This record Customer Link" at bounding box center [838, 293] width 94 height 10
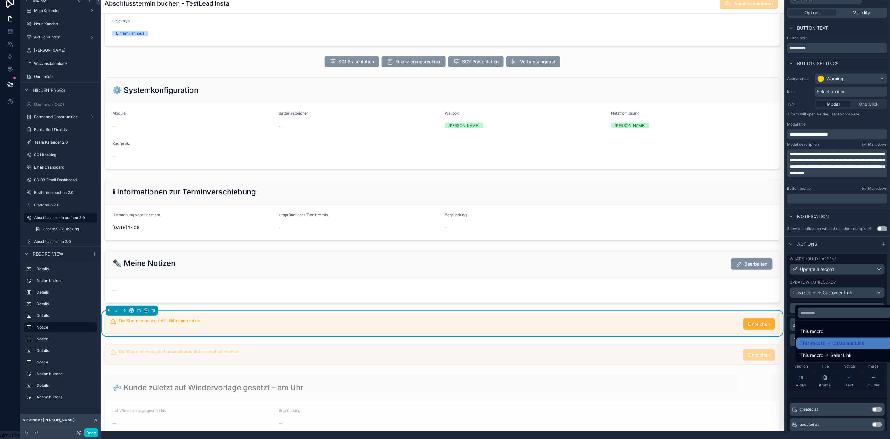
click at [867, 290] on div at bounding box center [837, 211] width 105 height 439
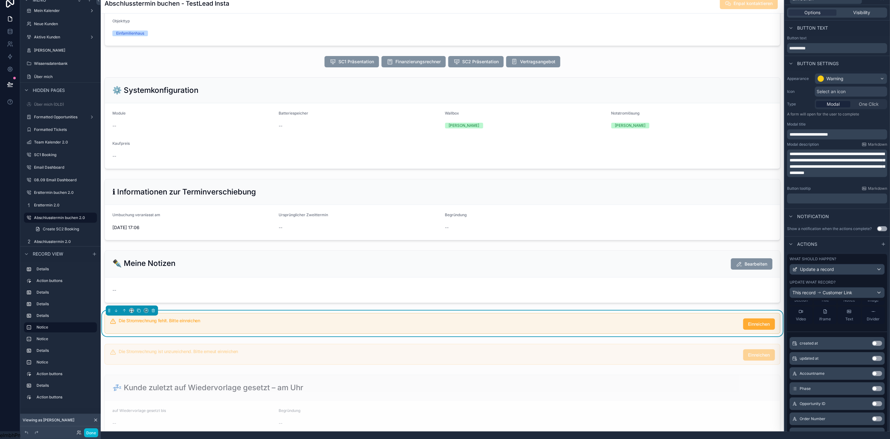
scroll to position [0, 0]
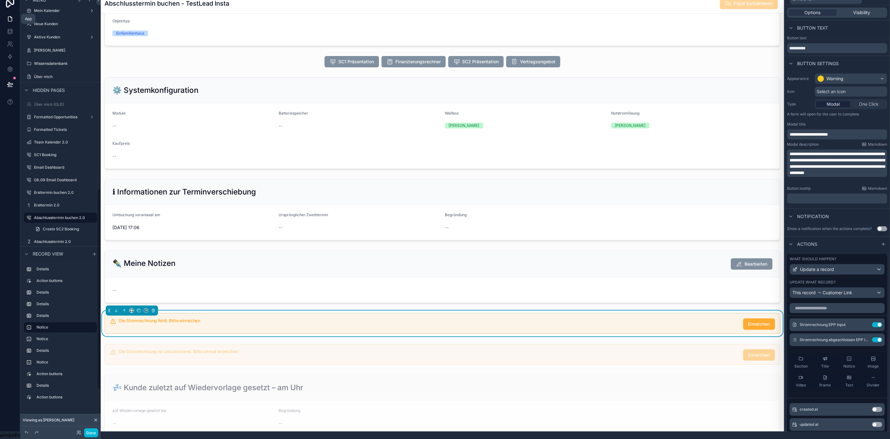
click at [7, 16] on icon at bounding box center [10, 19] width 6 height 6
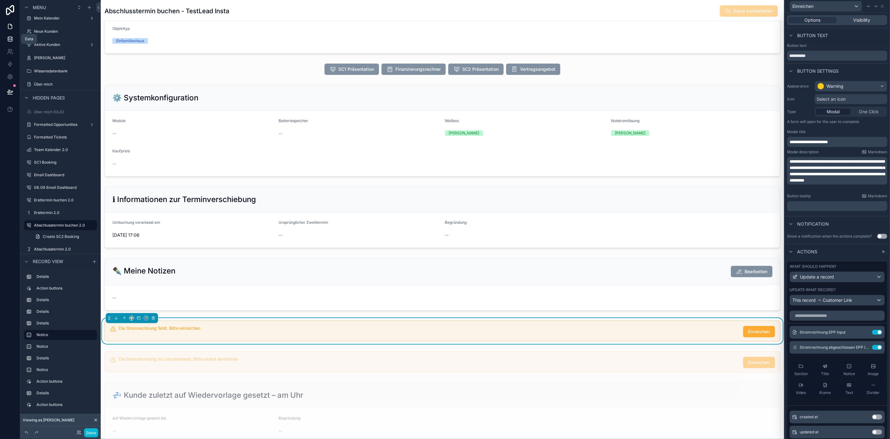
click at [7, 40] on icon at bounding box center [10, 39] width 6 height 6
click at [7, 7] on icon at bounding box center [10, 10] width 13 height 10
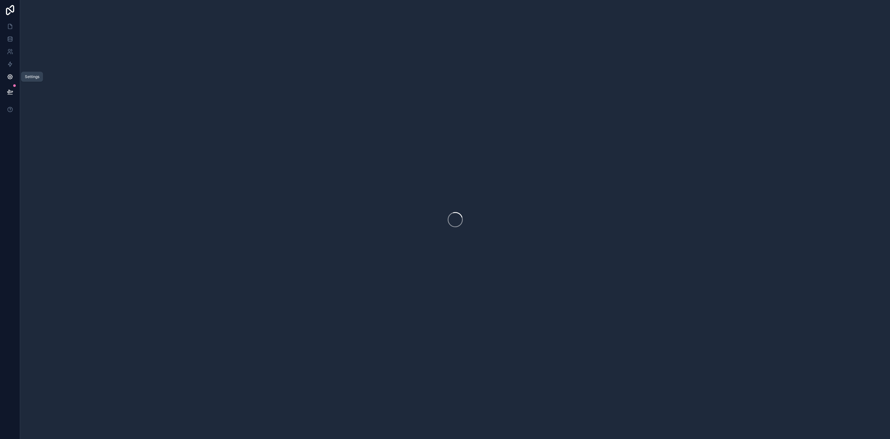
scroll to position [0, 5]
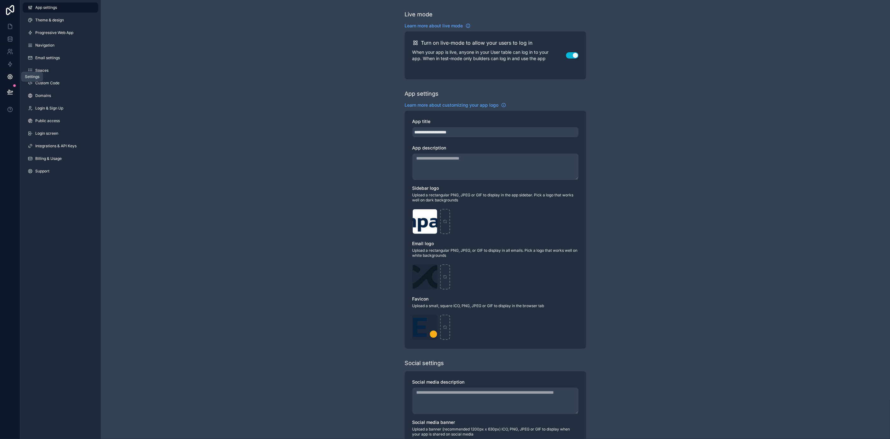
click at [8, 75] on icon at bounding box center [10, 77] width 5 height 5
click at [7, 83] on button at bounding box center [10, 92] width 14 height 18
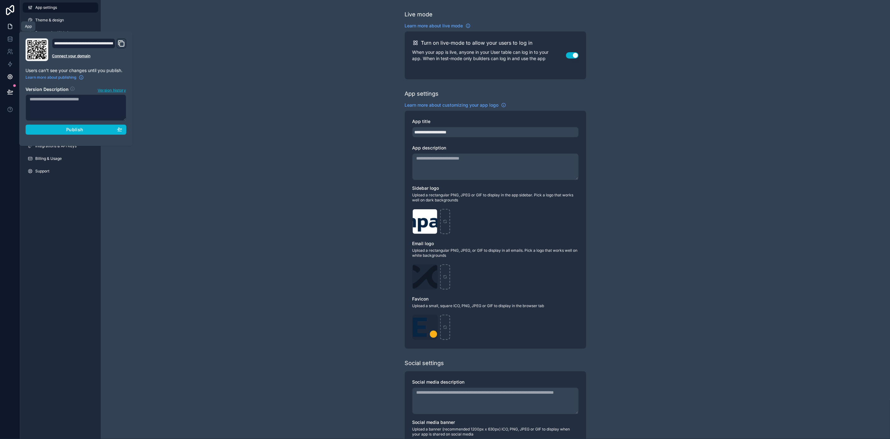
click at [7, 20] on link at bounding box center [10, 26] width 20 height 13
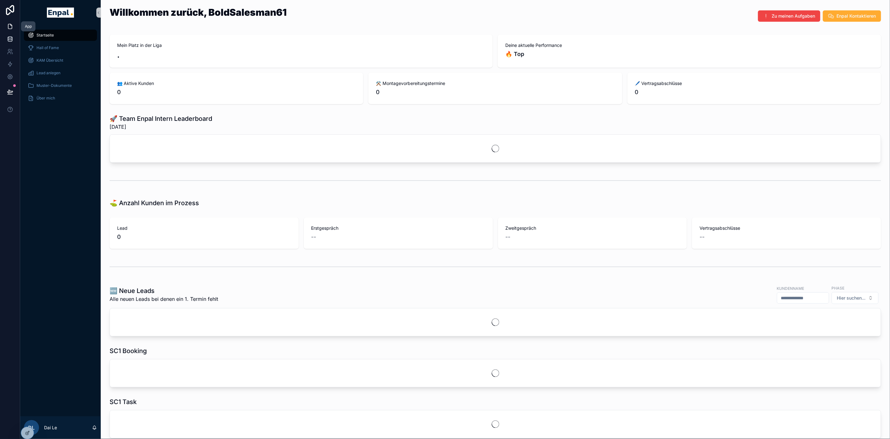
click at [8, 39] on icon at bounding box center [10, 40] width 4 height 3
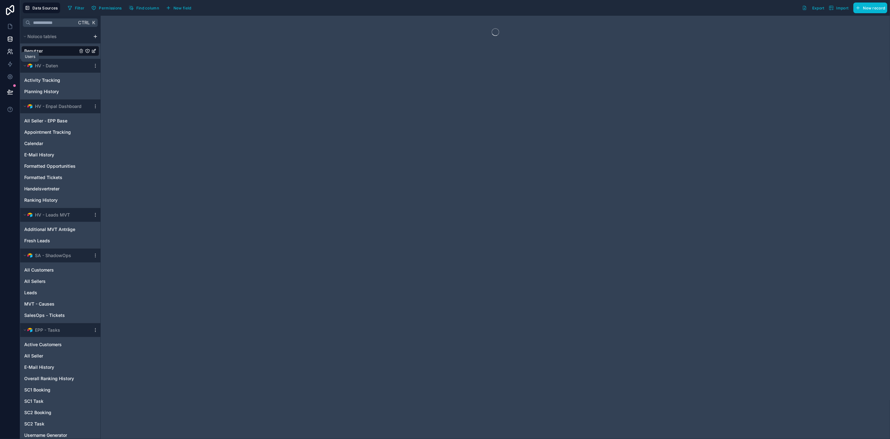
click at [2, 48] on link at bounding box center [10, 51] width 20 height 13
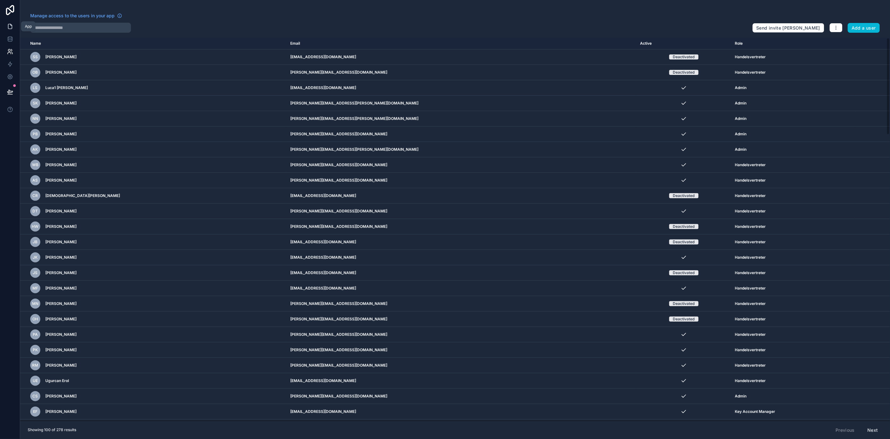
click at [7, 29] on icon at bounding box center [10, 26] width 6 height 6
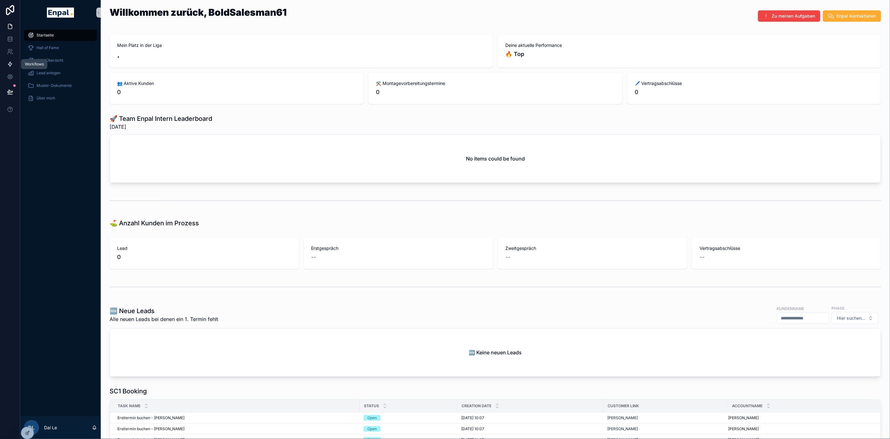
click at [7, 66] on icon at bounding box center [10, 64] width 6 height 6
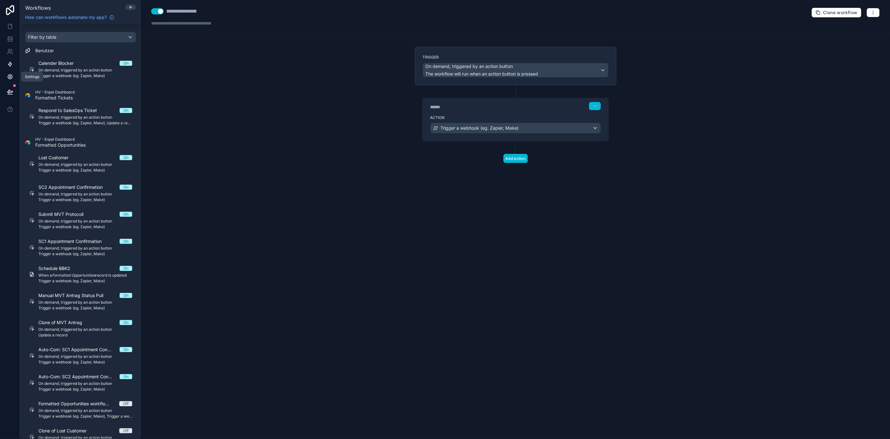
click at [8, 77] on icon at bounding box center [10, 77] width 5 height 5
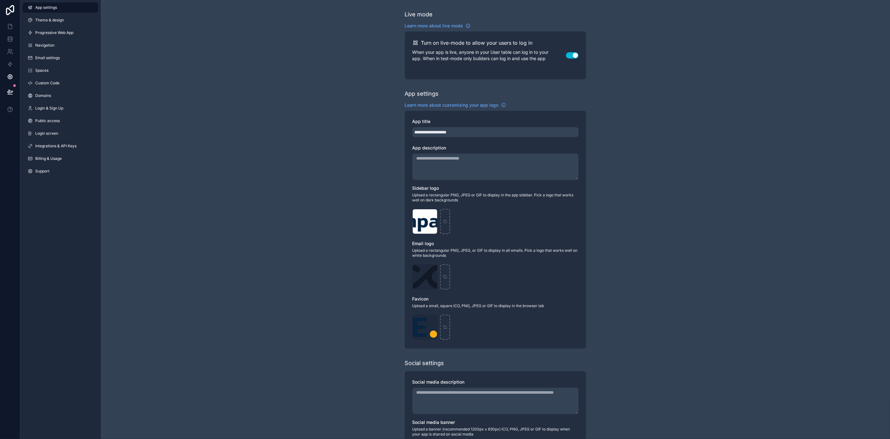
click at [6, 17] on link at bounding box center [10, 10] width 20 height 20
